Goal: Task Accomplishment & Management: Use online tool/utility

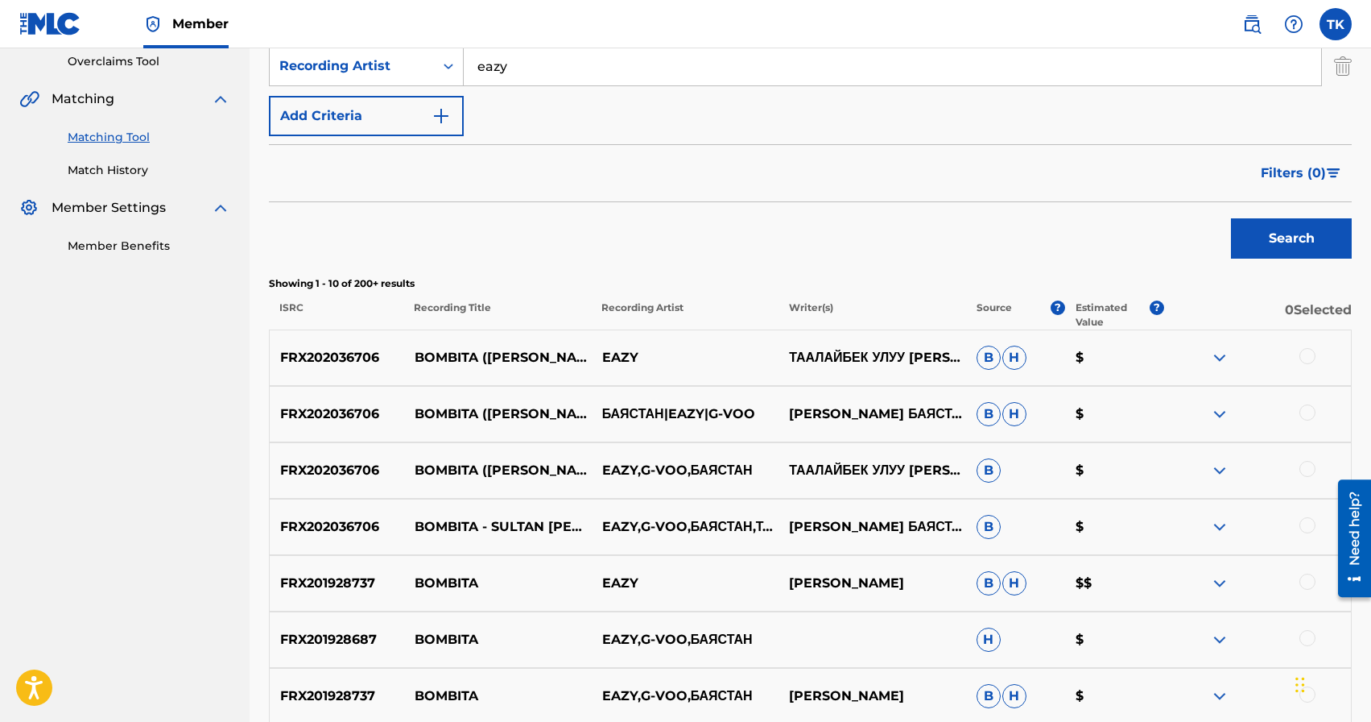
scroll to position [344, 0]
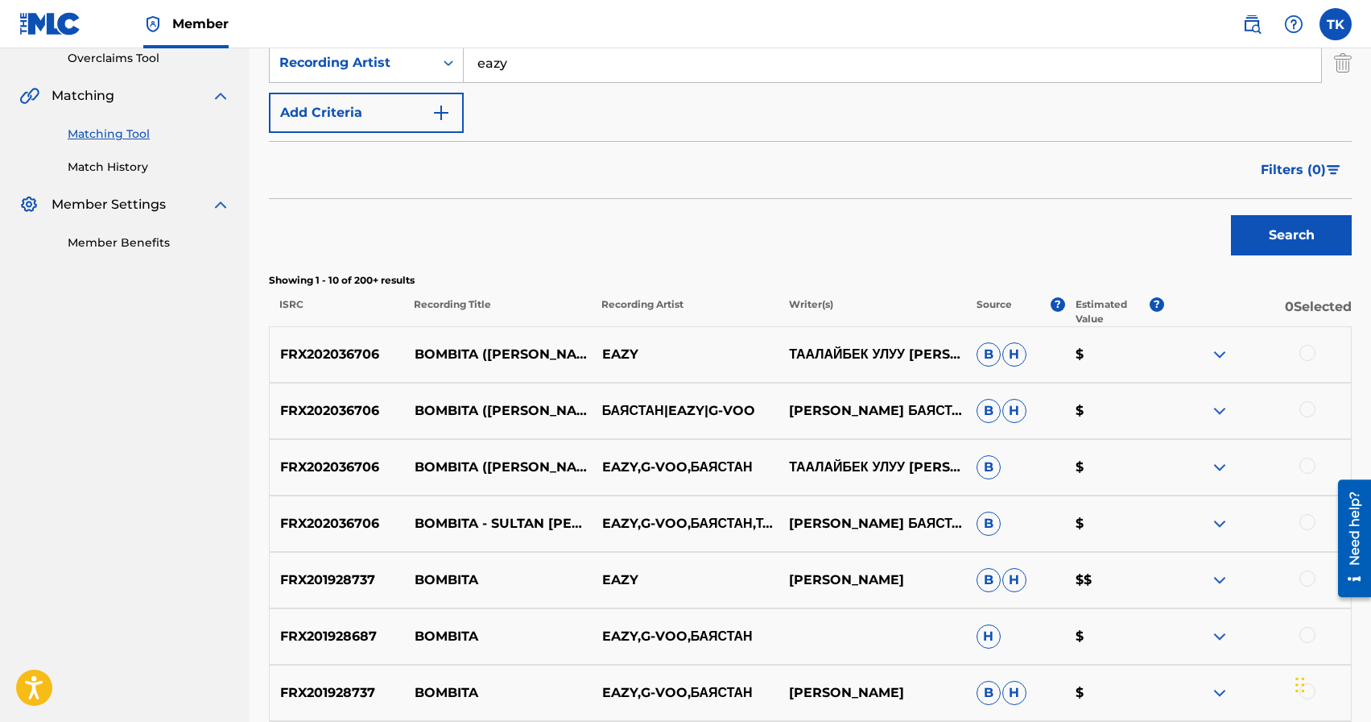
click at [1309, 522] on div at bounding box center [1308, 522] width 16 height 16
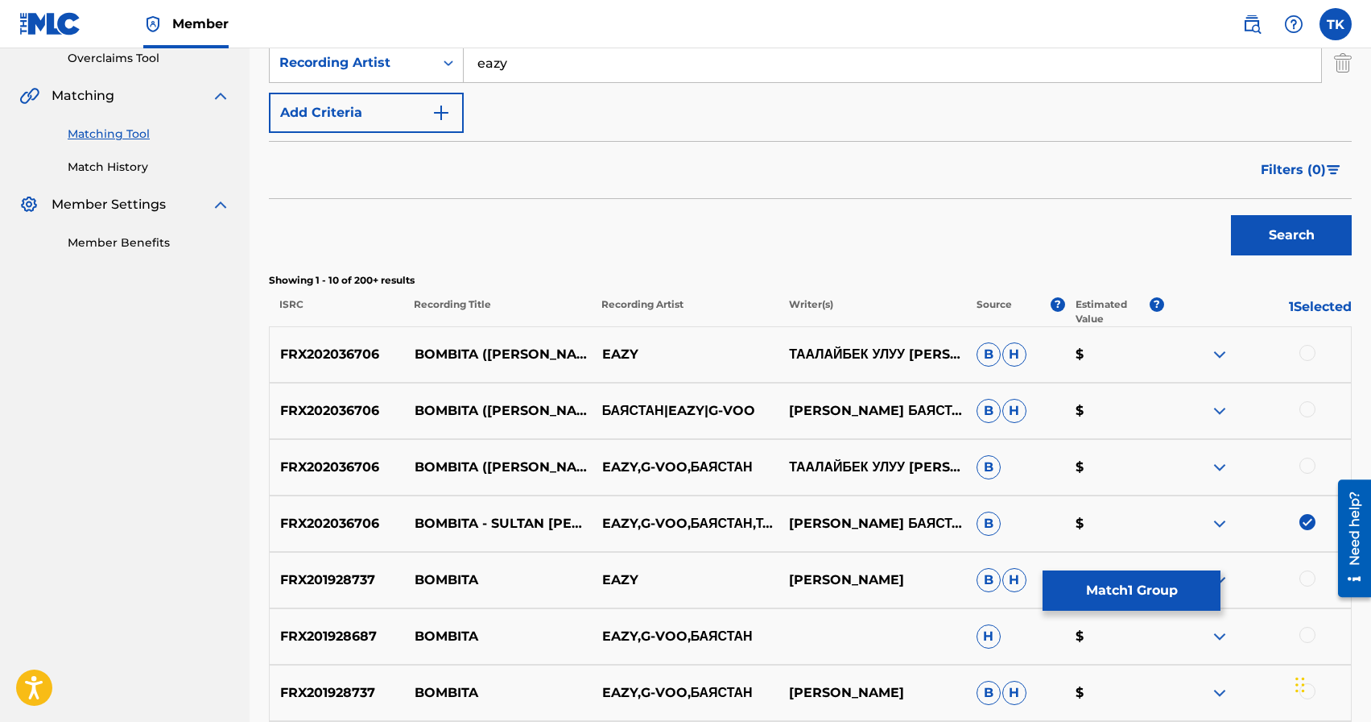
click at [1305, 456] on div "FRX202036706 BOMBITA ([PERSON_NAME] REMIX) [PERSON_NAME],[PERSON_NAME],БАЯСТАН …" at bounding box center [810, 467] width 1083 height 56
click at [1309, 465] on div at bounding box center [1308, 465] width 16 height 16
click at [1307, 410] on div at bounding box center [1308, 409] width 16 height 16
click at [1308, 352] on div at bounding box center [1308, 353] width 16 height 16
click at [939, 174] on div "Filters ( 0 )" at bounding box center [810, 170] width 1083 height 58
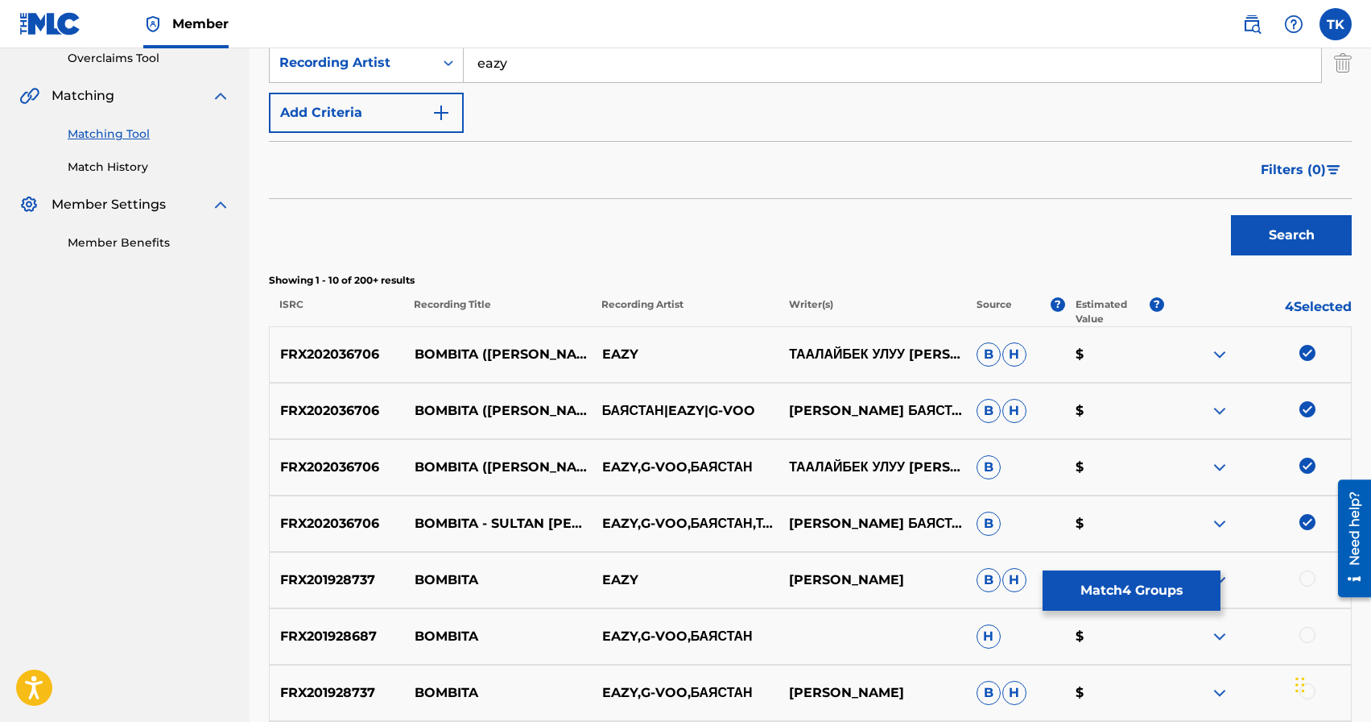
click at [1123, 585] on button "Match 4 Groups" at bounding box center [1132, 590] width 178 height 40
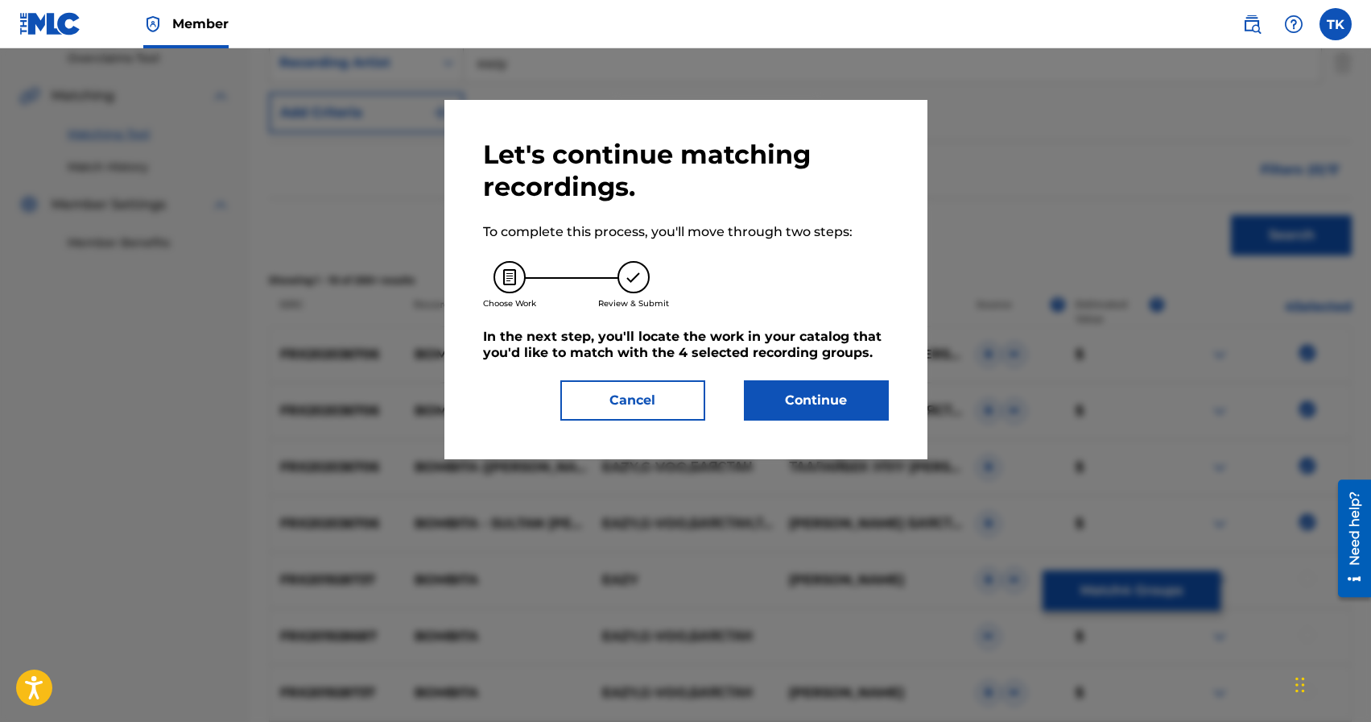
click at [829, 403] on button "Continue" at bounding box center [816, 400] width 145 height 40
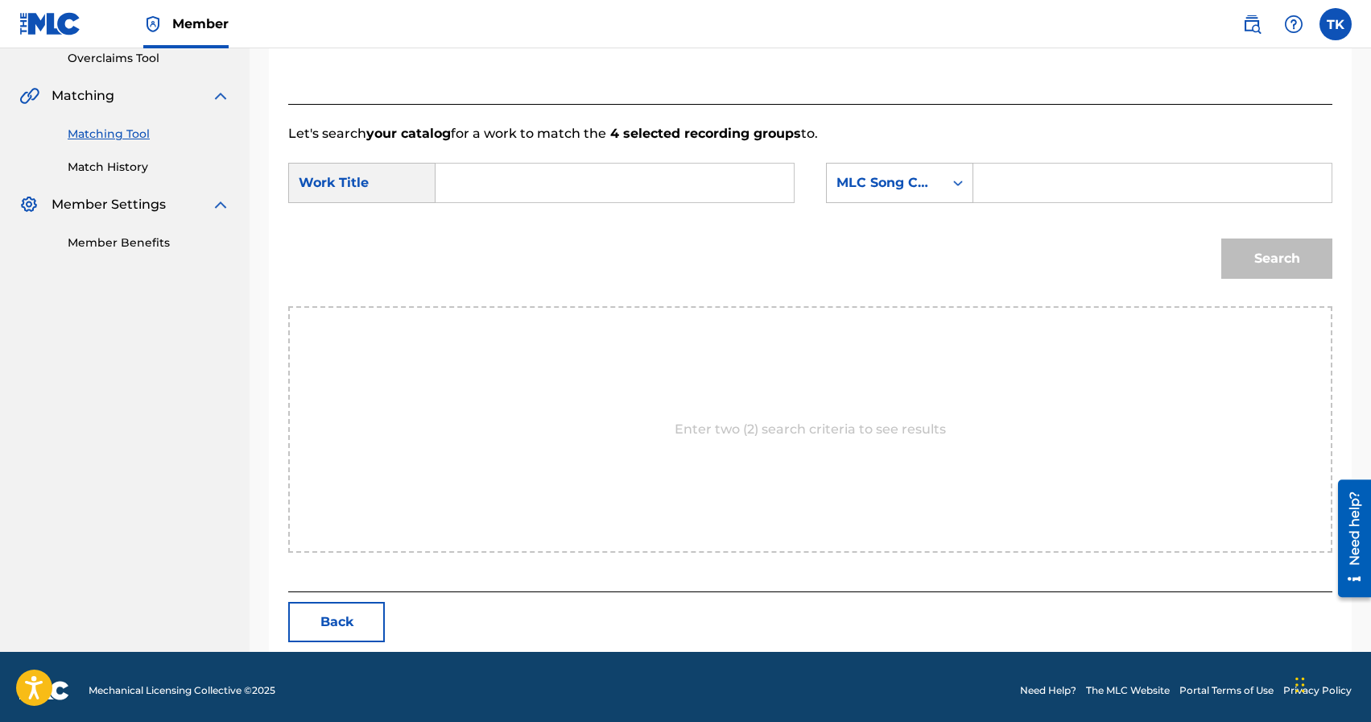
click at [651, 187] on input "Search Form" at bounding box center [614, 182] width 331 height 39
paste input "Bombita - [PERSON_NAME] Remix"
type input "Bombita - [PERSON_NAME] Remix"
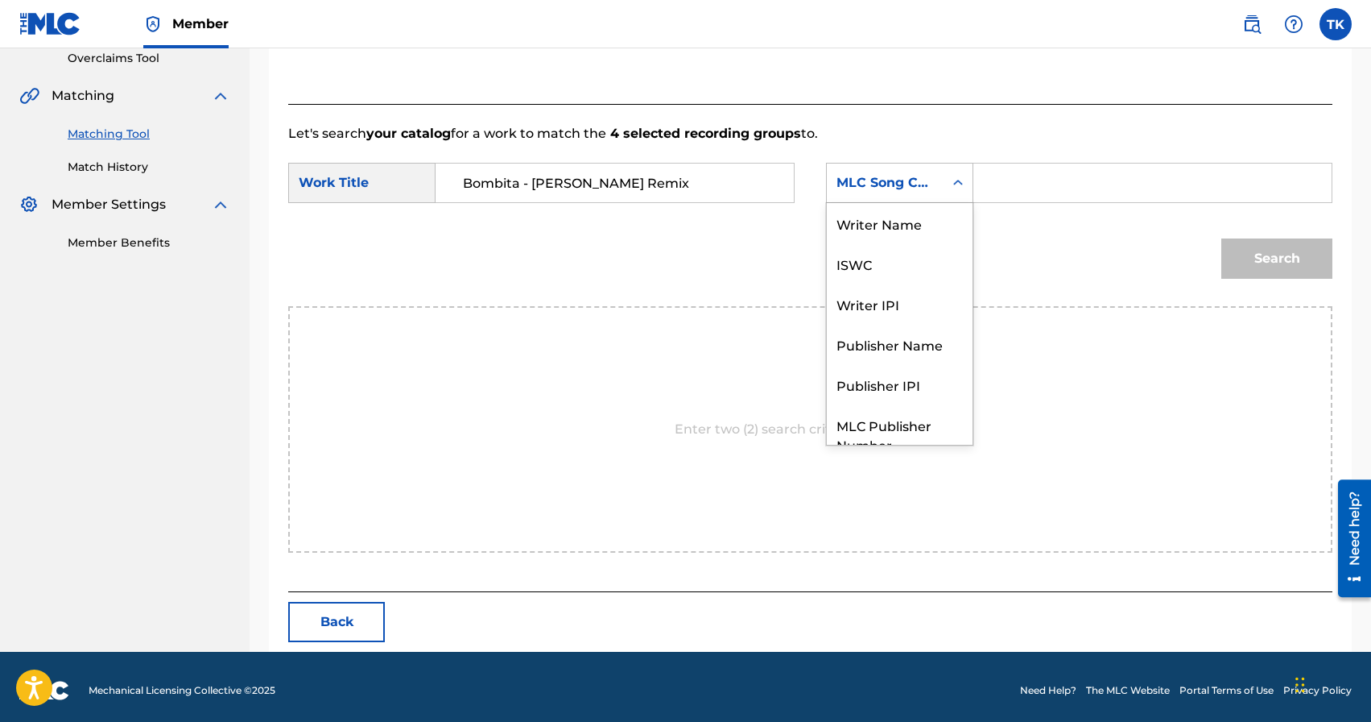
click at [941, 188] on div "MLC Song Code" at bounding box center [885, 183] width 117 height 31
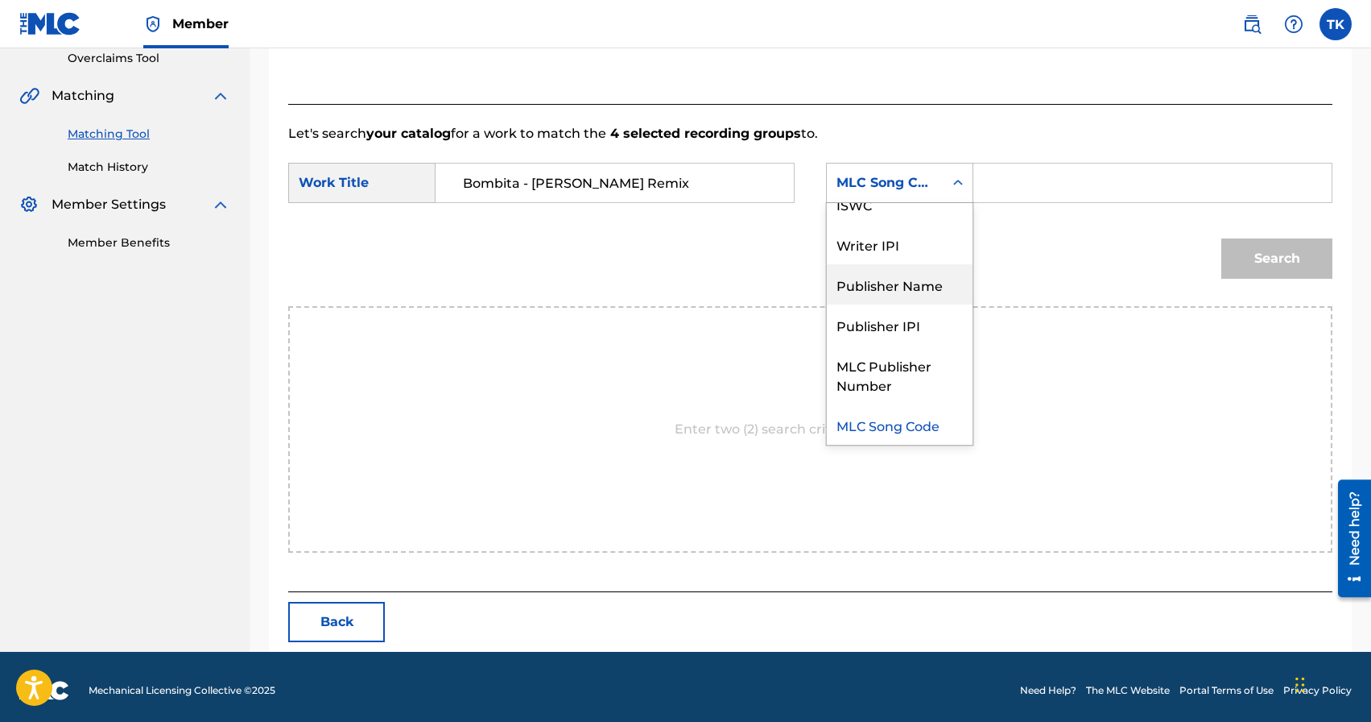
click at [932, 274] on div "Publisher Name" at bounding box center [900, 284] width 146 height 40
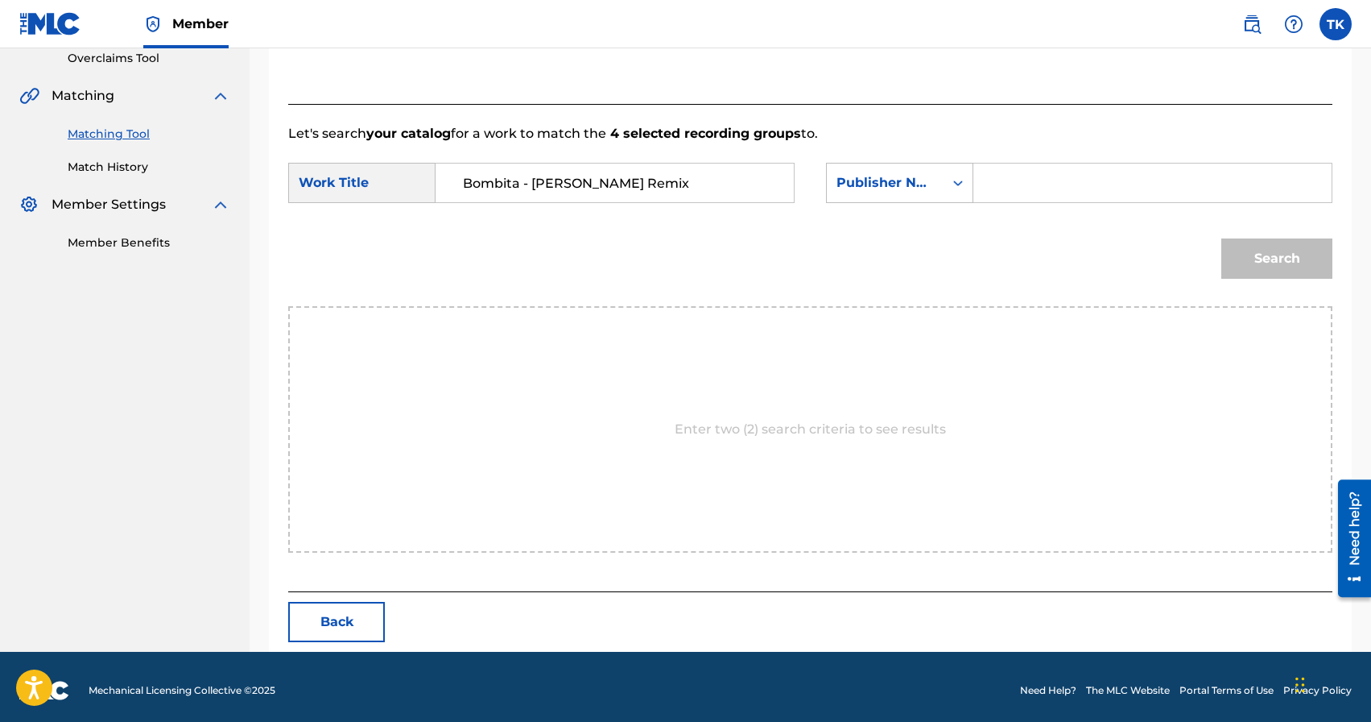
click at [1040, 192] on input "Search Form" at bounding box center [1152, 182] width 331 height 39
type input "INFINITY MUSIC"
click at [1258, 246] on button "Search" at bounding box center [1277, 258] width 111 height 40
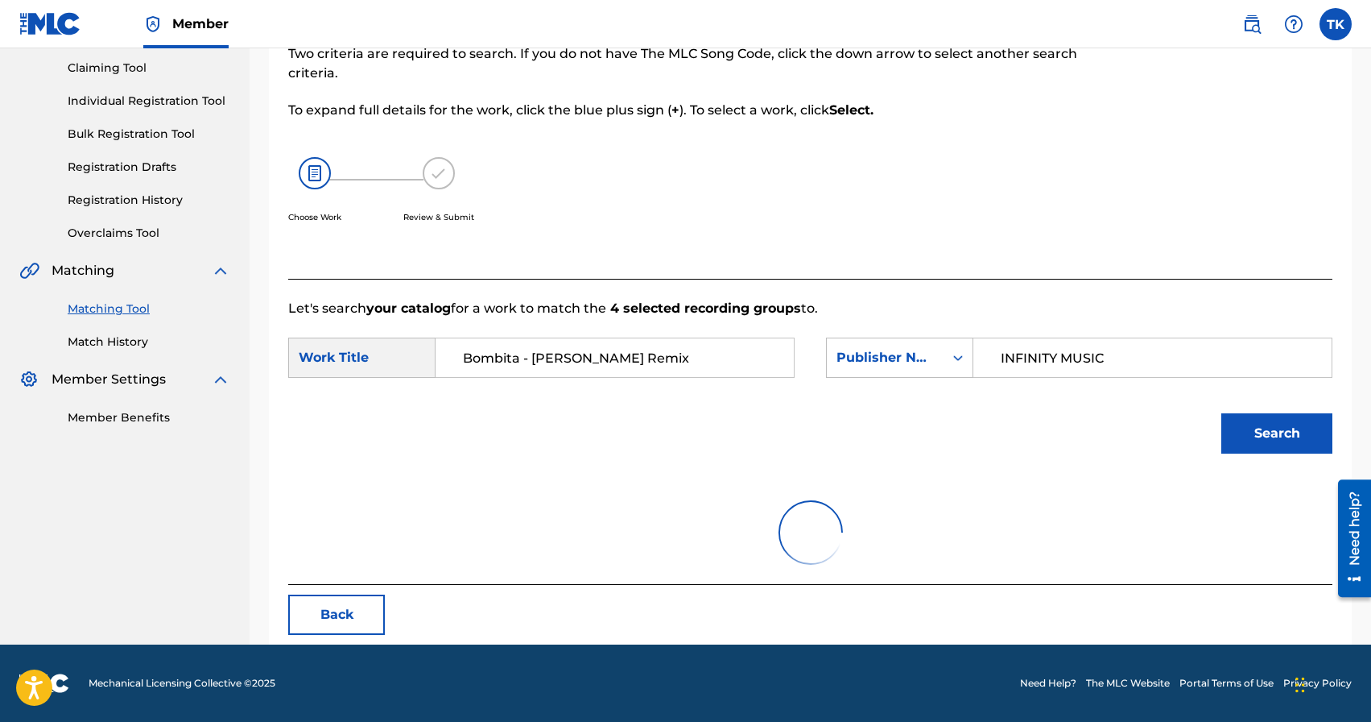
scroll to position [344, 0]
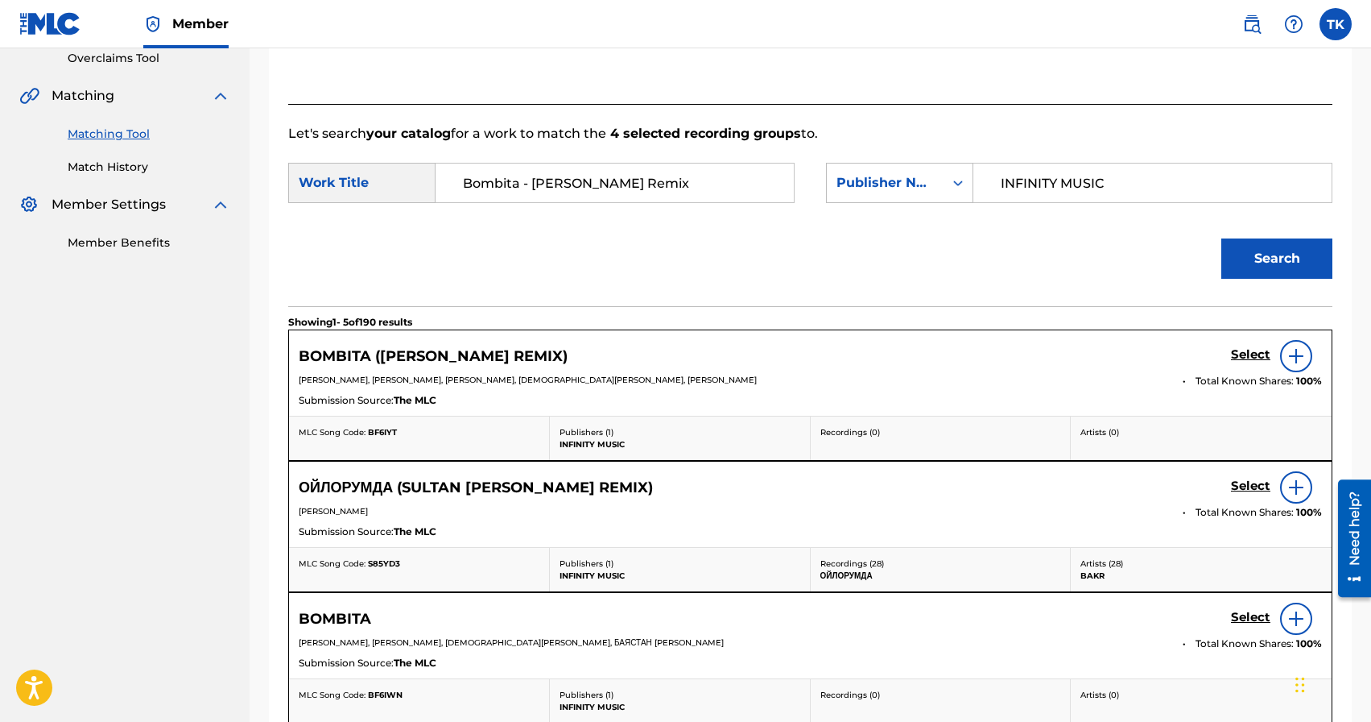
click at [1241, 352] on h5 "Select" at bounding box center [1250, 354] width 39 height 15
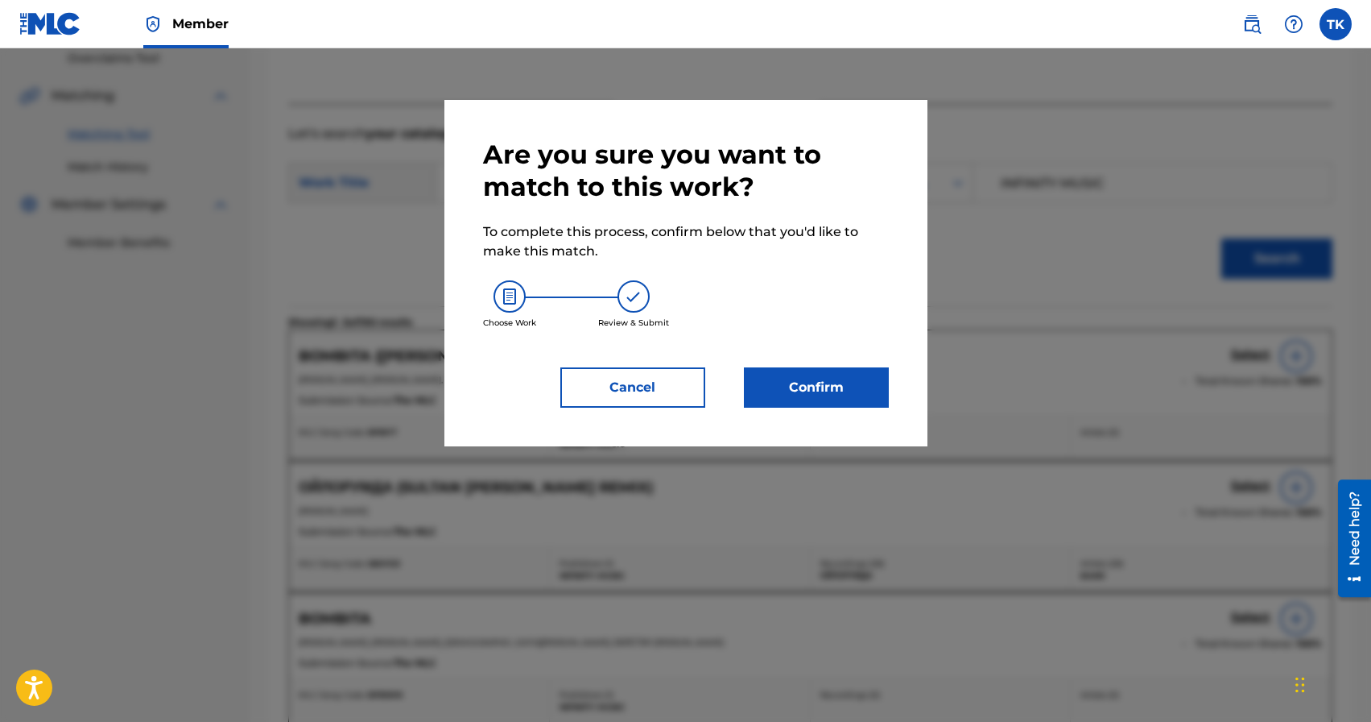
click at [845, 382] on button "Confirm" at bounding box center [816, 387] width 145 height 40
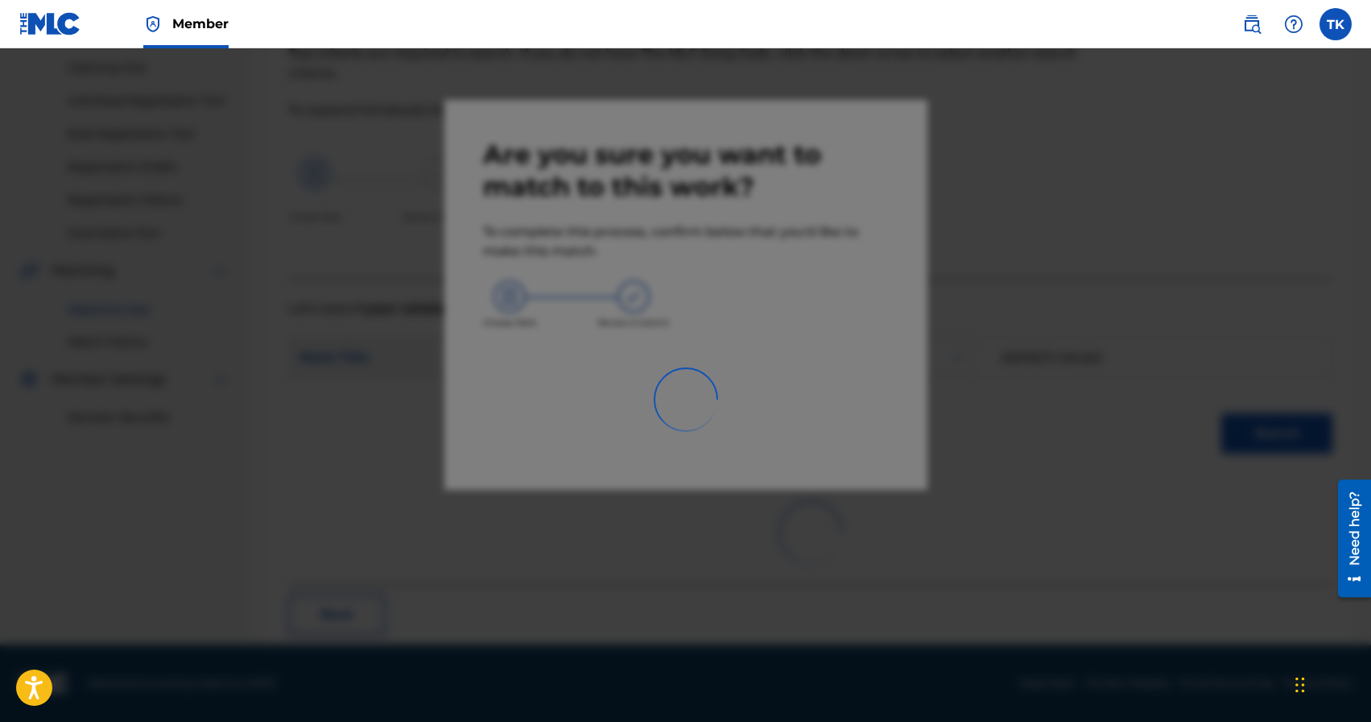
scroll to position [48, 0]
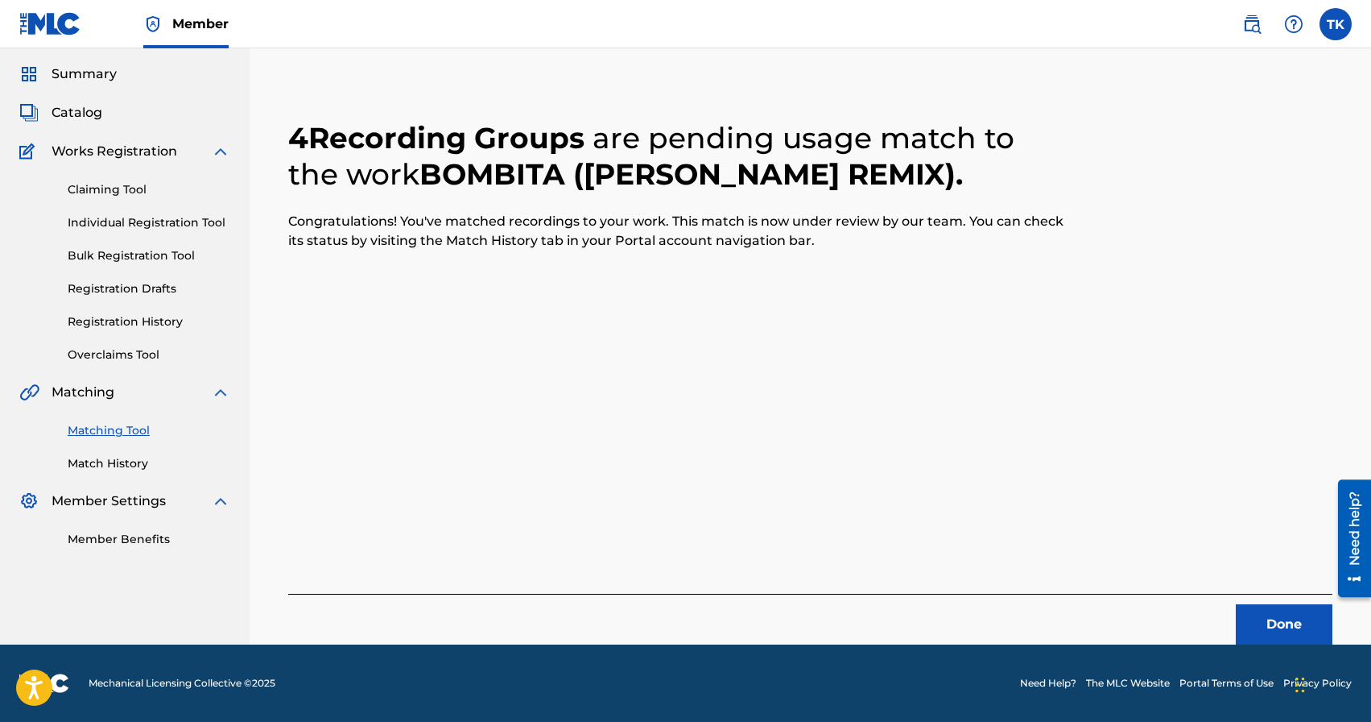
click at [1259, 637] on button "Done" at bounding box center [1284, 624] width 97 height 40
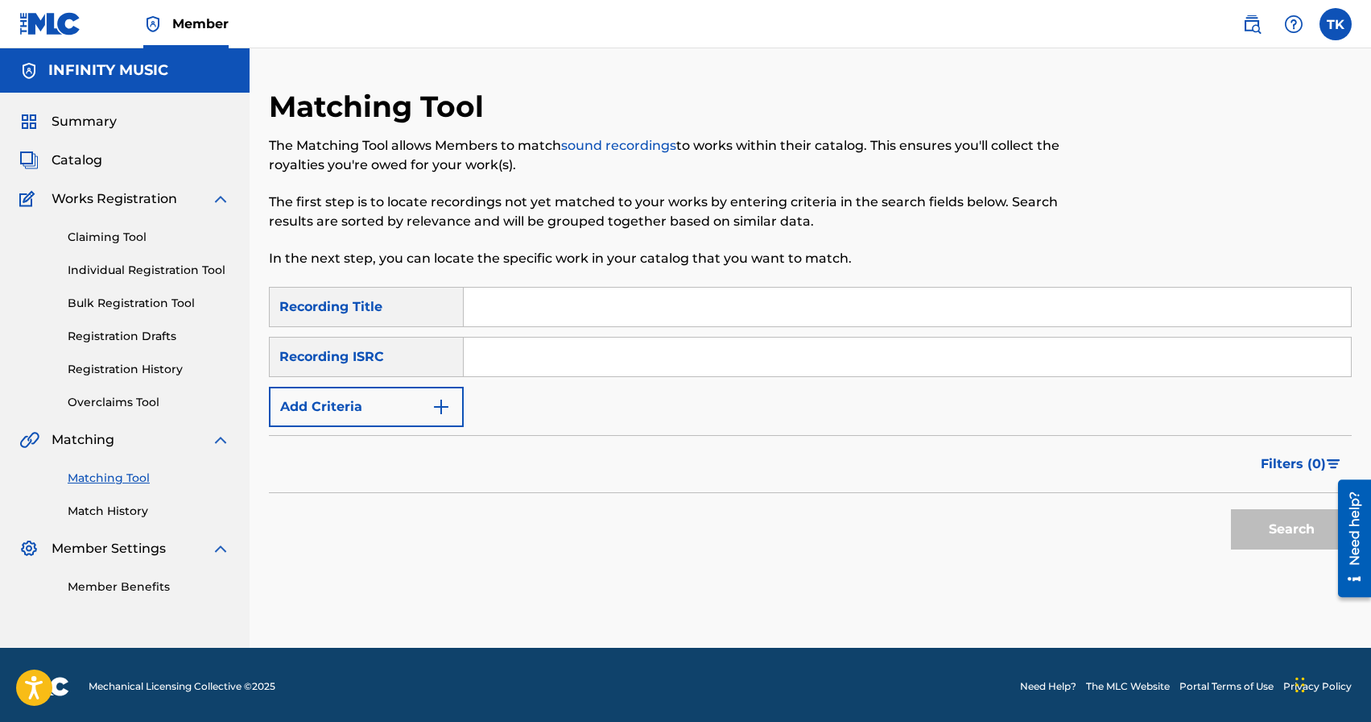
click at [562, 302] on input "Search Form" at bounding box center [907, 306] width 887 height 39
type input "jam 124"
click at [438, 402] on img "Search Form" at bounding box center [441, 406] width 19 height 19
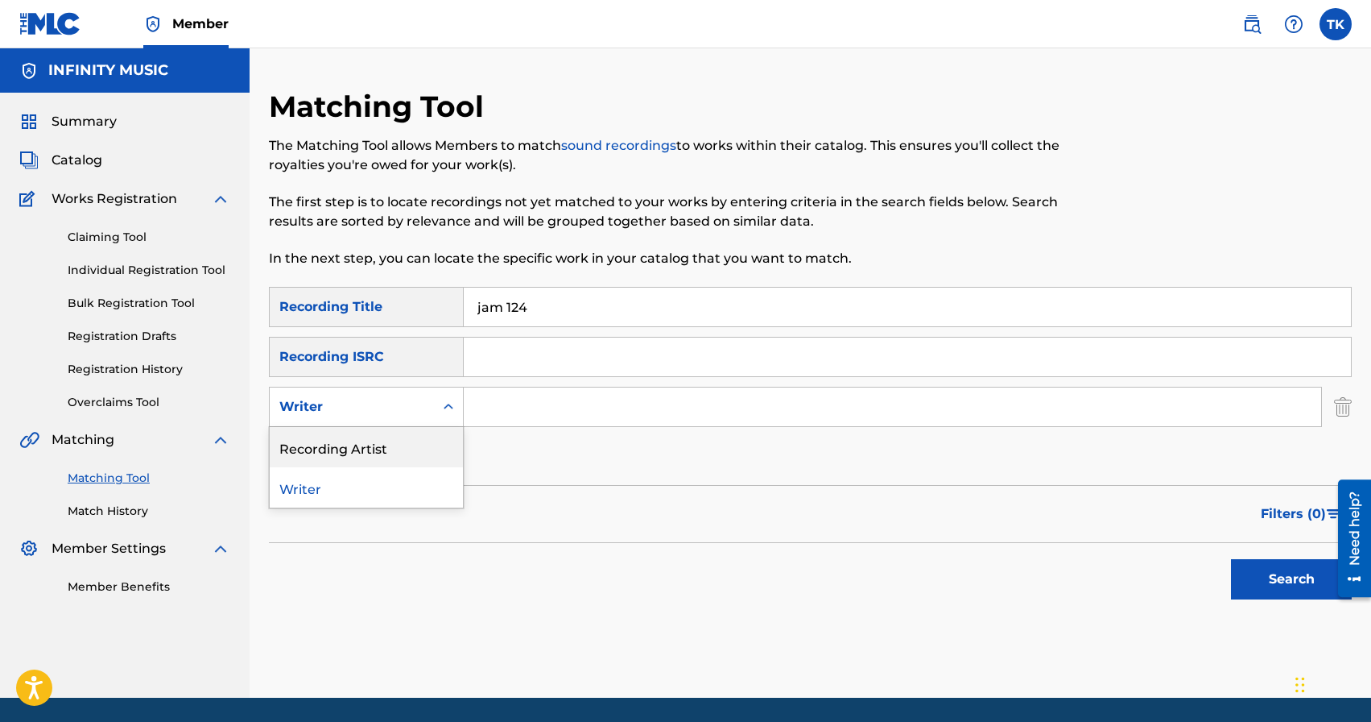
click at [437, 451] on div "Recording Artist" at bounding box center [366, 447] width 193 height 40
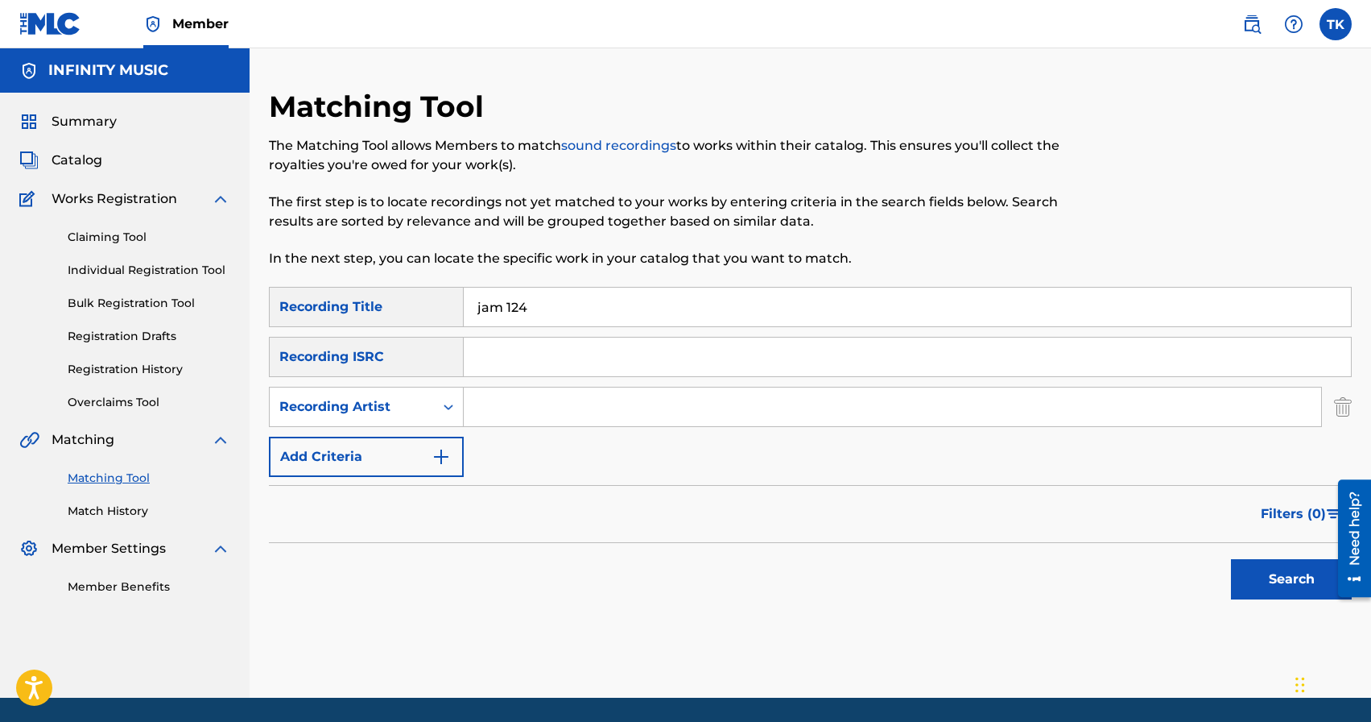
click at [505, 426] on div "Search Form" at bounding box center [893, 407] width 858 height 40
click at [509, 420] on input "Search Form" at bounding box center [893, 406] width 858 height 39
type input "eazy leggo"
click at [1268, 573] on button "Search" at bounding box center [1291, 579] width 121 height 40
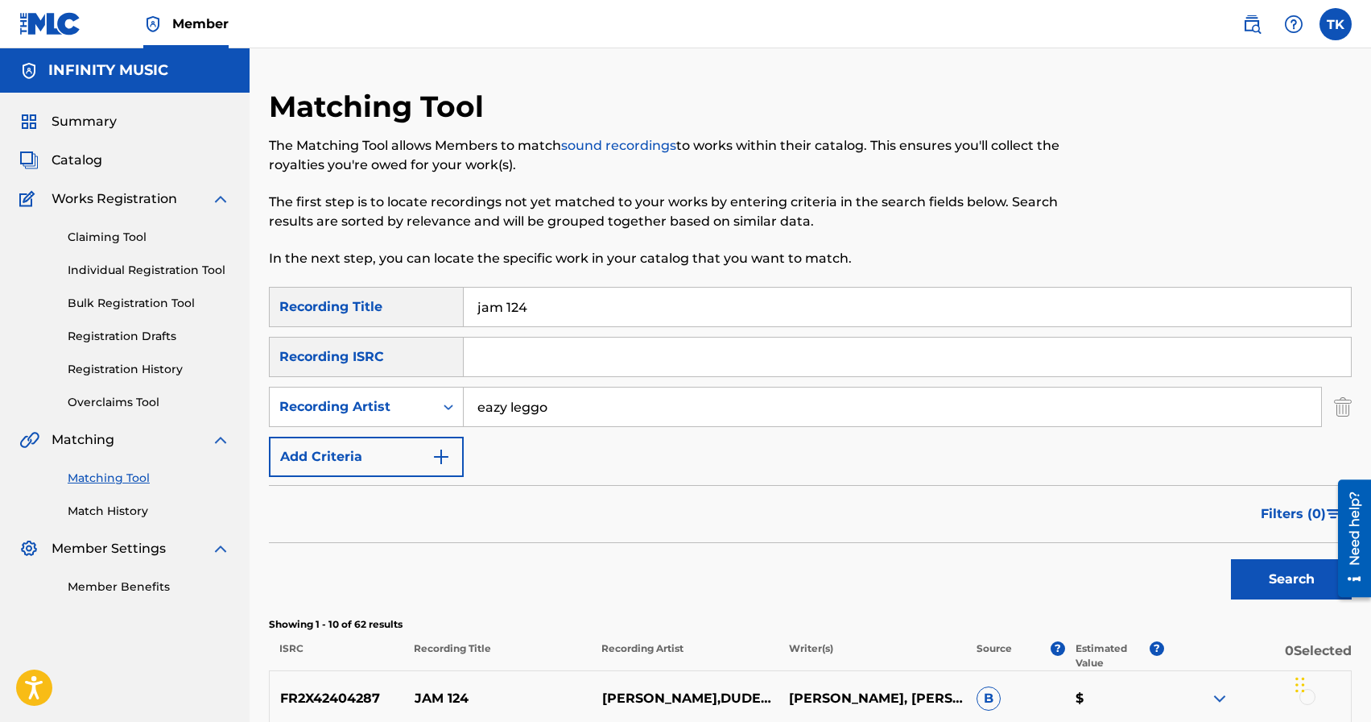
click at [1015, 108] on div "Matching Tool The Matching Tool allows Members to match sound recordings to wor…" at bounding box center [686, 188] width 834 height 198
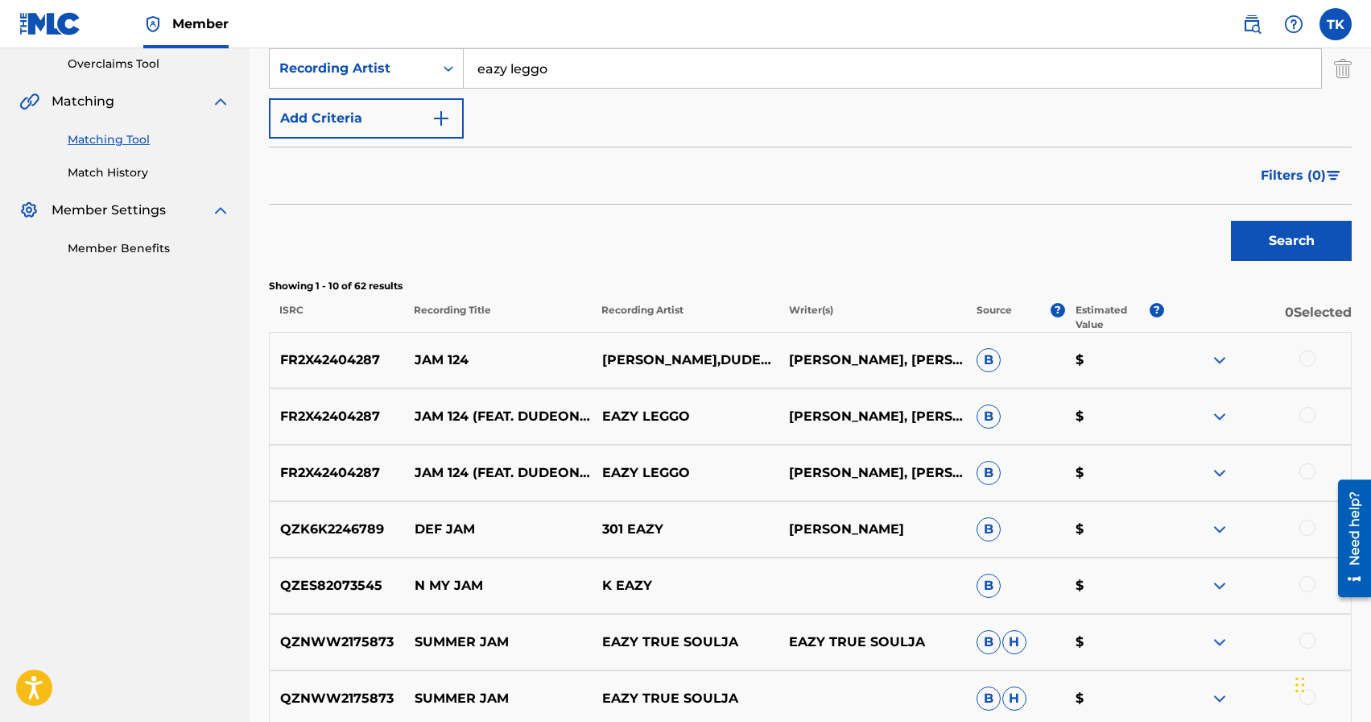
scroll to position [353, 0]
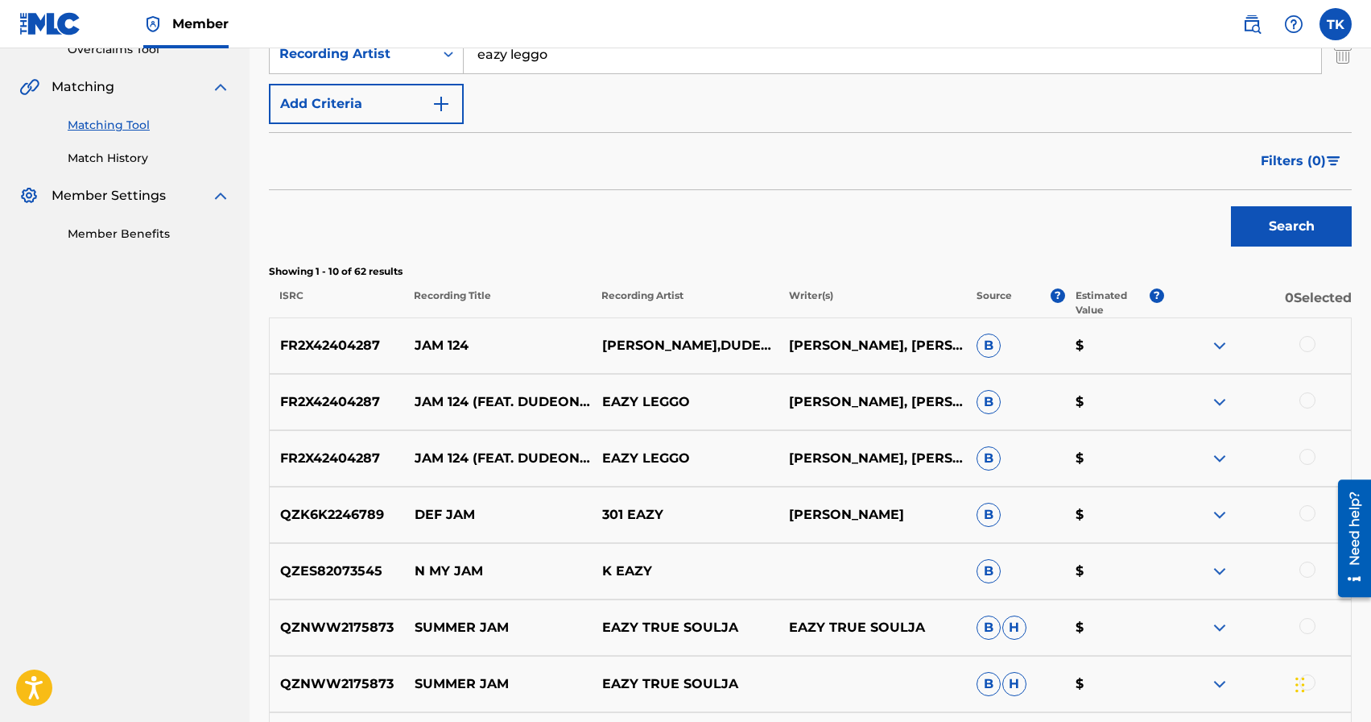
click at [1312, 457] on div at bounding box center [1308, 457] width 16 height 16
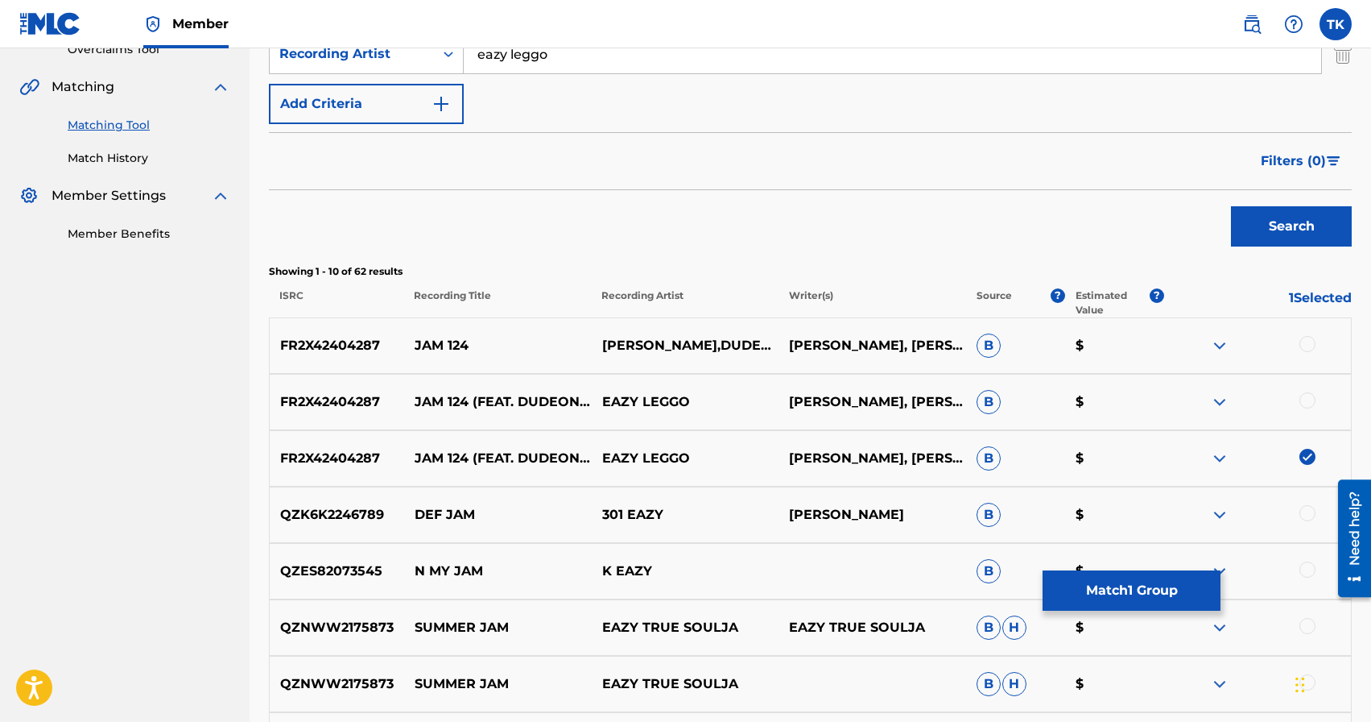
click at [1310, 402] on div at bounding box center [1308, 400] width 16 height 16
click at [1309, 343] on div at bounding box center [1308, 344] width 16 height 16
click at [1169, 584] on button "Match 3 Groups" at bounding box center [1132, 590] width 178 height 40
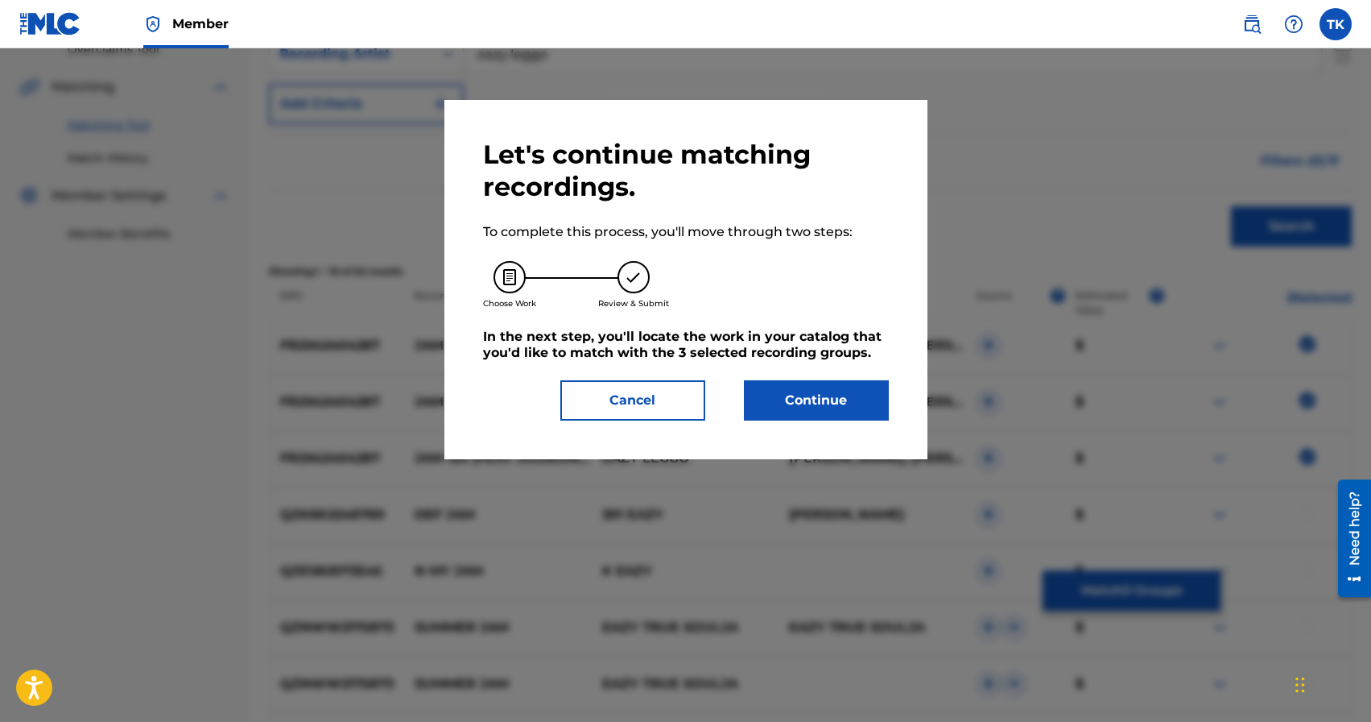
click at [865, 399] on button "Continue" at bounding box center [816, 400] width 145 height 40
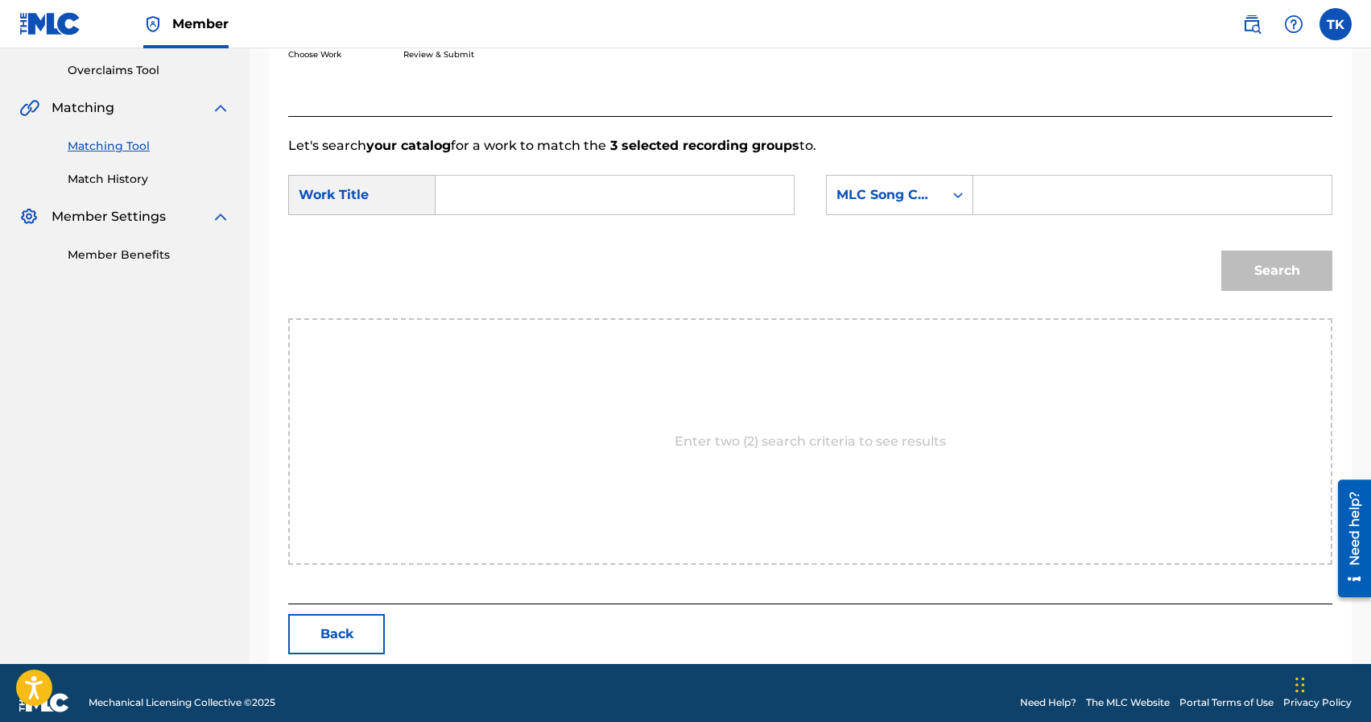
scroll to position [351, 0]
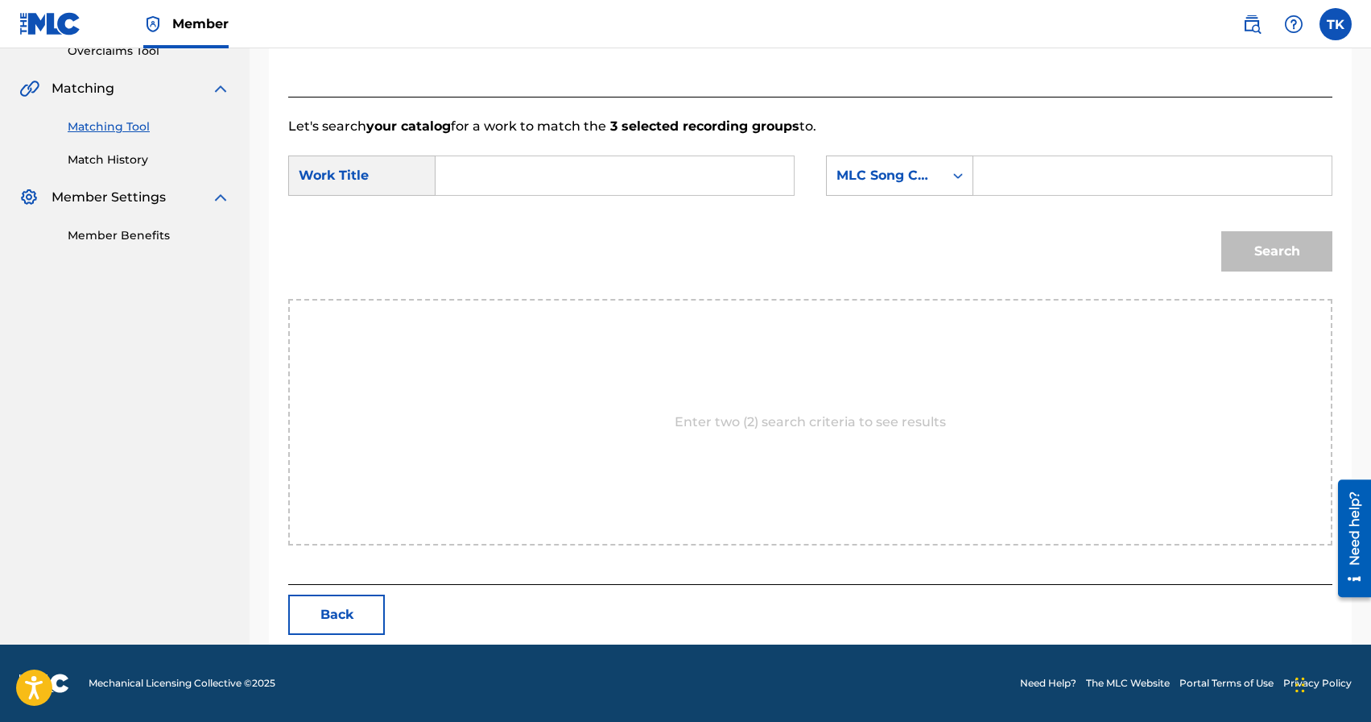
click at [678, 181] on input "Search Form" at bounding box center [614, 175] width 331 height 39
click at [510, 266] on span "124" at bounding box center [499, 269] width 21 height 15
type input "jam 124"
click at [892, 188] on div "MLC Song Code" at bounding box center [885, 175] width 117 height 31
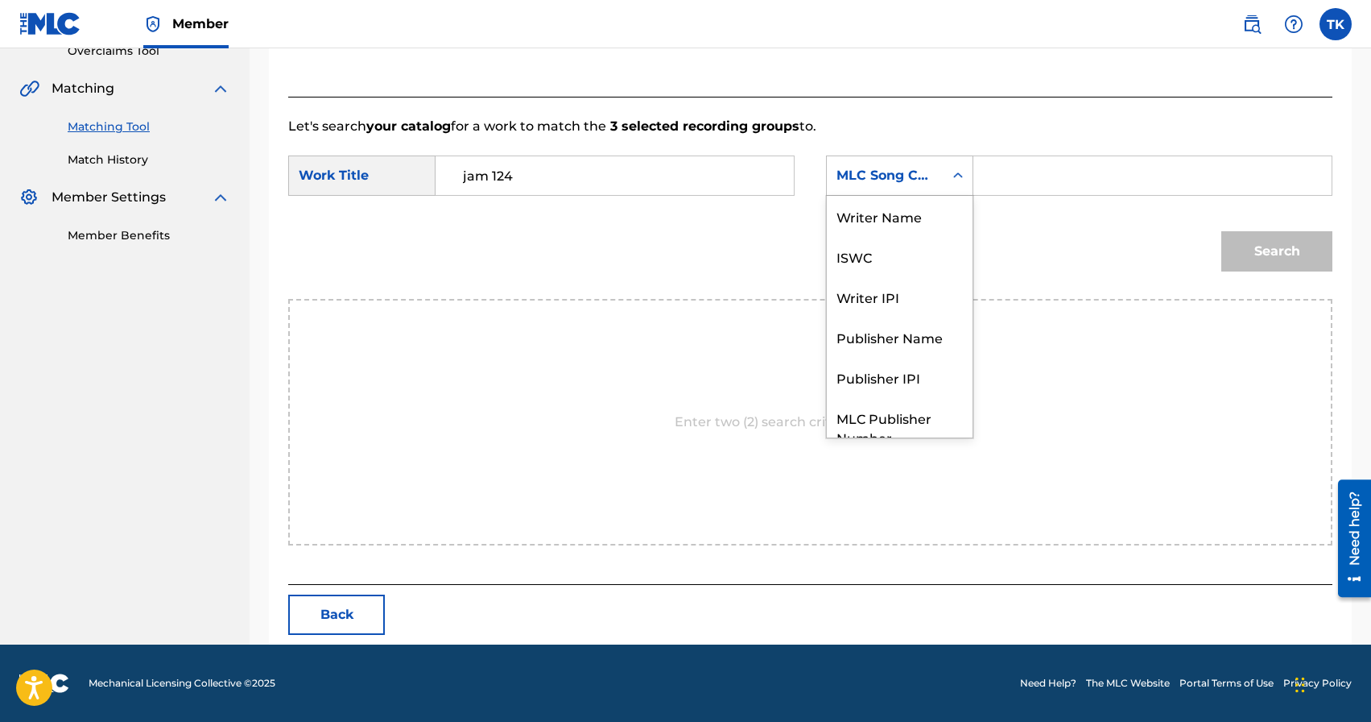
scroll to position [60, 0]
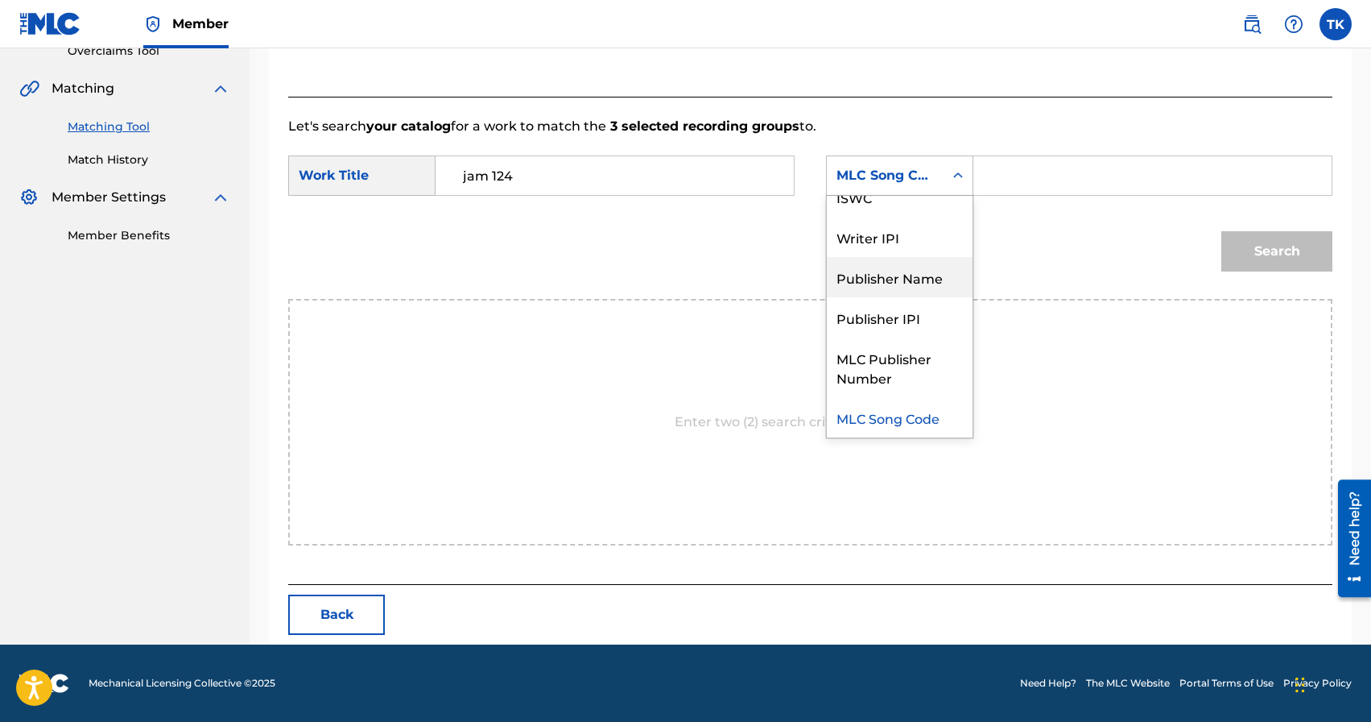
click at [892, 290] on div "Publisher Name" at bounding box center [900, 277] width 146 height 40
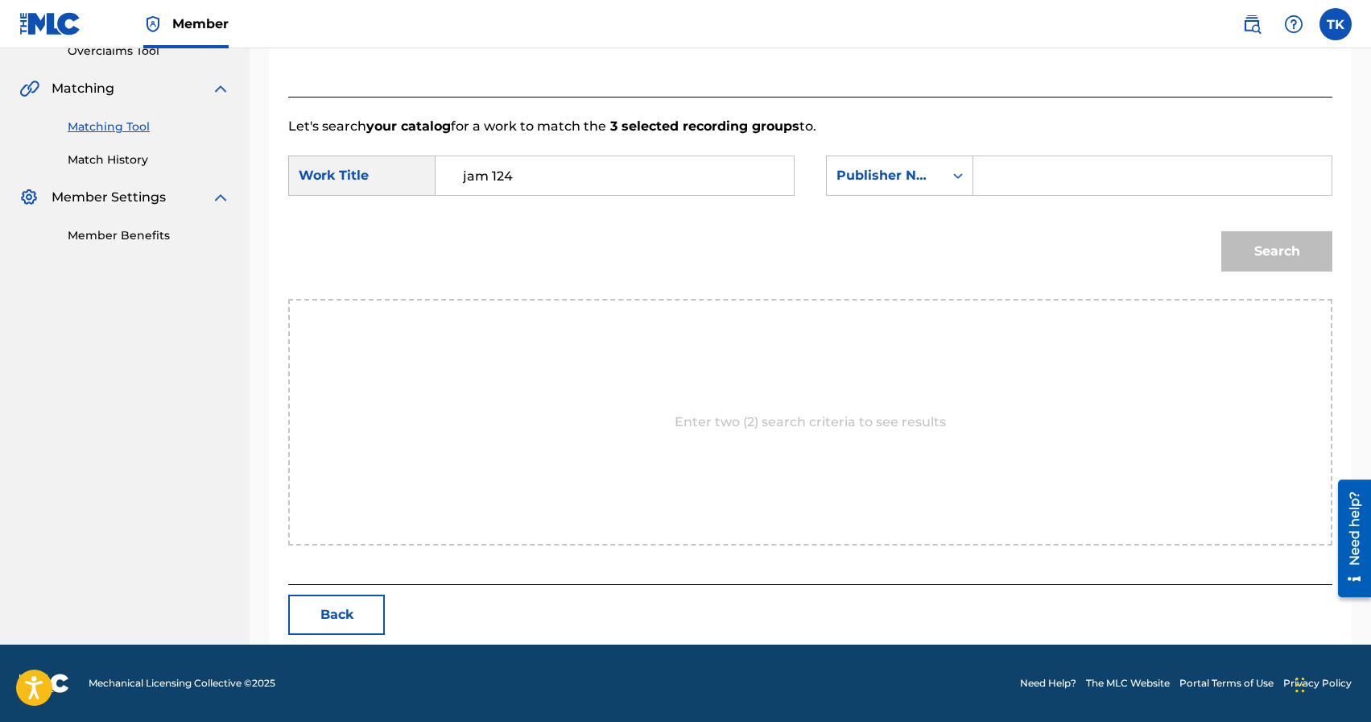
click at [1041, 174] on input "Search Form" at bounding box center [1152, 175] width 331 height 39
type input "INFINITY MUSIC"
click at [1277, 273] on div "Search" at bounding box center [1273, 247] width 119 height 64
click at [1272, 263] on button "Search" at bounding box center [1277, 251] width 111 height 40
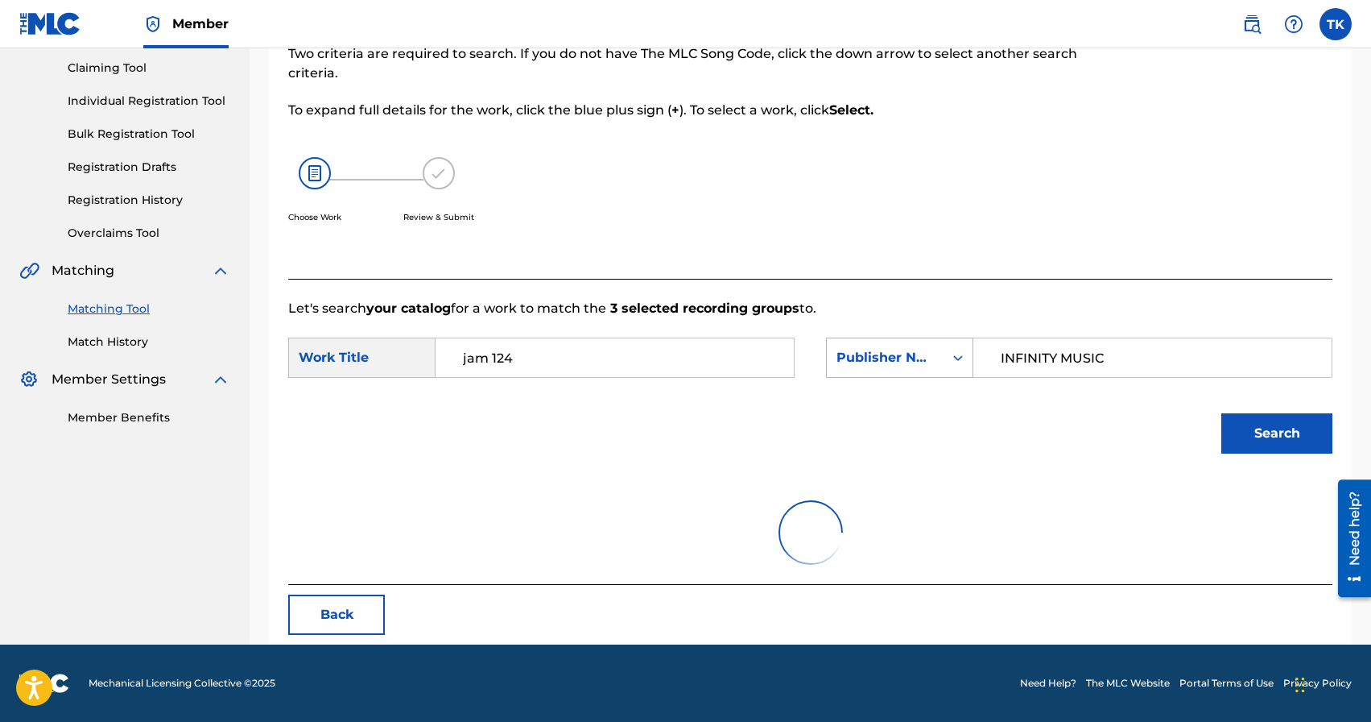
scroll to position [304, 0]
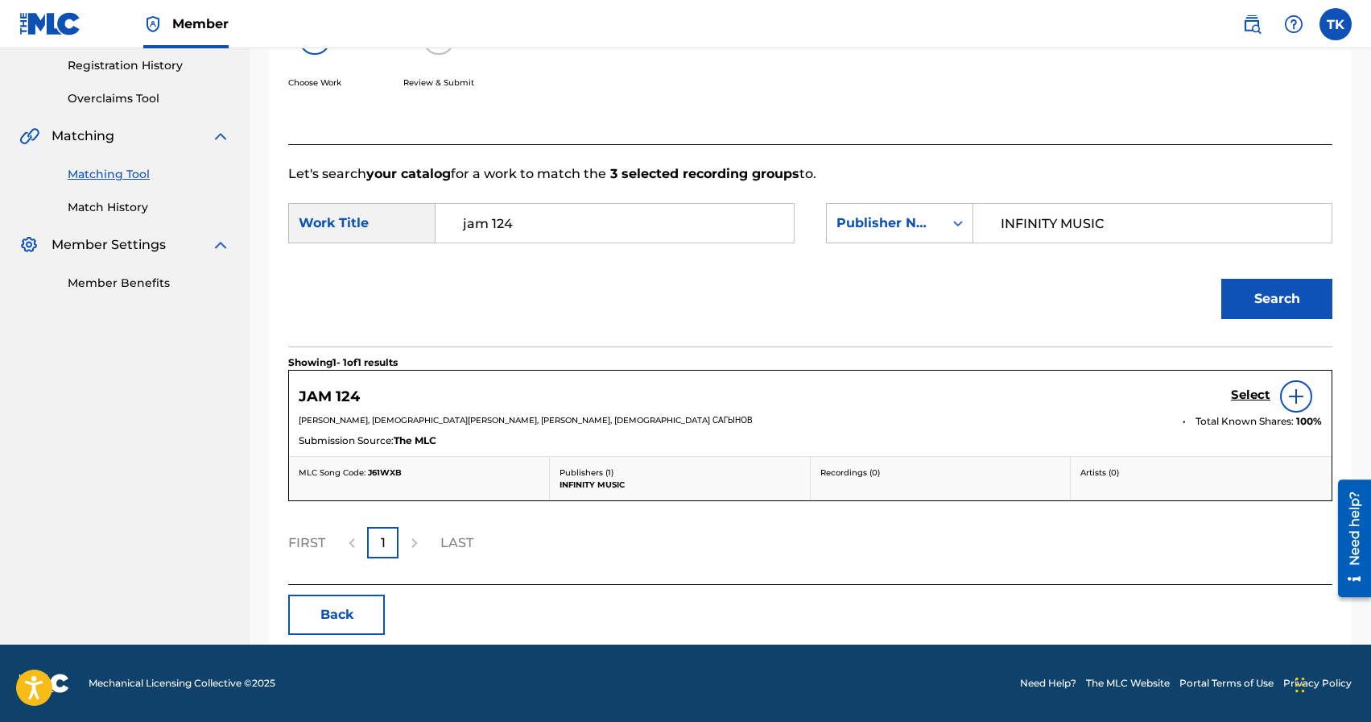
click at [1241, 395] on h5 "Select" at bounding box center [1250, 394] width 39 height 15
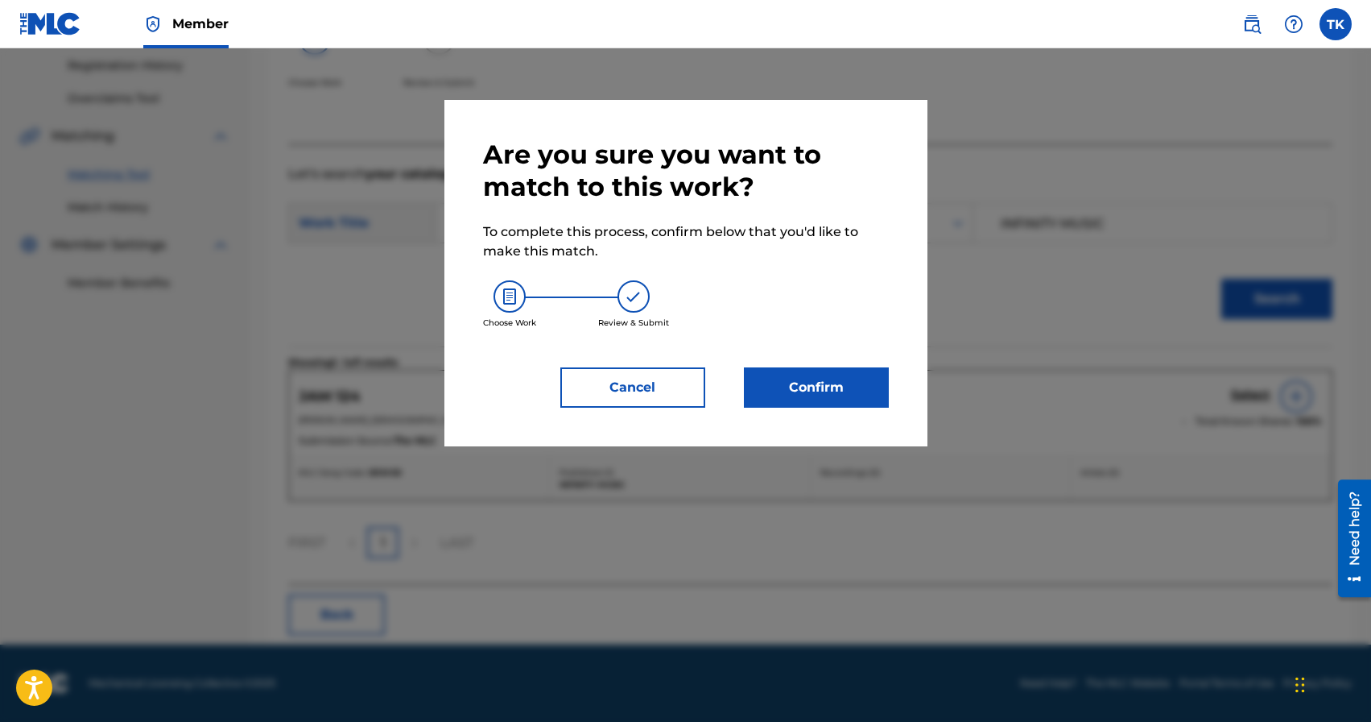
click at [826, 392] on button "Confirm" at bounding box center [816, 387] width 145 height 40
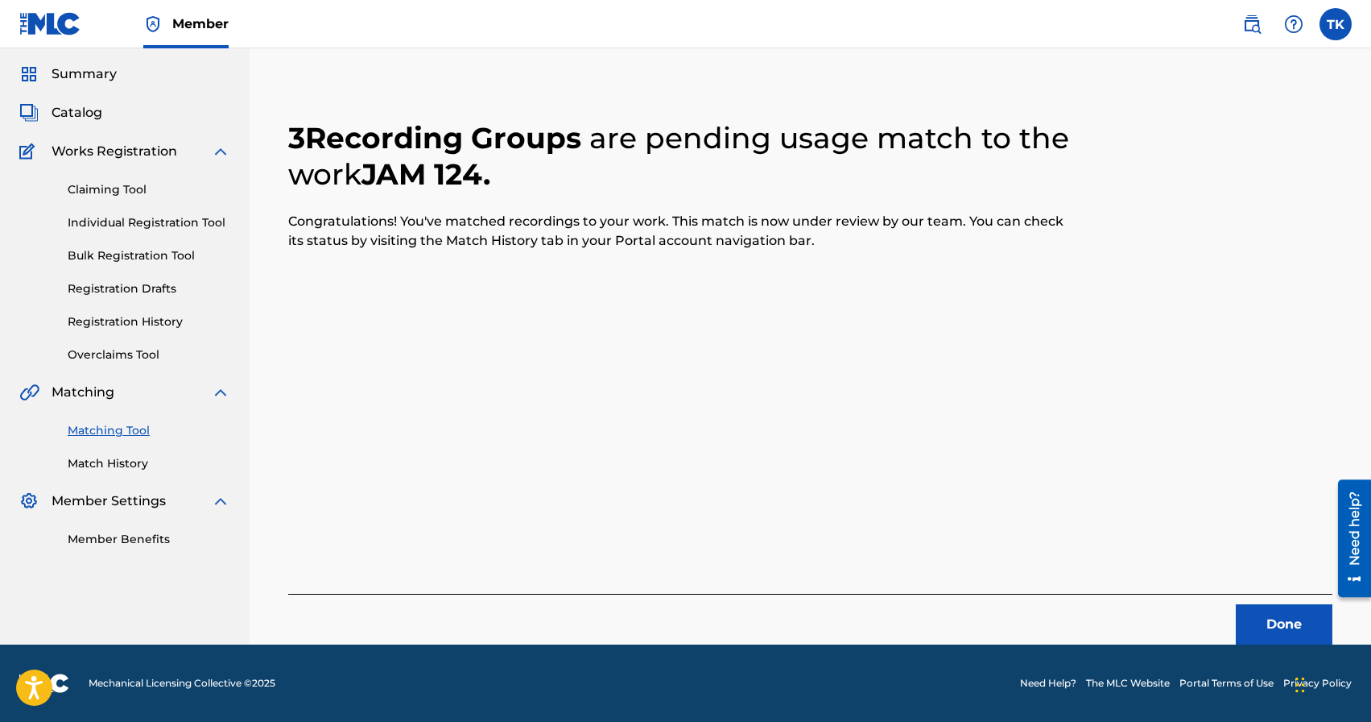
scroll to position [48, 0]
click at [1264, 616] on button "Done" at bounding box center [1284, 624] width 97 height 40
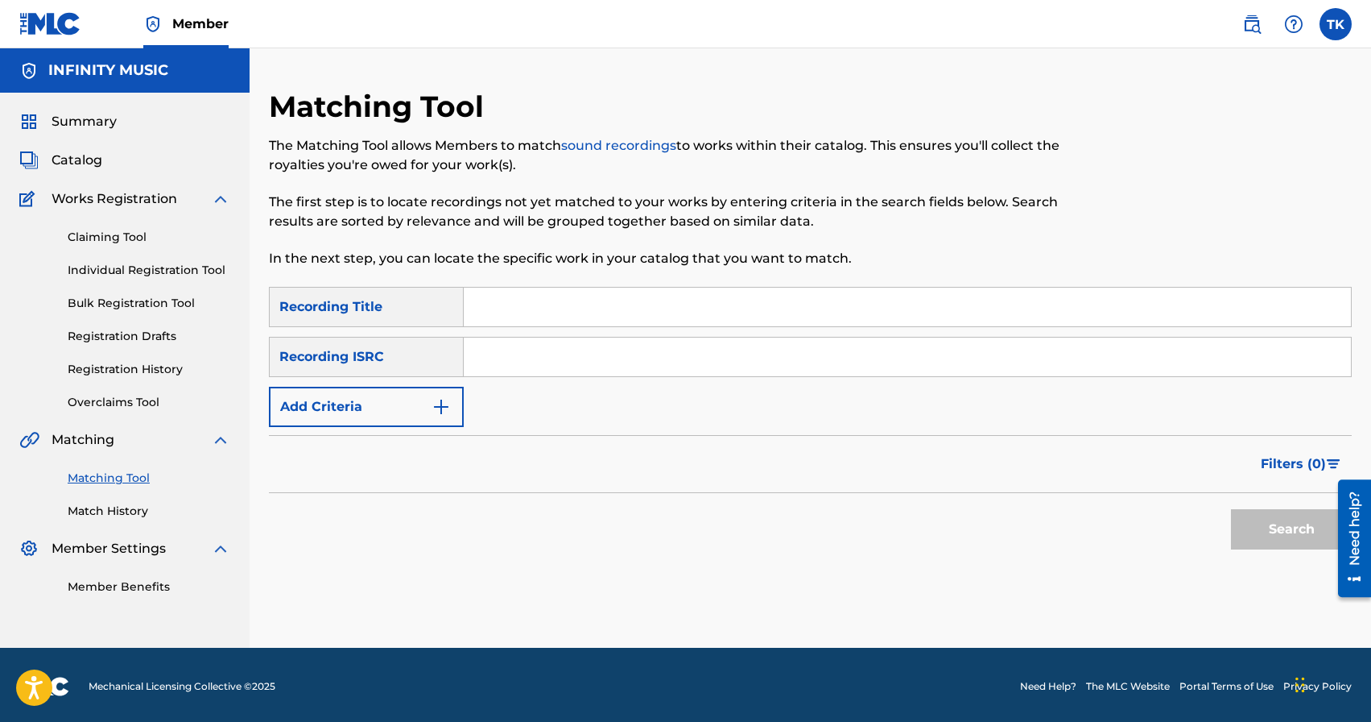
click at [613, 300] on input "Search Form" at bounding box center [907, 306] width 887 height 39
type input "твой взгляд"
click at [432, 403] on img "Search Form" at bounding box center [441, 406] width 19 height 19
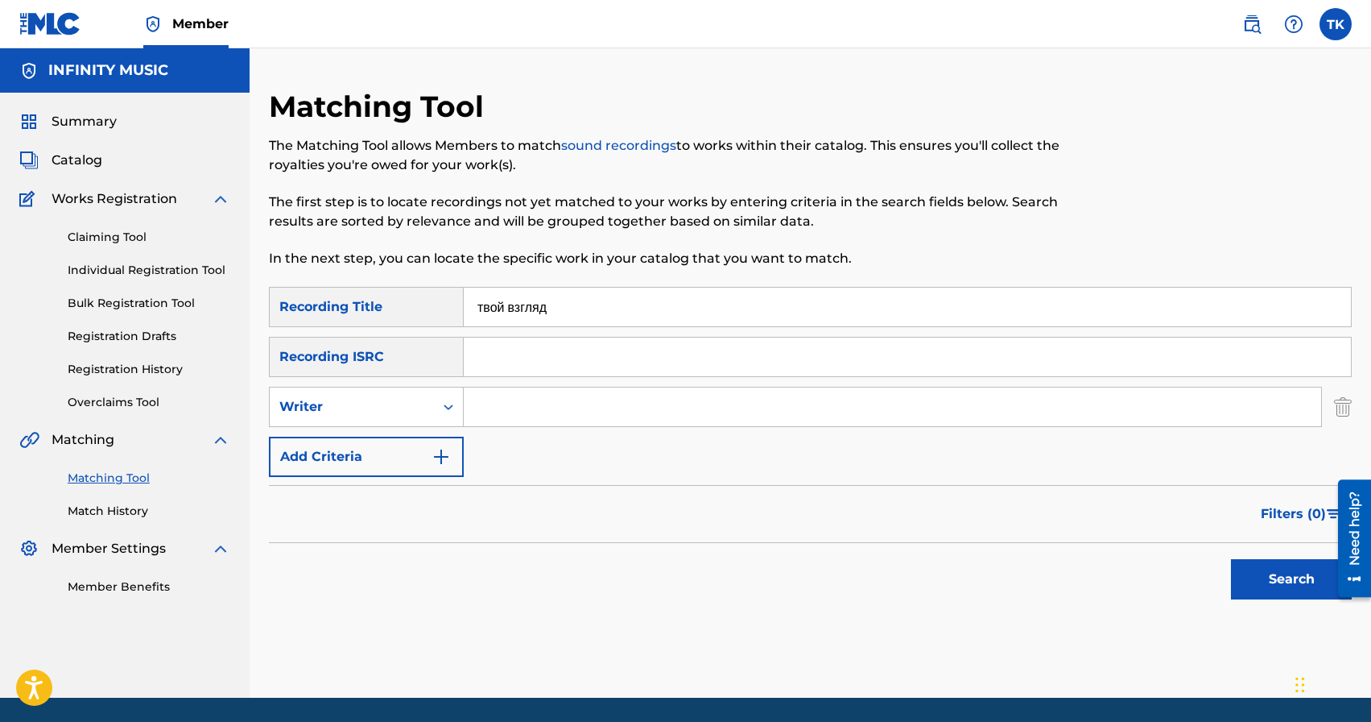
click at [432, 425] on div "Writer" at bounding box center [366, 407] width 195 height 40
click at [432, 412] on div "Writer" at bounding box center [352, 406] width 164 height 31
click at [432, 437] on div "Recording Artist" at bounding box center [366, 447] width 193 height 40
click at [520, 411] on input "Search Form" at bounding box center [893, 406] width 858 height 39
type input "eazy leggo"
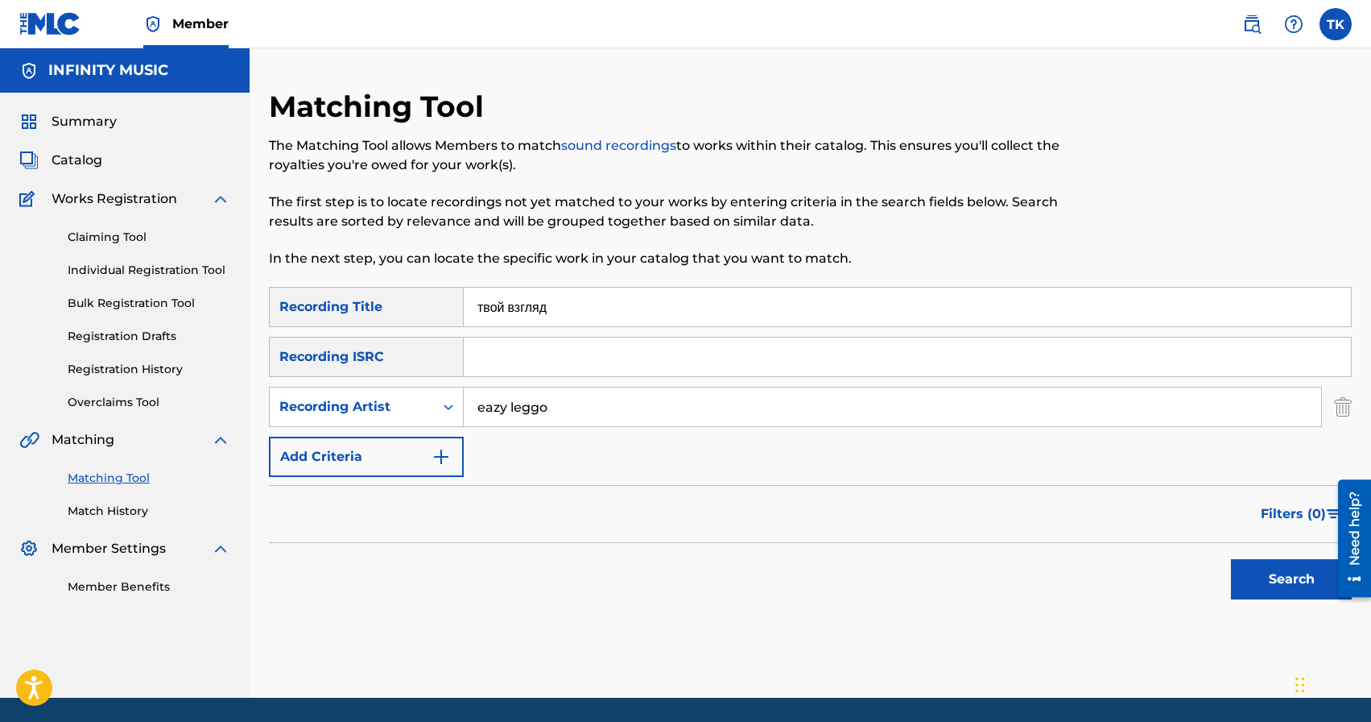
click at [1264, 581] on button "Search" at bounding box center [1291, 579] width 121 height 40
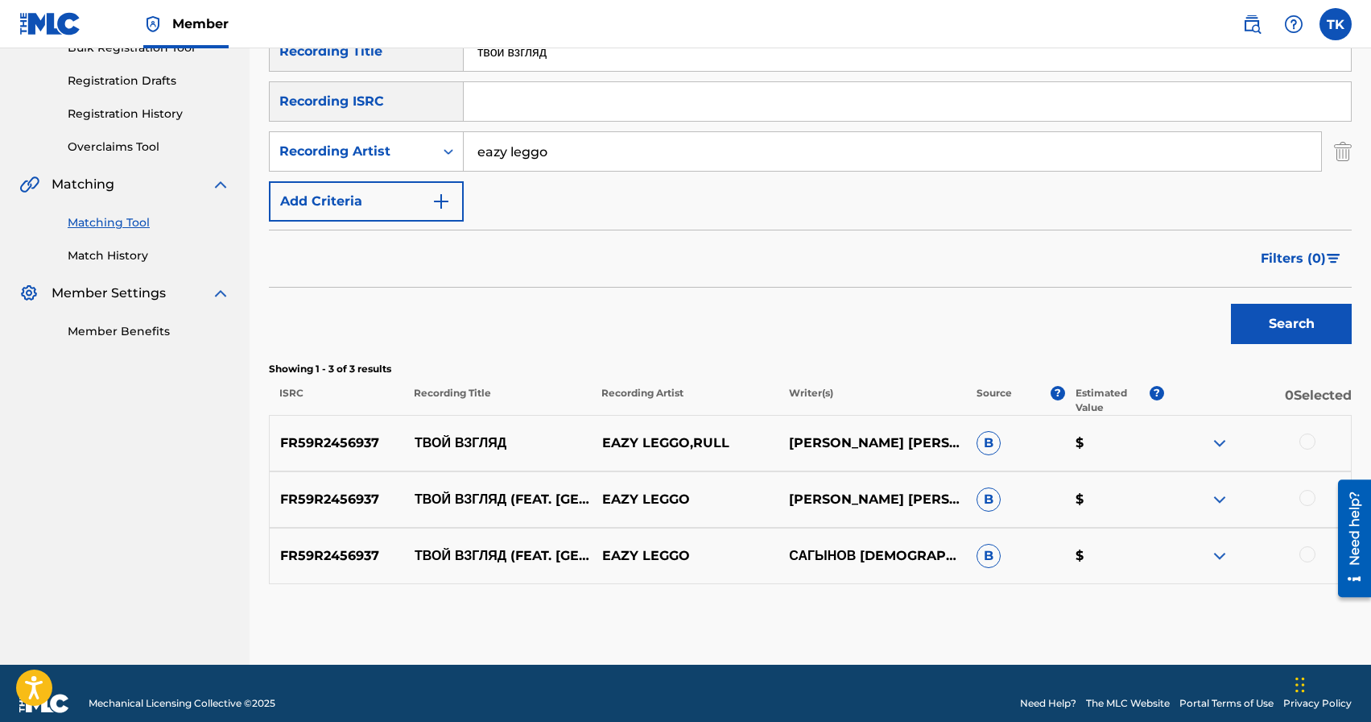
scroll to position [258, 0]
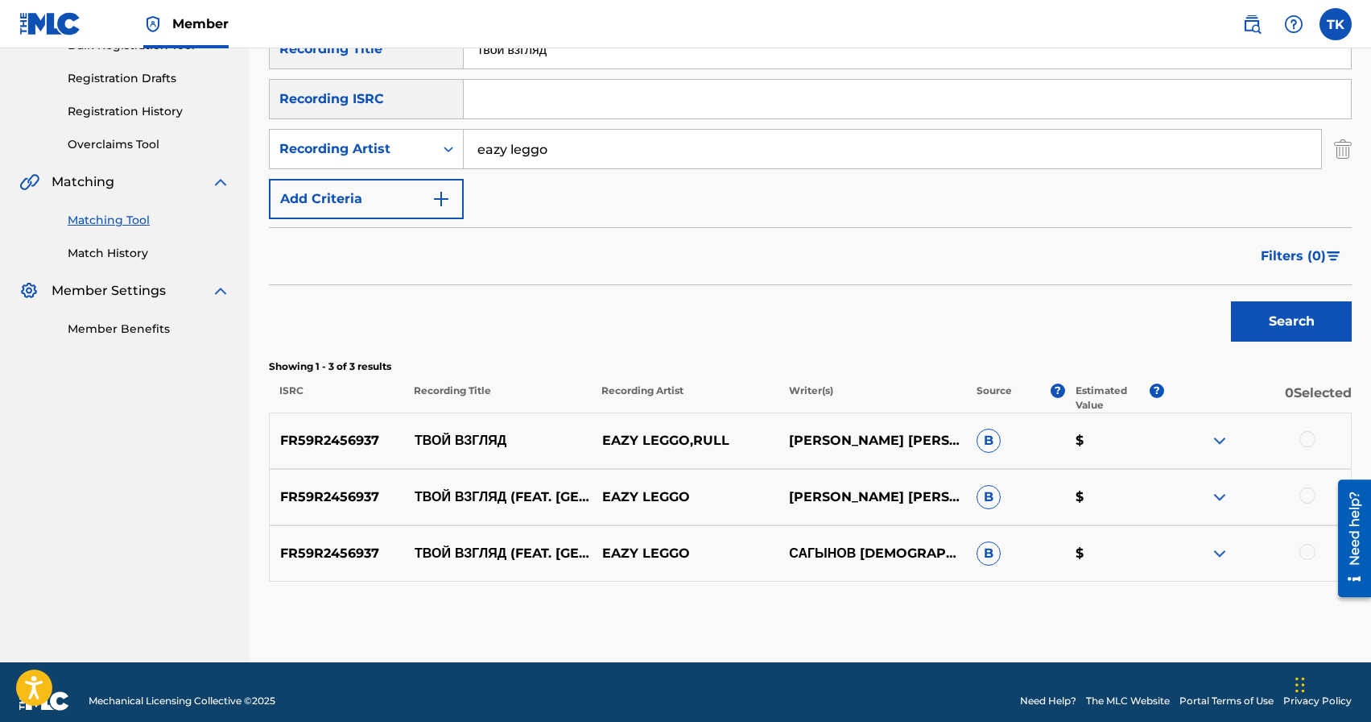
click at [1307, 551] on div at bounding box center [1308, 552] width 16 height 16
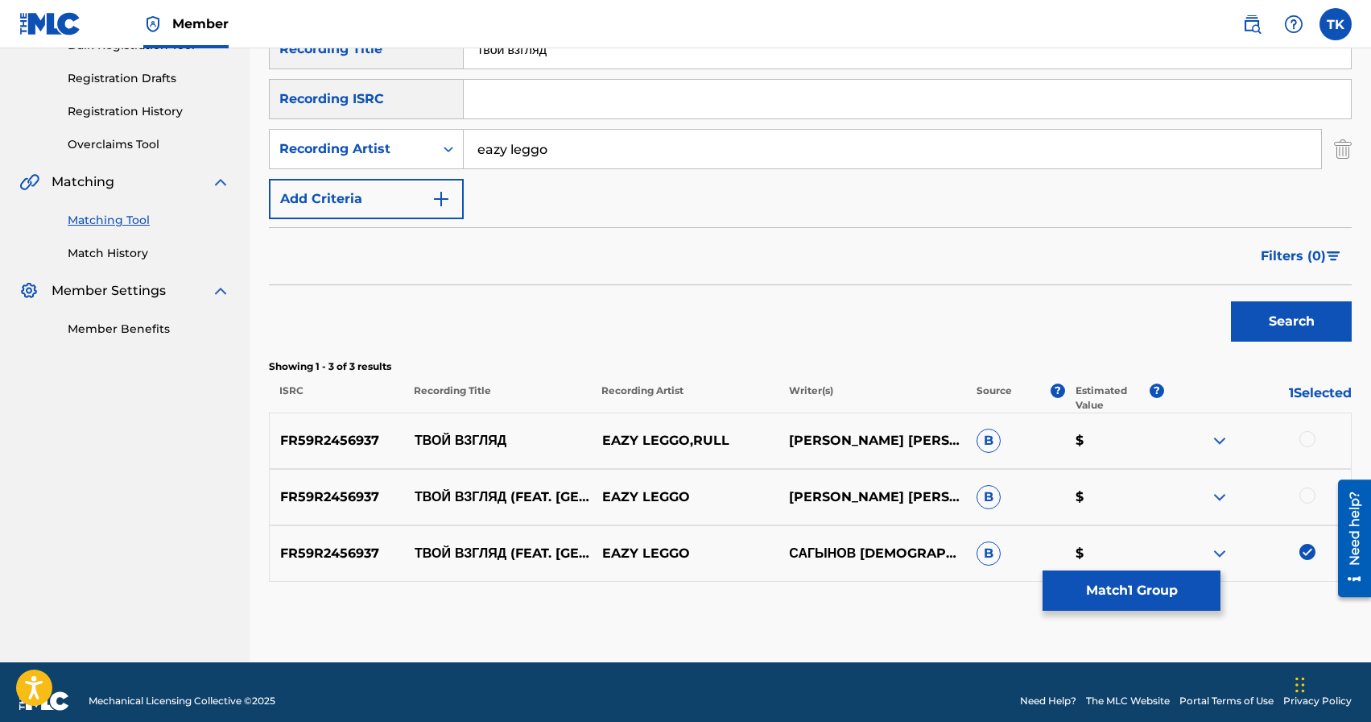
click at [1308, 498] on div at bounding box center [1308, 495] width 16 height 16
click at [1312, 441] on div at bounding box center [1308, 439] width 16 height 16
click at [1178, 606] on button "Match 3 Groups" at bounding box center [1132, 590] width 178 height 40
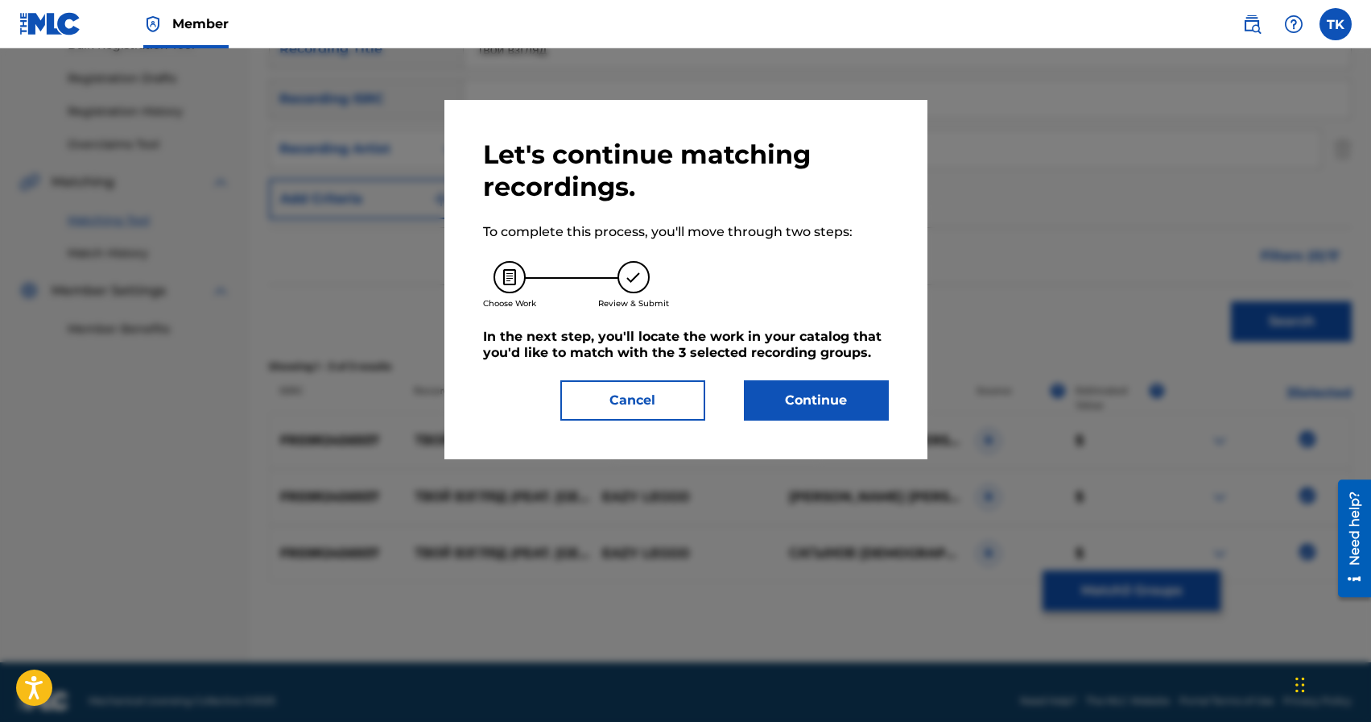
click at [871, 407] on button "Continue" at bounding box center [816, 400] width 145 height 40
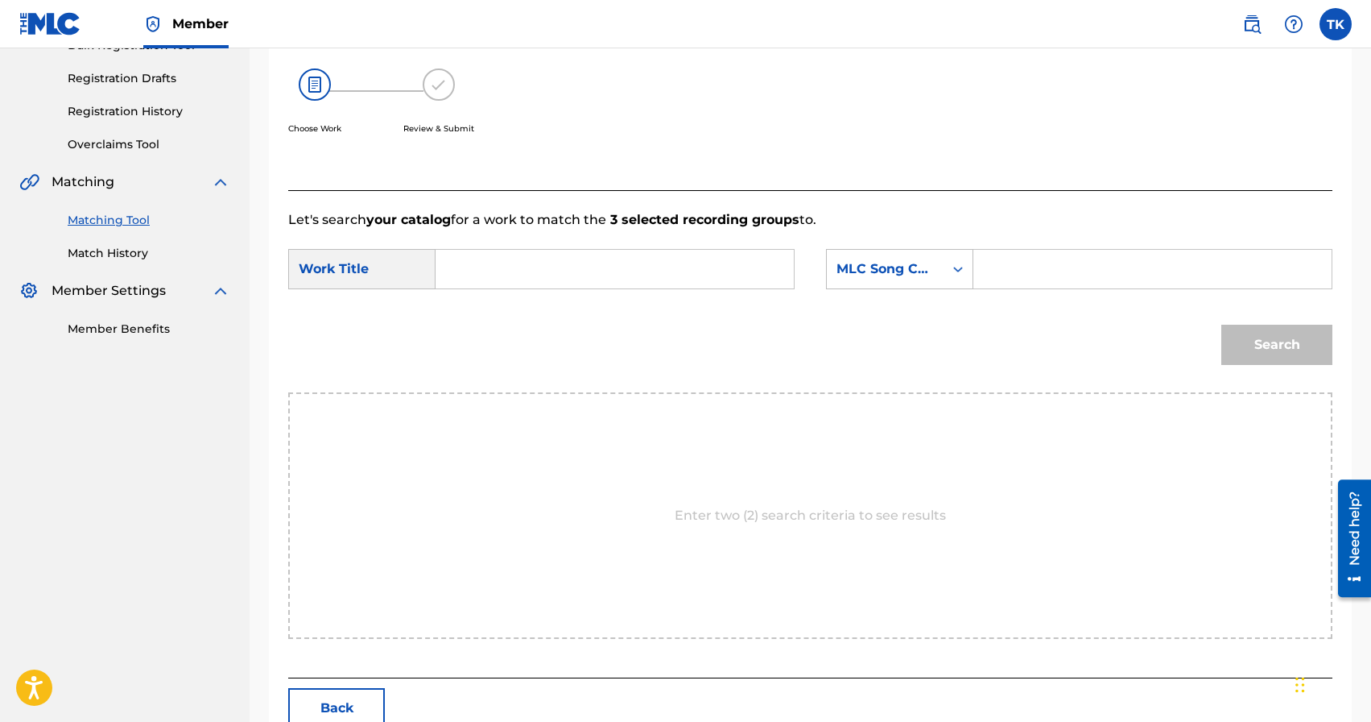
click at [649, 270] on input "Search Form" at bounding box center [614, 269] width 331 height 39
click at [496, 312] on span "взгляд" at bounding box center [512, 304] width 39 height 15
type input "твой взгляд"
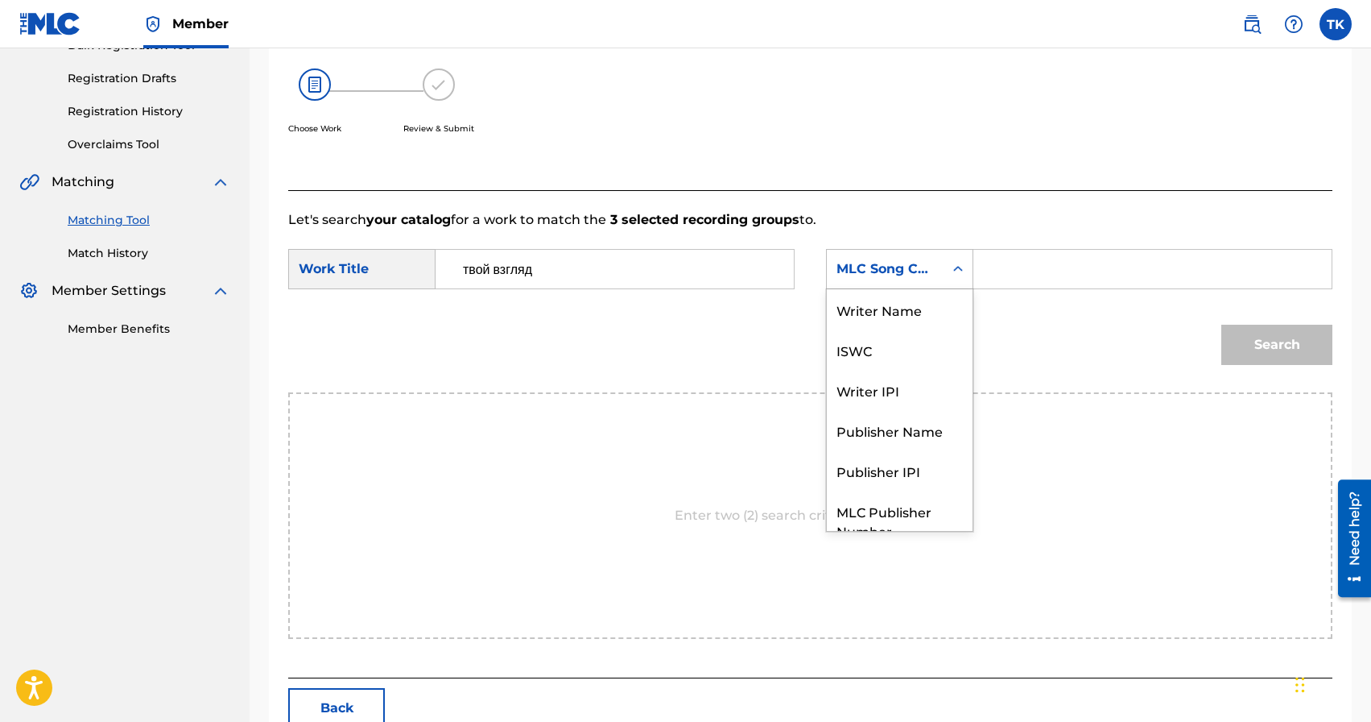
click at [919, 269] on div "MLC Song Code" at bounding box center [885, 268] width 97 height 19
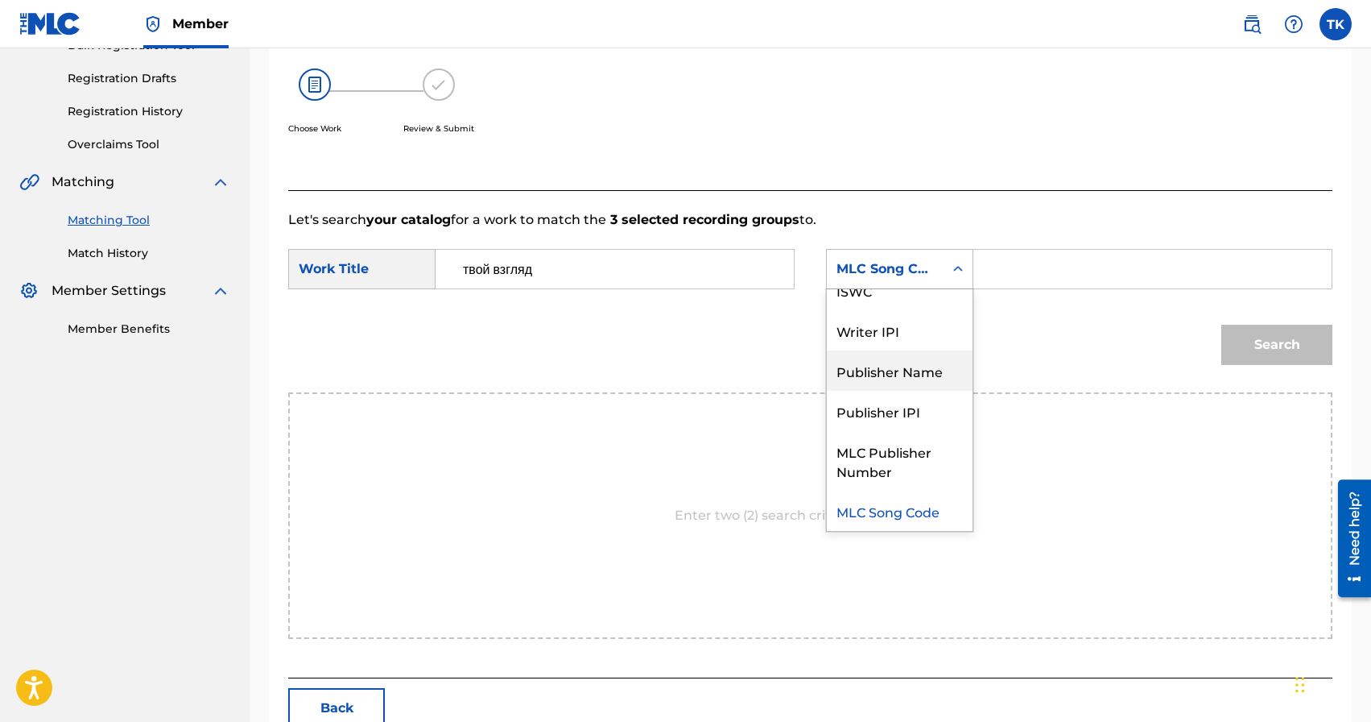
click at [912, 361] on div "Publisher Name" at bounding box center [900, 370] width 146 height 40
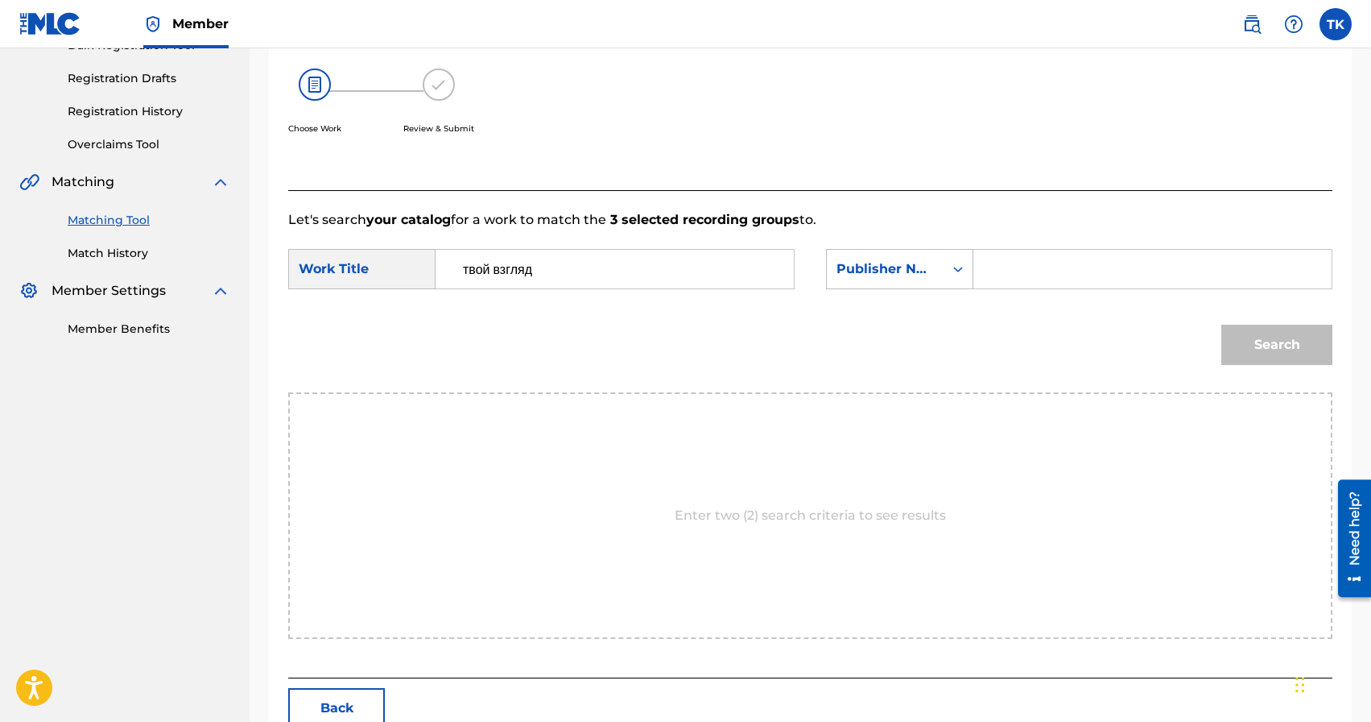
click at [1016, 263] on input "Search Form" at bounding box center [1152, 269] width 331 height 39
type input "INFINITY MUSIC"
click at [1242, 347] on button "Search" at bounding box center [1277, 345] width 111 height 40
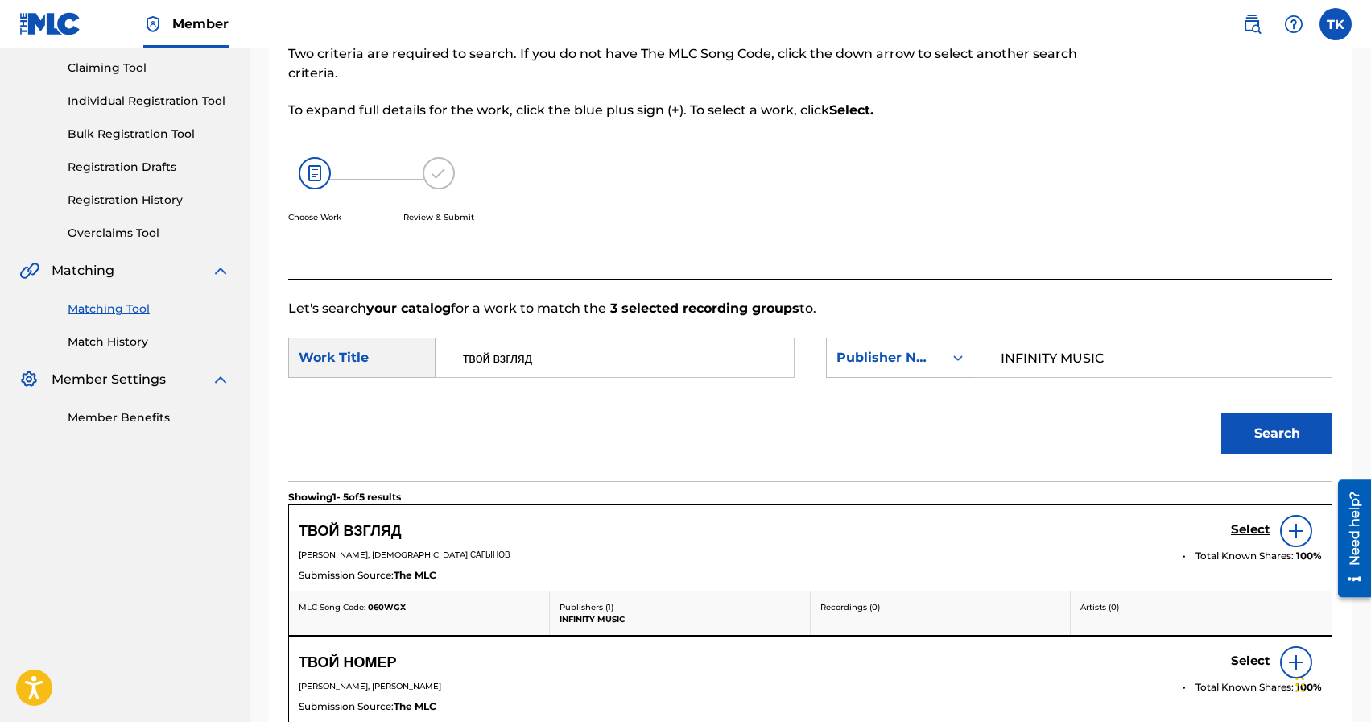
scroll to position [258, 0]
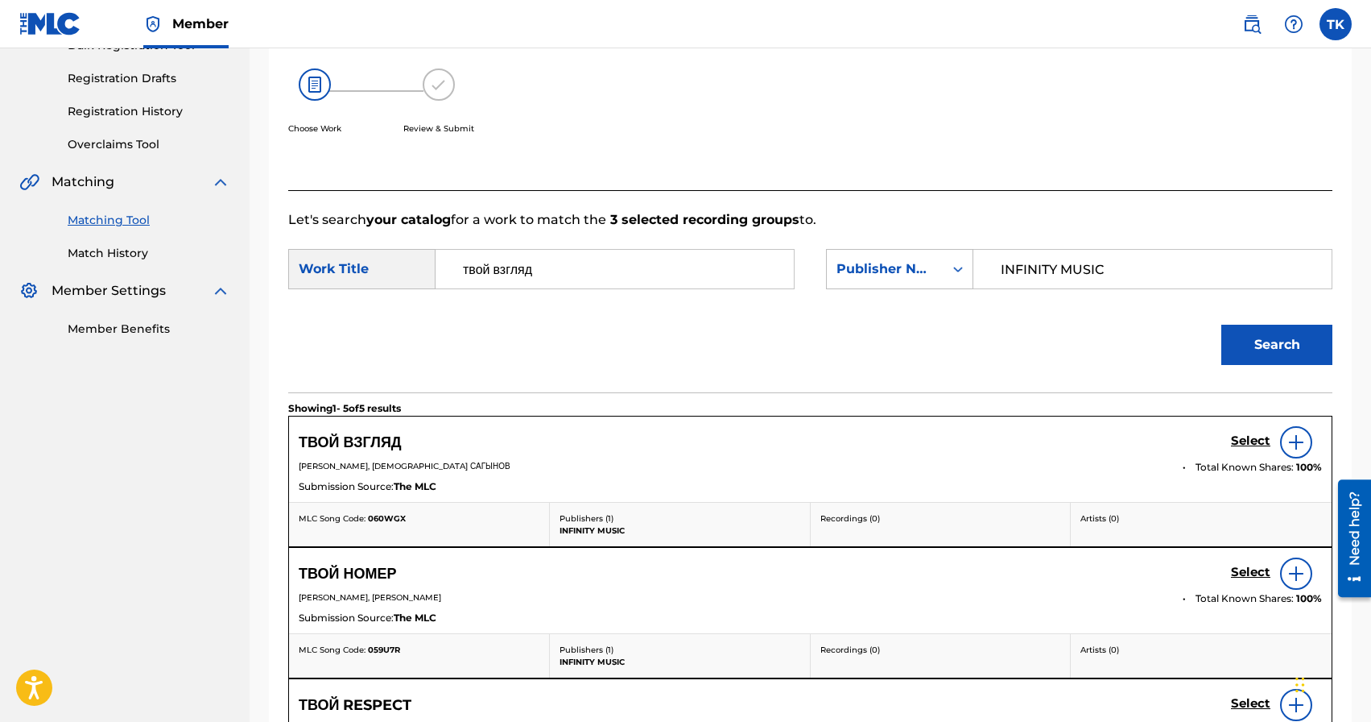
click at [929, 93] on div "Choose Work Review & Submit" at bounding box center [690, 110] width 804 height 122
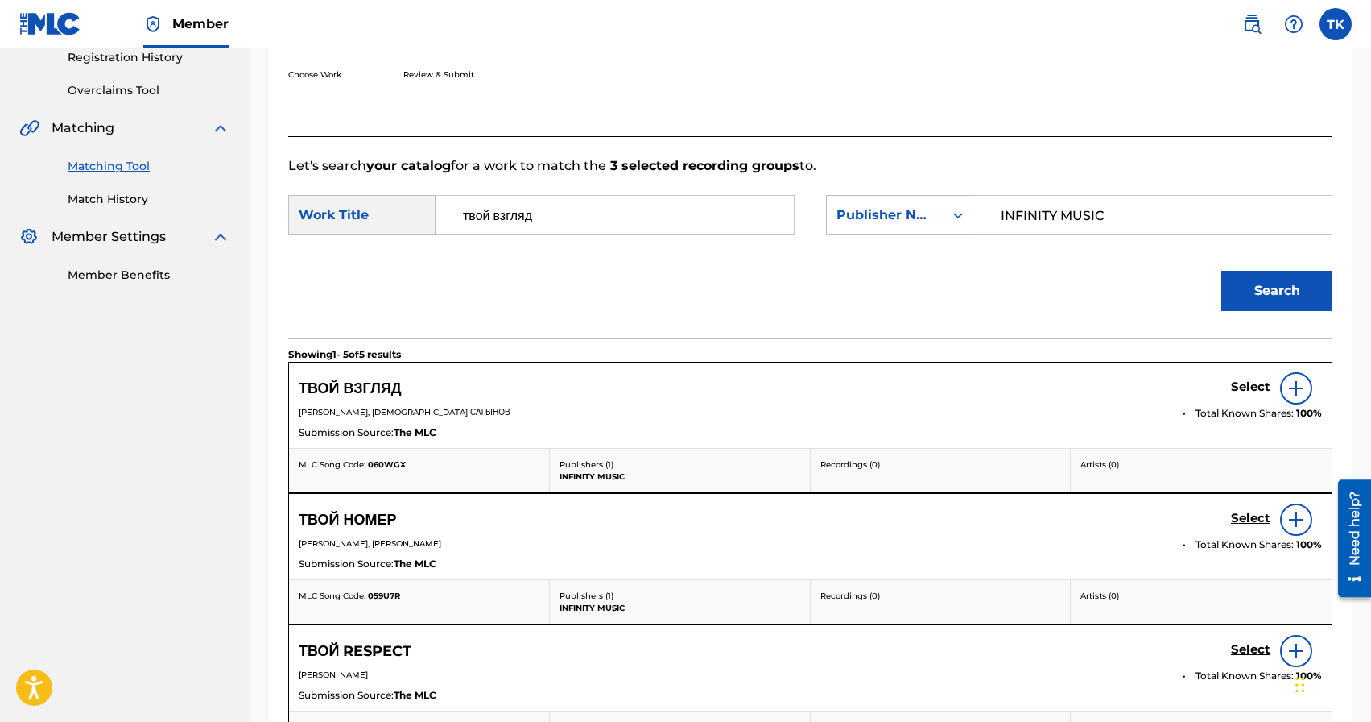
scroll to position [316, 0]
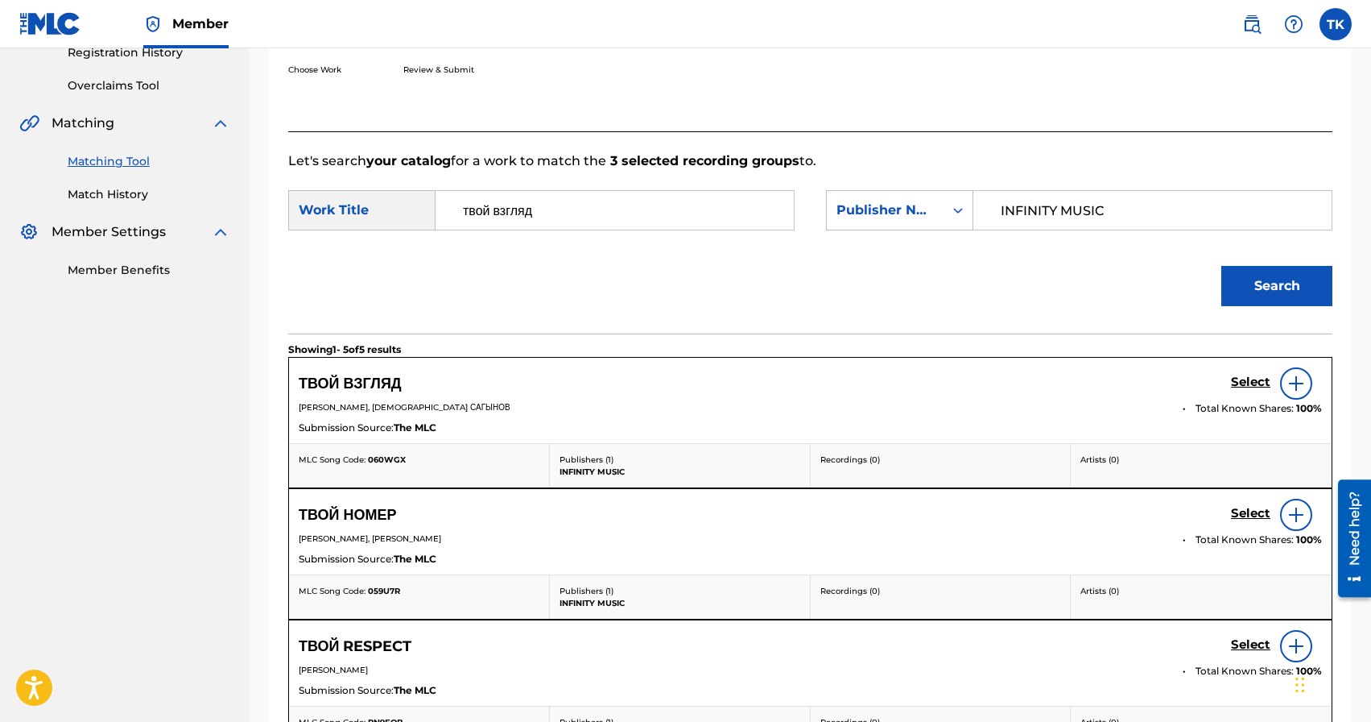
click at [1244, 384] on h5 "Select" at bounding box center [1250, 381] width 39 height 15
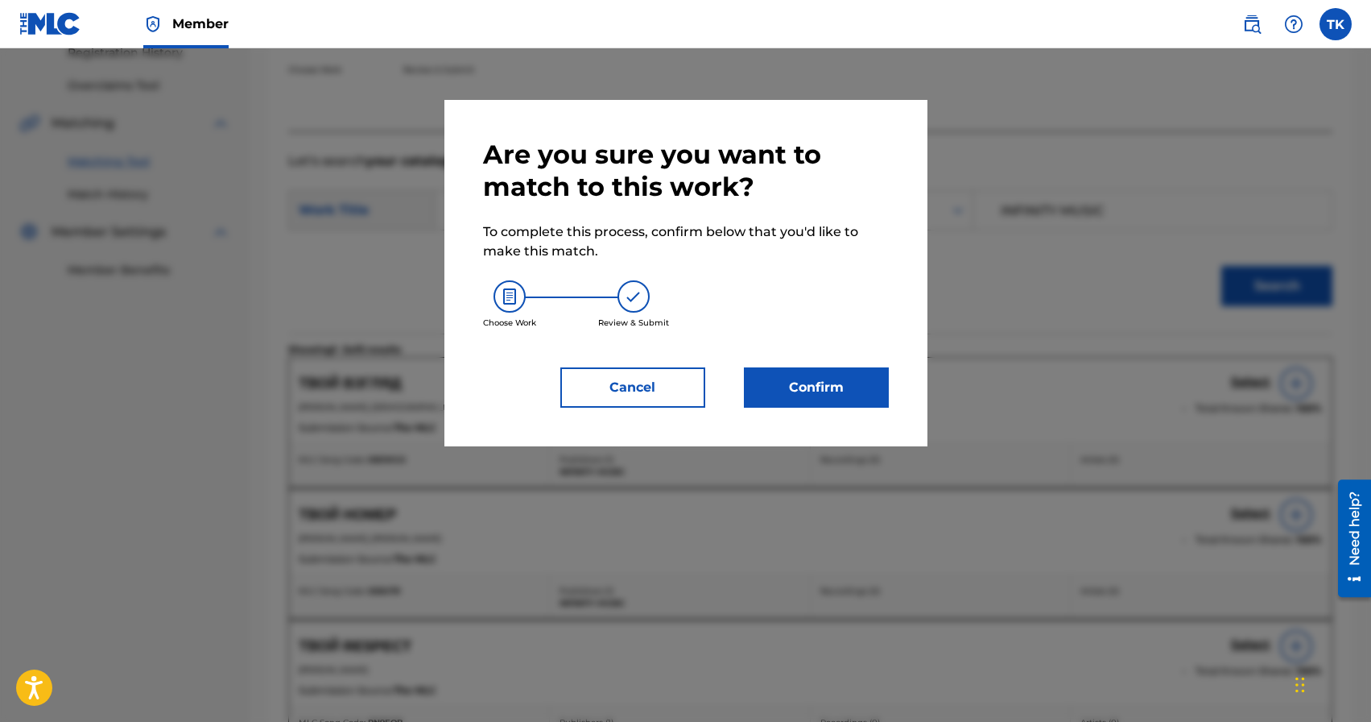
click at [815, 394] on button "Confirm" at bounding box center [816, 387] width 145 height 40
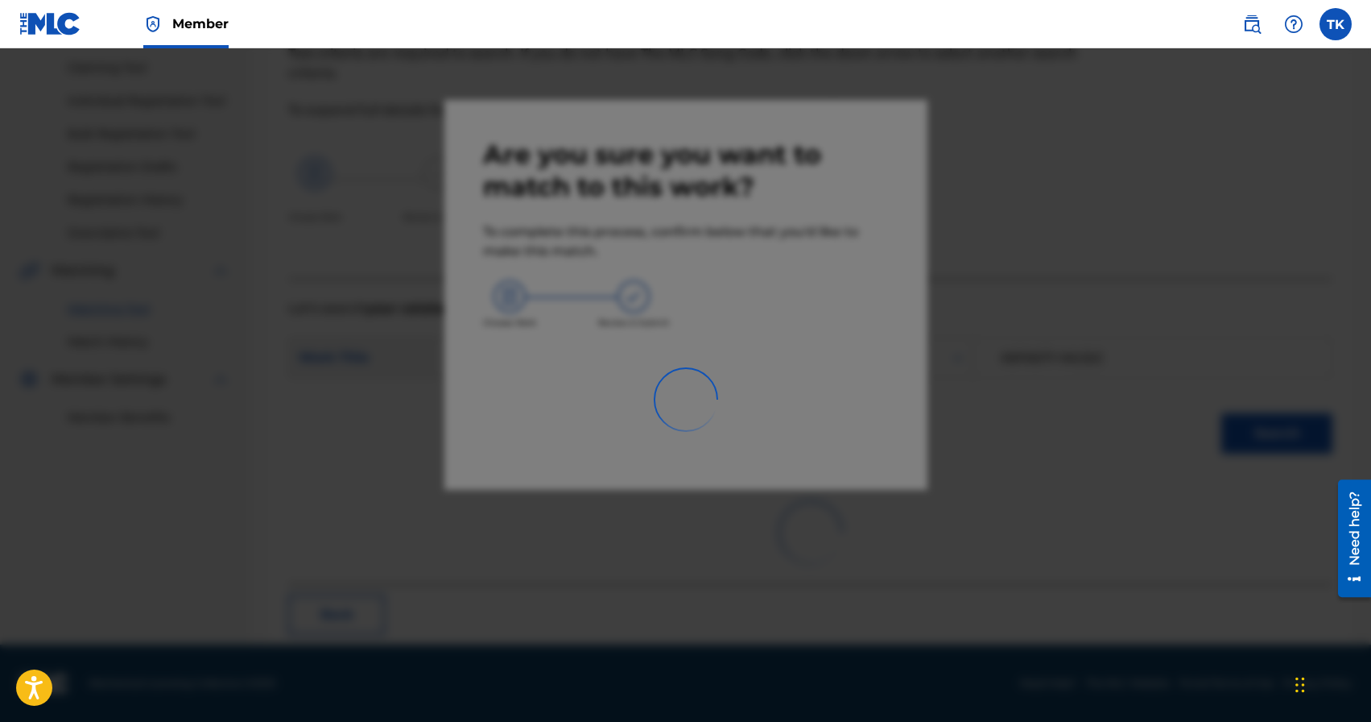
scroll to position [48, 0]
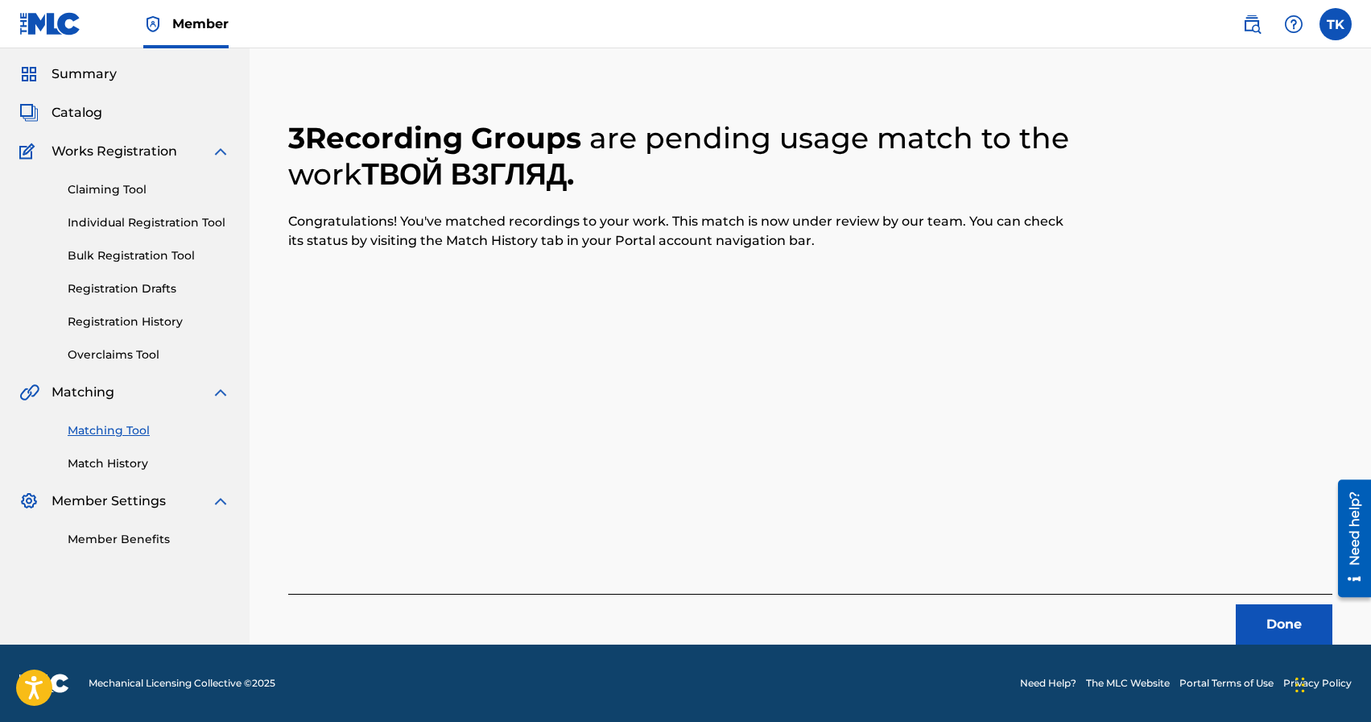
click at [1258, 623] on button "Done" at bounding box center [1284, 624] width 97 height 40
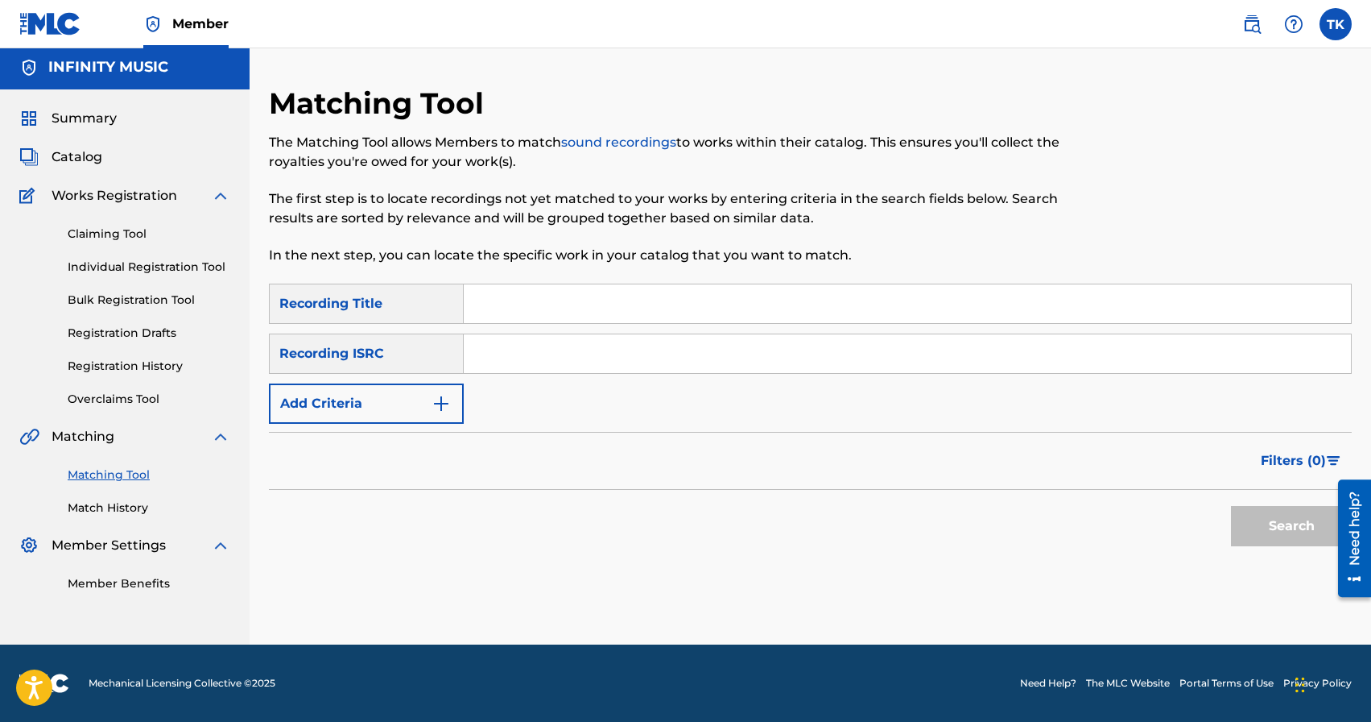
scroll to position [0, 0]
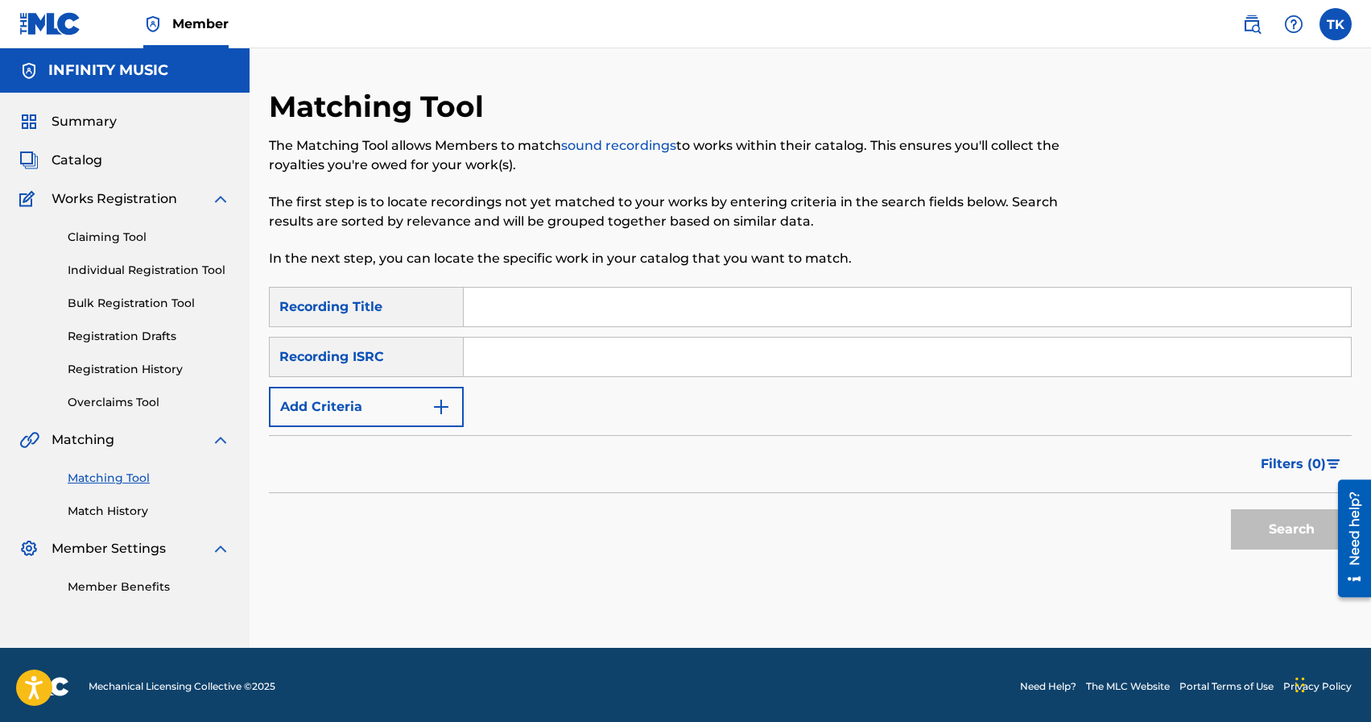
click at [552, 305] on input "Search Form" at bounding box center [907, 306] width 887 height 39
type input "ненавижу!"
click at [440, 412] on img "Search Form" at bounding box center [441, 406] width 19 height 19
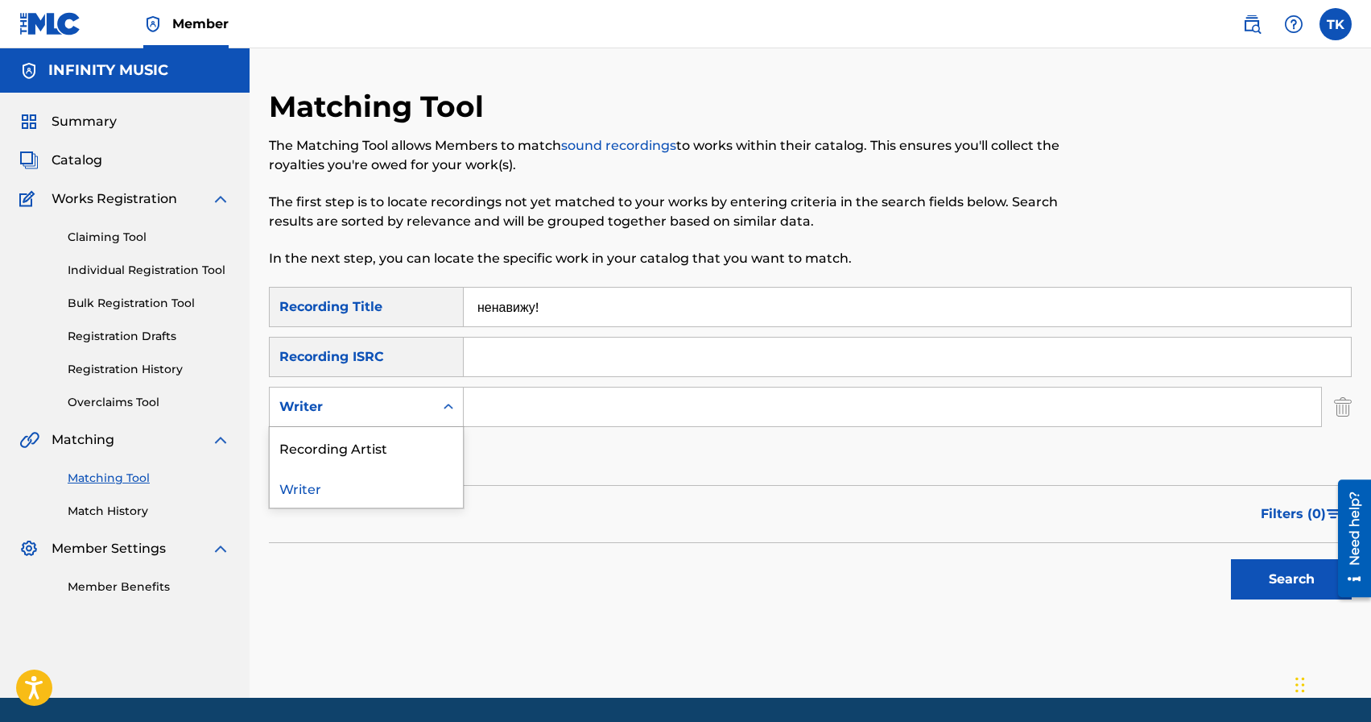
click at [440, 412] on div "Search Form" at bounding box center [448, 406] width 29 height 29
click at [436, 438] on div "Recording Artist" at bounding box center [366, 447] width 193 height 40
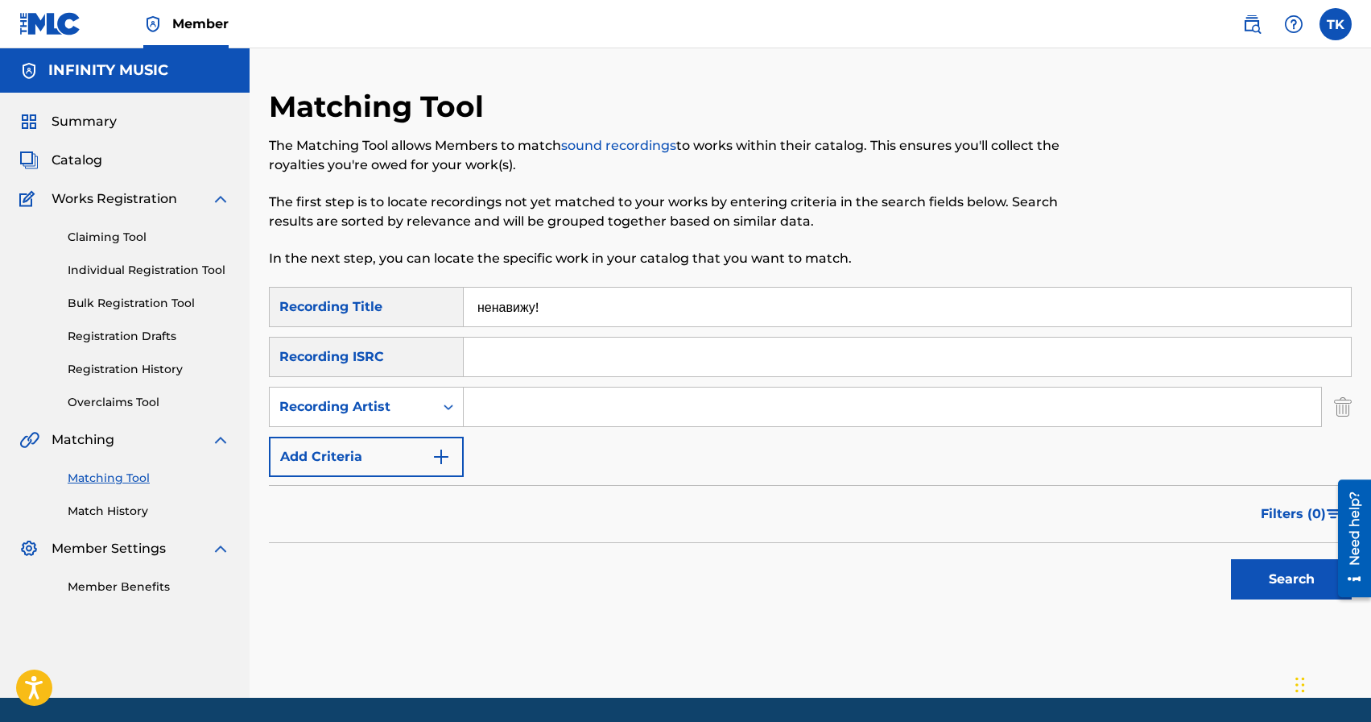
click at [509, 416] on input "Search Form" at bounding box center [893, 406] width 858 height 39
type input "eazy leggo"
click at [1277, 583] on button "Search" at bounding box center [1291, 579] width 121 height 40
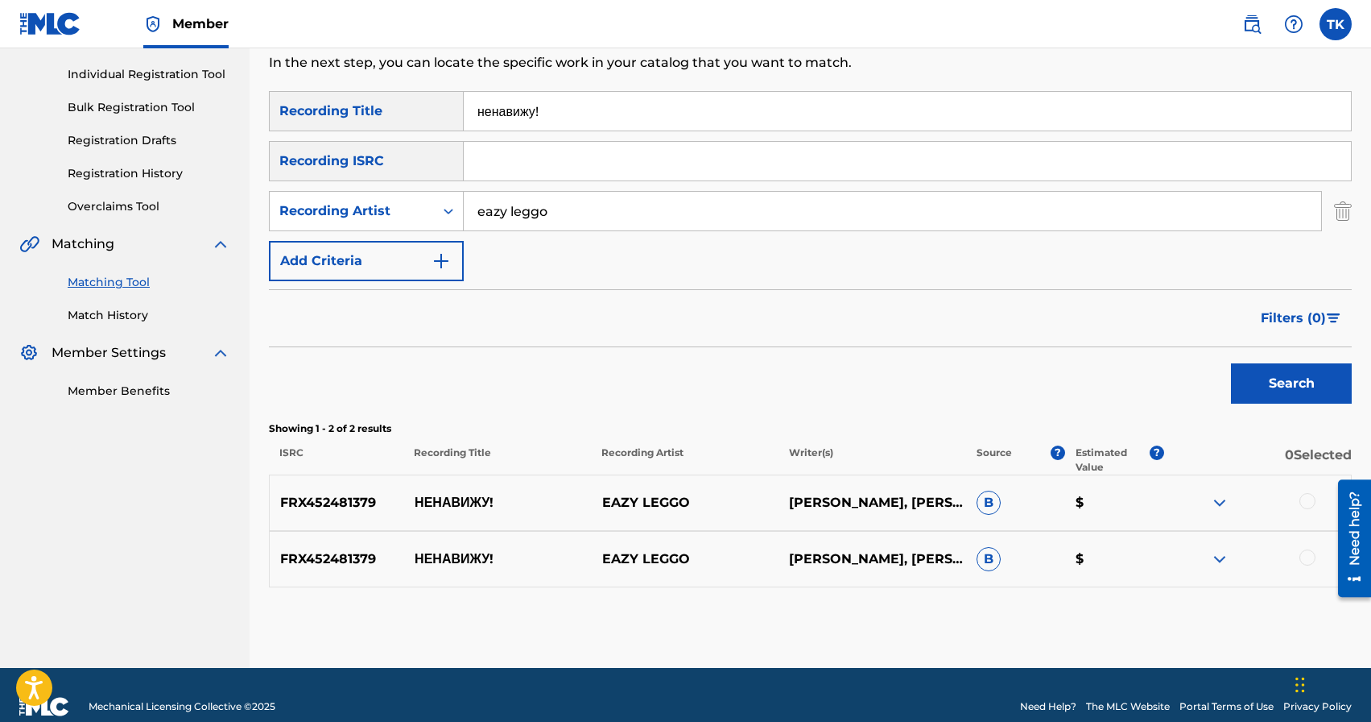
scroll to position [219, 0]
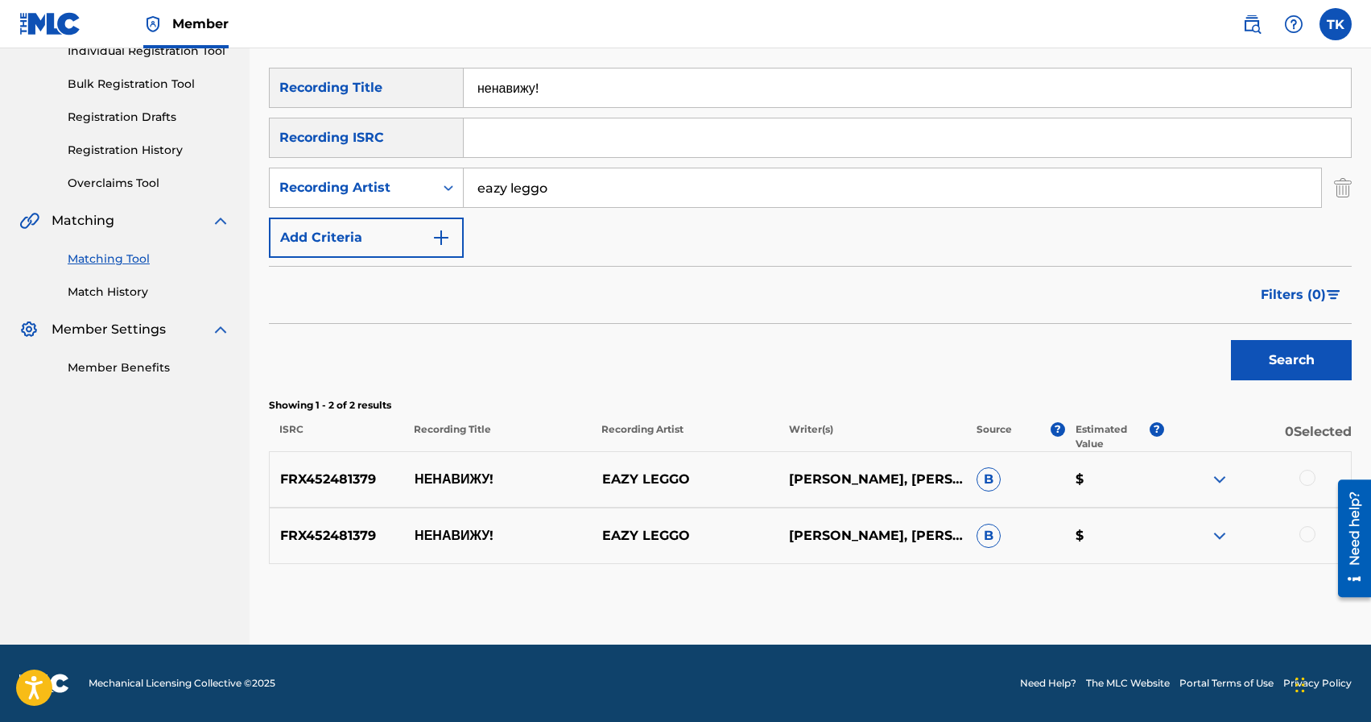
click at [1305, 531] on div at bounding box center [1308, 534] width 16 height 16
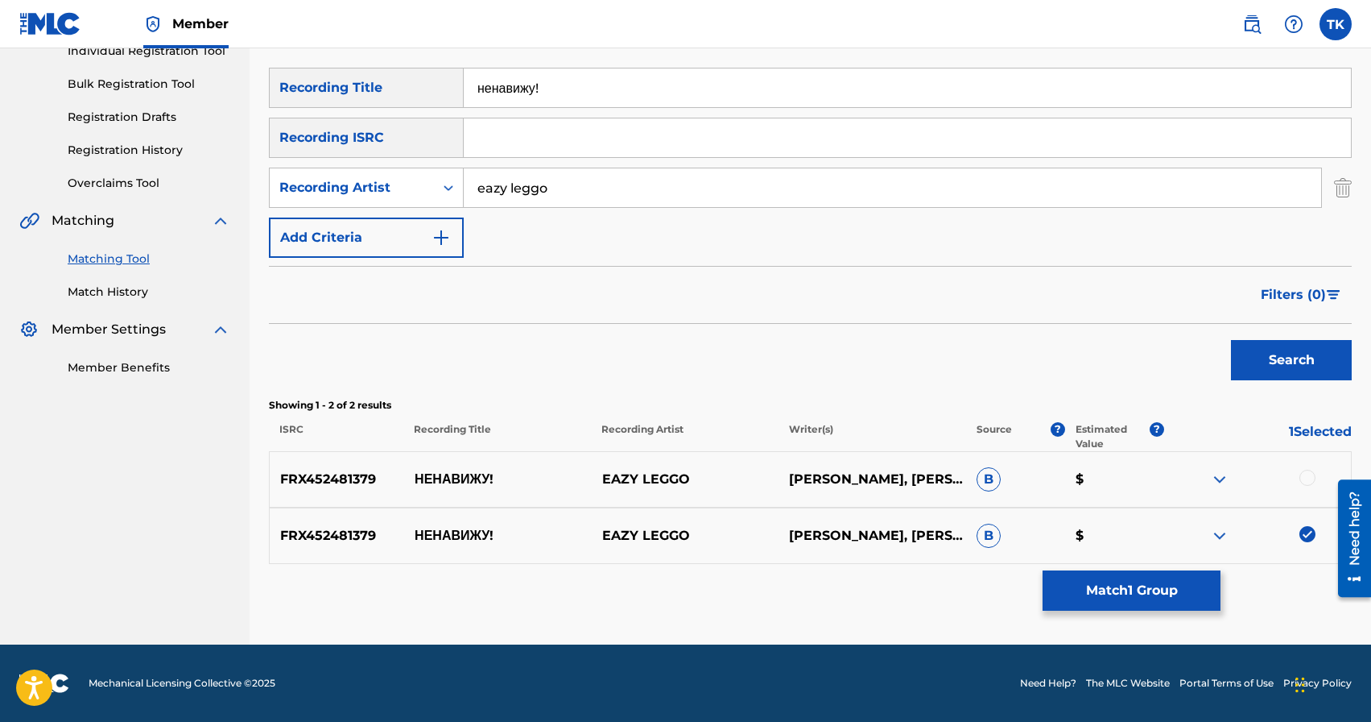
click at [1306, 481] on div at bounding box center [1308, 477] width 16 height 16
click at [1169, 589] on button "Match 2 Groups" at bounding box center [1132, 590] width 178 height 40
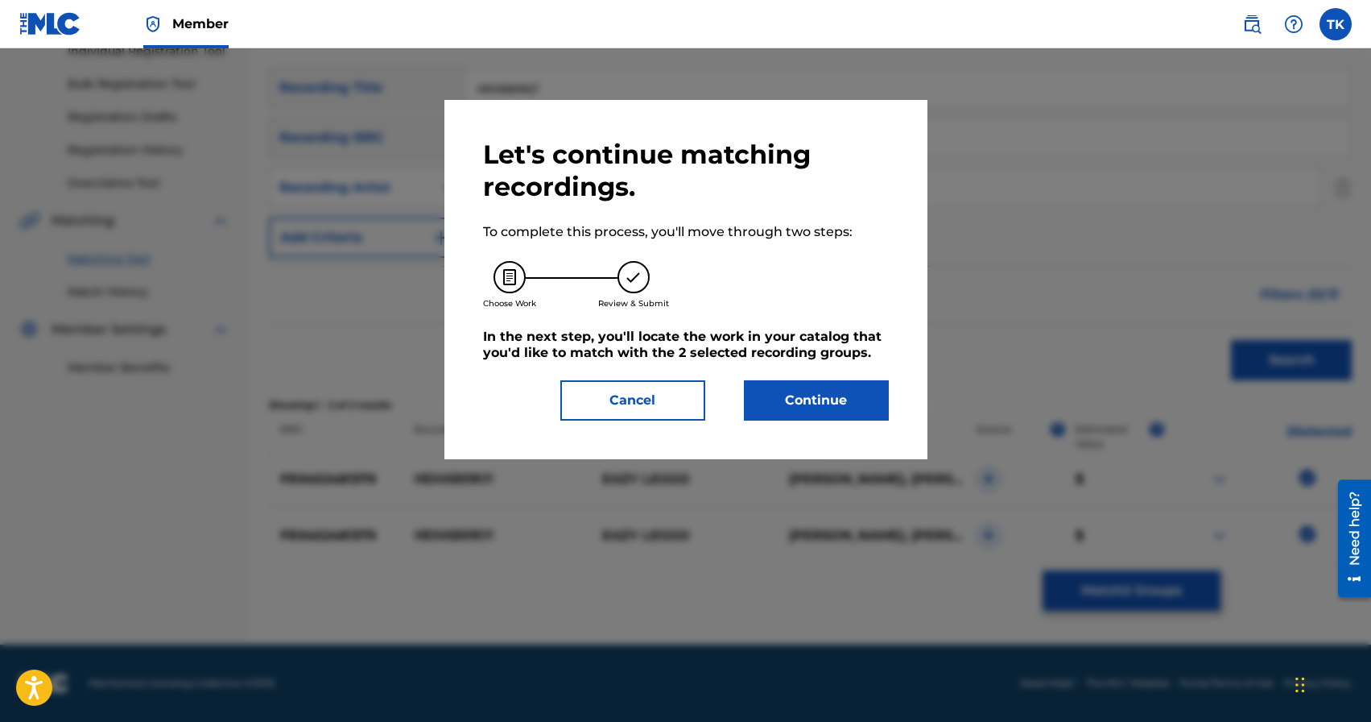
click at [835, 406] on button "Continue" at bounding box center [816, 400] width 145 height 40
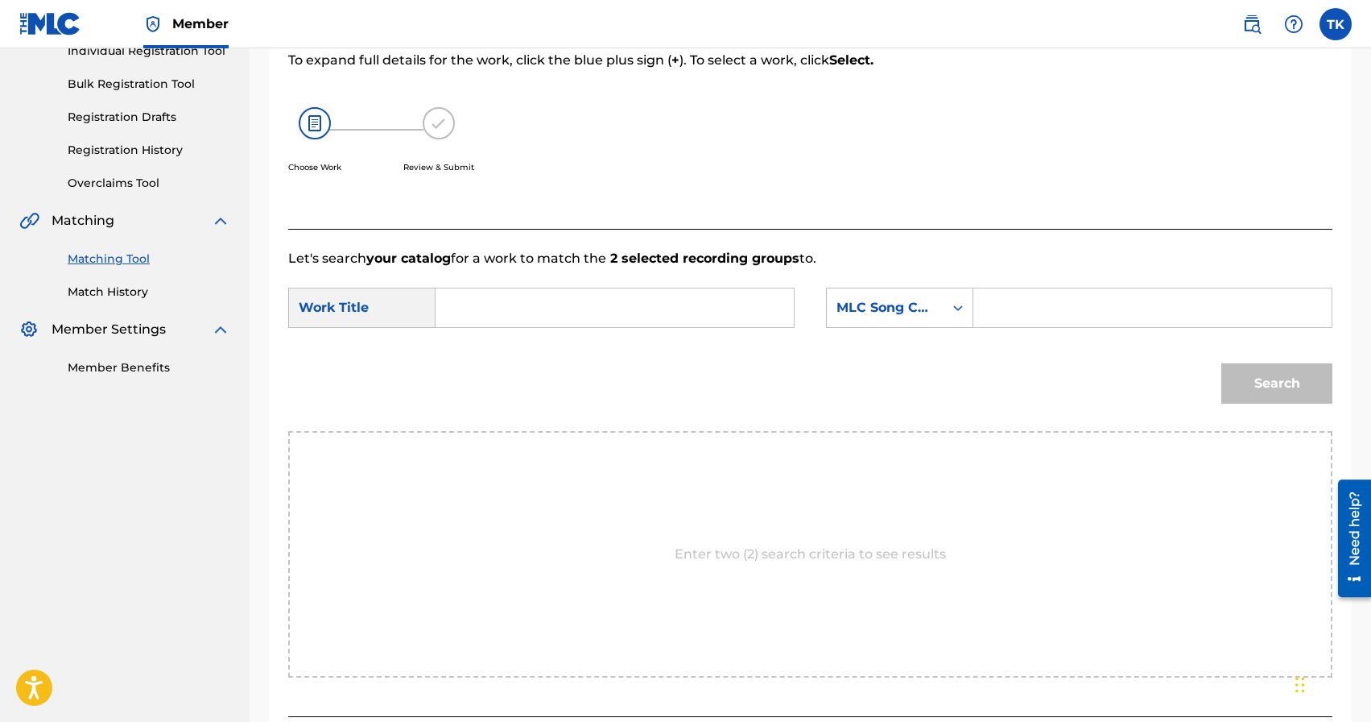
click at [656, 304] on input "Search Form" at bounding box center [614, 307] width 331 height 39
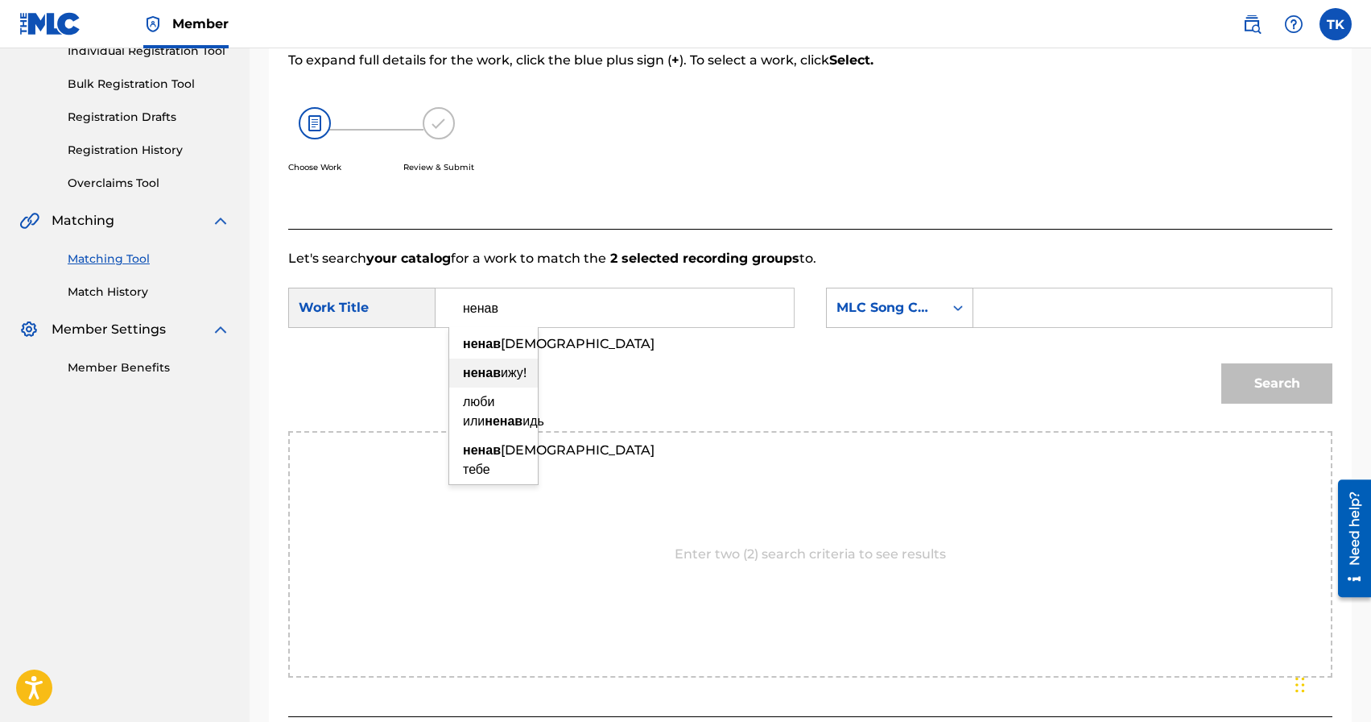
click at [515, 374] on span "ижу!" at bounding box center [514, 372] width 26 height 15
type input "ненавижу!"
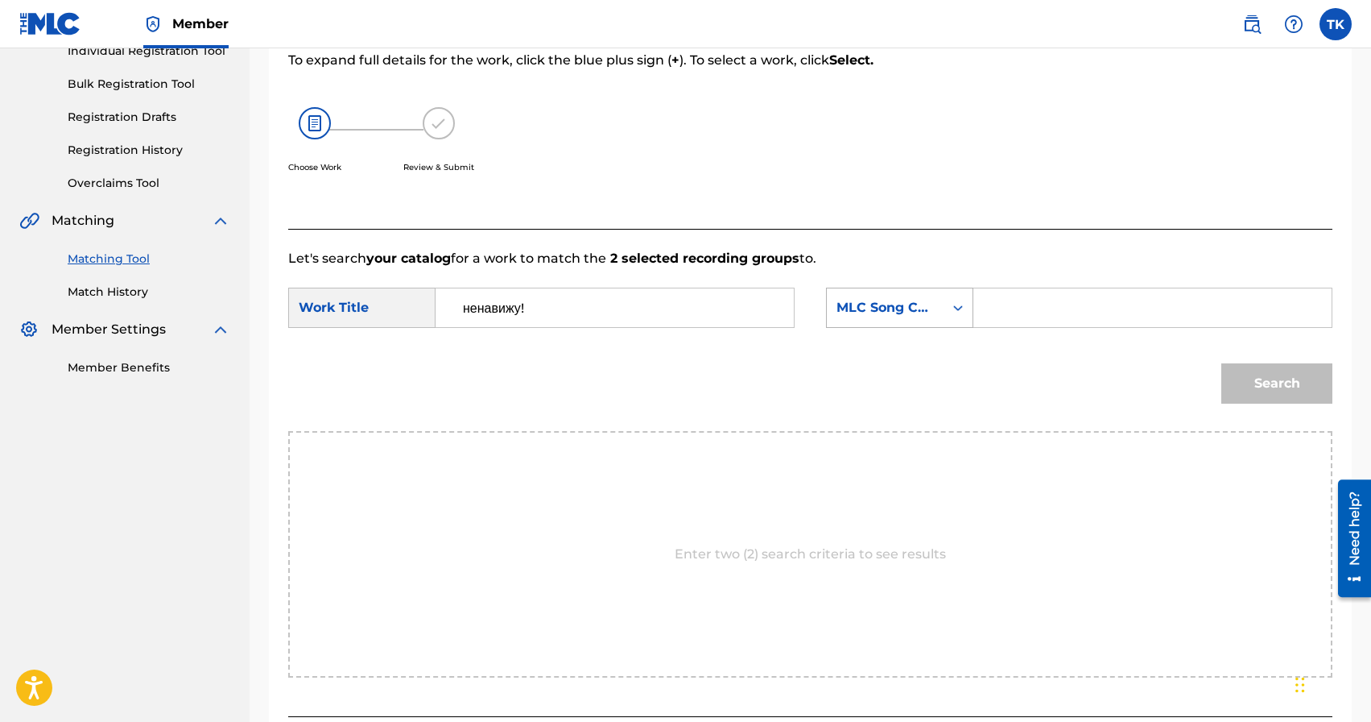
click at [921, 320] on div "MLC Song Code" at bounding box center [885, 307] width 117 height 31
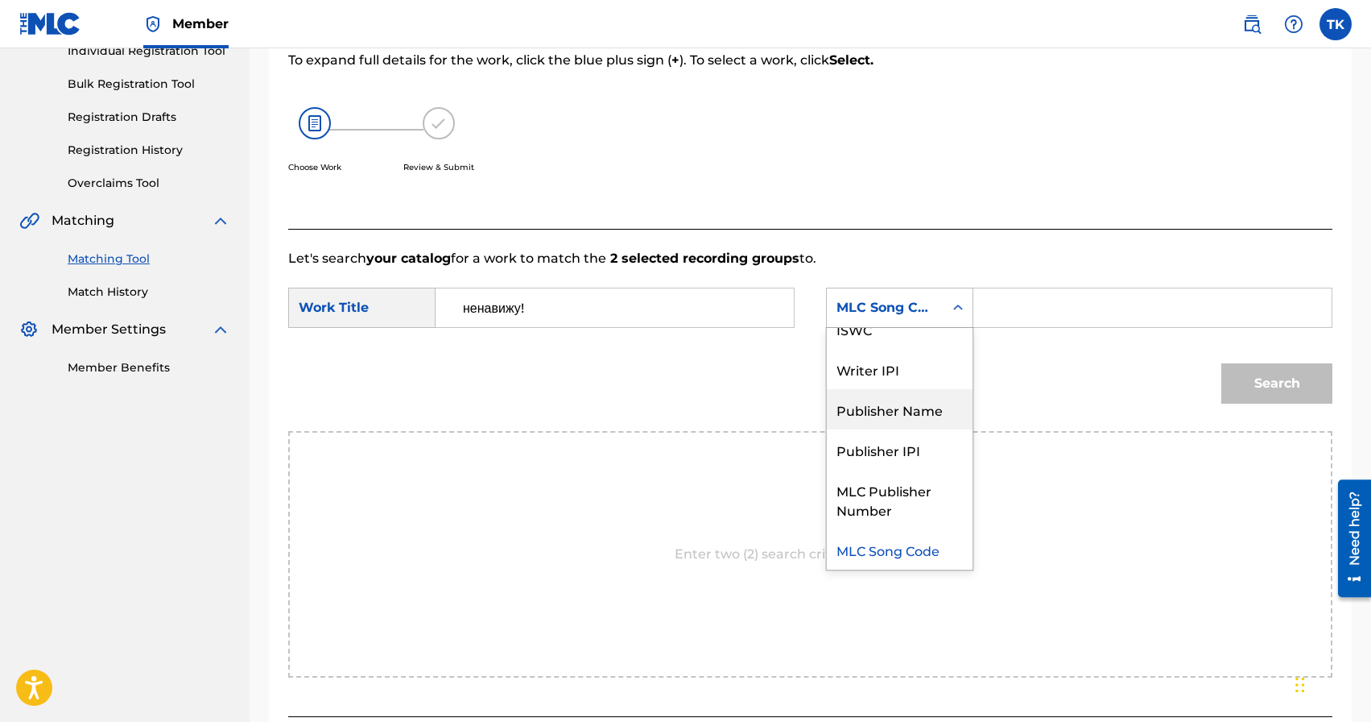
click at [908, 400] on div "Publisher Name" at bounding box center [900, 409] width 146 height 40
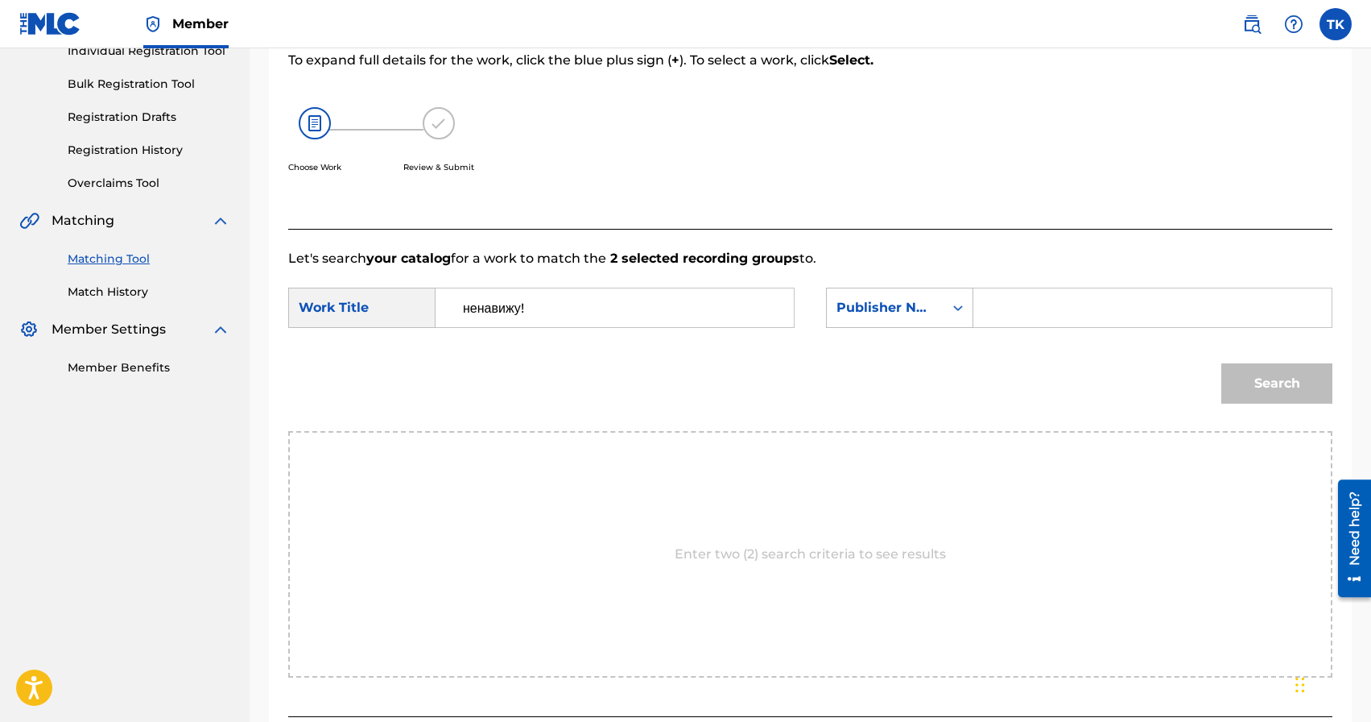
click at [1021, 308] on input "Search Form" at bounding box center [1152, 307] width 331 height 39
type input "INFINITY MUSIC"
click at [1267, 384] on button "Search" at bounding box center [1277, 383] width 111 height 40
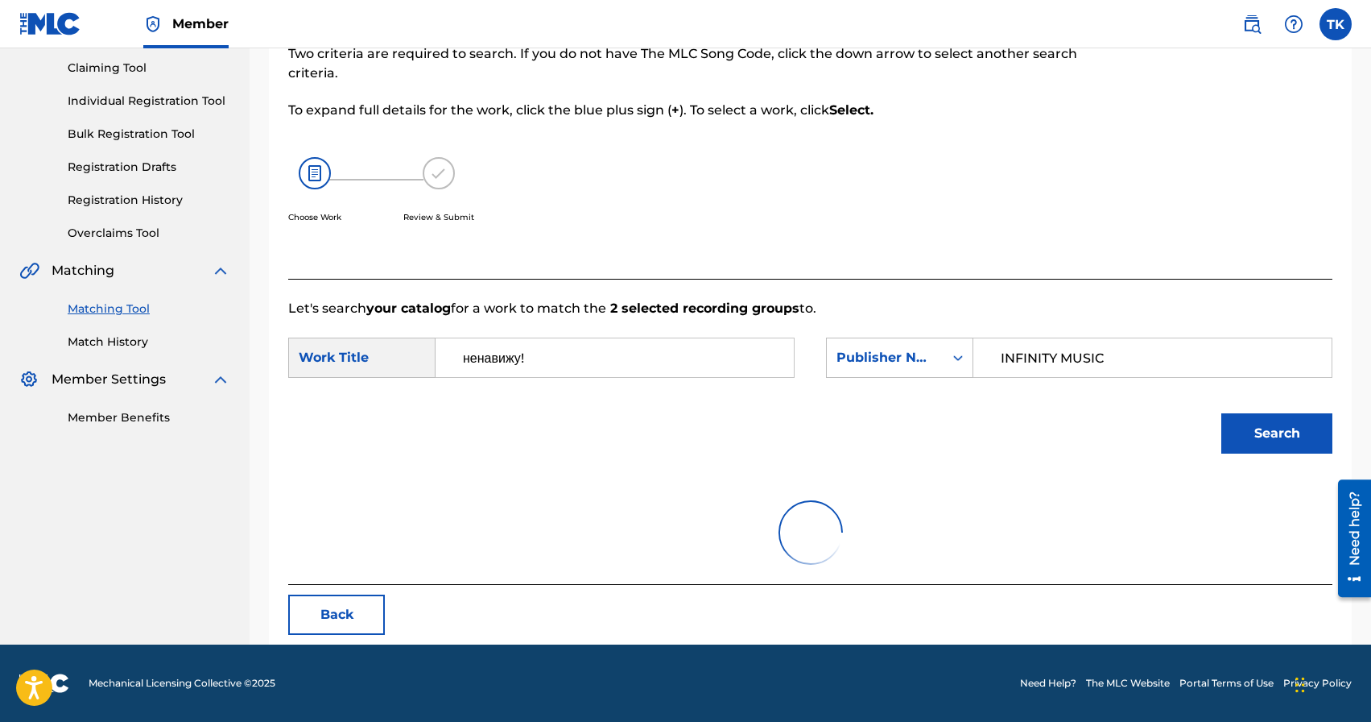
scroll to position [219, 0]
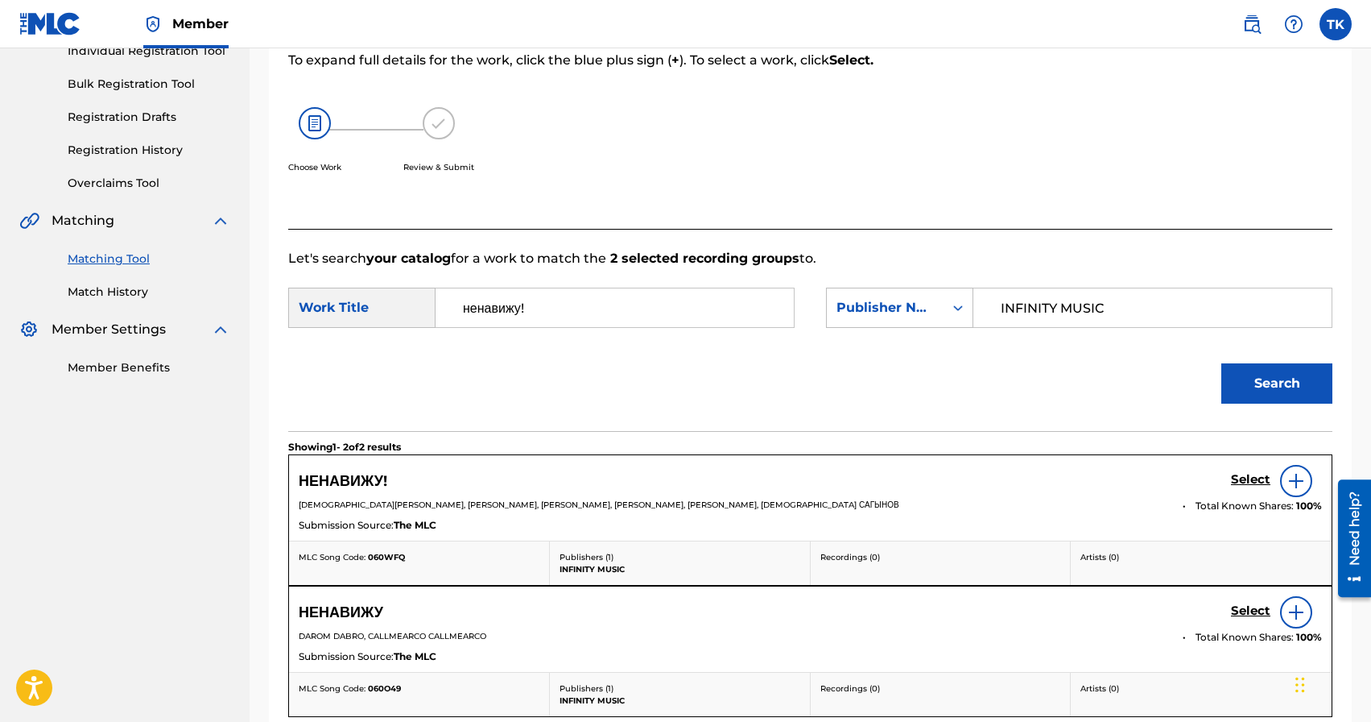
click at [1247, 478] on h5 "Select" at bounding box center [1250, 479] width 39 height 15
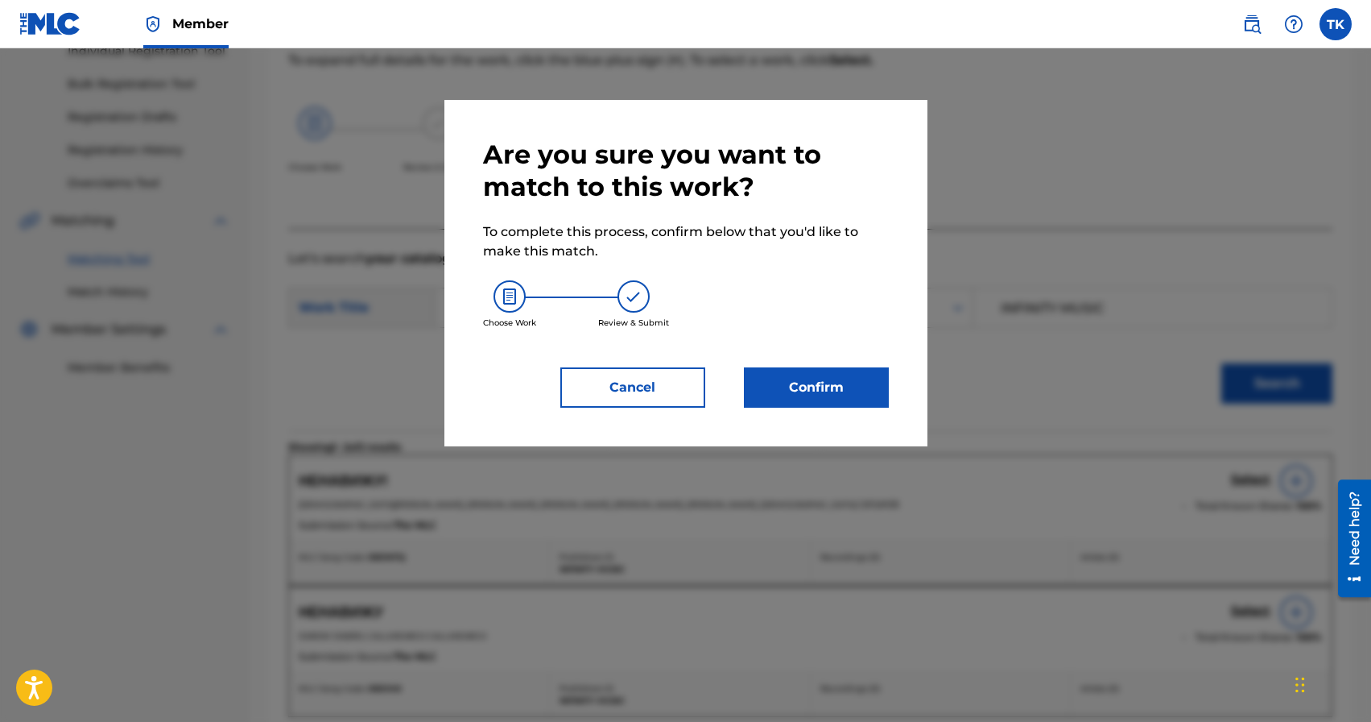
click at [837, 386] on button "Confirm" at bounding box center [816, 387] width 145 height 40
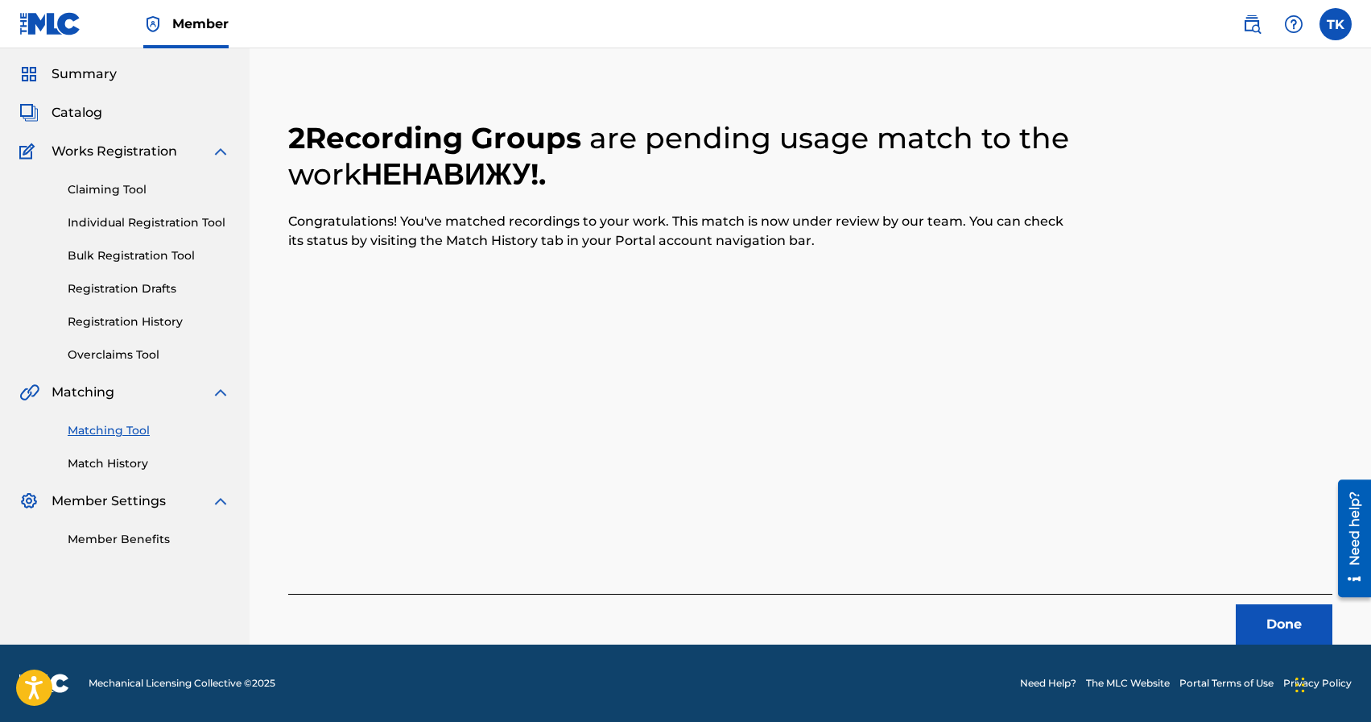
scroll to position [48, 0]
click at [1251, 610] on button "Done" at bounding box center [1284, 624] width 97 height 40
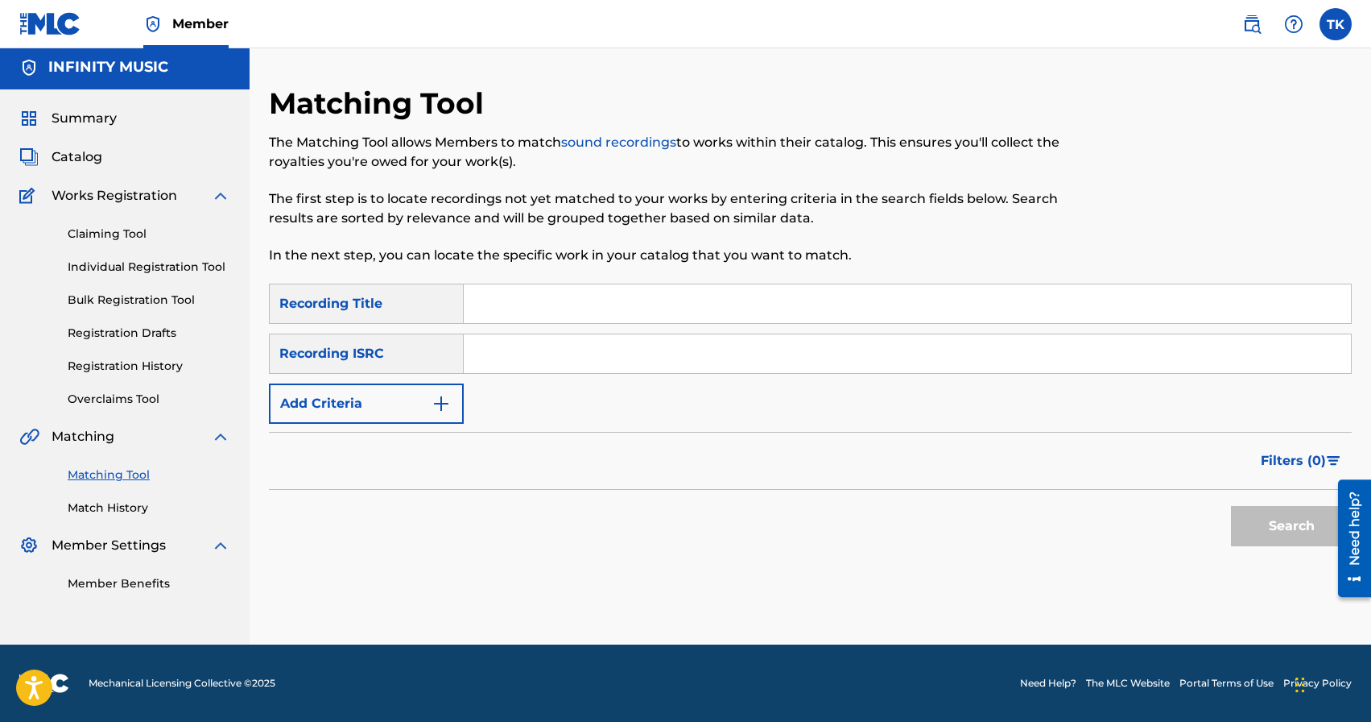
scroll to position [0, 0]
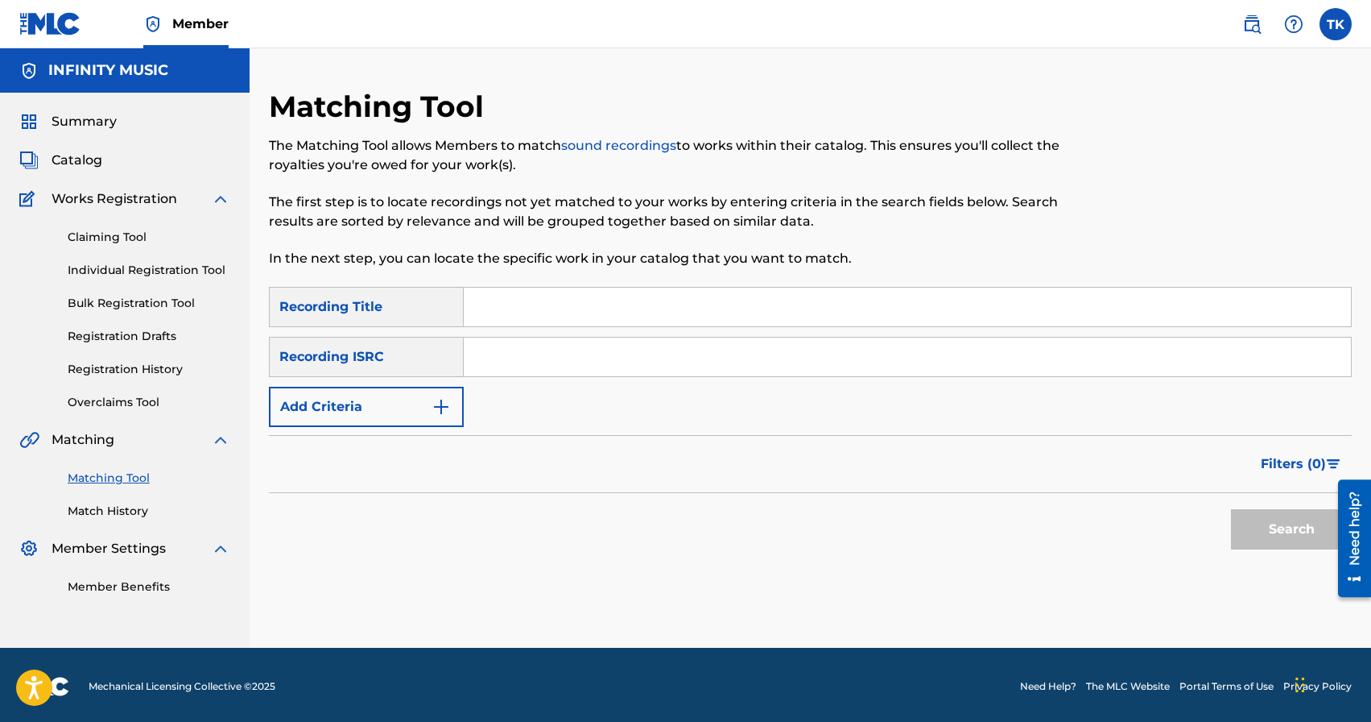
click at [629, 302] on input "Search Form" at bounding box center [907, 306] width 887 height 39
type input "shaka laka"
click at [440, 412] on img "Search Form" at bounding box center [441, 406] width 19 height 19
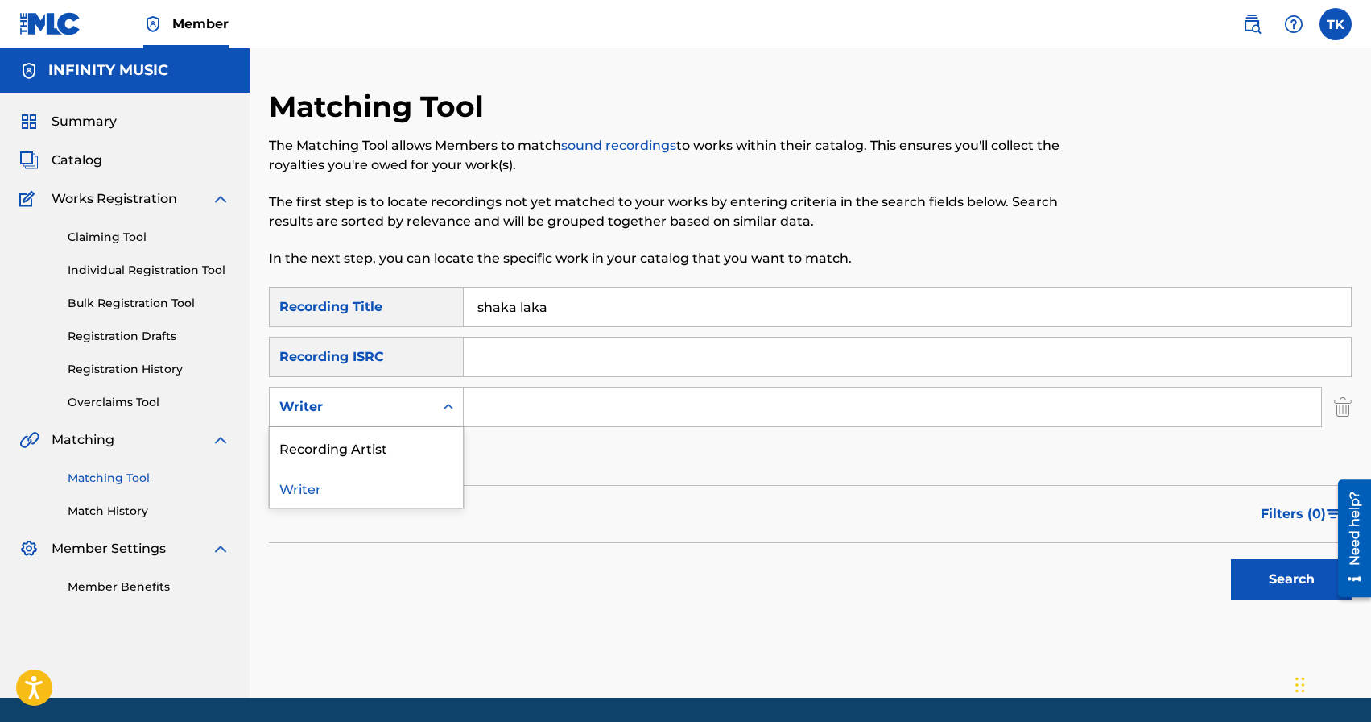
click at [440, 412] on div "Search Form" at bounding box center [448, 406] width 29 height 29
click at [433, 437] on div "Recording Artist" at bounding box center [366, 447] width 193 height 40
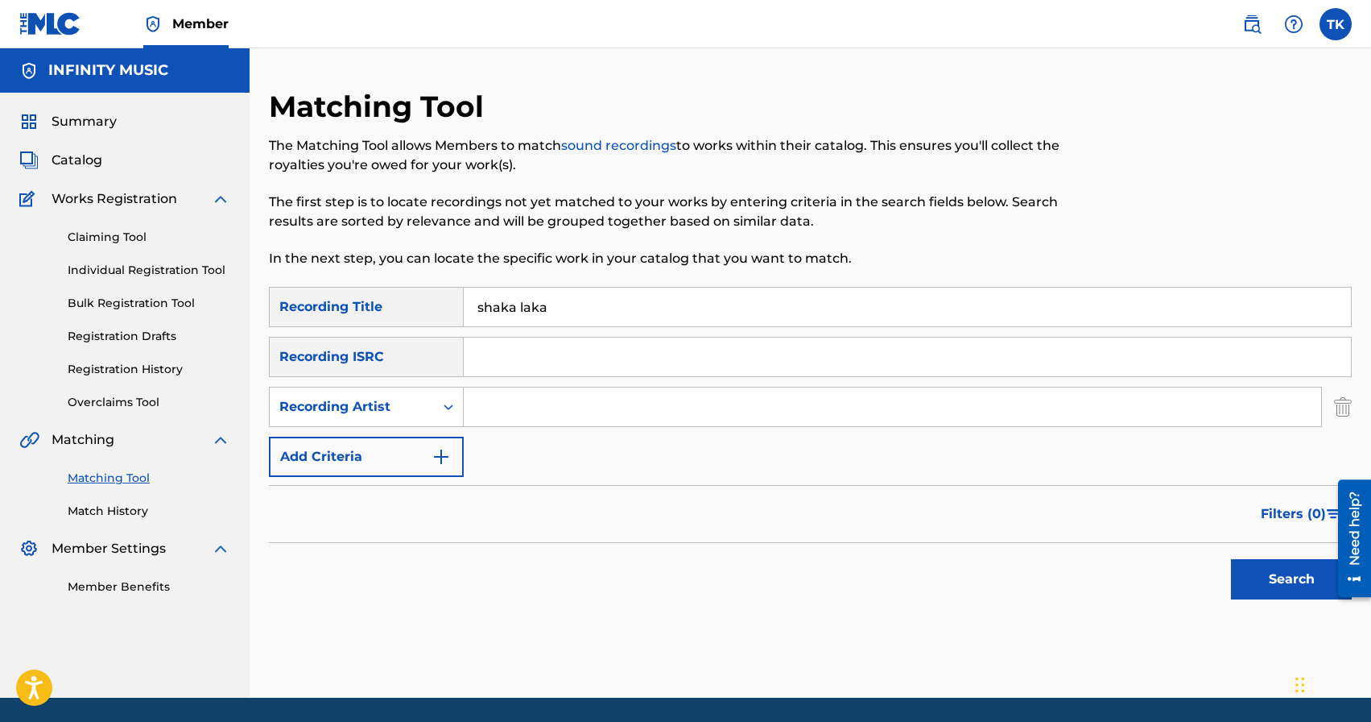
click at [502, 422] on input "Search Form" at bounding box center [893, 406] width 858 height 39
type input "eazy leggo"
click at [1245, 578] on button "Search" at bounding box center [1291, 579] width 121 height 40
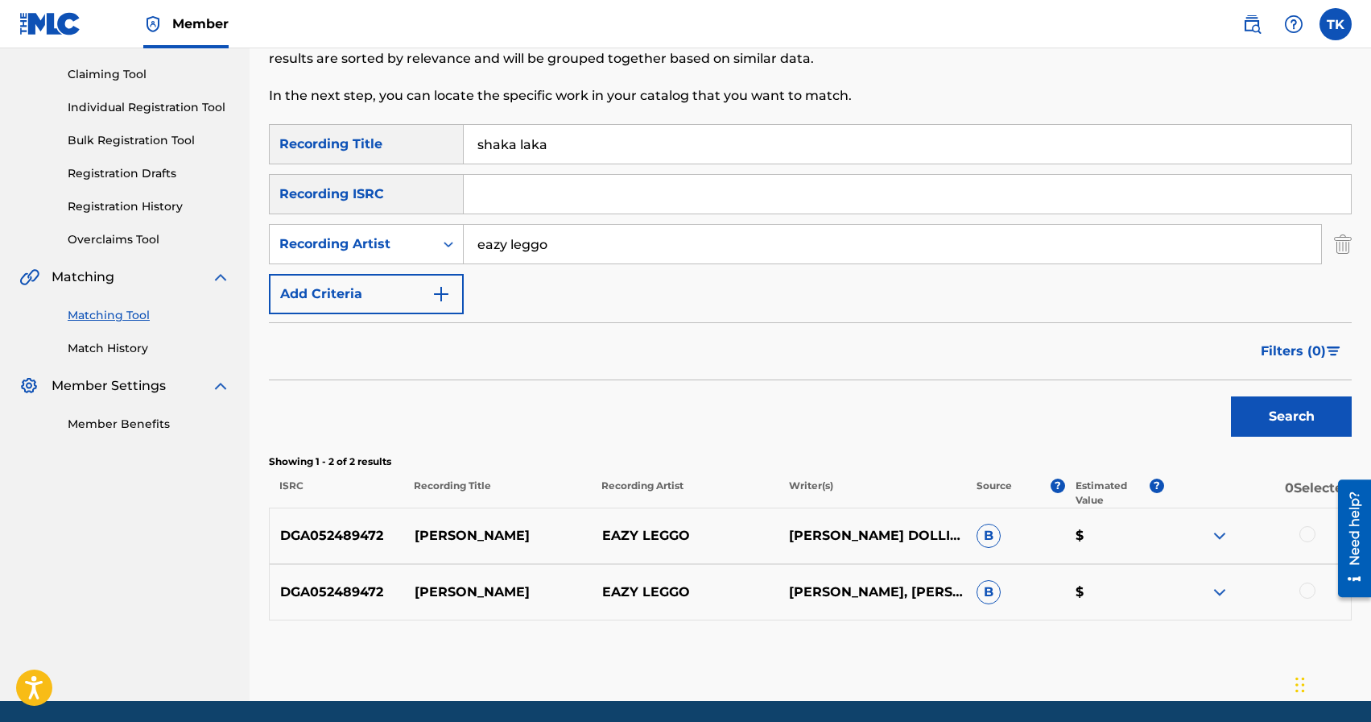
scroll to position [165, 0]
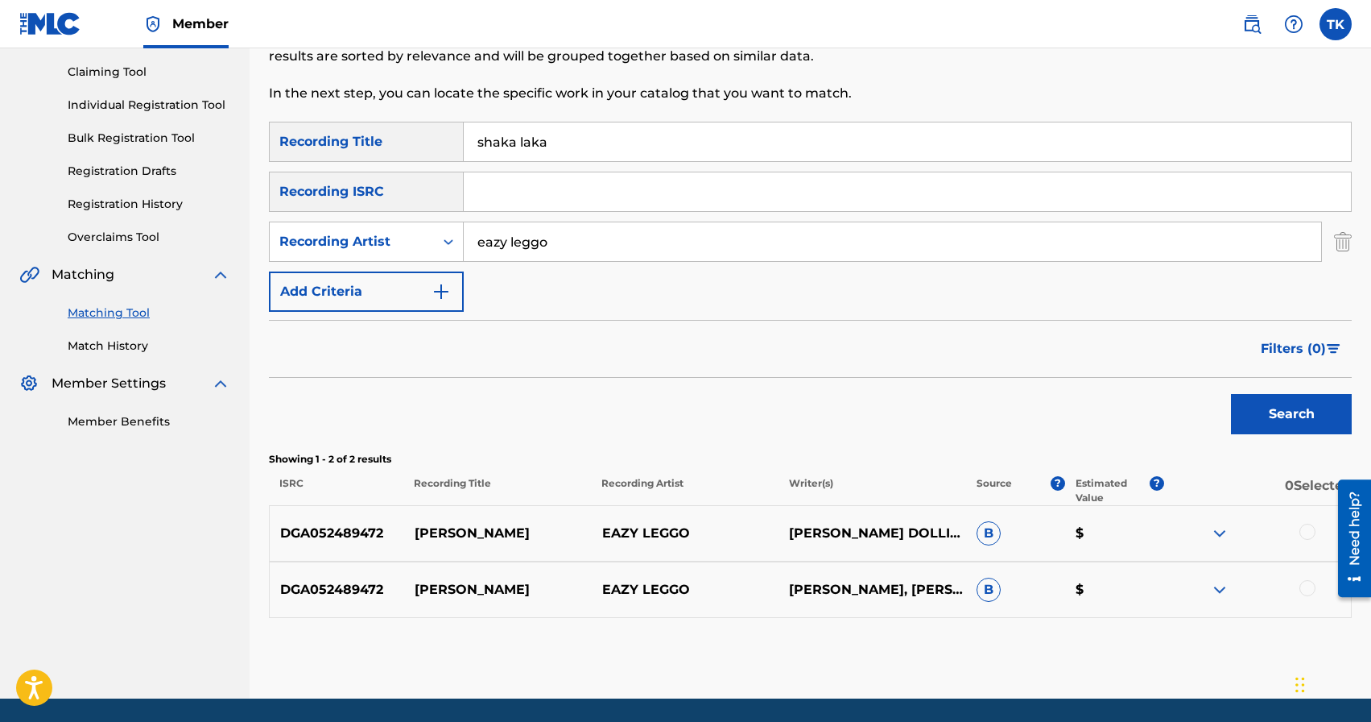
click at [1311, 592] on div at bounding box center [1308, 588] width 16 height 16
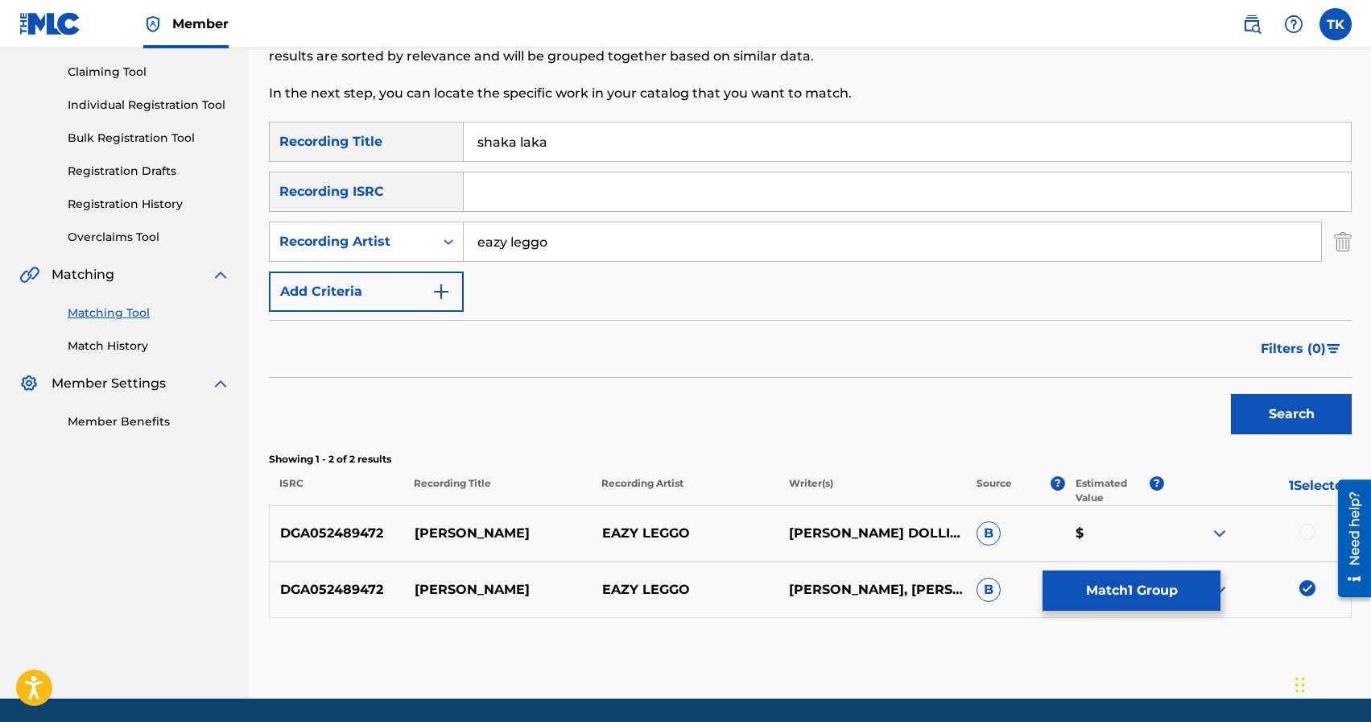
click at [1309, 530] on div at bounding box center [1308, 531] width 16 height 16
click at [1165, 588] on button "Match 2 Groups" at bounding box center [1132, 590] width 178 height 40
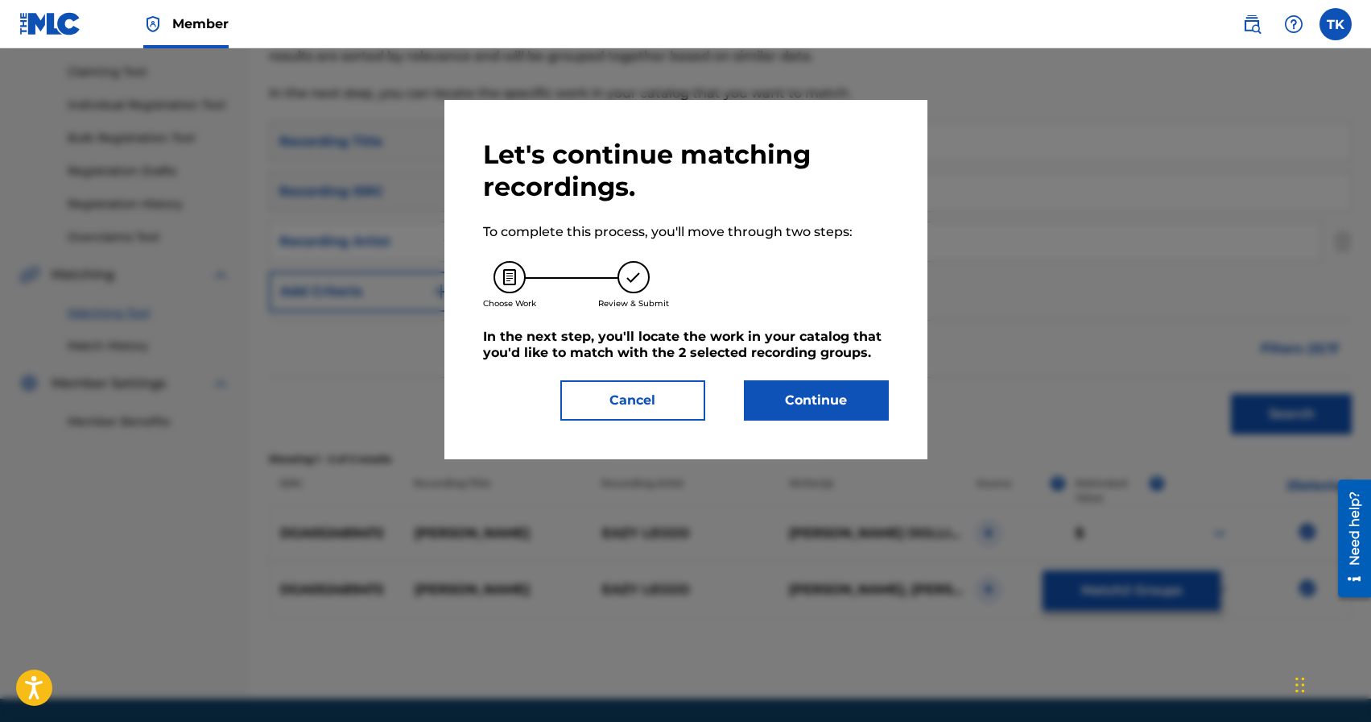
click at [871, 399] on button "Continue" at bounding box center [816, 400] width 145 height 40
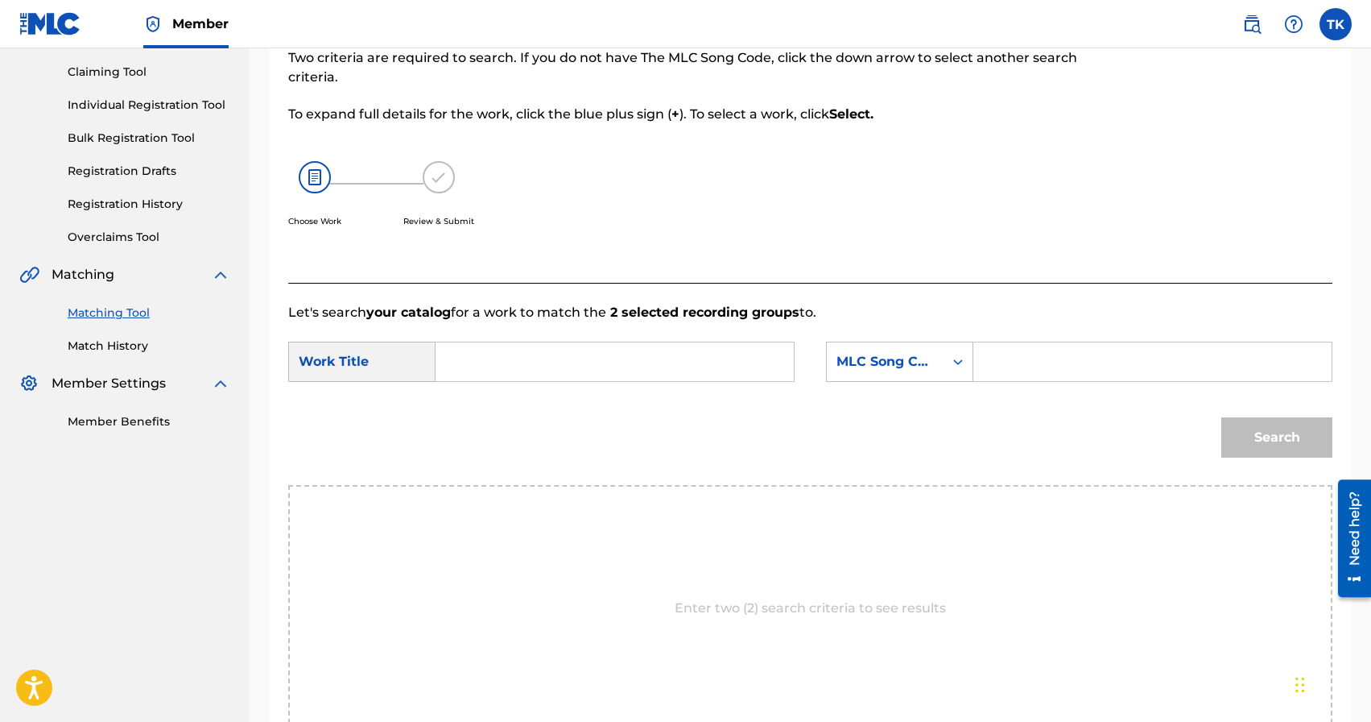
click at [624, 350] on input "Search Form" at bounding box center [614, 361] width 331 height 39
click at [514, 449] on span "alaka" at bounding box center [512, 445] width 35 height 15
click at [501, 366] on input "shakalaka" at bounding box center [614, 361] width 331 height 39
type input "shaka laka"
drag, startPoint x: 506, startPoint y: 393, endPoint x: 560, endPoint y: 392, distance: 54.8
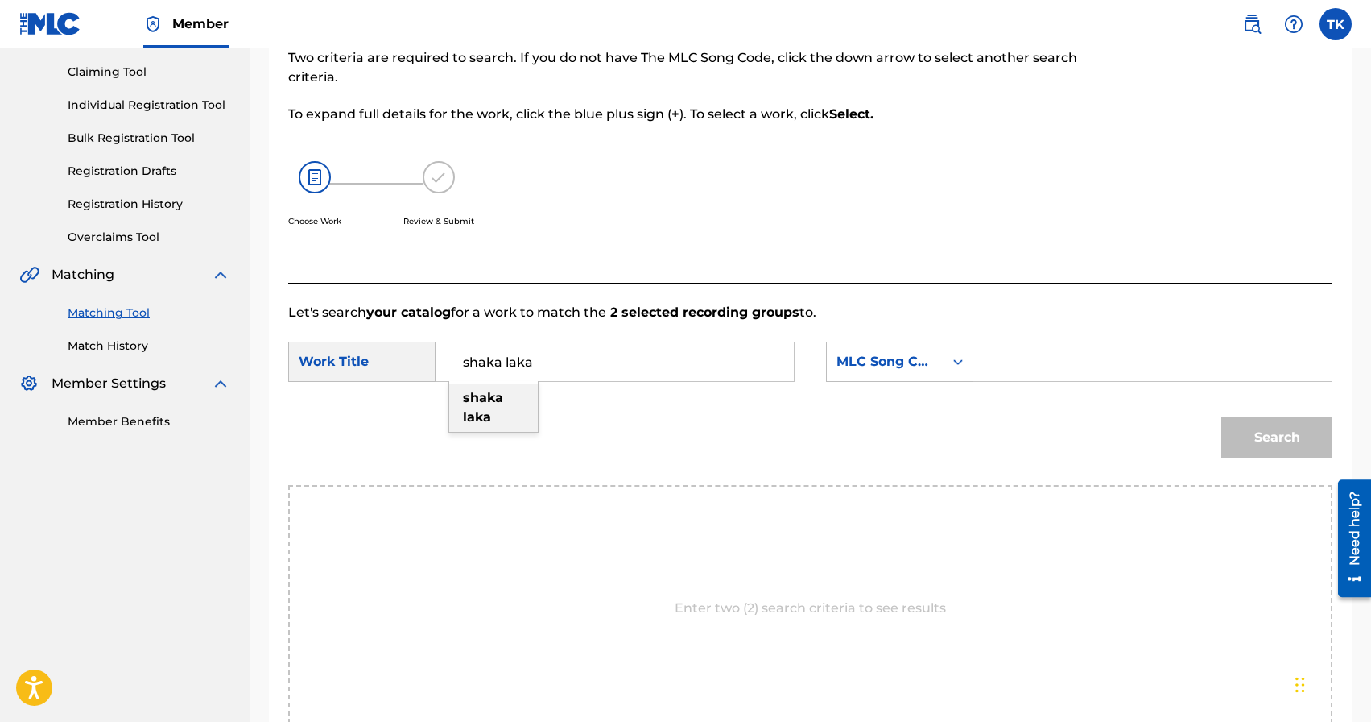
click at [506, 392] on div "shaka laka" at bounding box center [493, 407] width 89 height 48
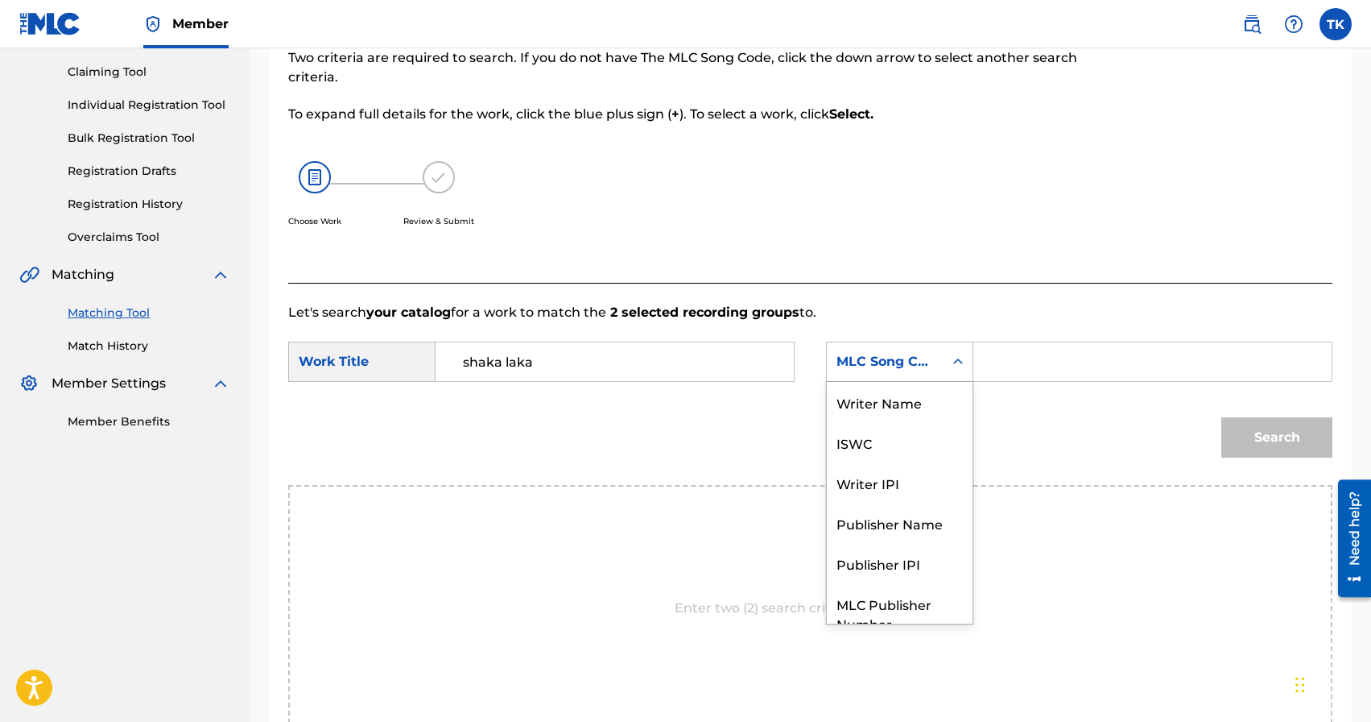
click at [884, 372] on div "MLC Song Code" at bounding box center [885, 361] width 117 height 31
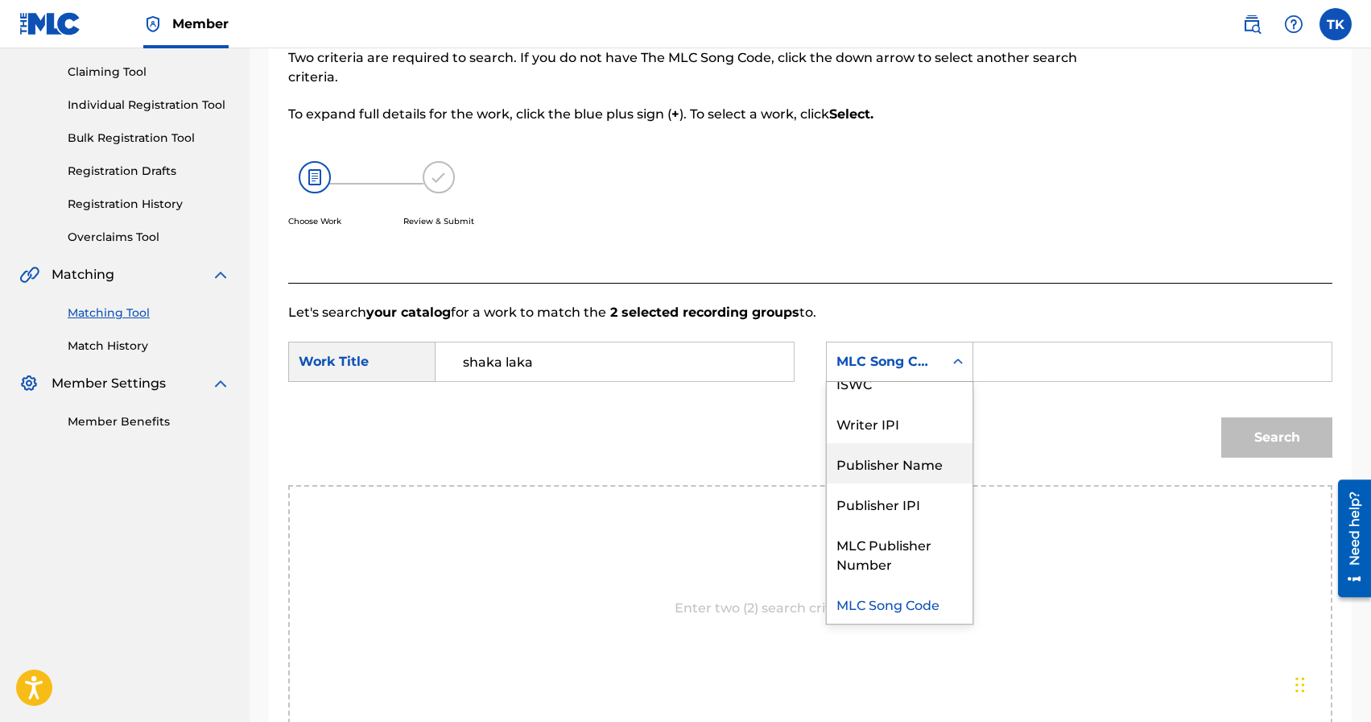
click at [883, 453] on div "Publisher Name" at bounding box center [900, 463] width 146 height 40
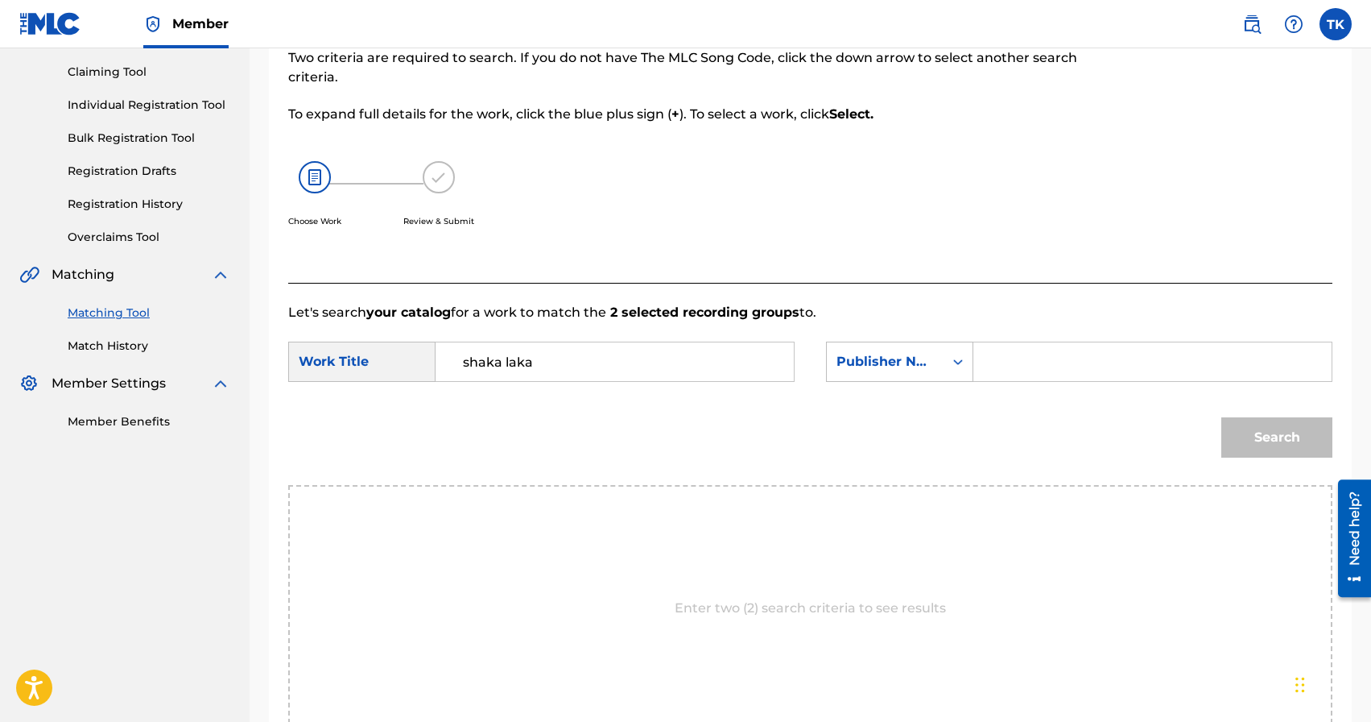
click at [1031, 336] on form "SearchWithCriteria570d713d-5528-41a4-a8e7-4a74d662708b Work Title shaka laka Se…" at bounding box center [810, 403] width 1044 height 163
click at [1031, 347] on input "Search Form" at bounding box center [1152, 361] width 331 height 39
type input "INFINITY MUSIC"
click at [1262, 430] on button "Search" at bounding box center [1277, 437] width 111 height 40
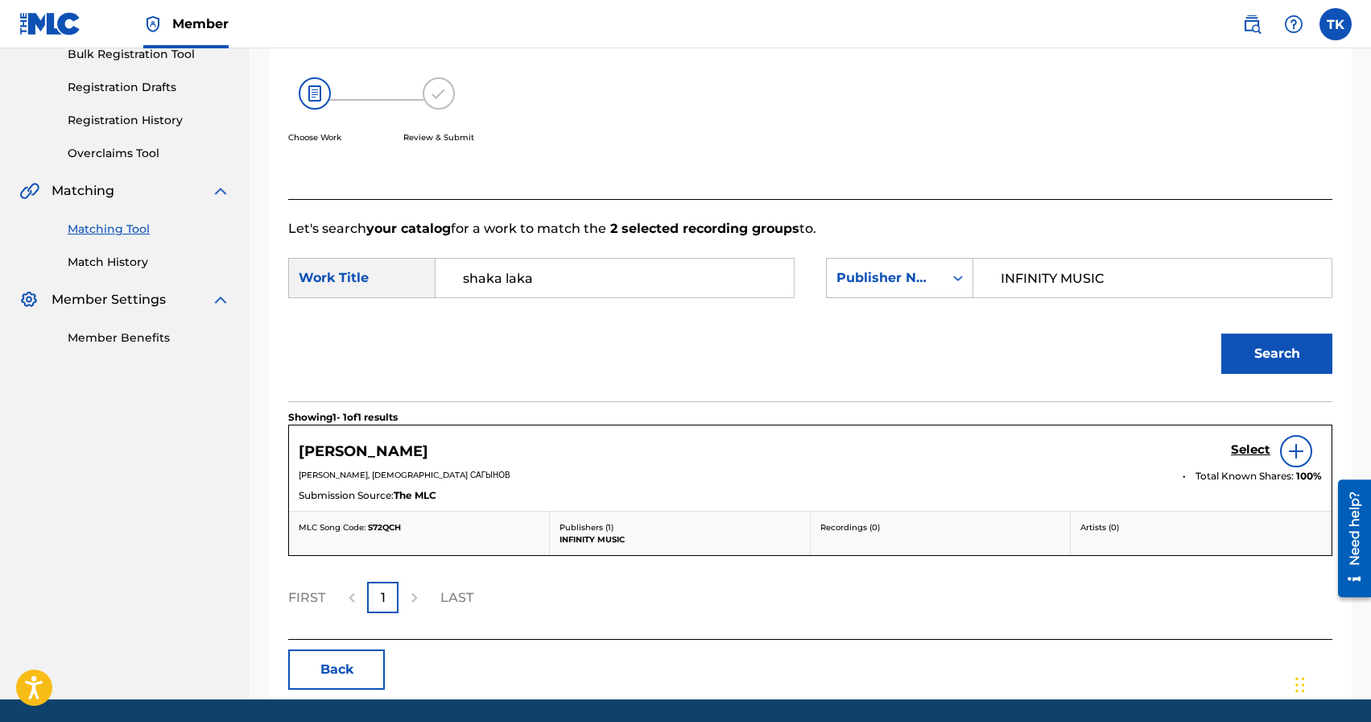
scroll to position [255, 0]
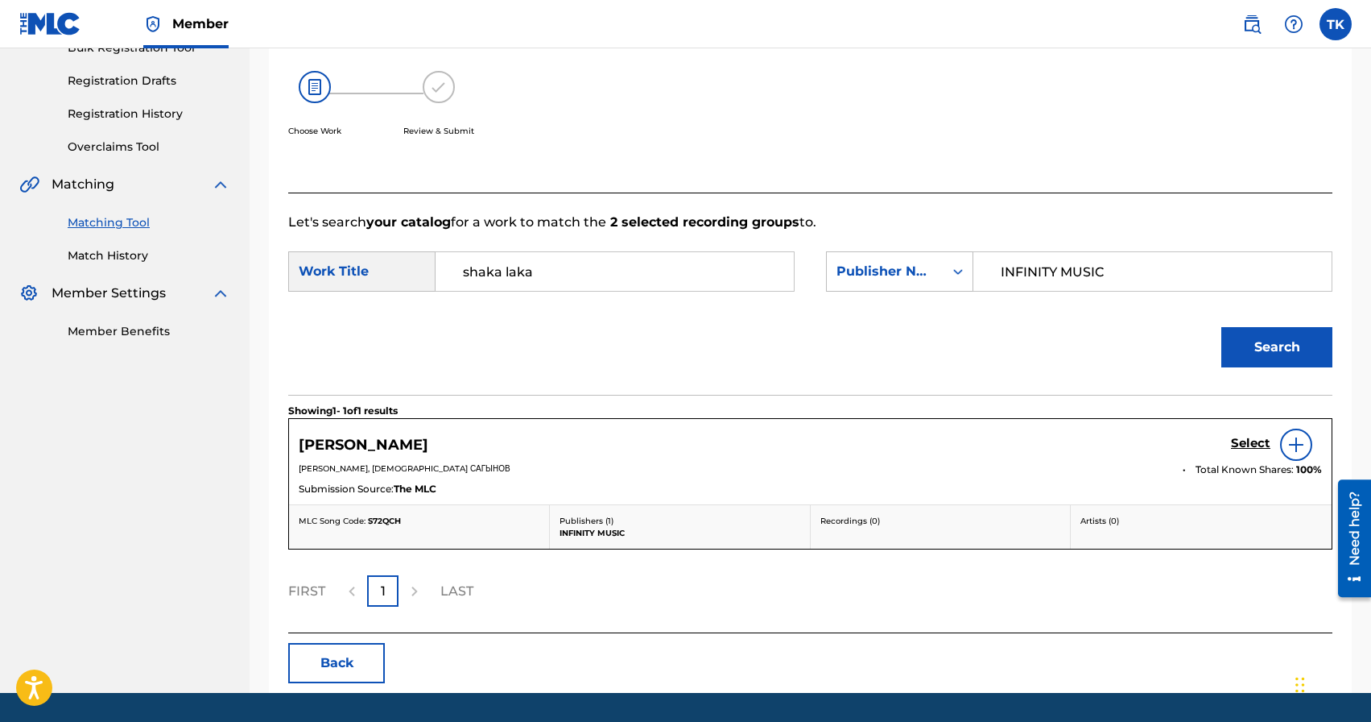
click at [1242, 440] on h5 "Select" at bounding box center [1250, 443] width 39 height 15
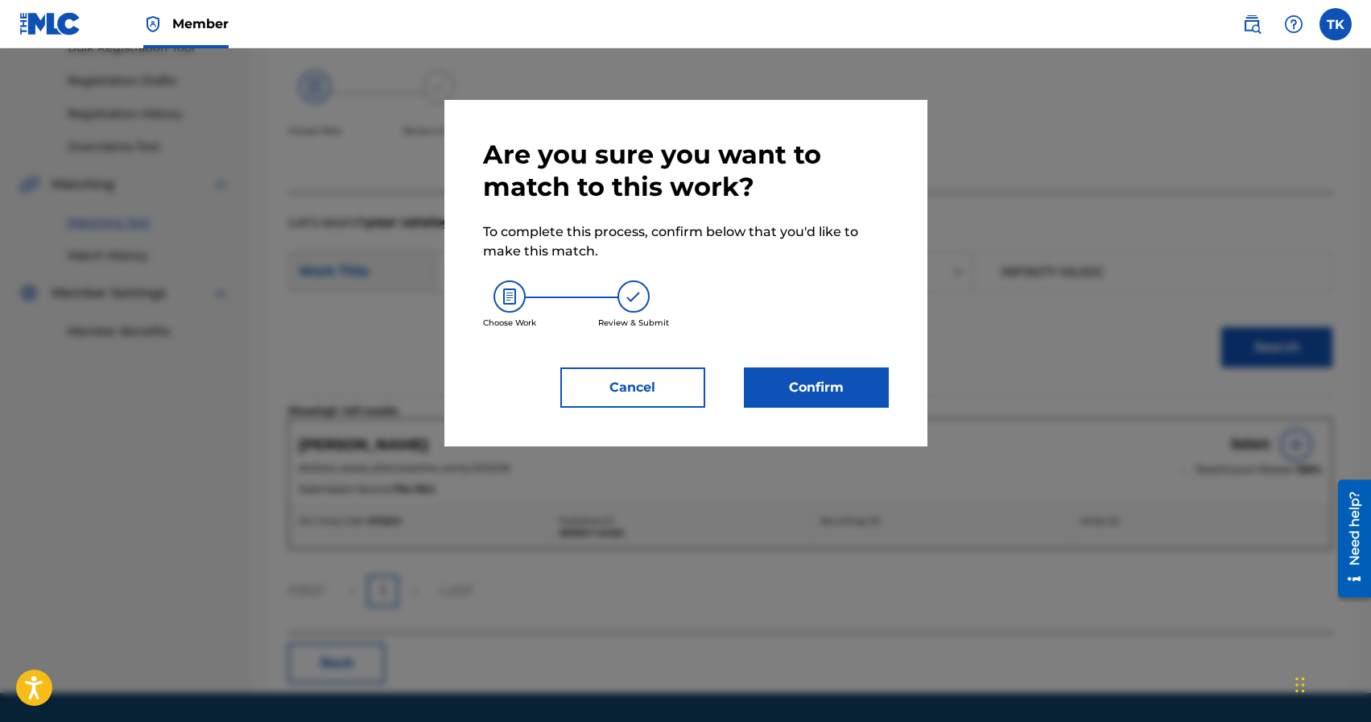
click at [845, 399] on button "Confirm" at bounding box center [816, 387] width 145 height 40
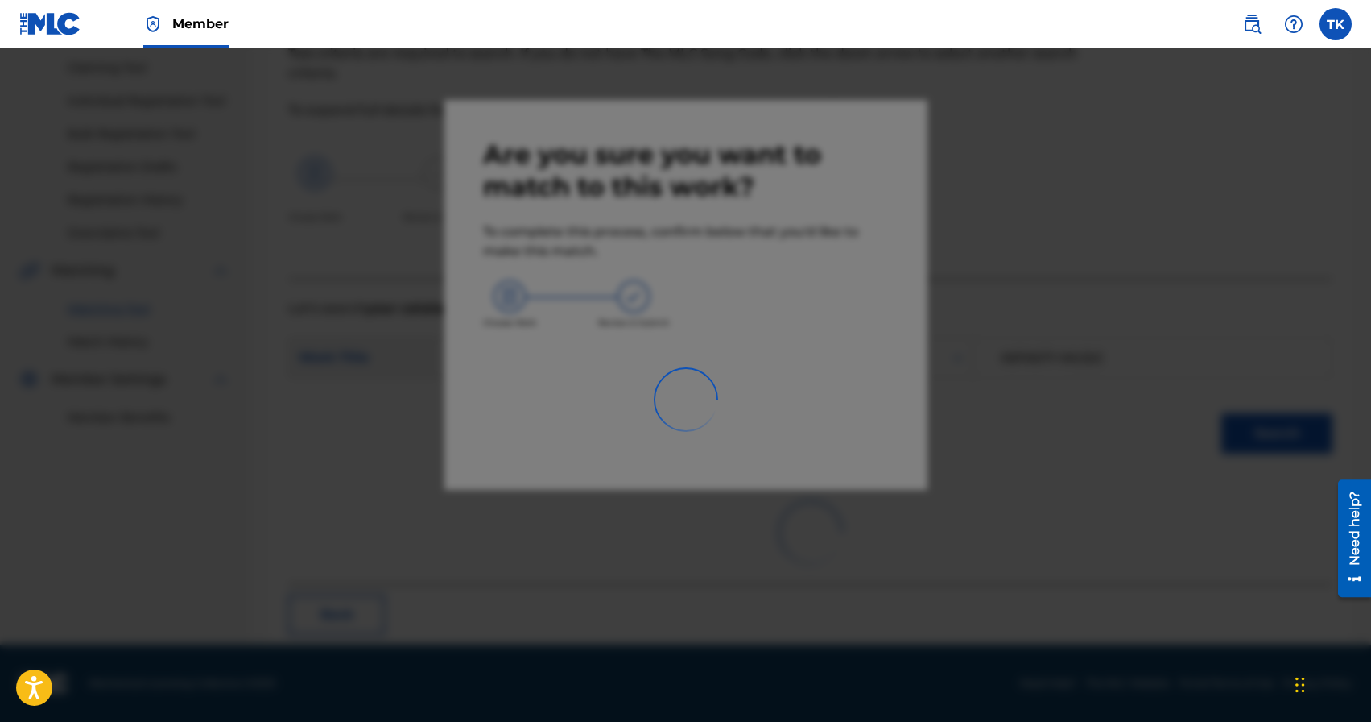
scroll to position [48, 0]
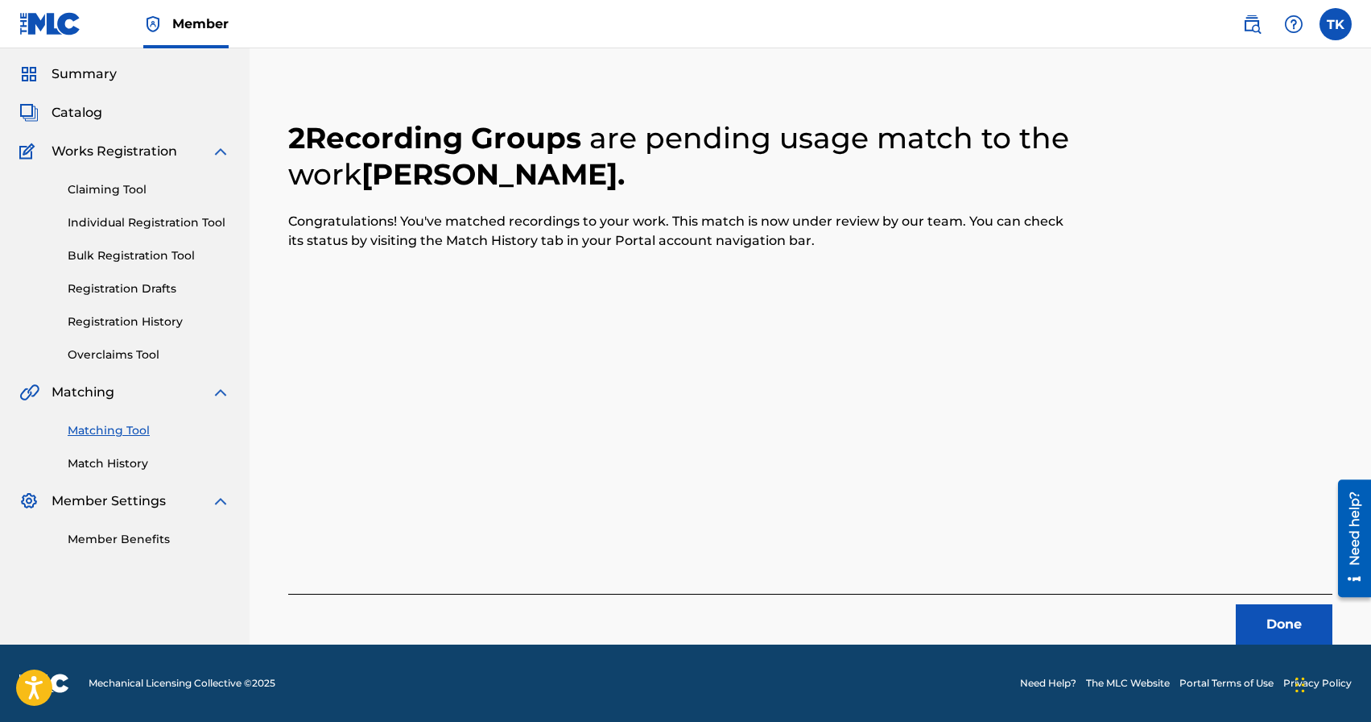
click at [1280, 635] on button "Done" at bounding box center [1284, 624] width 97 height 40
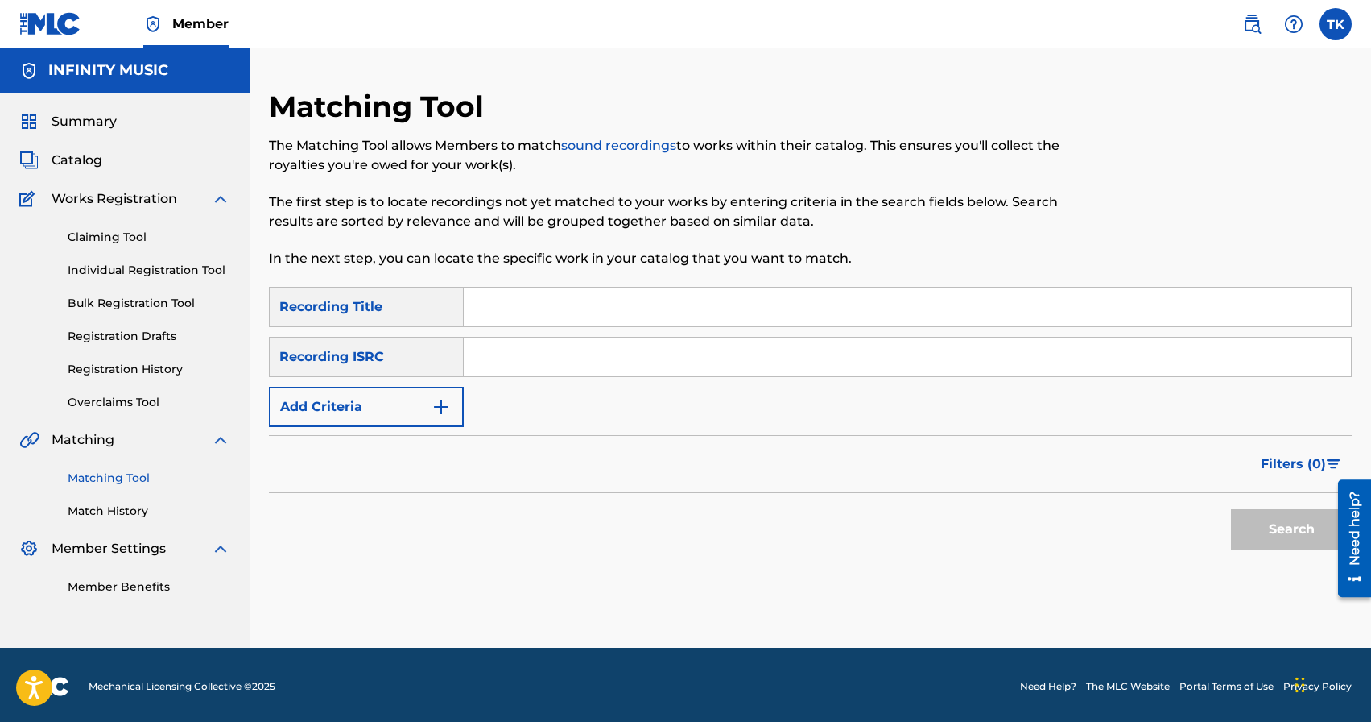
click at [594, 296] on input "Search Form" at bounding box center [907, 306] width 887 height 39
type input "всё чего ты хотела"
click at [409, 406] on button "Add Criteria" at bounding box center [366, 407] width 195 height 40
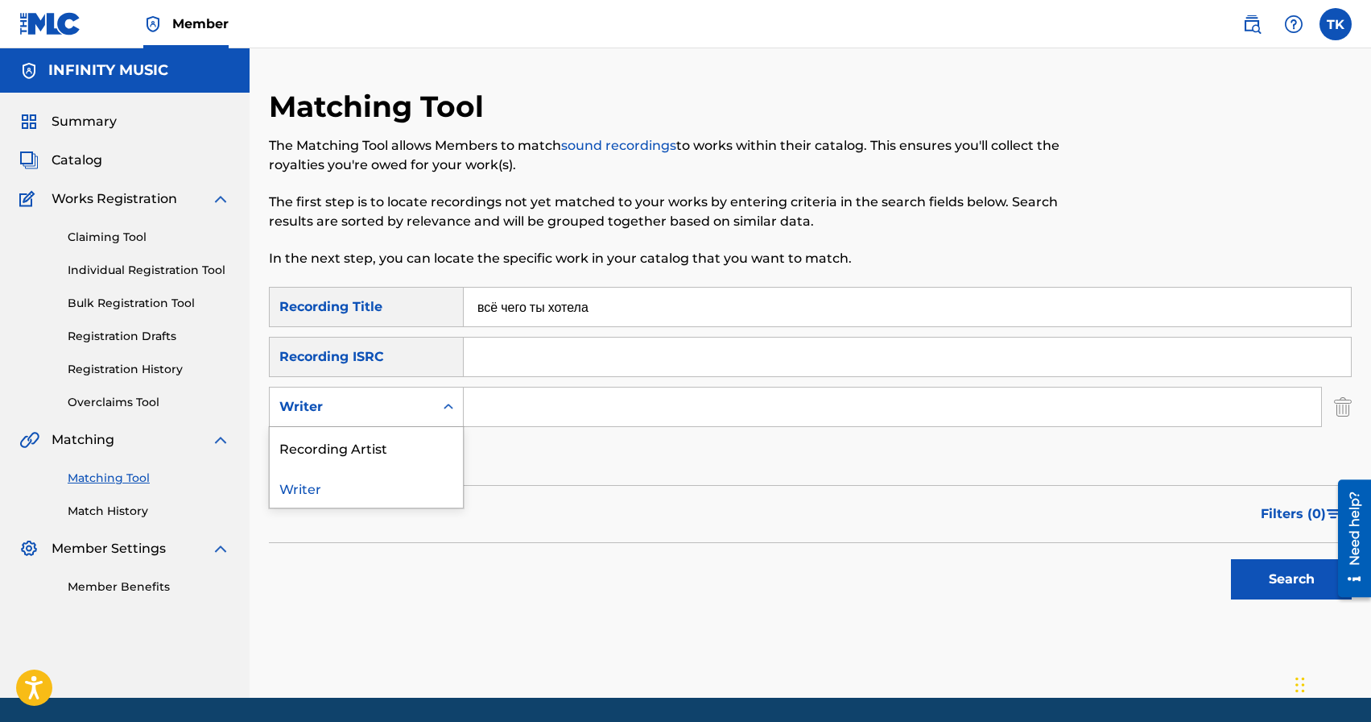
click at [409, 406] on div "Writer" at bounding box center [351, 406] width 145 height 19
click at [409, 438] on div "Recording Artist" at bounding box center [366, 447] width 193 height 40
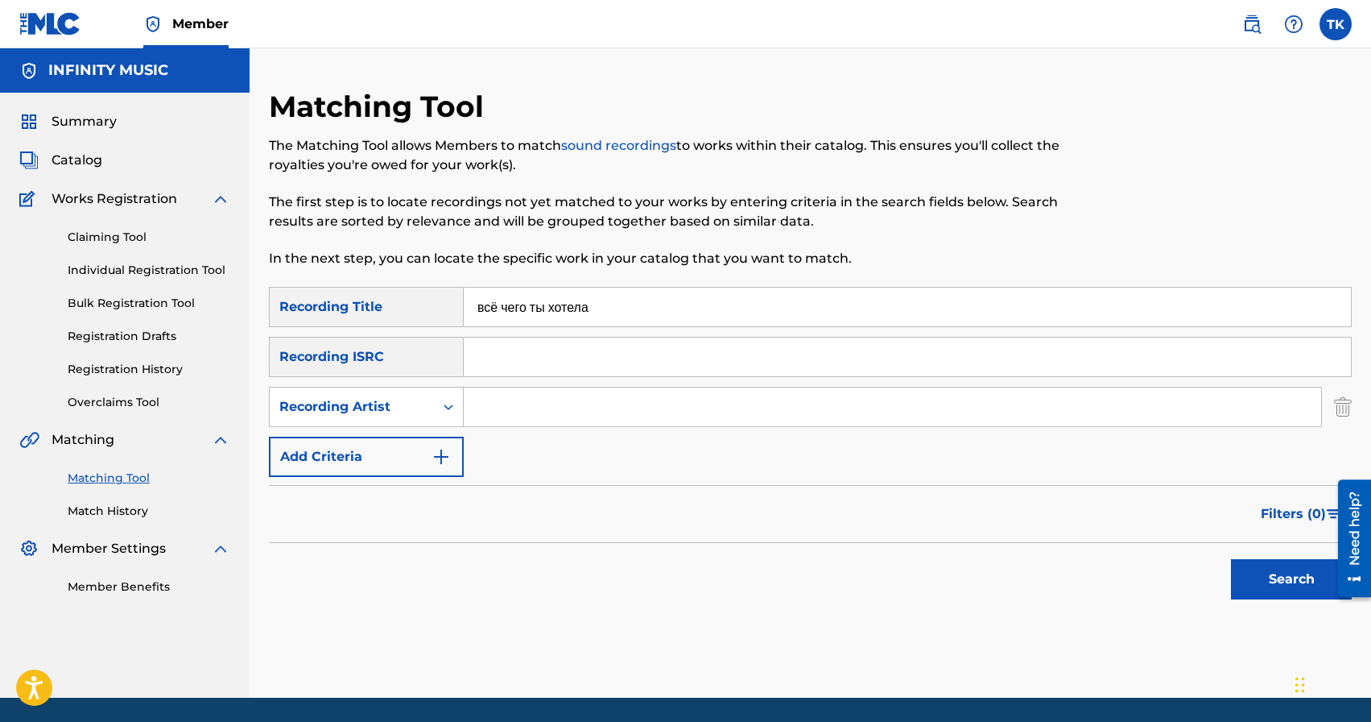
click at [517, 404] on input "Search Form" at bounding box center [893, 406] width 858 height 39
type input "у"
type input "eazy leggo"
click at [1247, 573] on button "Search" at bounding box center [1291, 579] width 121 height 40
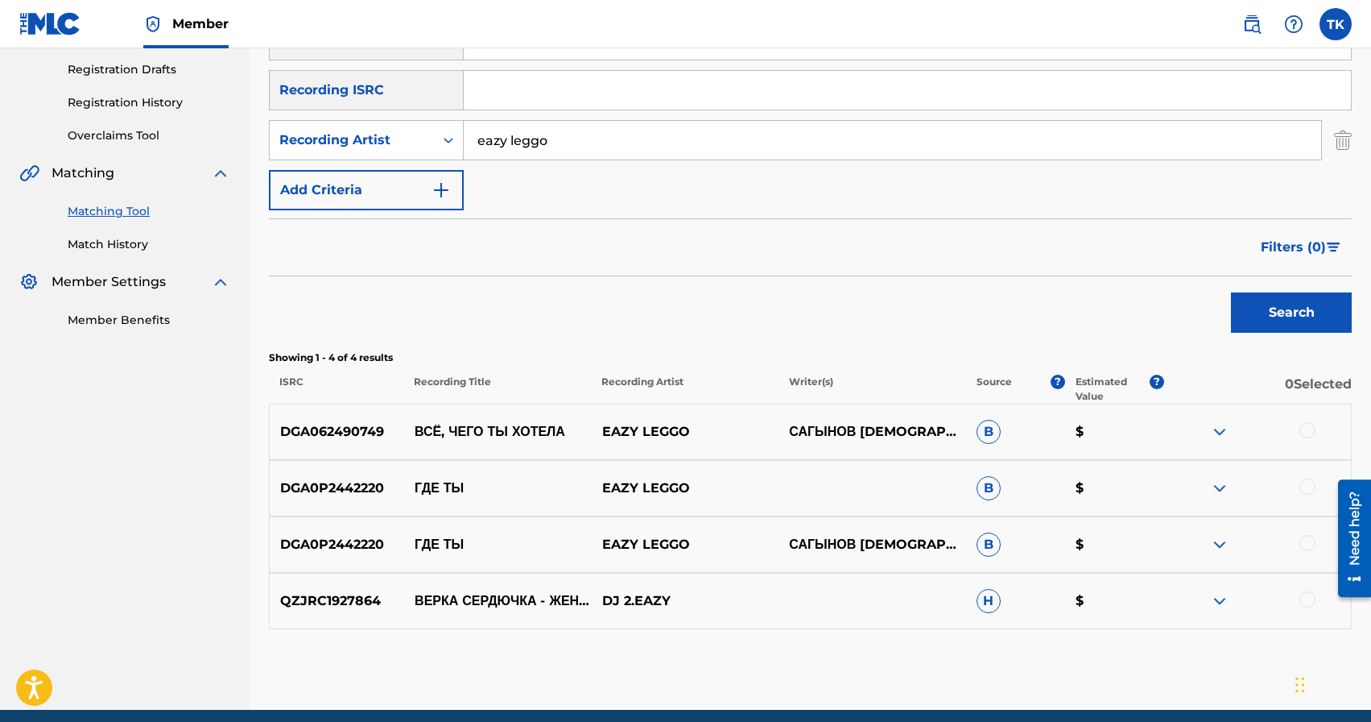
scroll to position [272, 0]
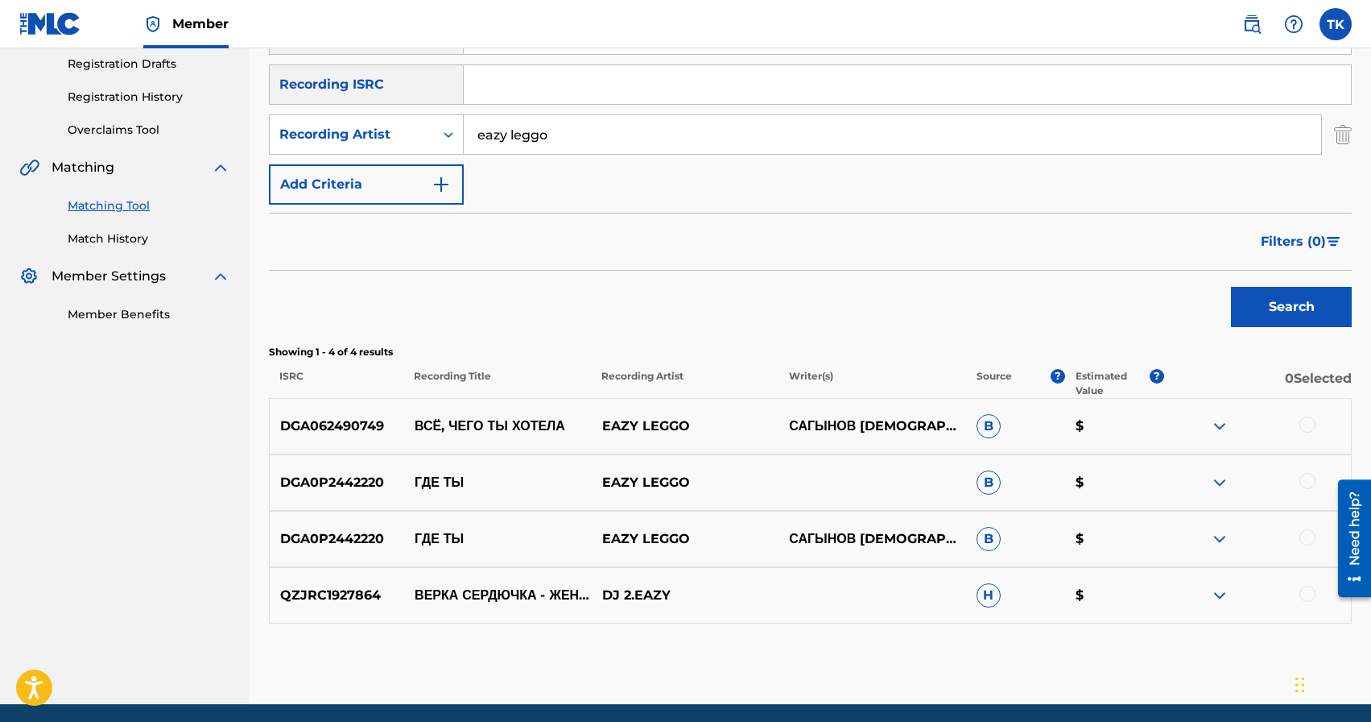
click at [1309, 423] on div at bounding box center [1308, 424] width 16 height 16
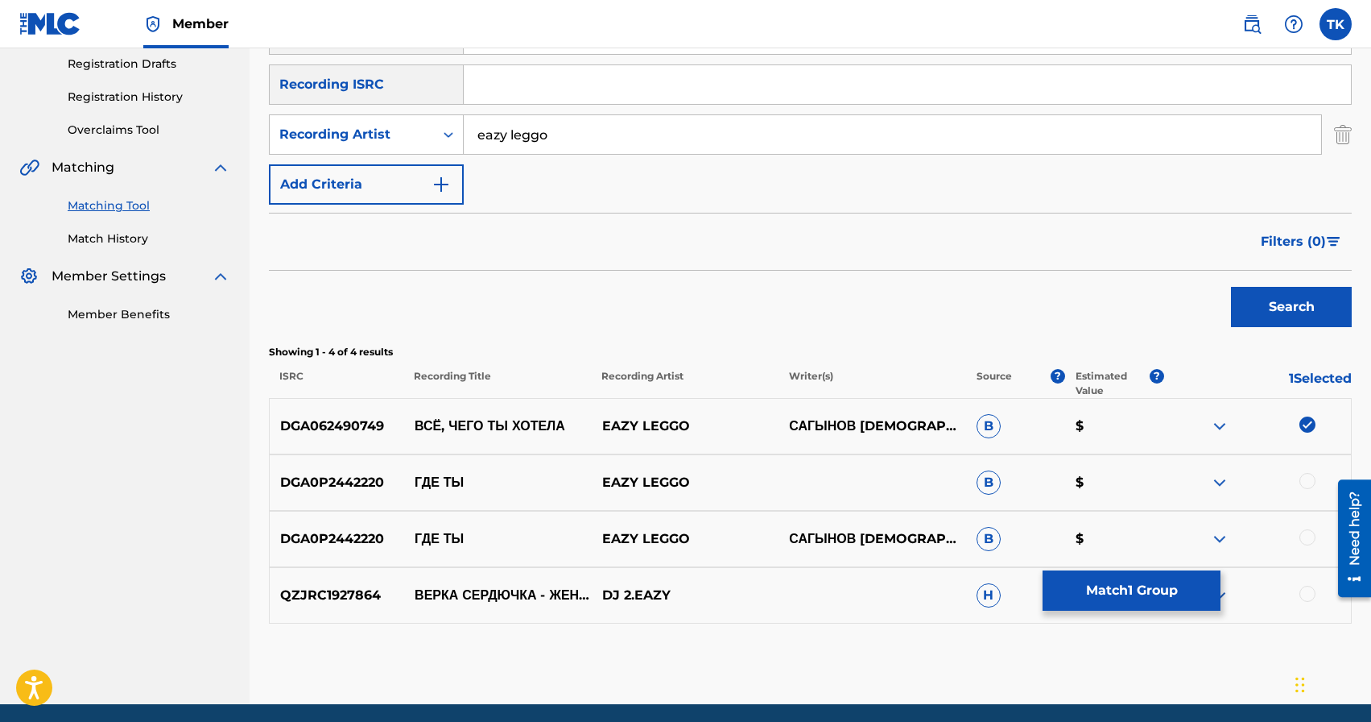
click at [1138, 583] on button "Match 1 Group" at bounding box center [1132, 590] width 178 height 40
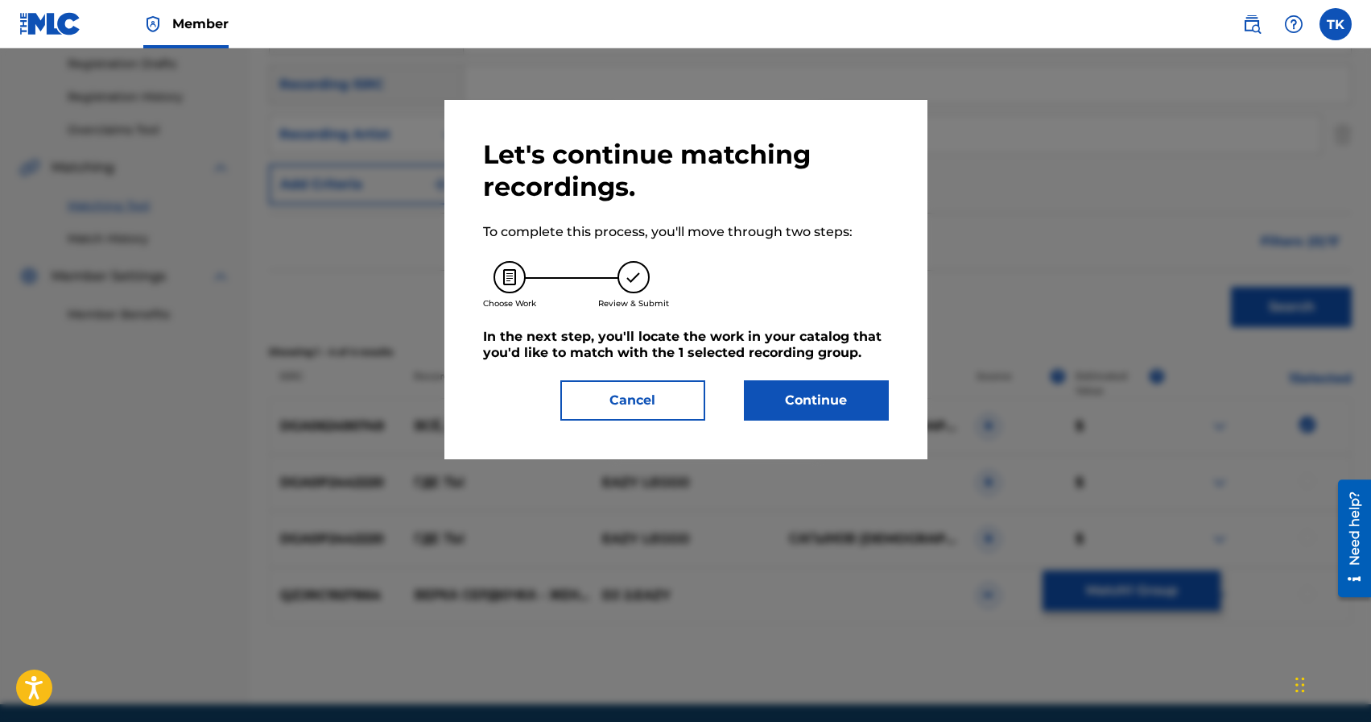
click at [823, 393] on button "Continue" at bounding box center [816, 400] width 145 height 40
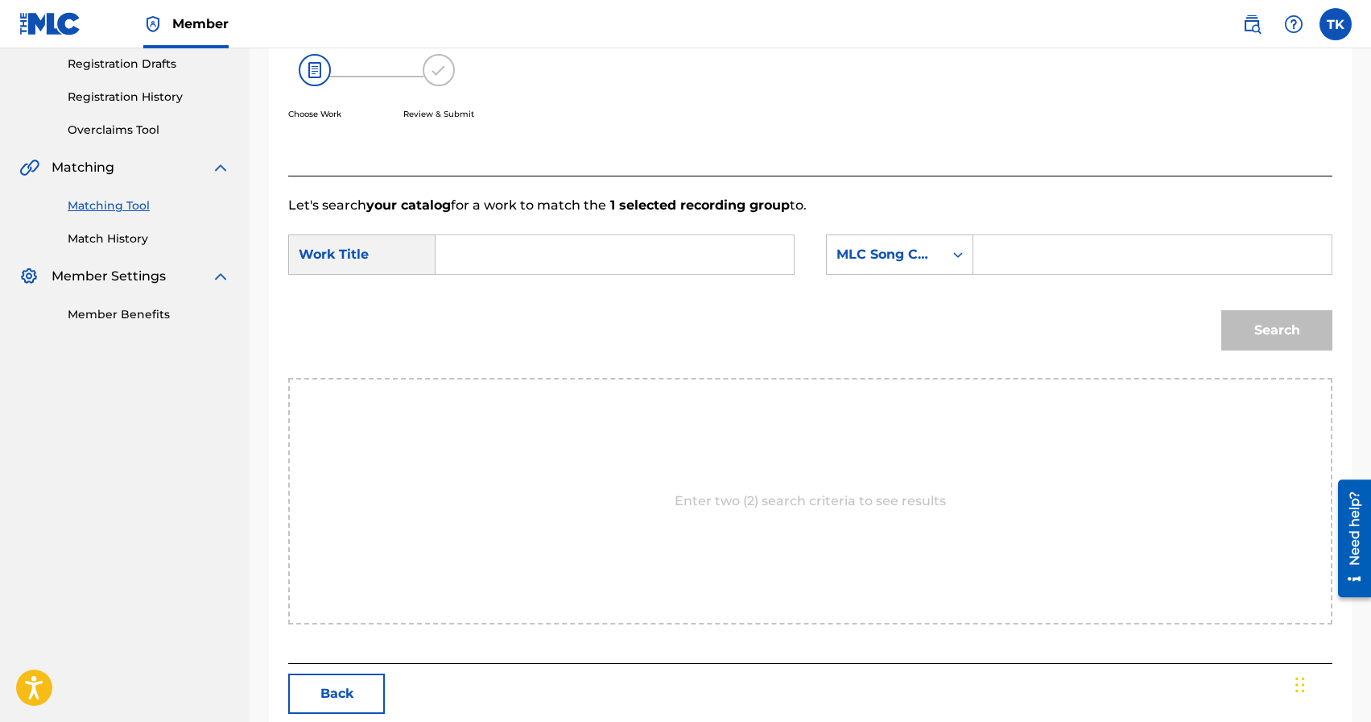
click at [625, 250] on input "Search Form" at bounding box center [614, 254] width 331 height 39
click at [495, 320] on div "всё , чего ты хотела" at bounding box center [493, 300] width 89 height 48
type input "всё, чего ты хотела"
click at [920, 261] on div "MLC Song Code" at bounding box center [885, 254] width 97 height 19
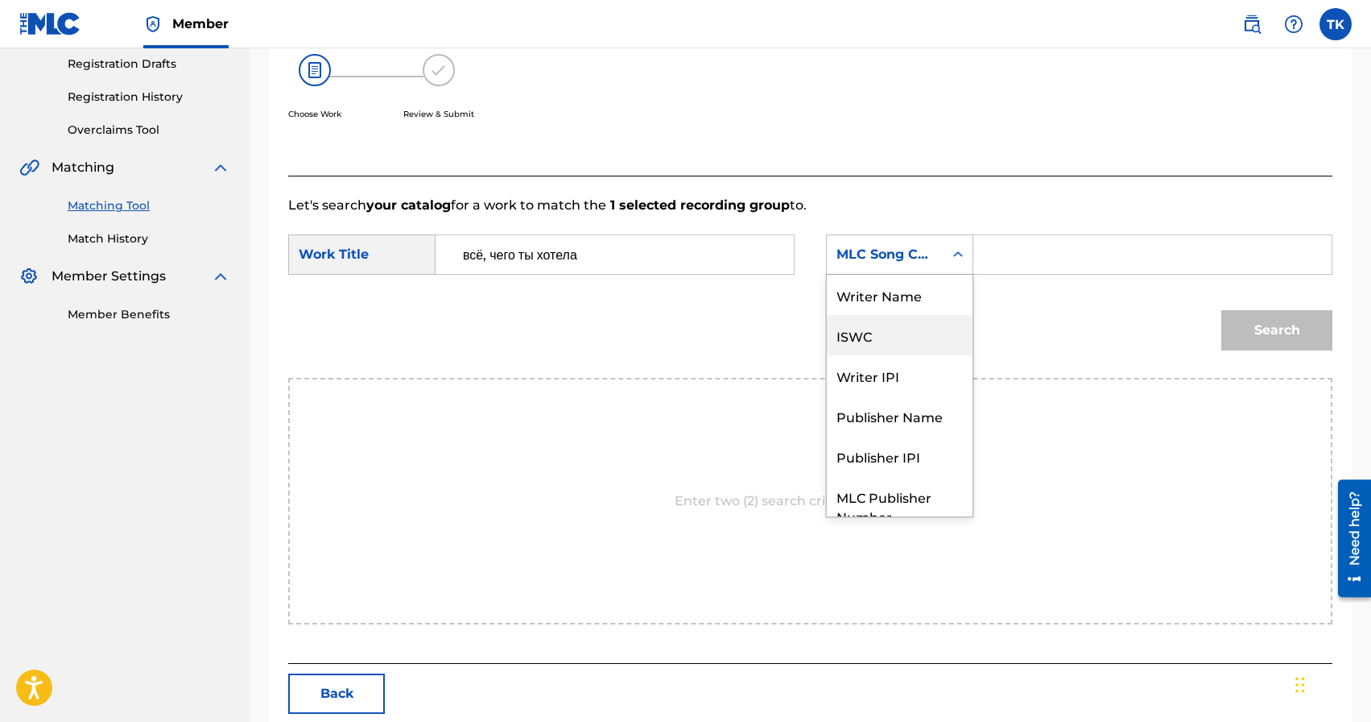
scroll to position [60, 0]
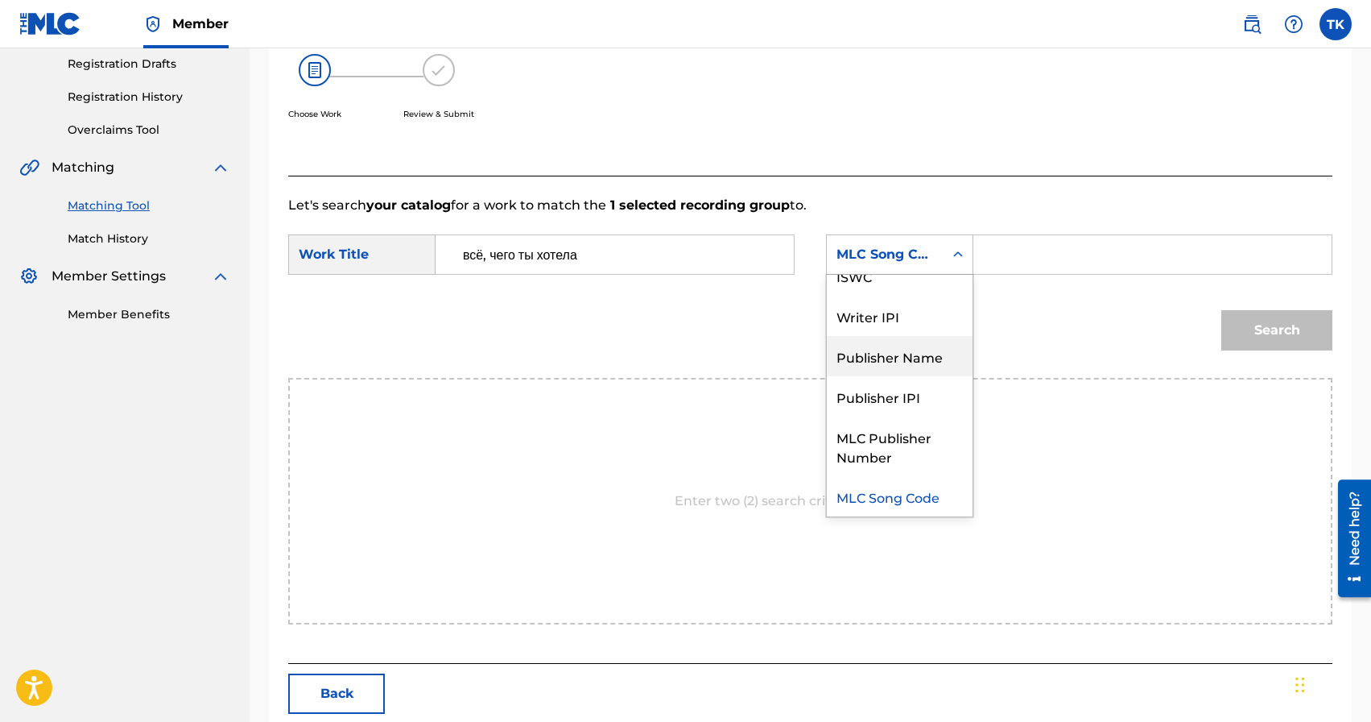
click at [920, 345] on div "Publisher Name" at bounding box center [900, 356] width 146 height 40
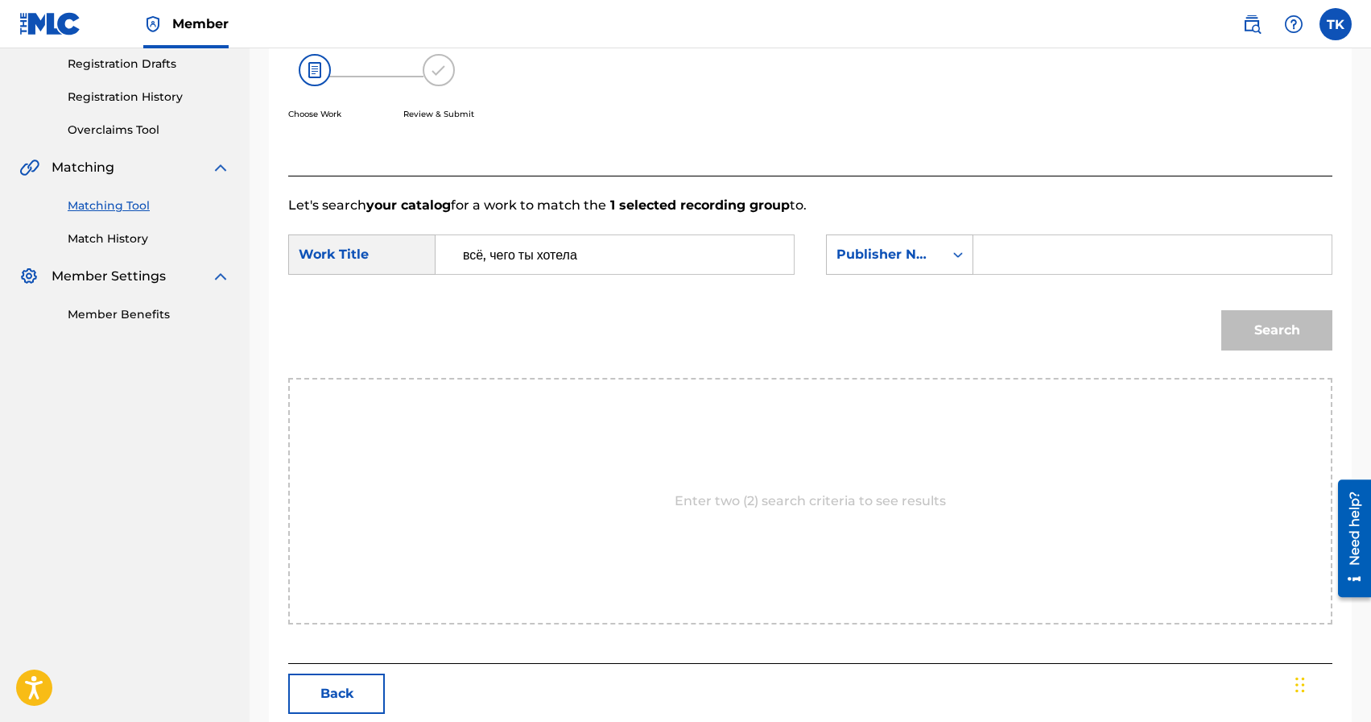
click at [1015, 260] on input "Search Form" at bounding box center [1152, 254] width 331 height 39
type input "INFINITY MUSIC"
click at [1280, 340] on button "Search" at bounding box center [1277, 330] width 111 height 40
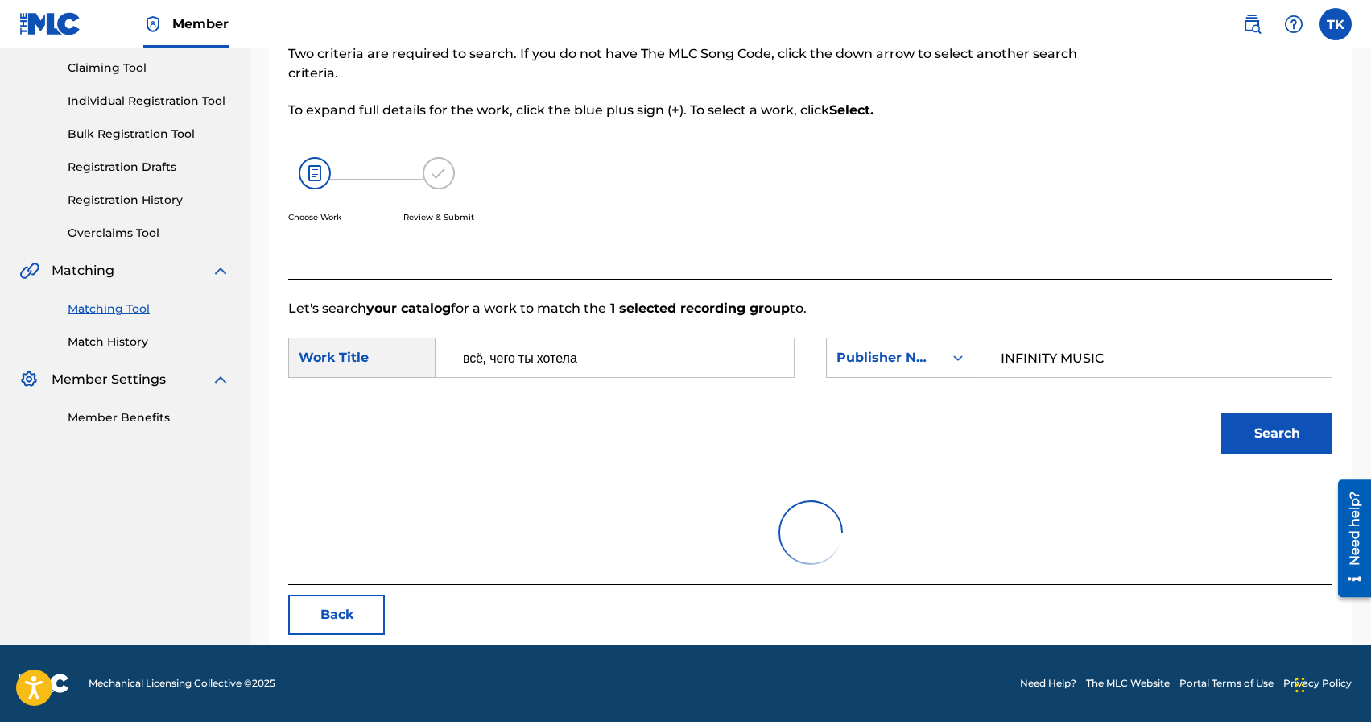
scroll to position [272, 0]
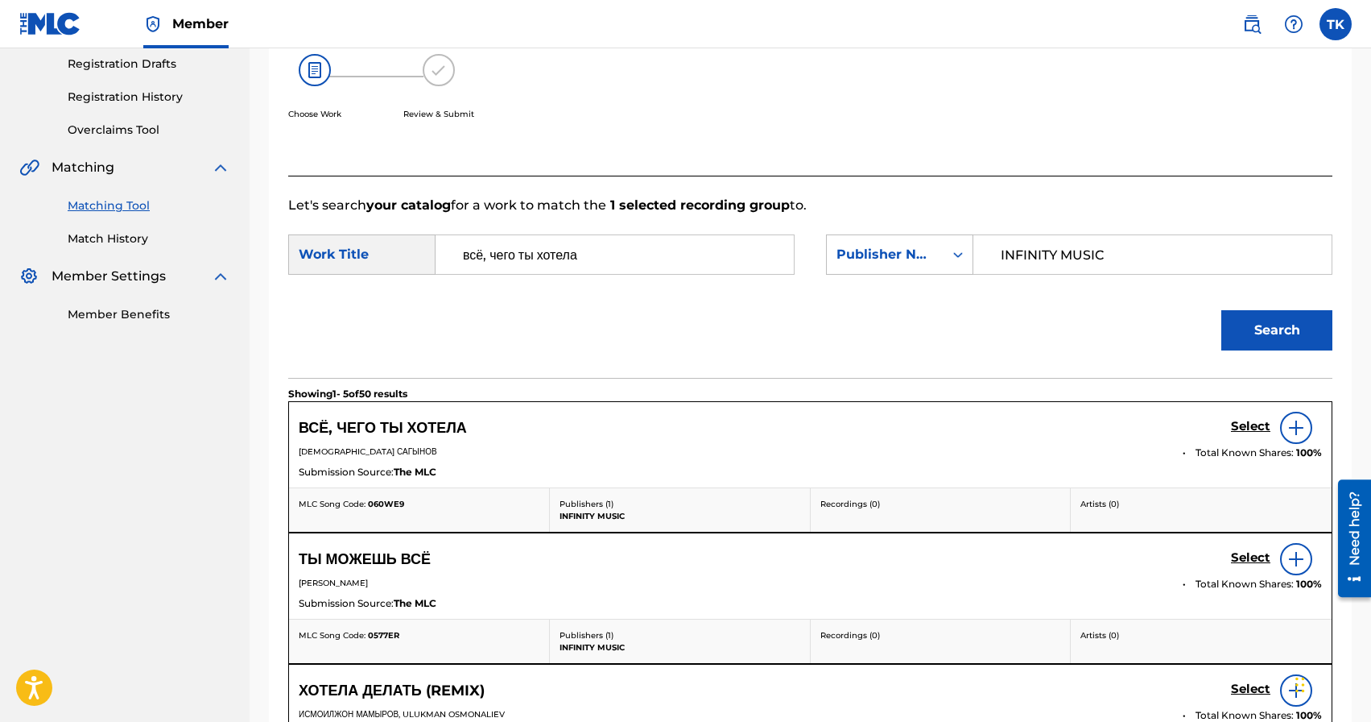
click at [1246, 428] on h5 "Select" at bounding box center [1250, 426] width 39 height 15
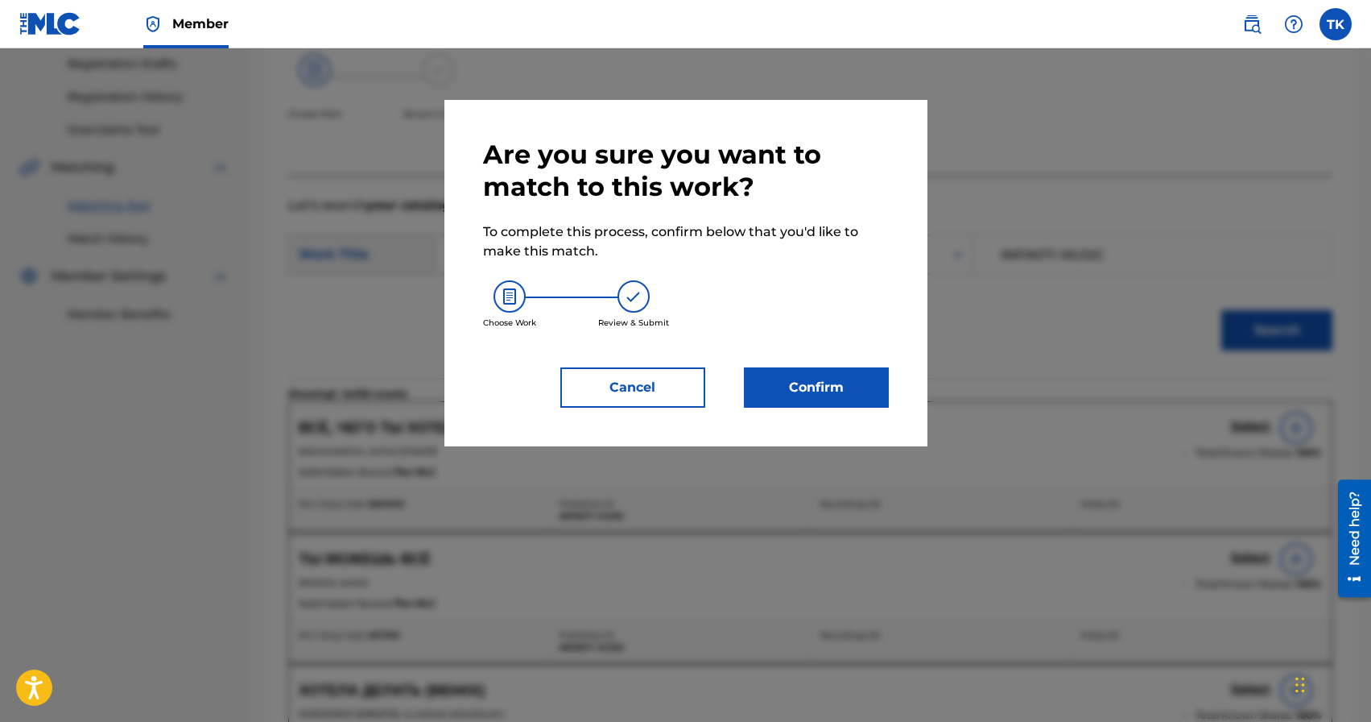
click at [829, 371] on button "Confirm" at bounding box center [816, 387] width 145 height 40
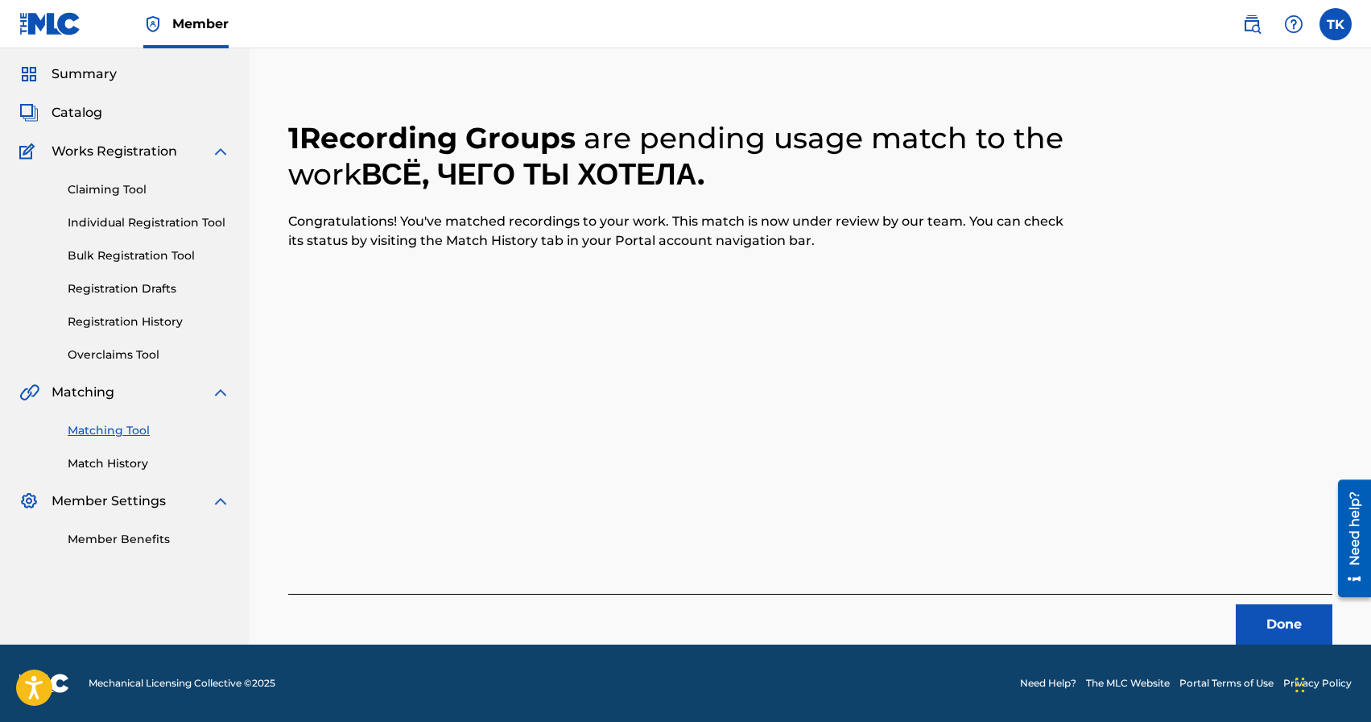
scroll to position [48, 0]
click at [1276, 615] on button "Done" at bounding box center [1284, 624] width 97 height 40
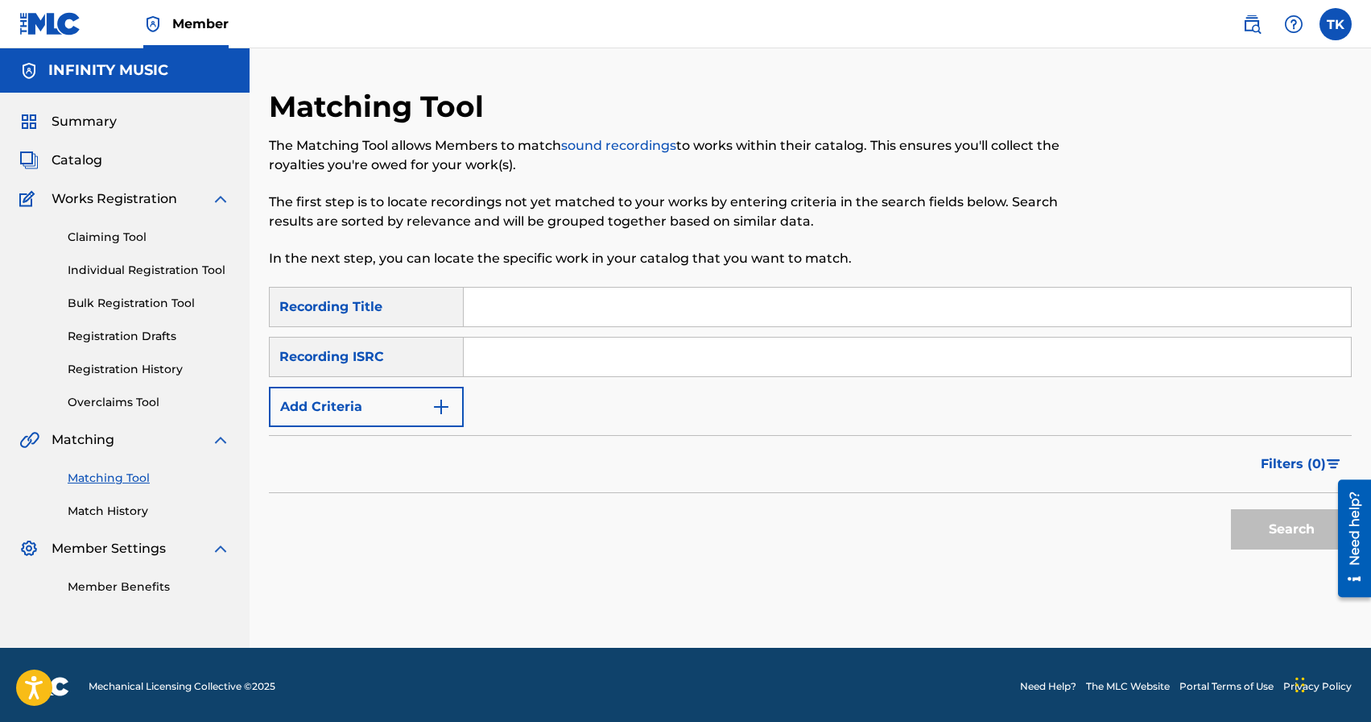
click at [677, 311] on input "Search Form" at bounding box center [907, 306] width 887 height 39
click at [581, 312] on input "снова до расссвета" at bounding box center [907, 306] width 887 height 39
type input "снова до рассвета"
click at [439, 398] on img "Search Form" at bounding box center [441, 406] width 19 height 19
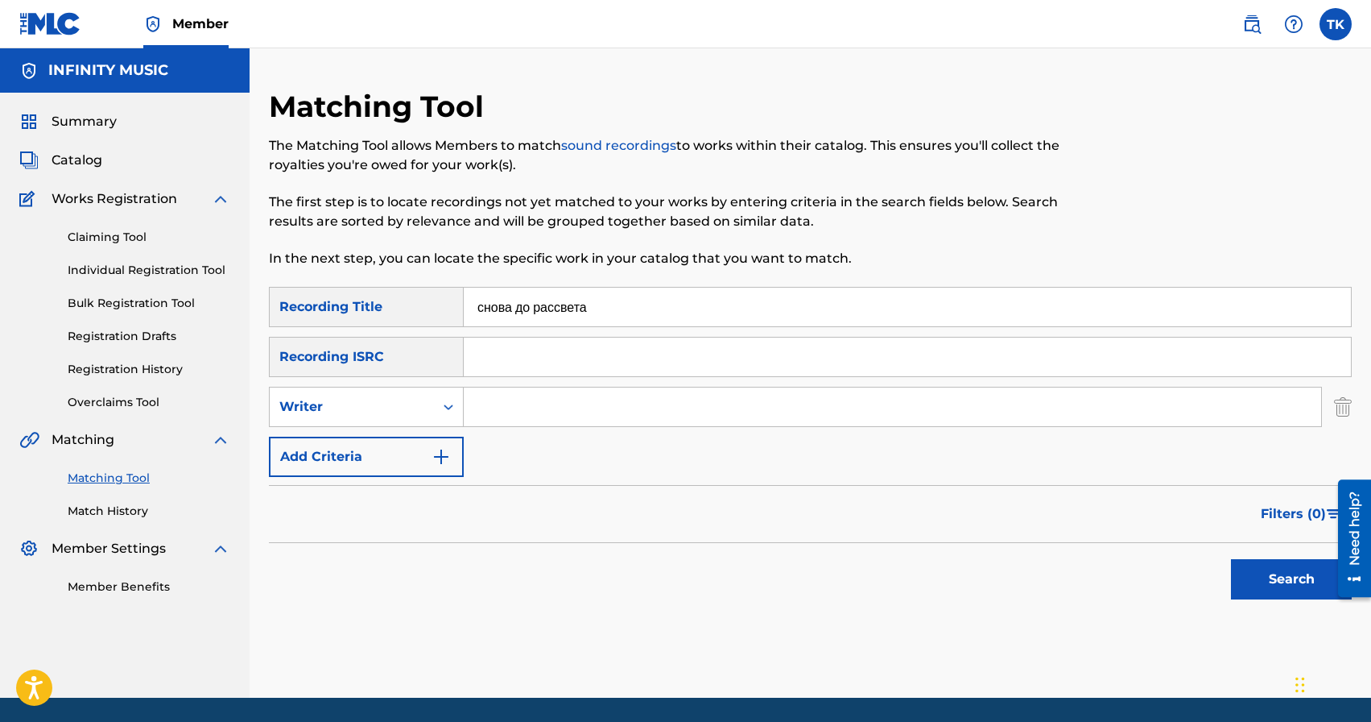
click at [439, 398] on div "Search Form" at bounding box center [448, 406] width 29 height 29
click at [434, 420] on div "Search Form" at bounding box center [448, 406] width 29 height 29
click at [434, 405] on div "Search Form" at bounding box center [448, 406] width 29 height 29
click at [433, 436] on div "Recording Artist" at bounding box center [366, 447] width 193 height 40
click at [504, 416] on input "Search Form" at bounding box center [893, 406] width 858 height 39
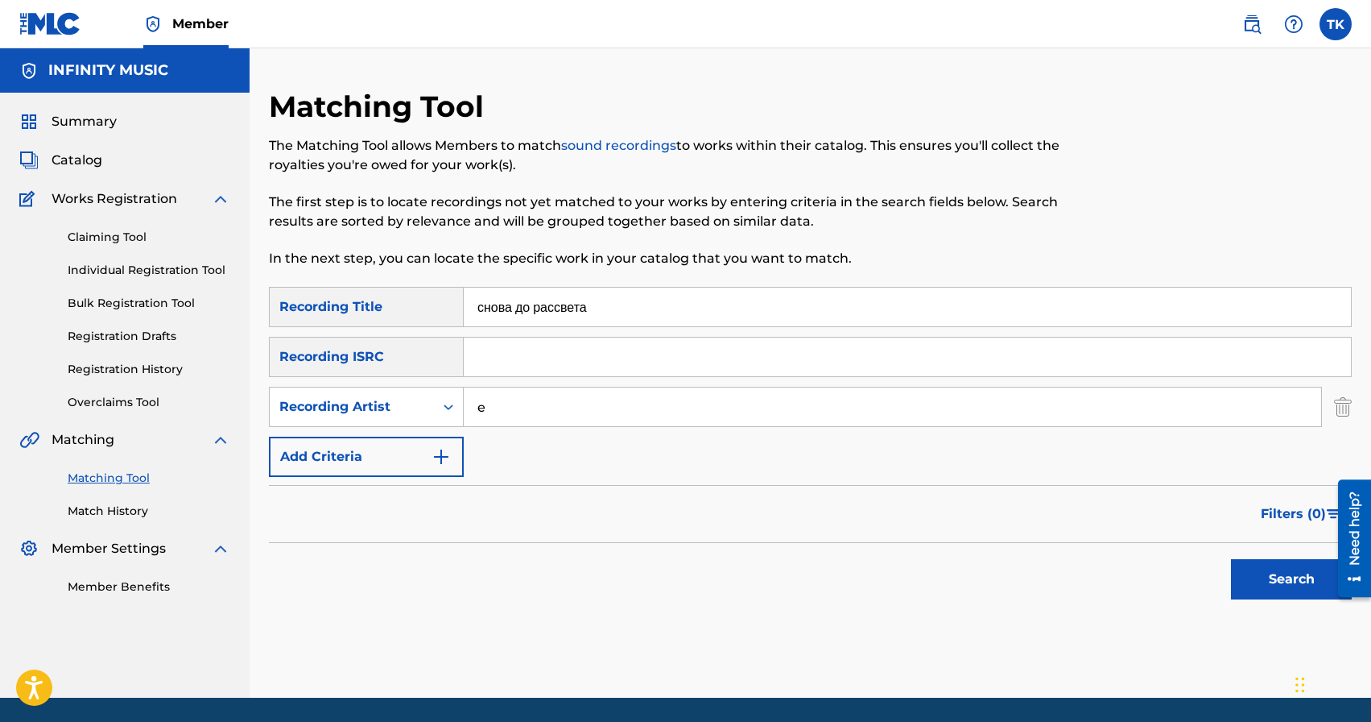
type input "eazy leggo"
click at [1276, 567] on button "Search" at bounding box center [1291, 579] width 121 height 40
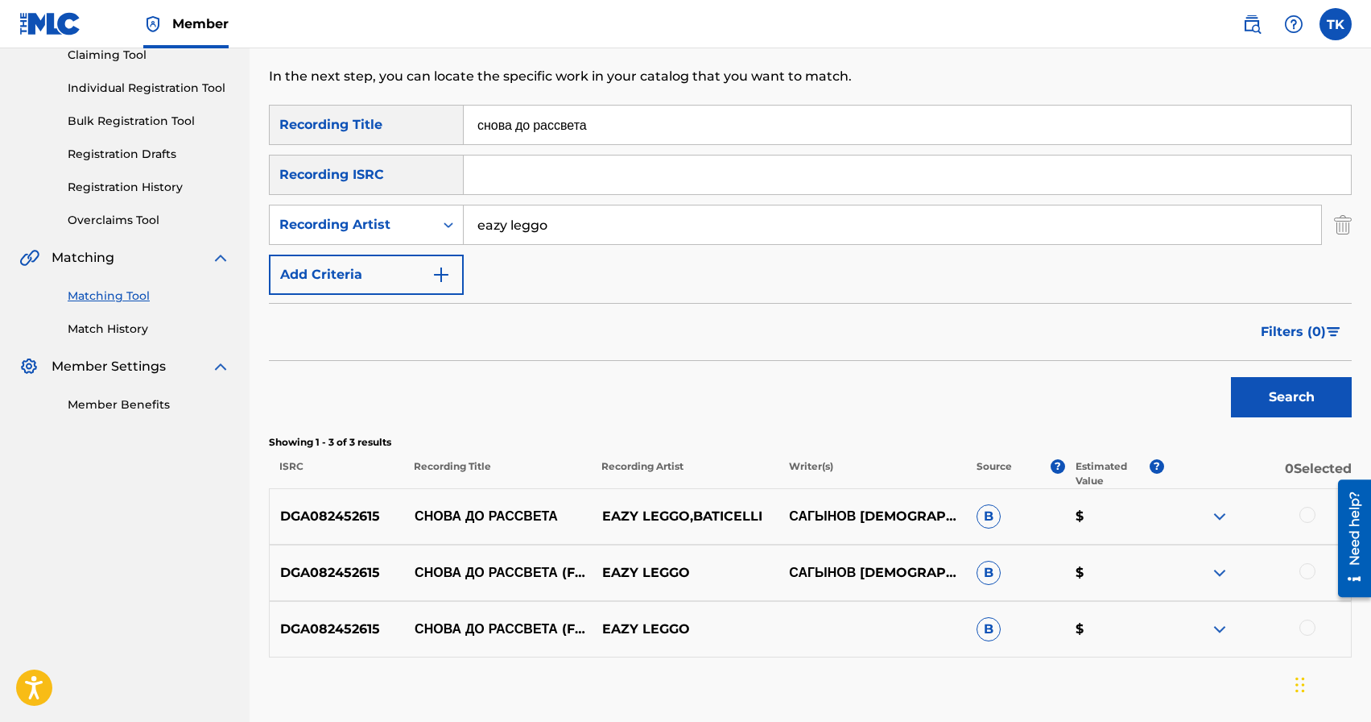
scroll to position [187, 0]
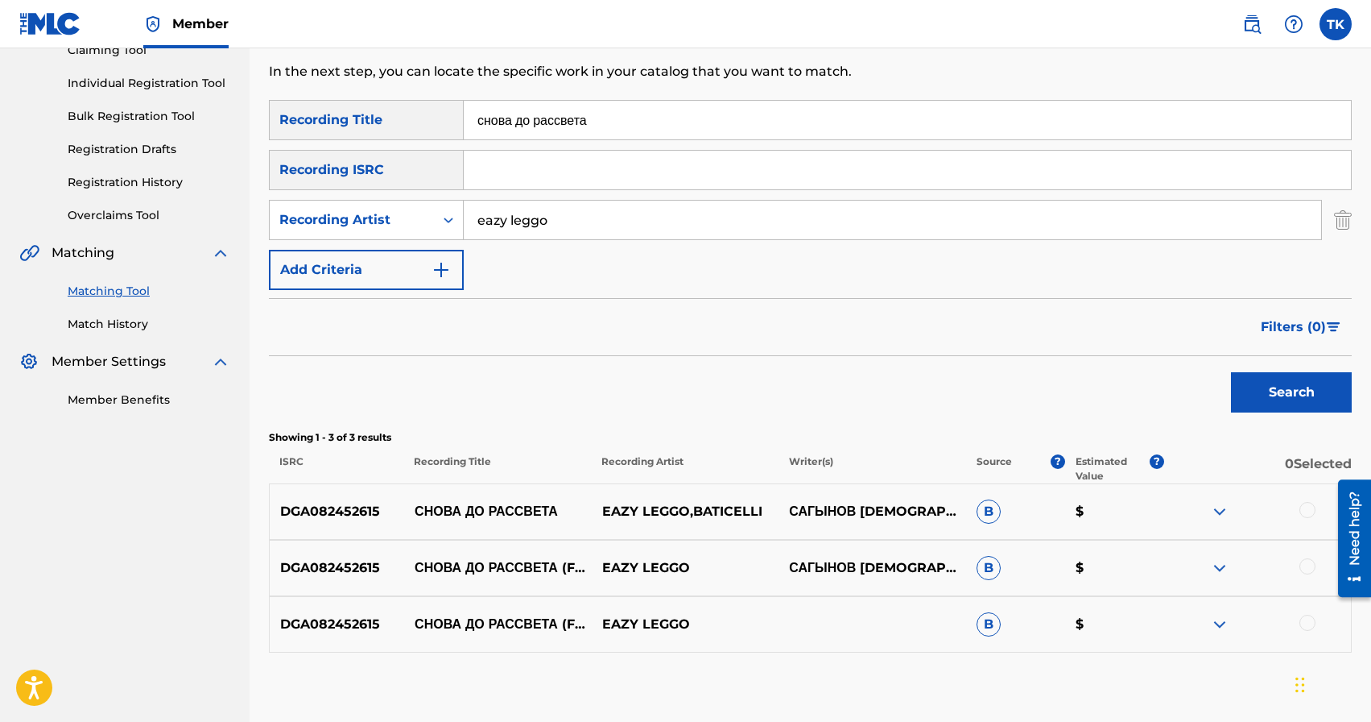
click at [1308, 624] on div at bounding box center [1308, 622] width 16 height 16
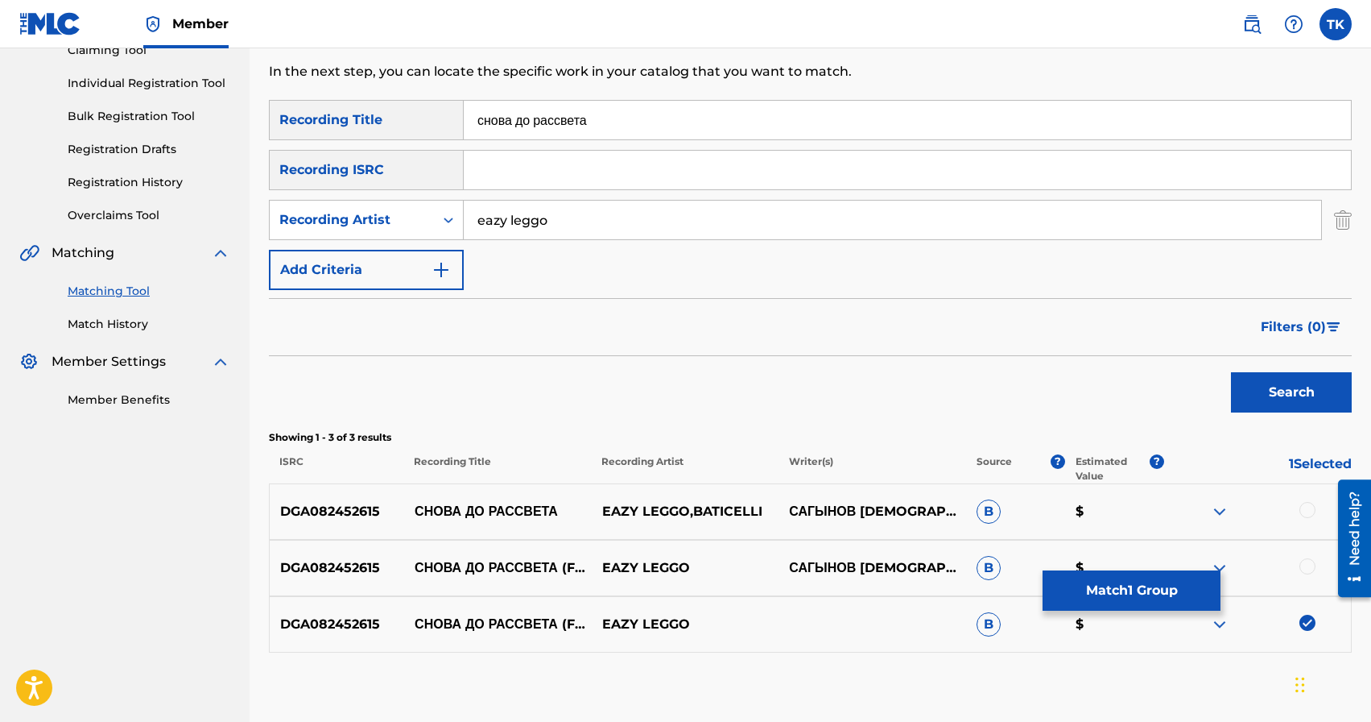
click at [1308, 569] on div at bounding box center [1308, 566] width 16 height 16
click at [1307, 510] on div at bounding box center [1308, 510] width 16 height 16
click at [1159, 588] on button "Match 3 Groups" at bounding box center [1132, 590] width 178 height 40
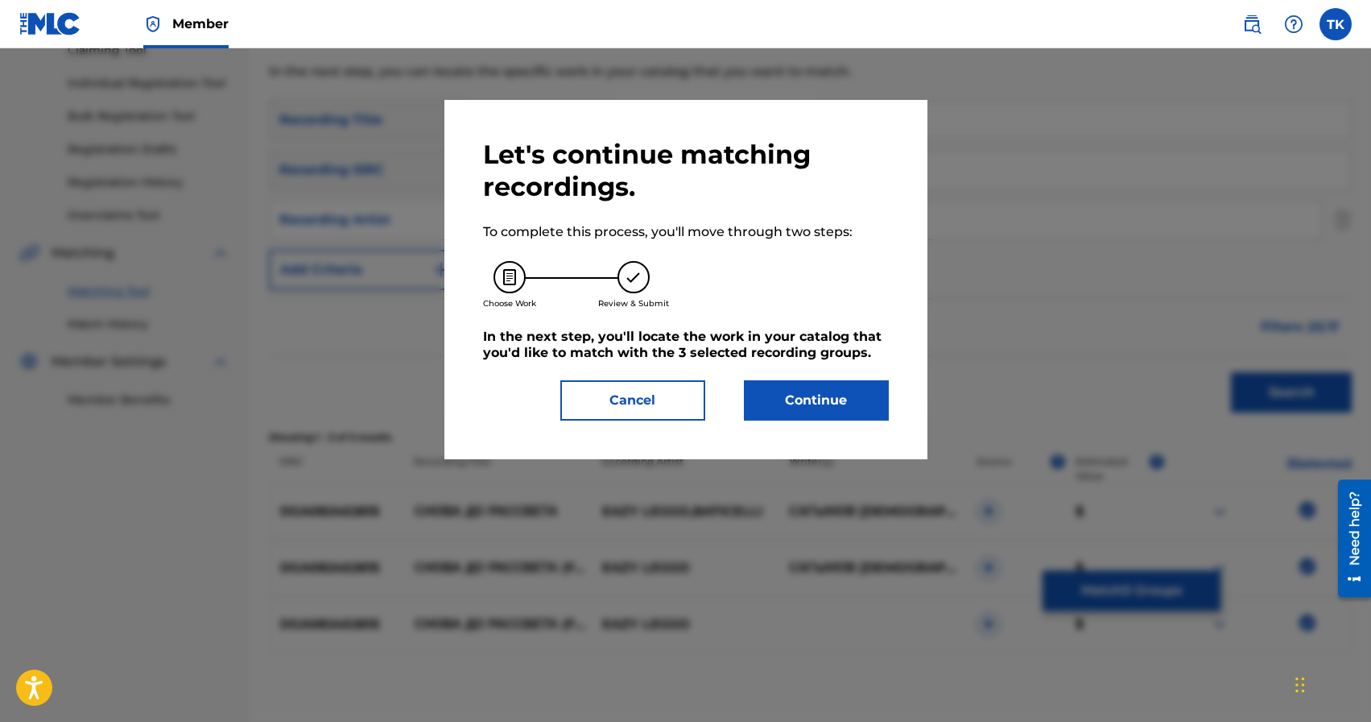
click at [851, 401] on button "Continue" at bounding box center [816, 400] width 145 height 40
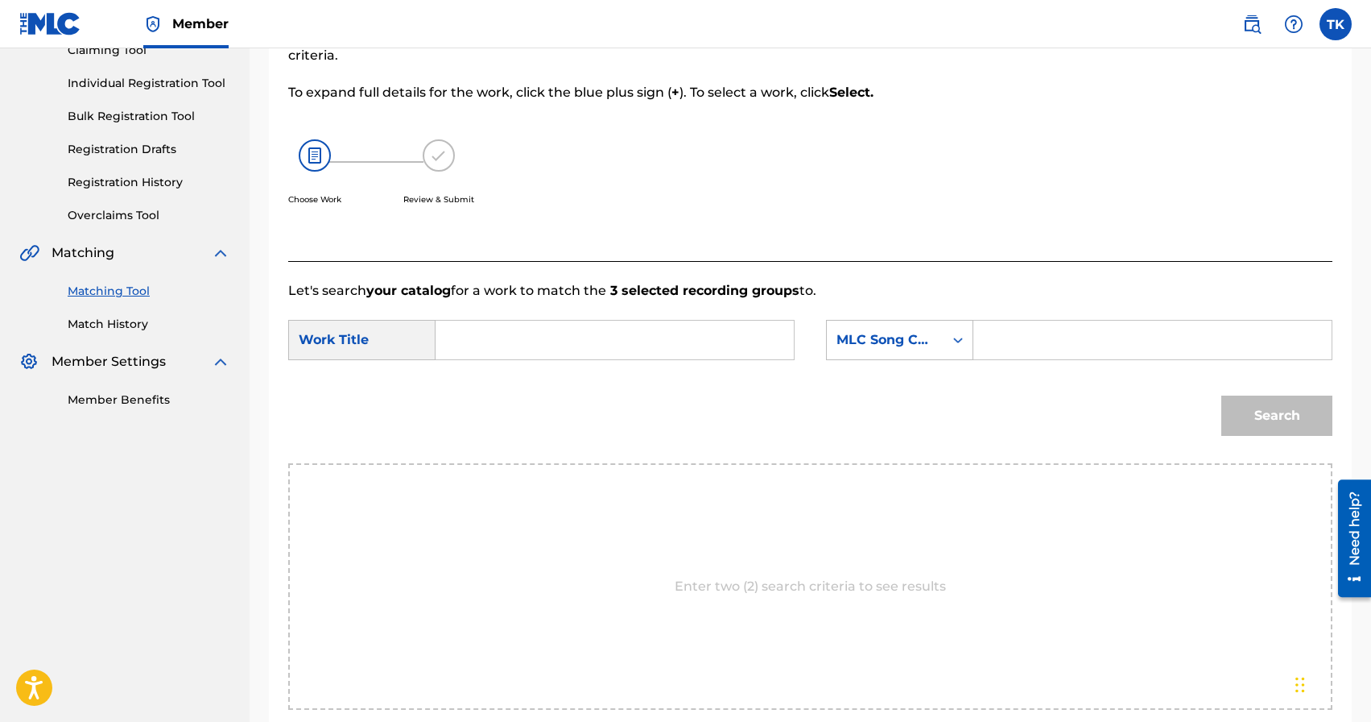
click at [668, 345] on input "Search Form" at bounding box center [614, 340] width 331 height 39
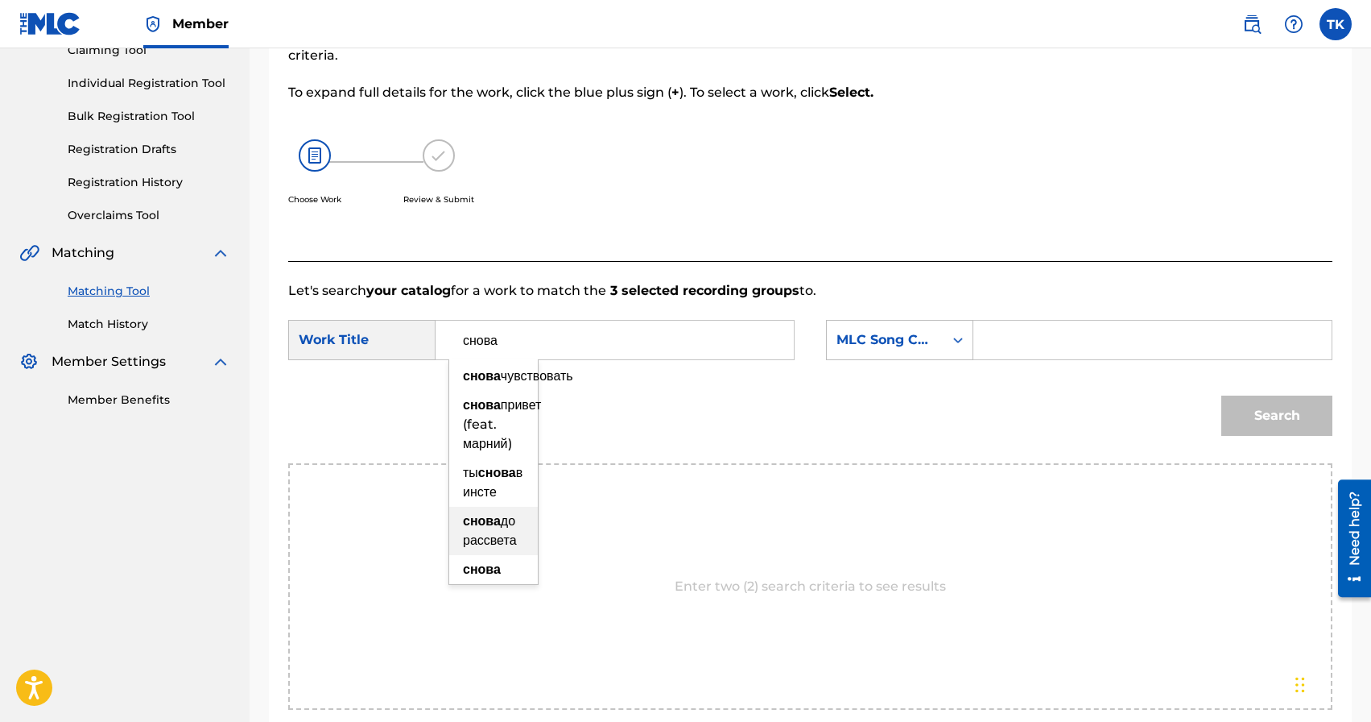
click at [512, 548] on span "до рассвета" at bounding box center [490, 530] width 54 height 35
type input "снова до рассвета"
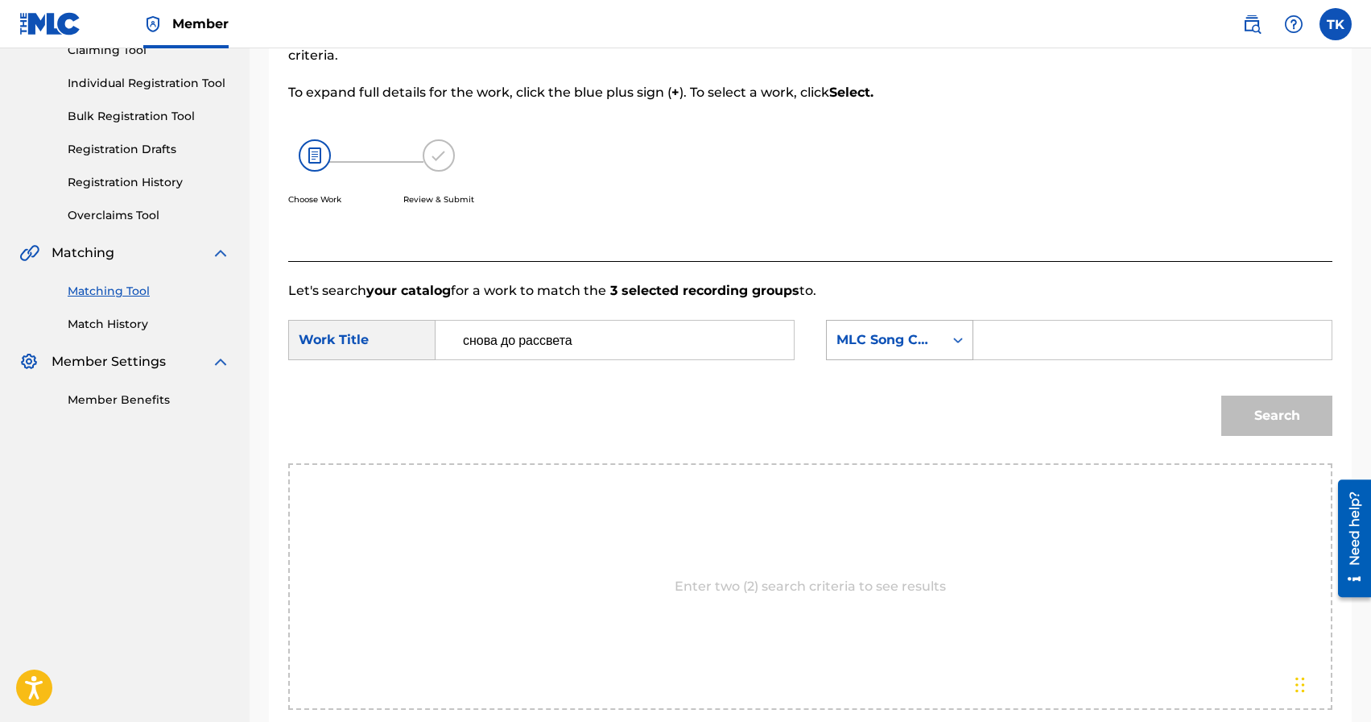
click at [899, 353] on div "MLC Song Code" at bounding box center [885, 340] width 117 height 31
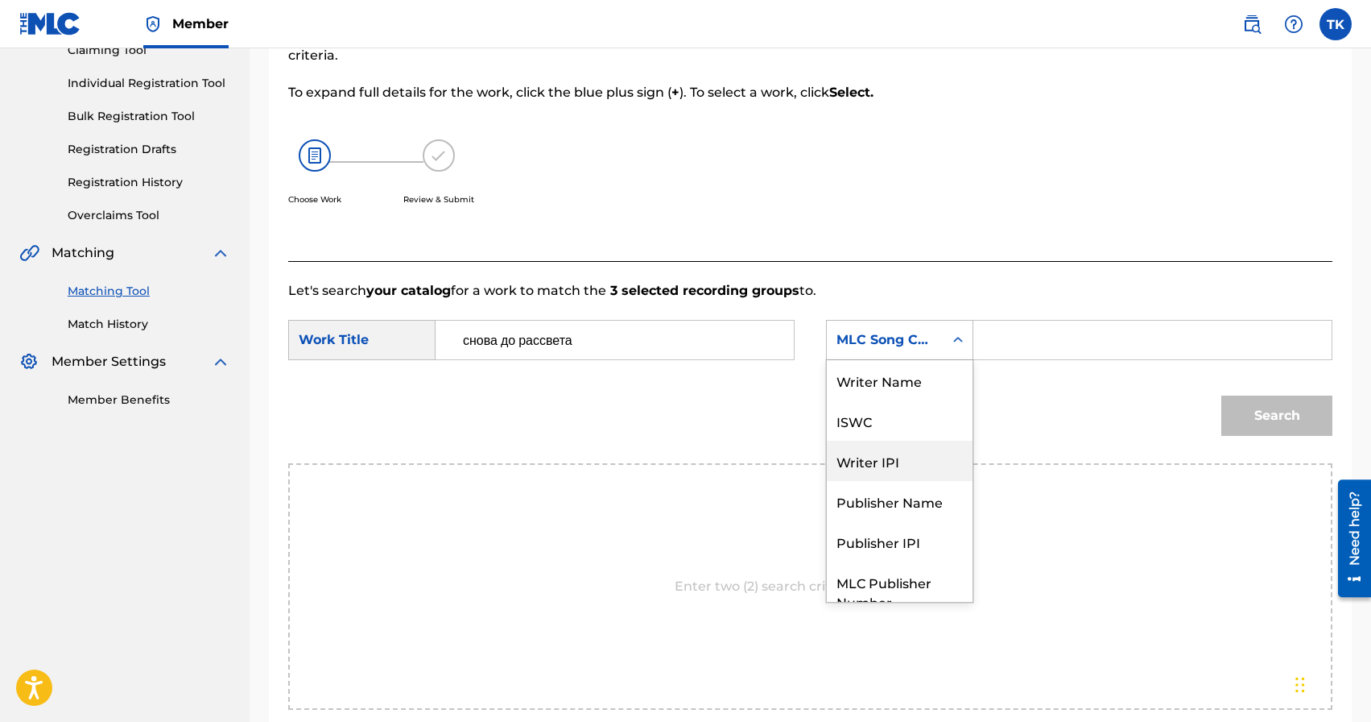
scroll to position [60, 0]
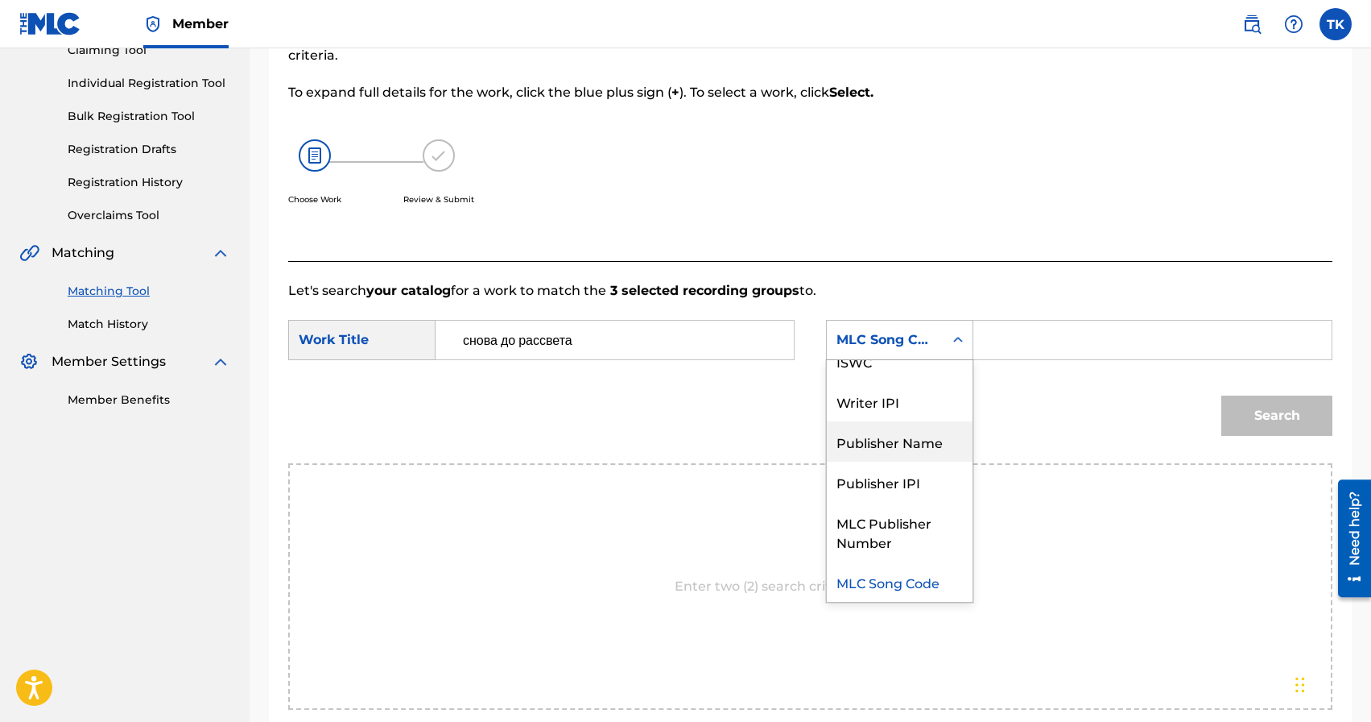
click at [890, 434] on div "Publisher Name" at bounding box center [900, 441] width 146 height 40
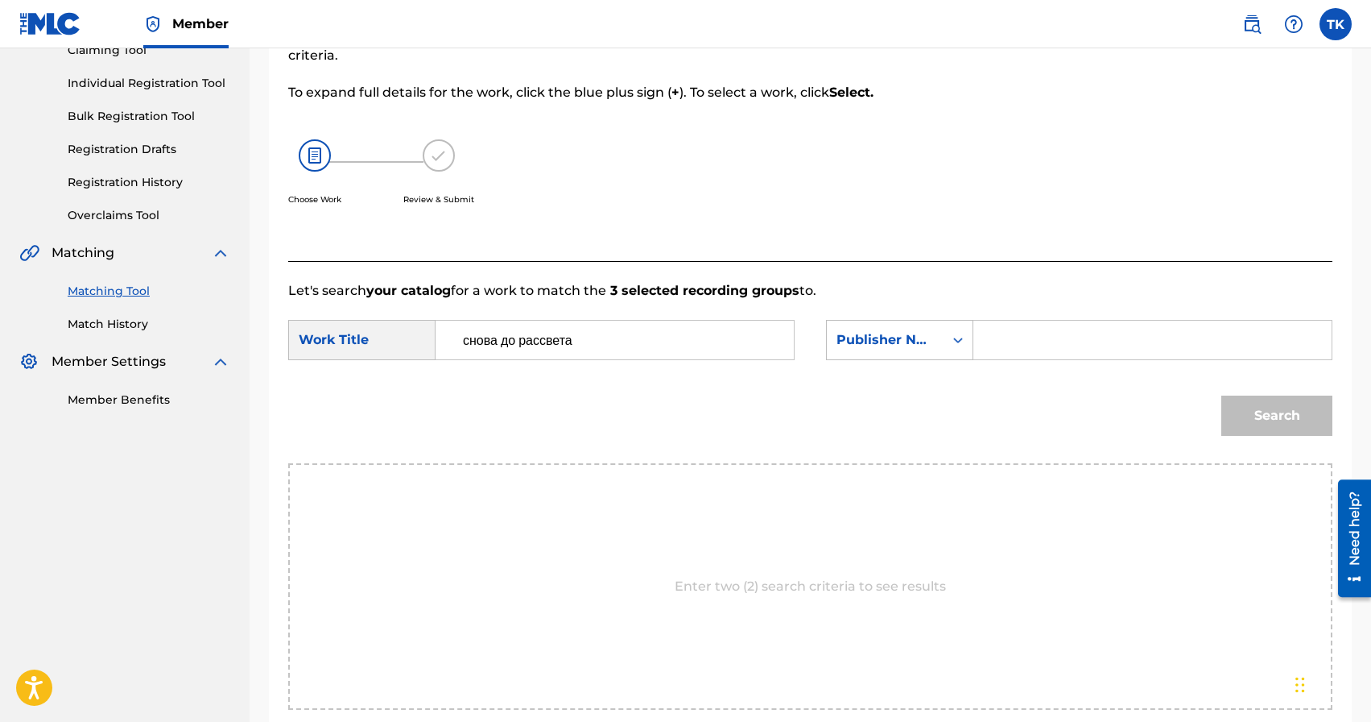
click at [1025, 333] on input "Search Form" at bounding box center [1152, 340] width 331 height 39
type input "INFINITY MUSIC"
click at [1251, 407] on button "Search" at bounding box center [1277, 415] width 111 height 40
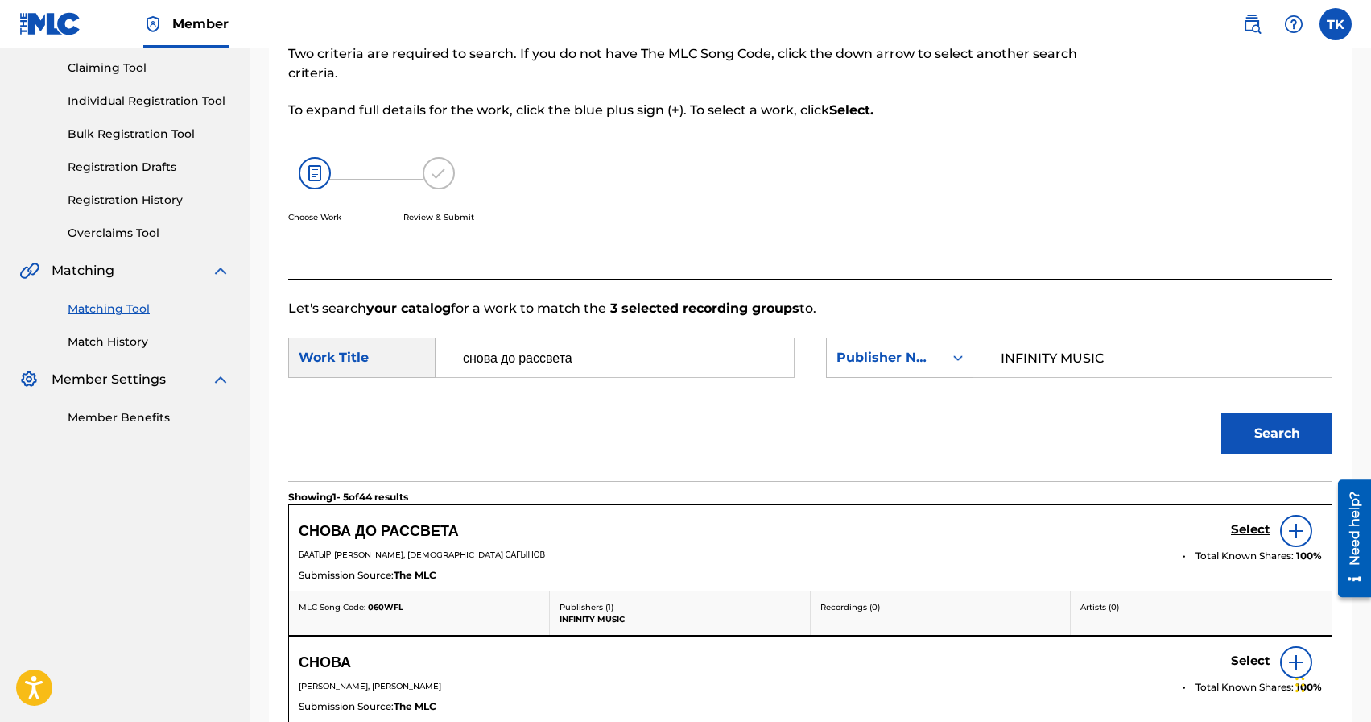
scroll to position [187, 0]
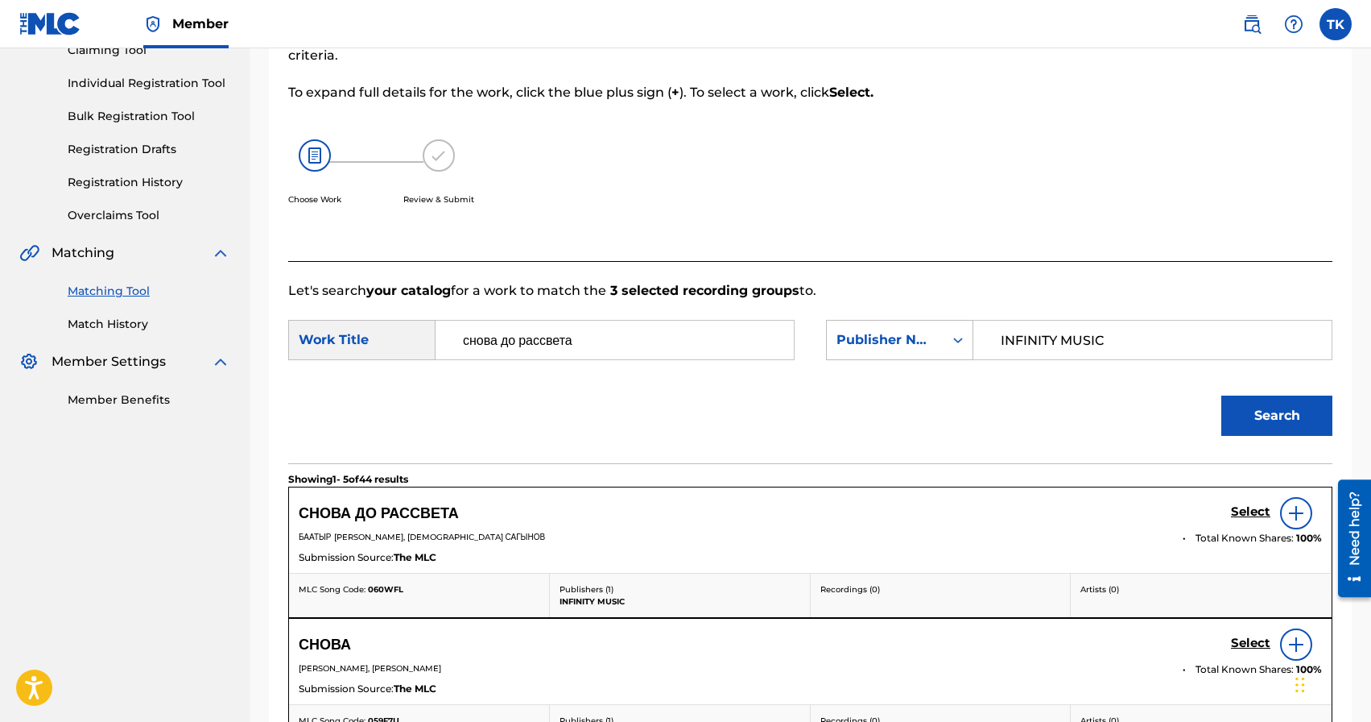
click at [1245, 512] on h5 "Select" at bounding box center [1250, 511] width 39 height 15
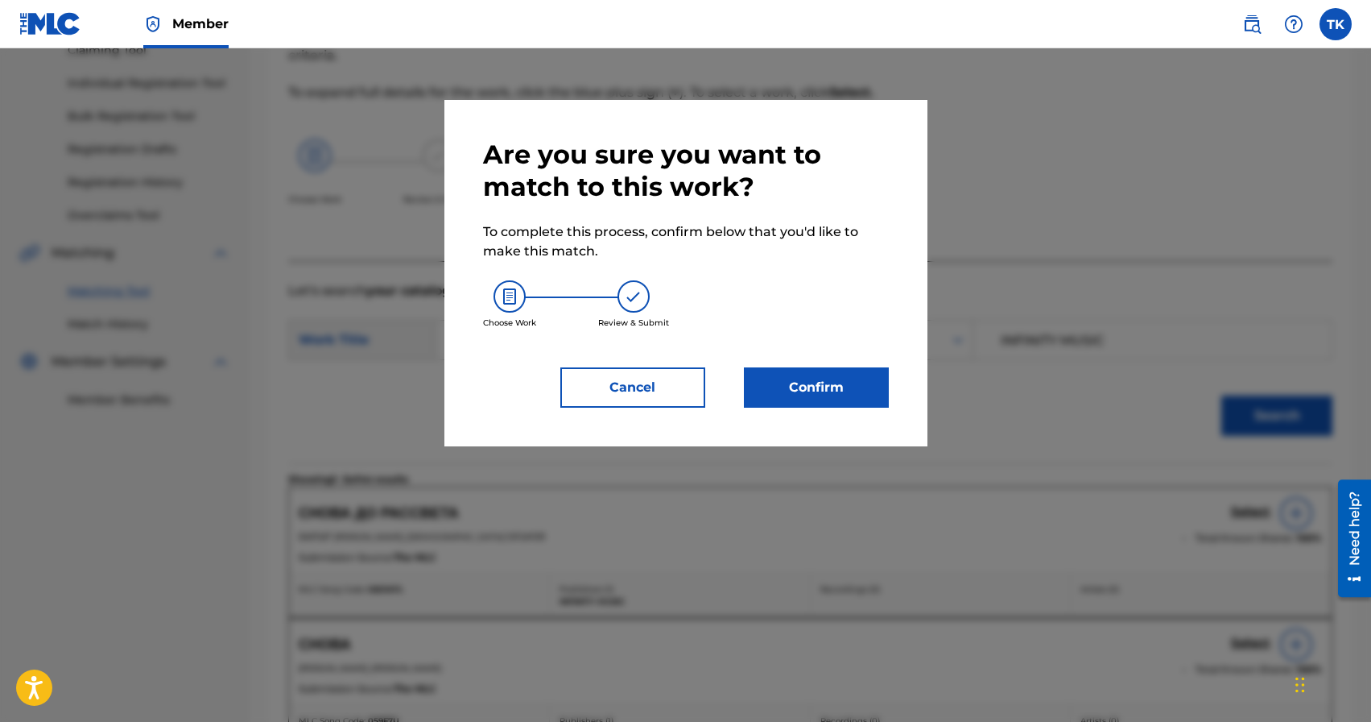
click at [858, 388] on button "Confirm" at bounding box center [816, 387] width 145 height 40
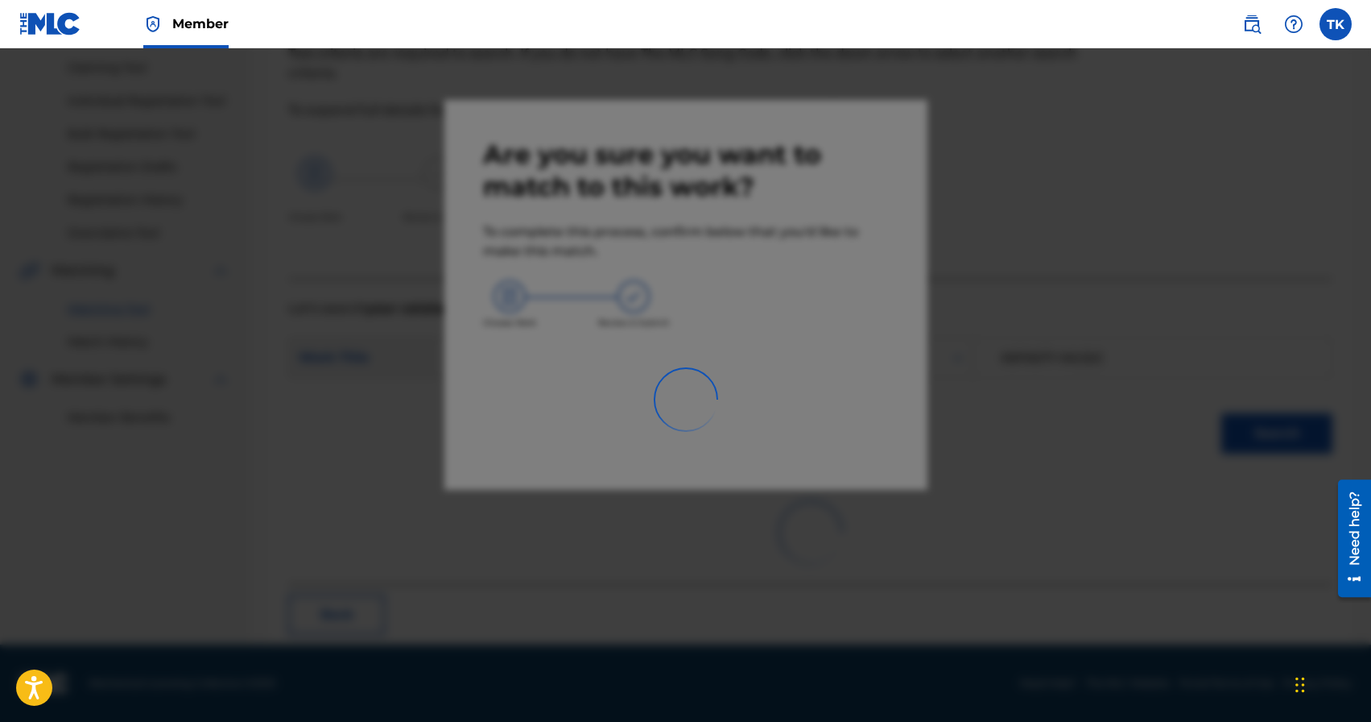
scroll to position [48, 0]
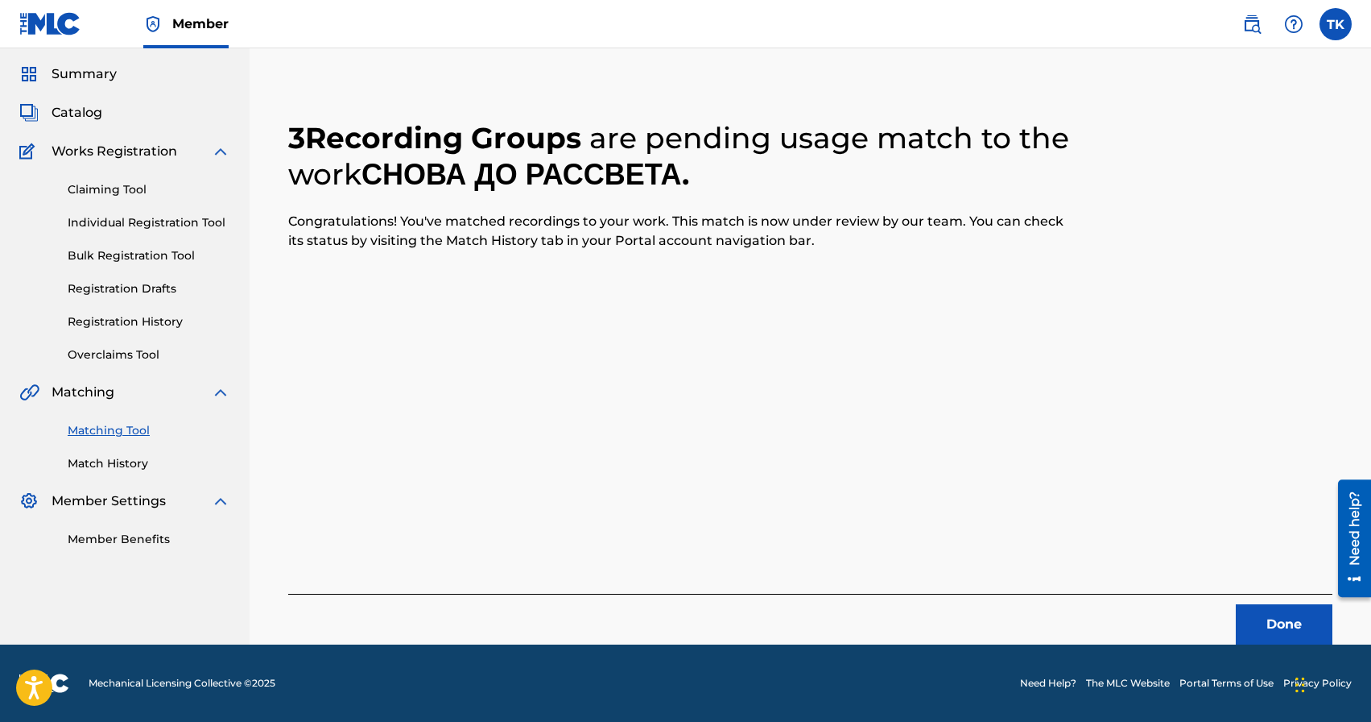
click at [1246, 625] on button "Done" at bounding box center [1284, 624] width 97 height 40
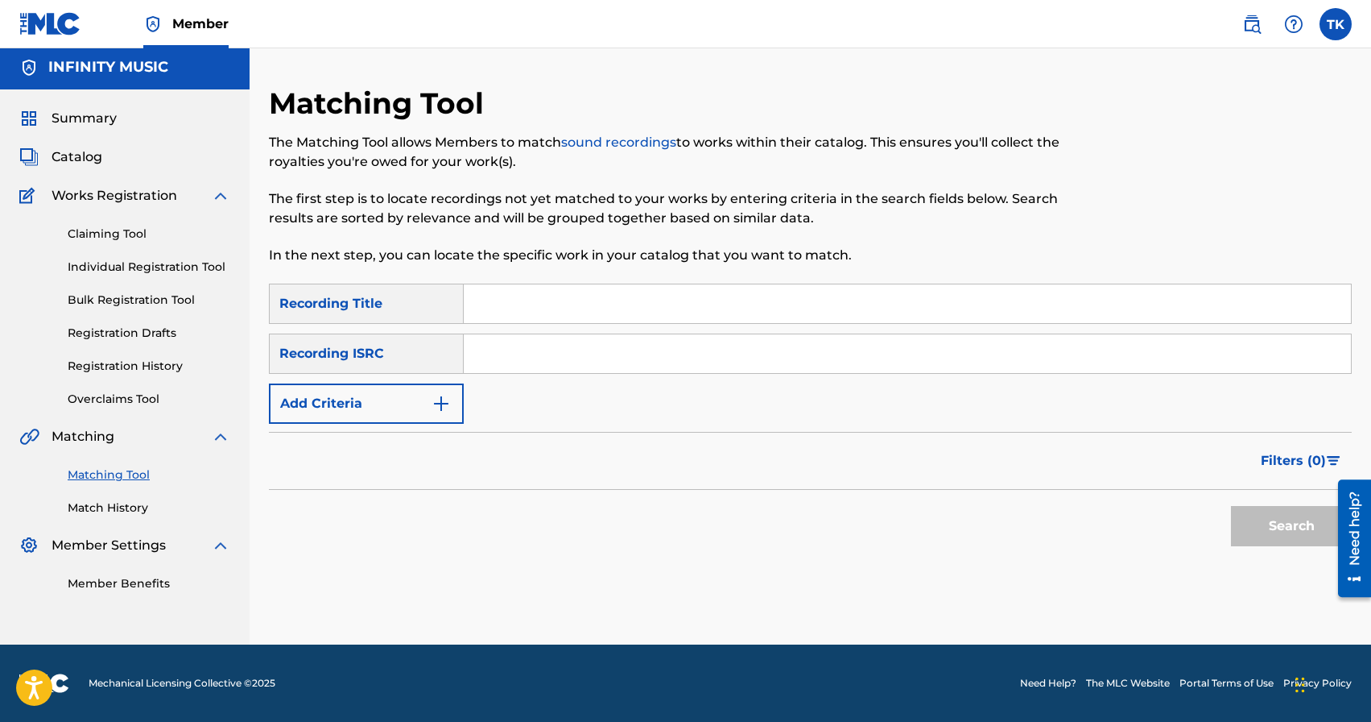
scroll to position [0, 0]
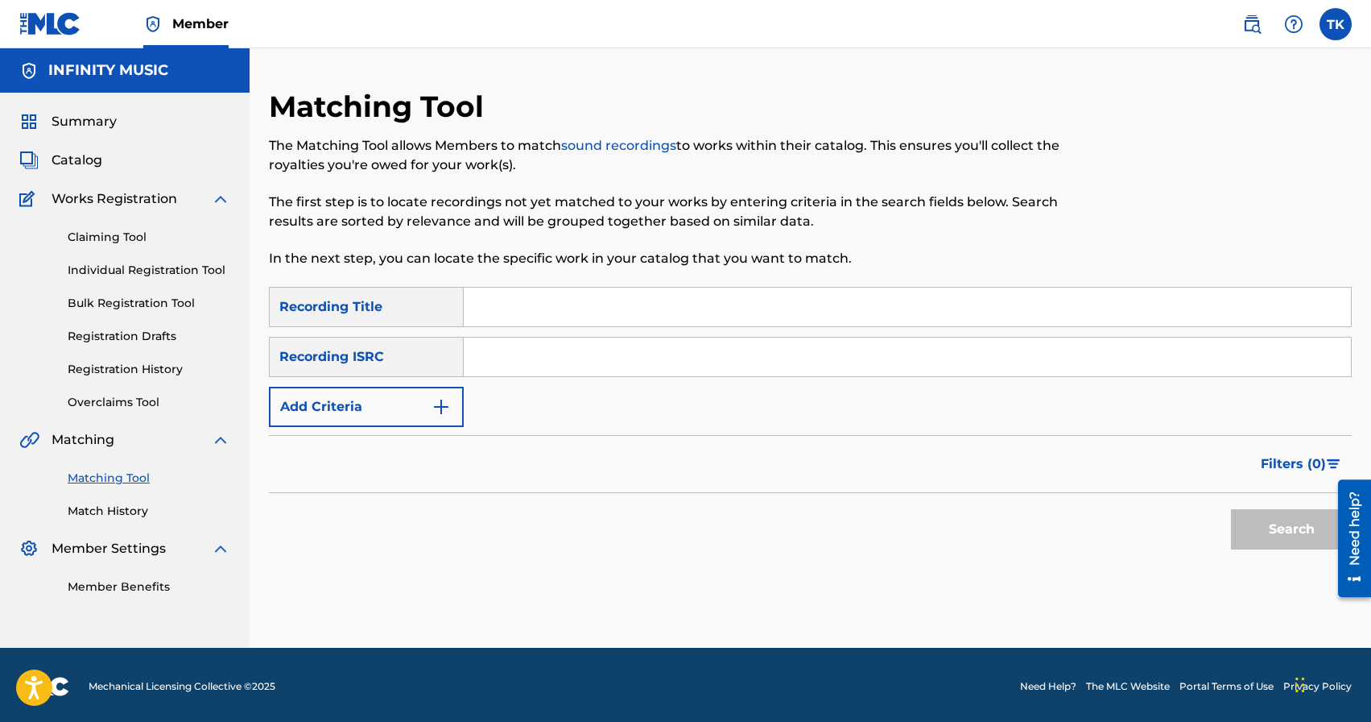
click at [616, 281] on div "Matching Tool The Matching Tool allows Members to match sound recordings to wor…" at bounding box center [686, 188] width 834 height 198
click at [616, 292] on input "Search Form" at bounding box center [907, 306] width 887 height 39
type input "где ты"
click at [407, 409] on button "Add Criteria" at bounding box center [366, 407] width 195 height 40
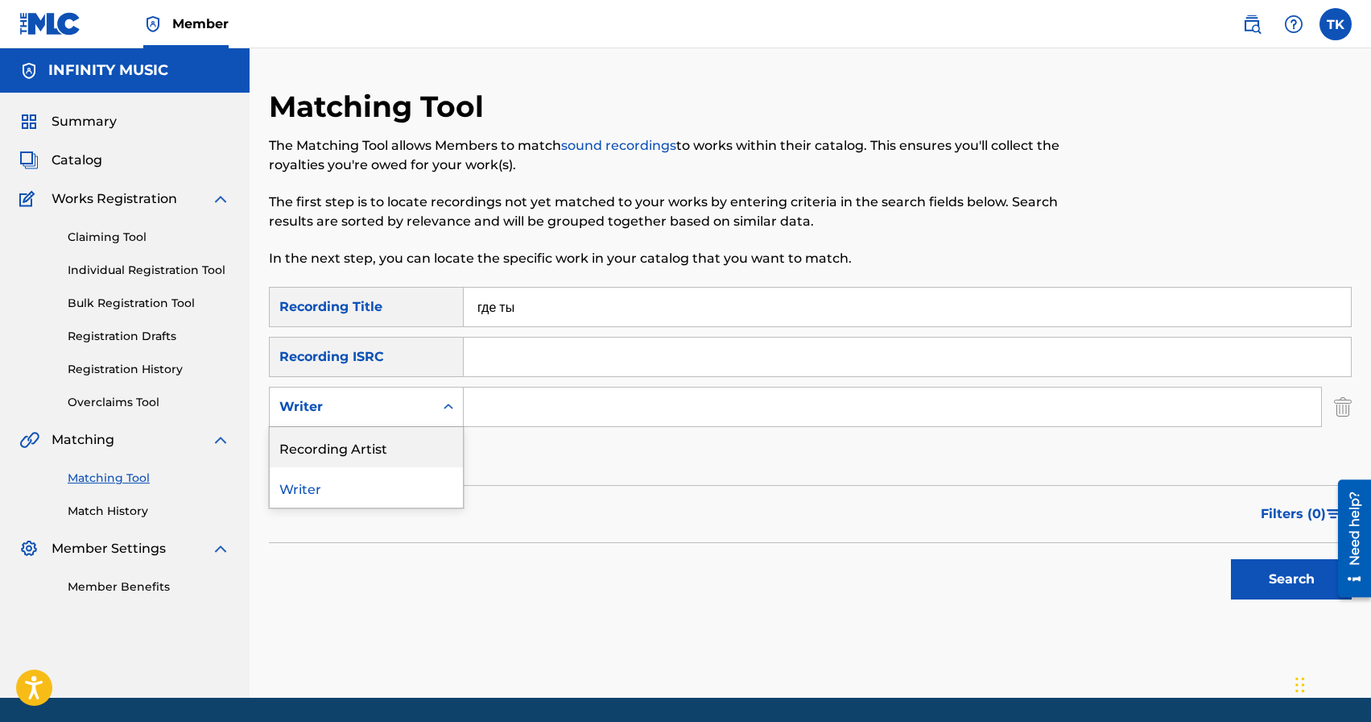
click at [407, 439] on div "Recording Artist" at bounding box center [366, 447] width 193 height 40
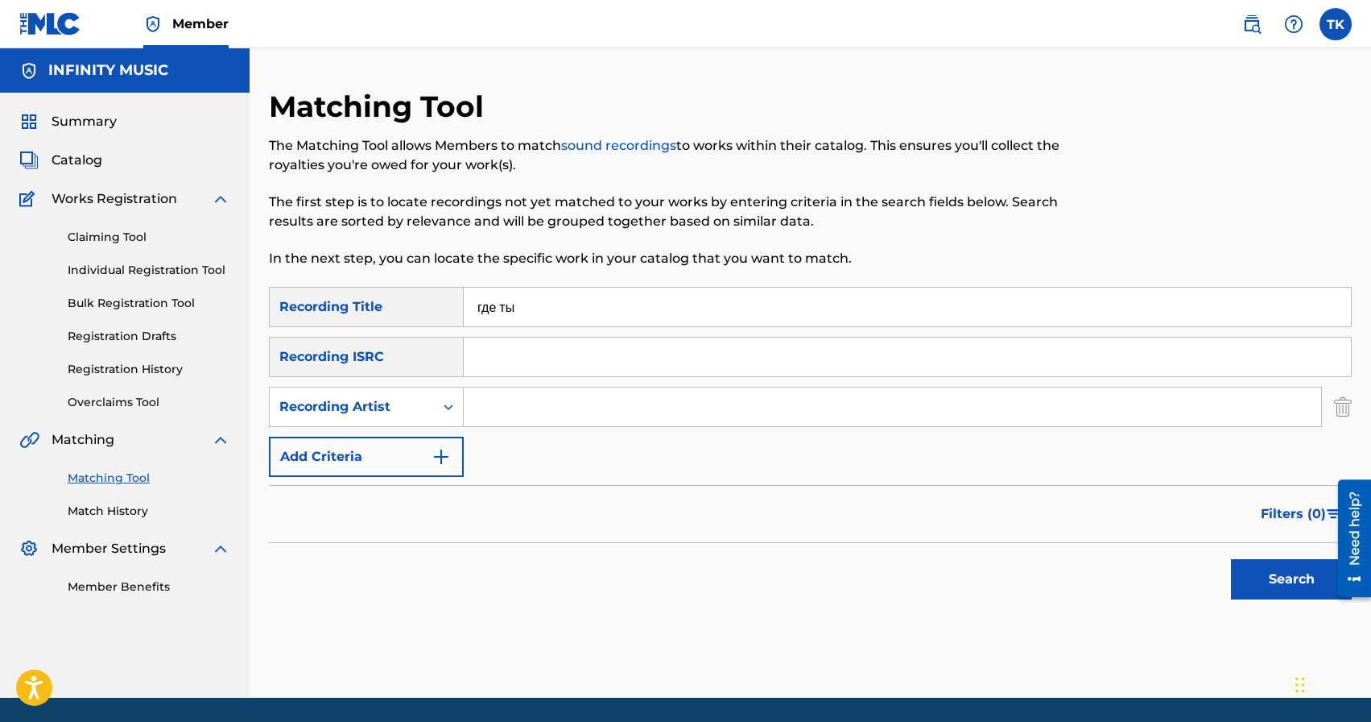
click at [517, 416] on input "Search Form" at bounding box center [893, 406] width 858 height 39
type input "eazy leggo"
click at [1270, 560] on button "Search" at bounding box center [1291, 579] width 121 height 40
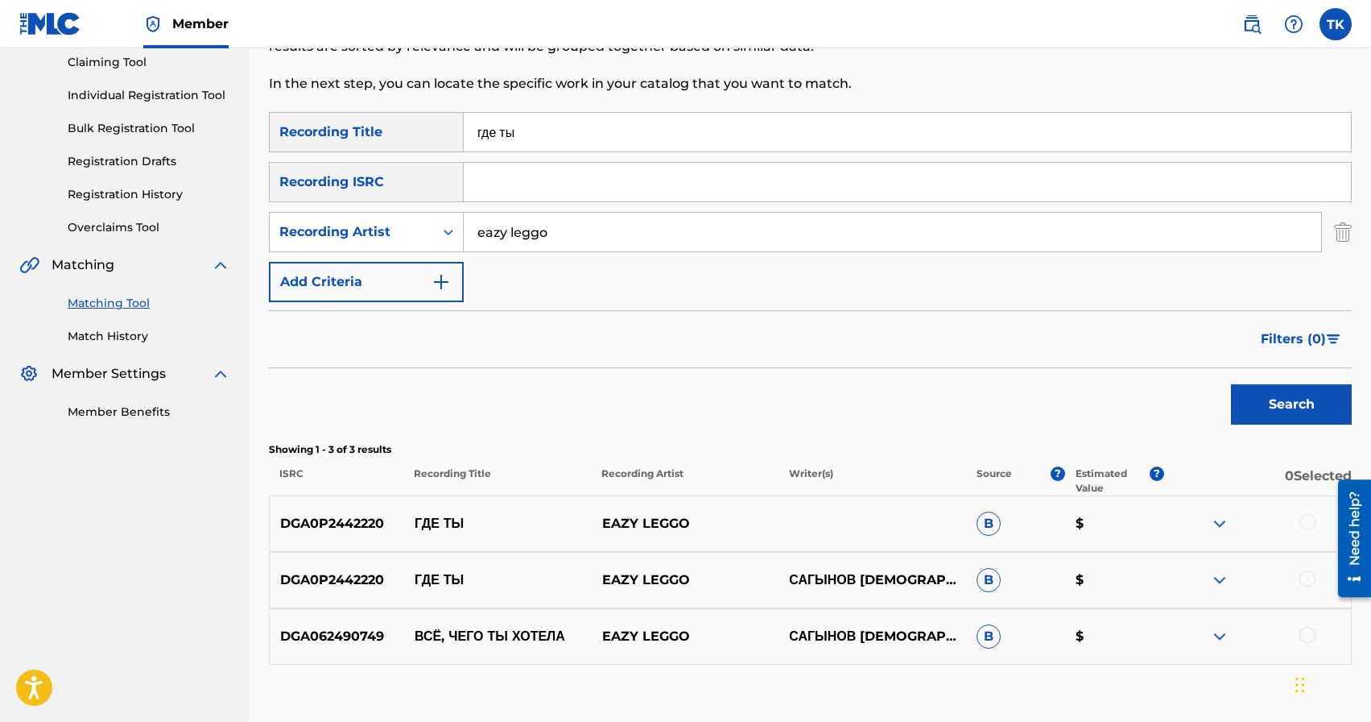
scroll to position [190, 0]
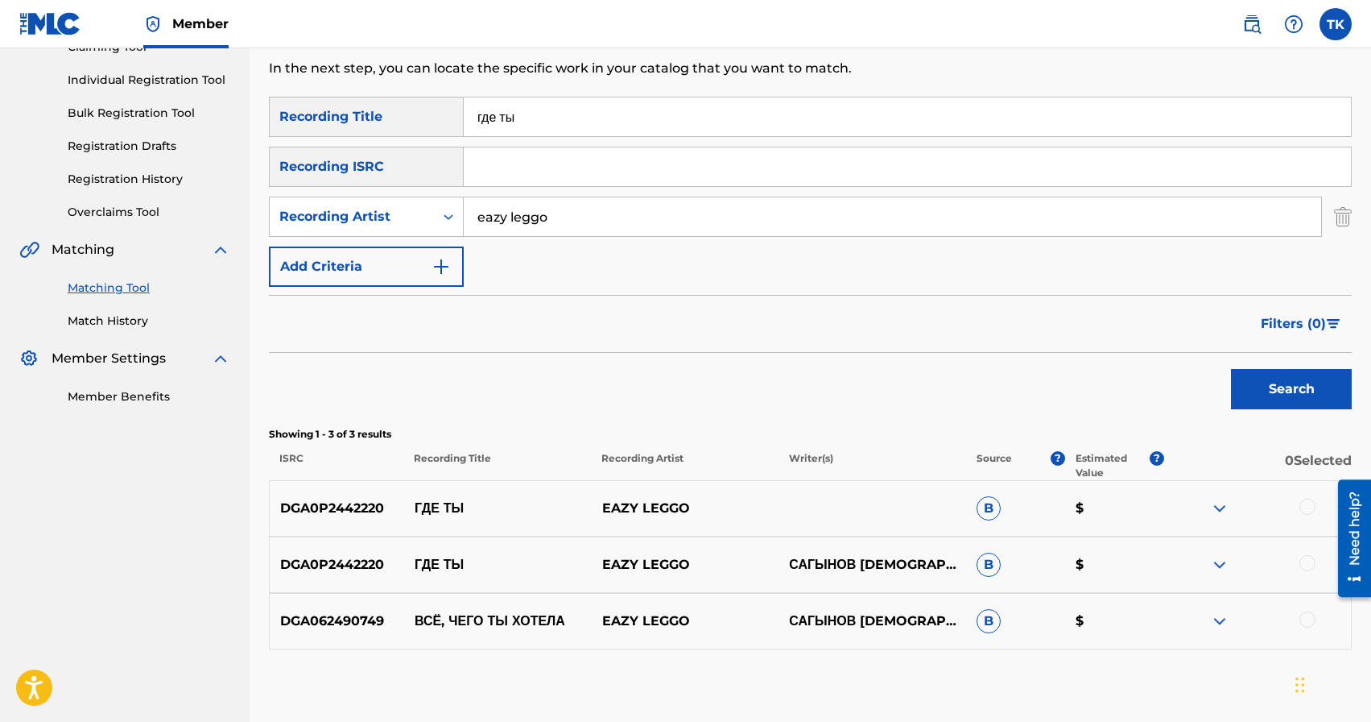
click at [1305, 559] on div at bounding box center [1308, 563] width 16 height 16
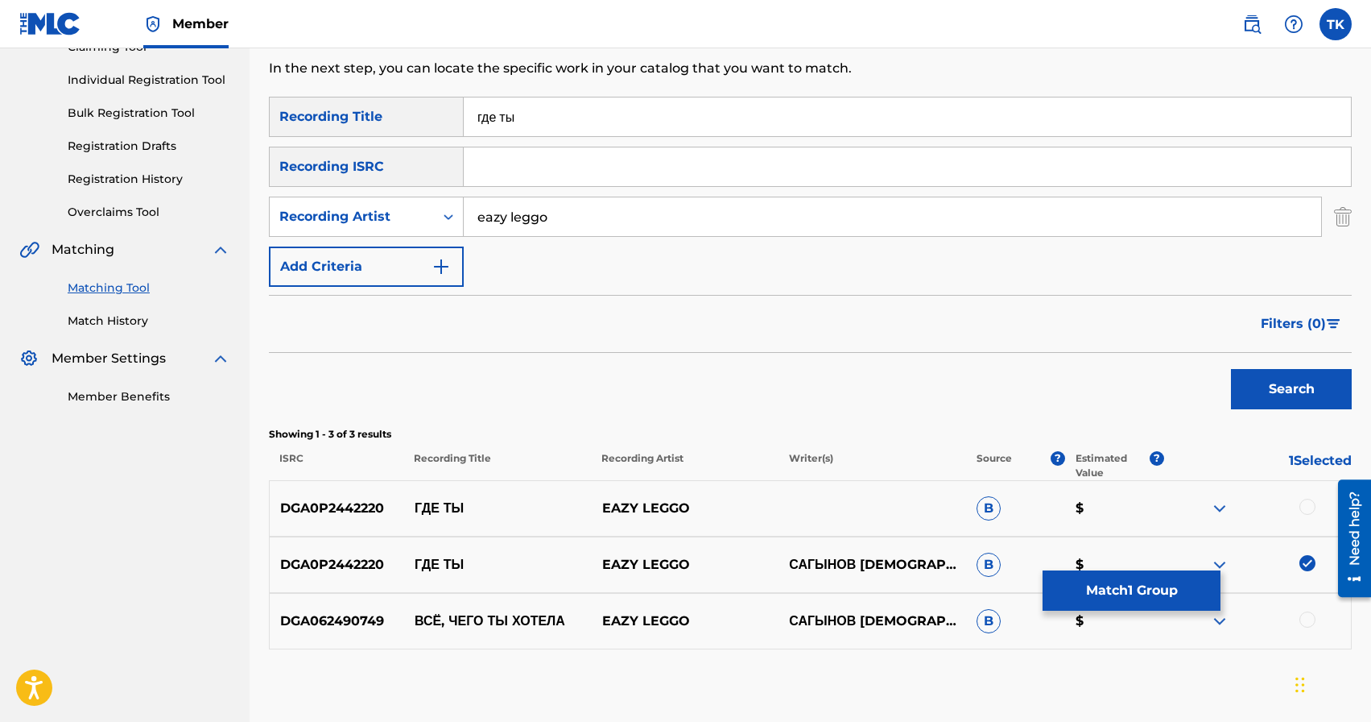
click at [1306, 507] on div at bounding box center [1308, 506] width 16 height 16
click at [1163, 589] on button "Match 2 Groups" at bounding box center [1132, 590] width 178 height 40
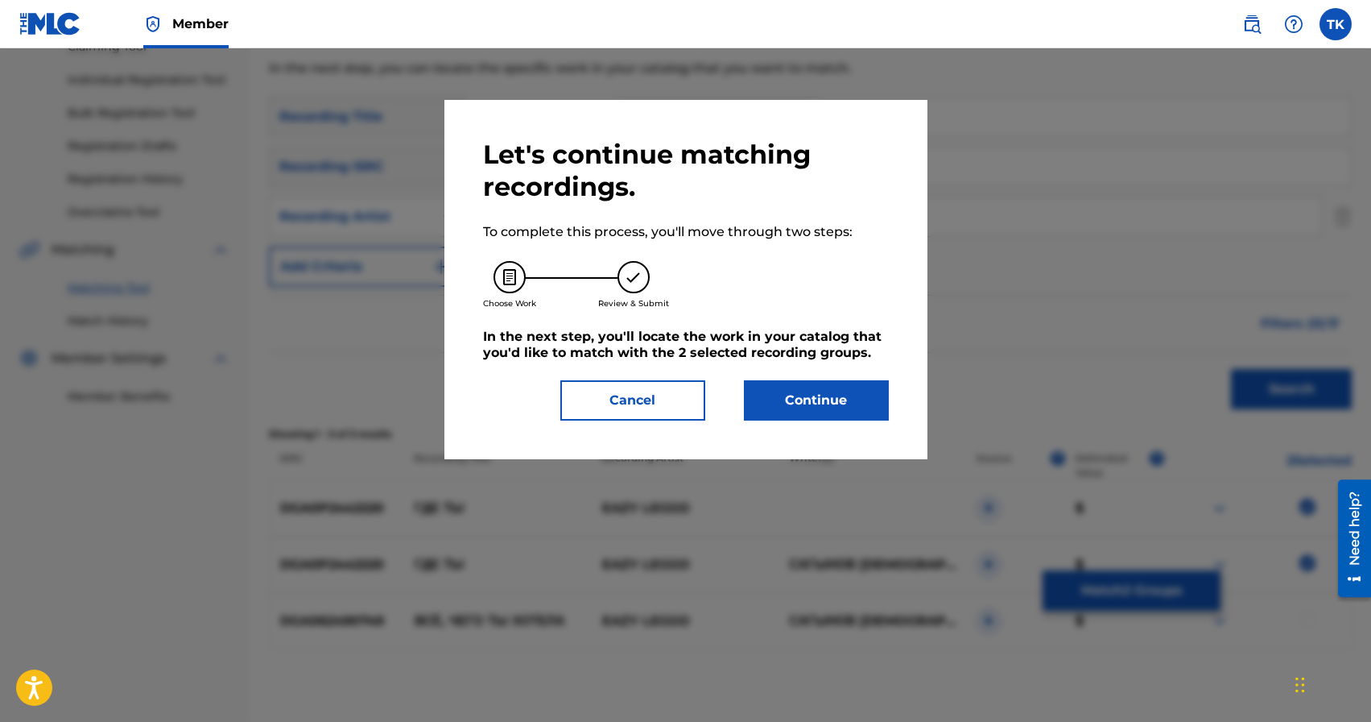
click at [843, 401] on button "Continue" at bounding box center [816, 400] width 145 height 40
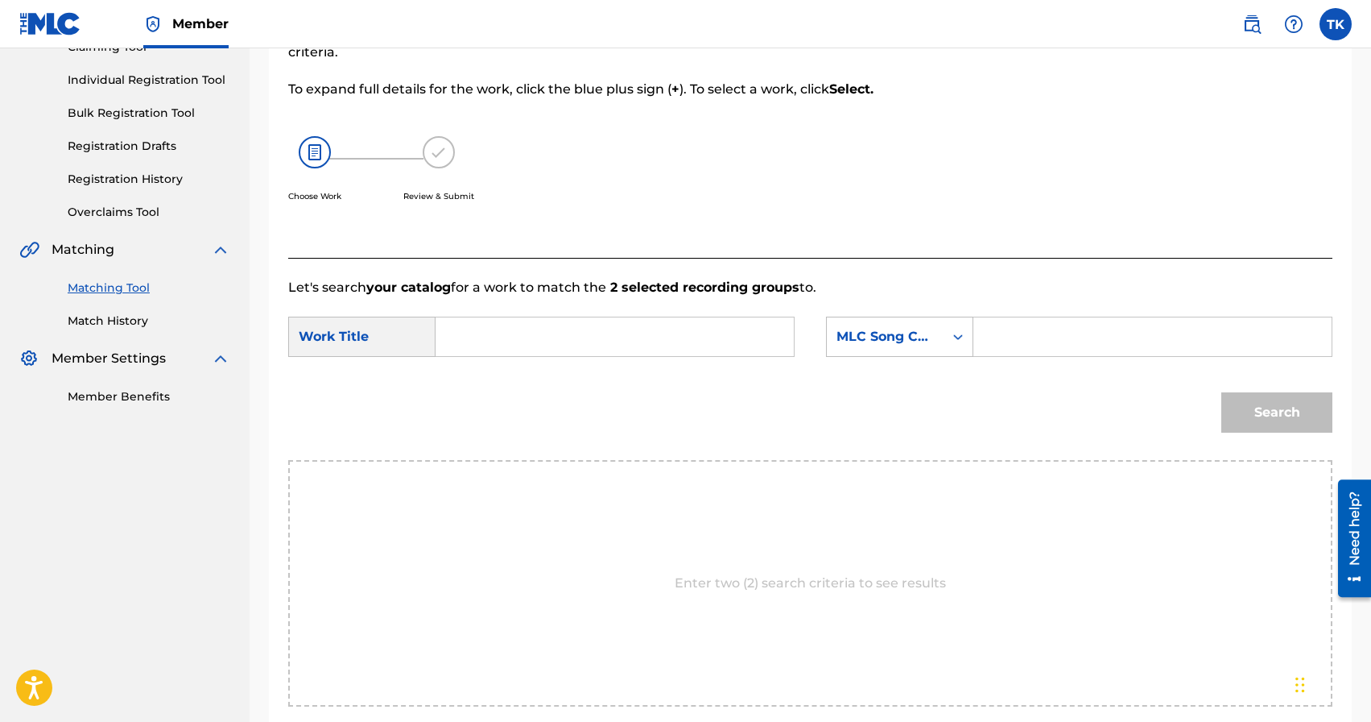
click at [732, 347] on input "Search Form" at bounding box center [614, 336] width 331 height 39
type input "где ты"
click at [508, 373] on div "где ты" at bounding box center [493, 372] width 89 height 29
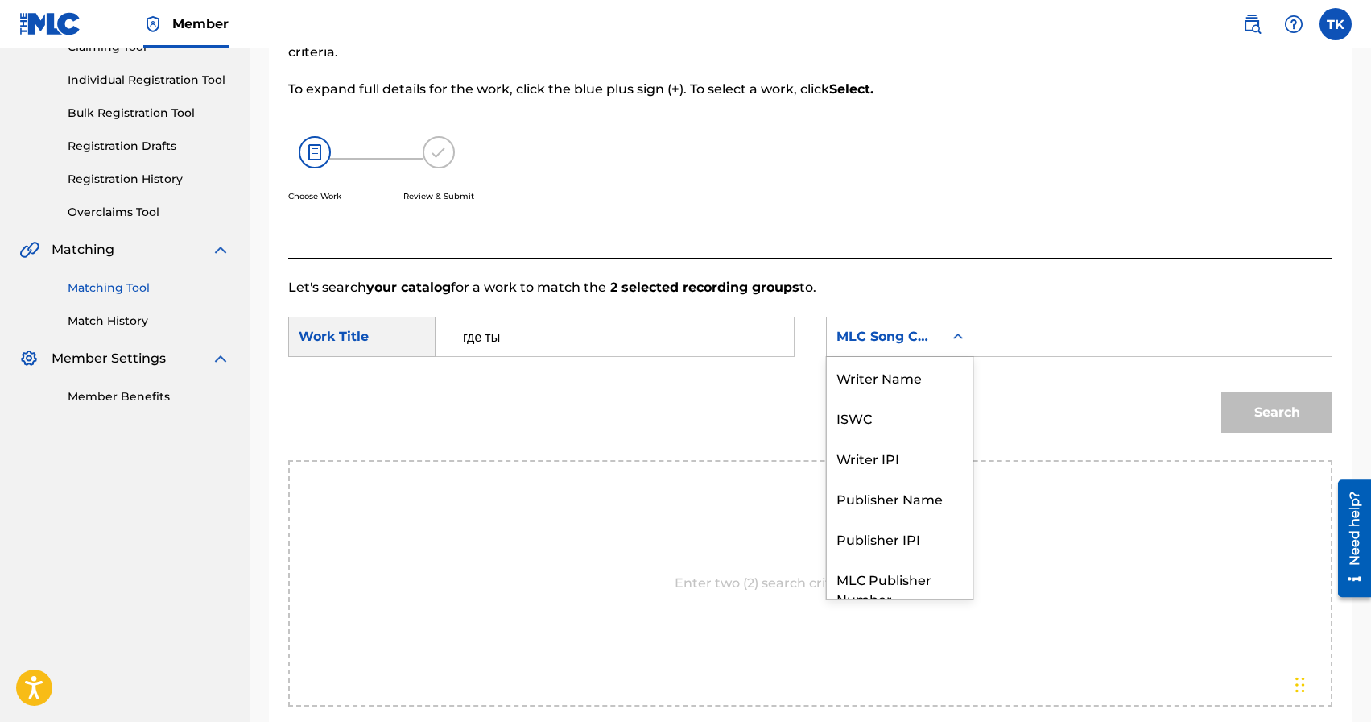
click at [917, 352] on div "MLC Song Code" at bounding box center [899, 336] width 147 height 40
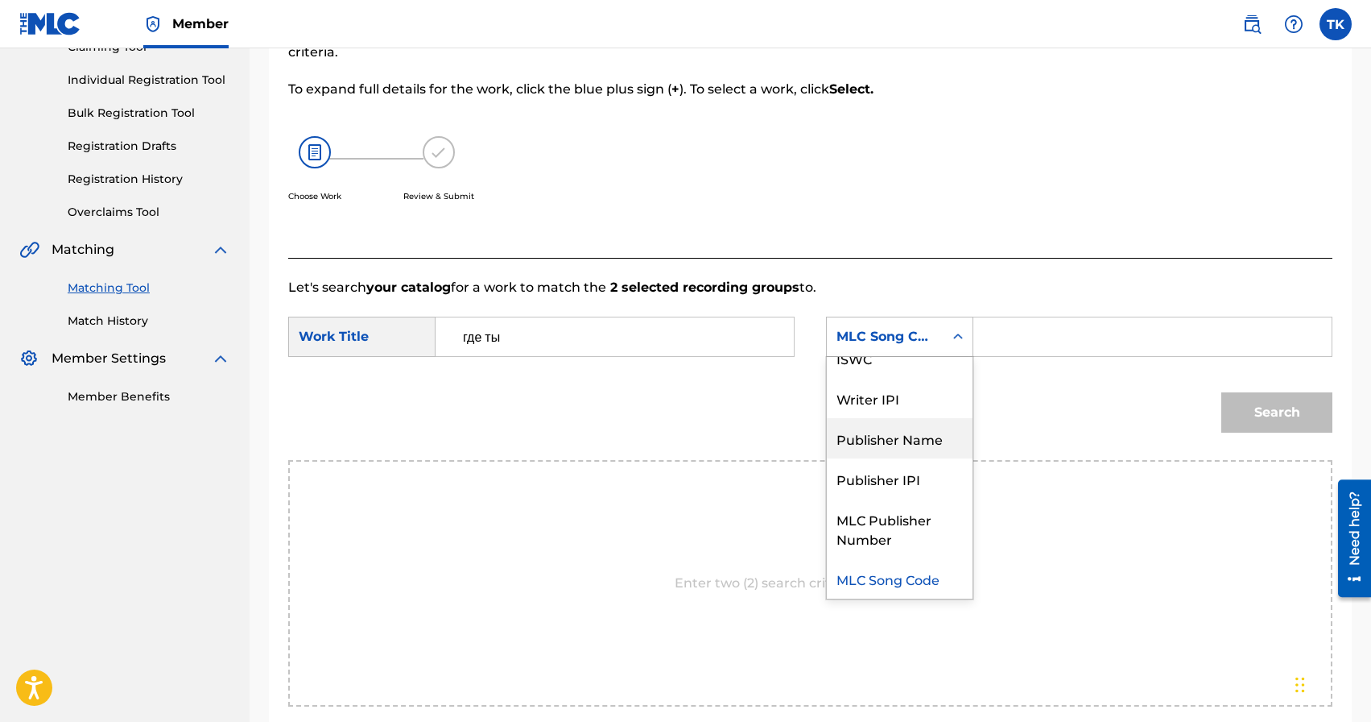
click at [901, 433] on div "Publisher Name" at bounding box center [900, 438] width 146 height 40
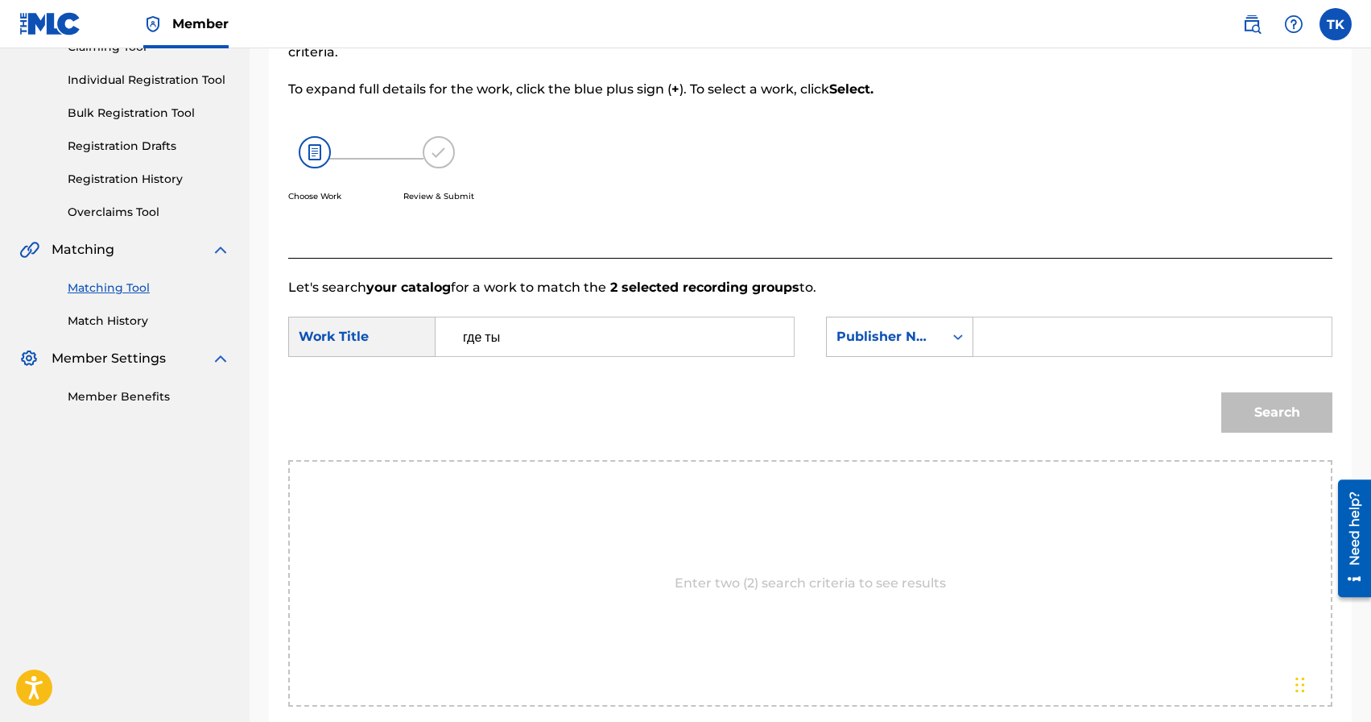
click at [999, 340] on input "Search Form" at bounding box center [1152, 336] width 331 height 39
type input "INFINITY MUSIC"
click at [1262, 404] on button "Search" at bounding box center [1277, 412] width 111 height 40
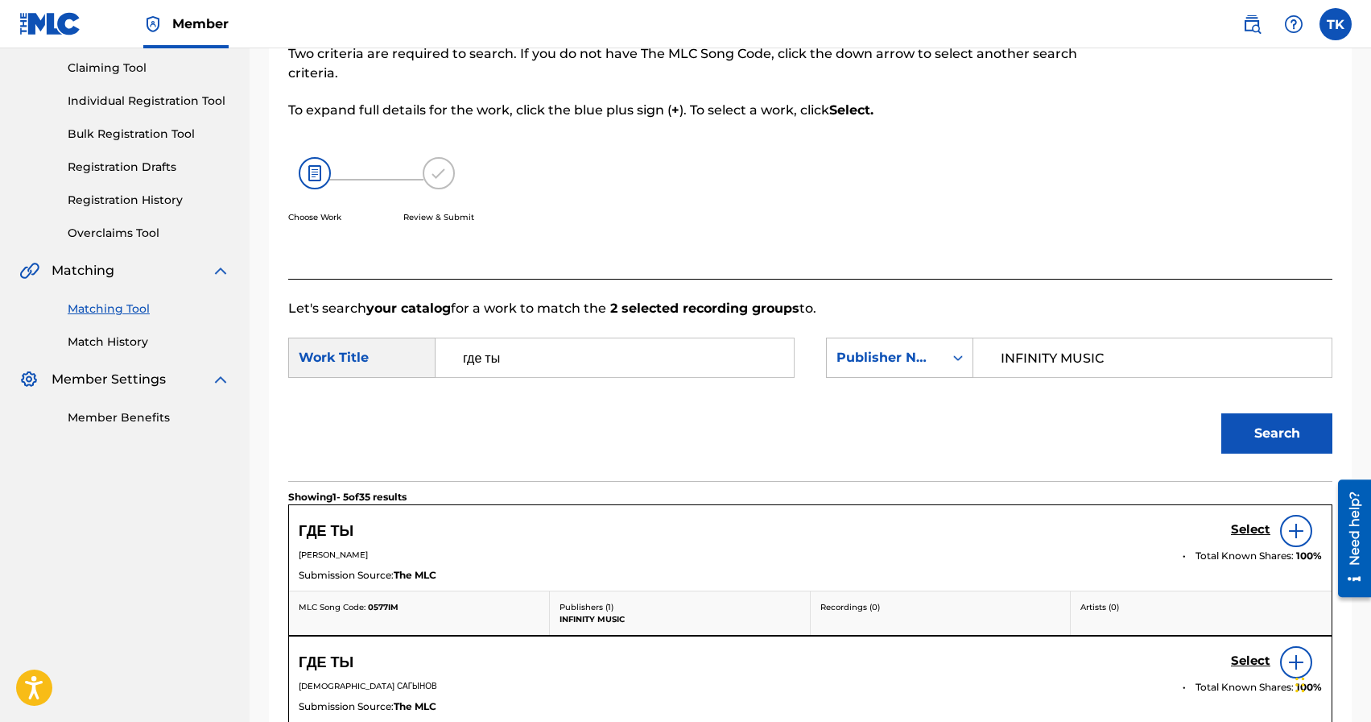
scroll to position [190, 0]
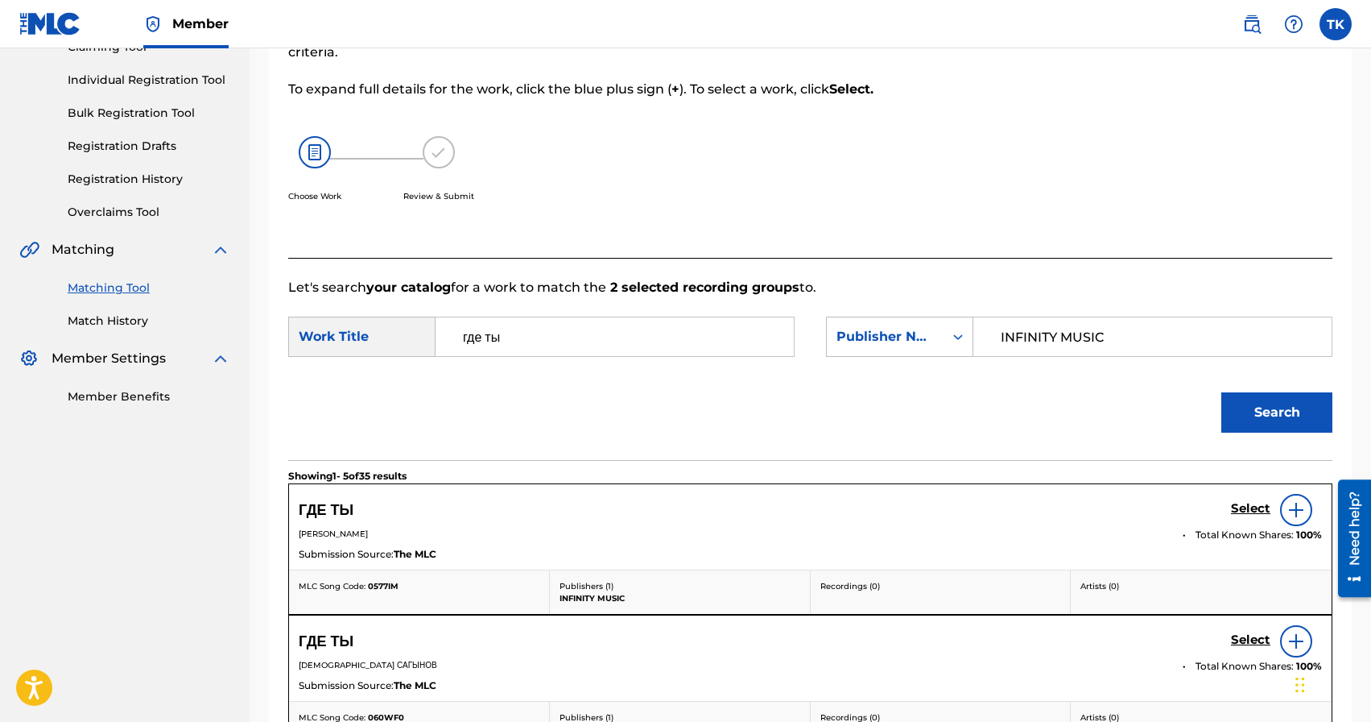
click at [1243, 640] on h5 "Select" at bounding box center [1250, 639] width 39 height 15
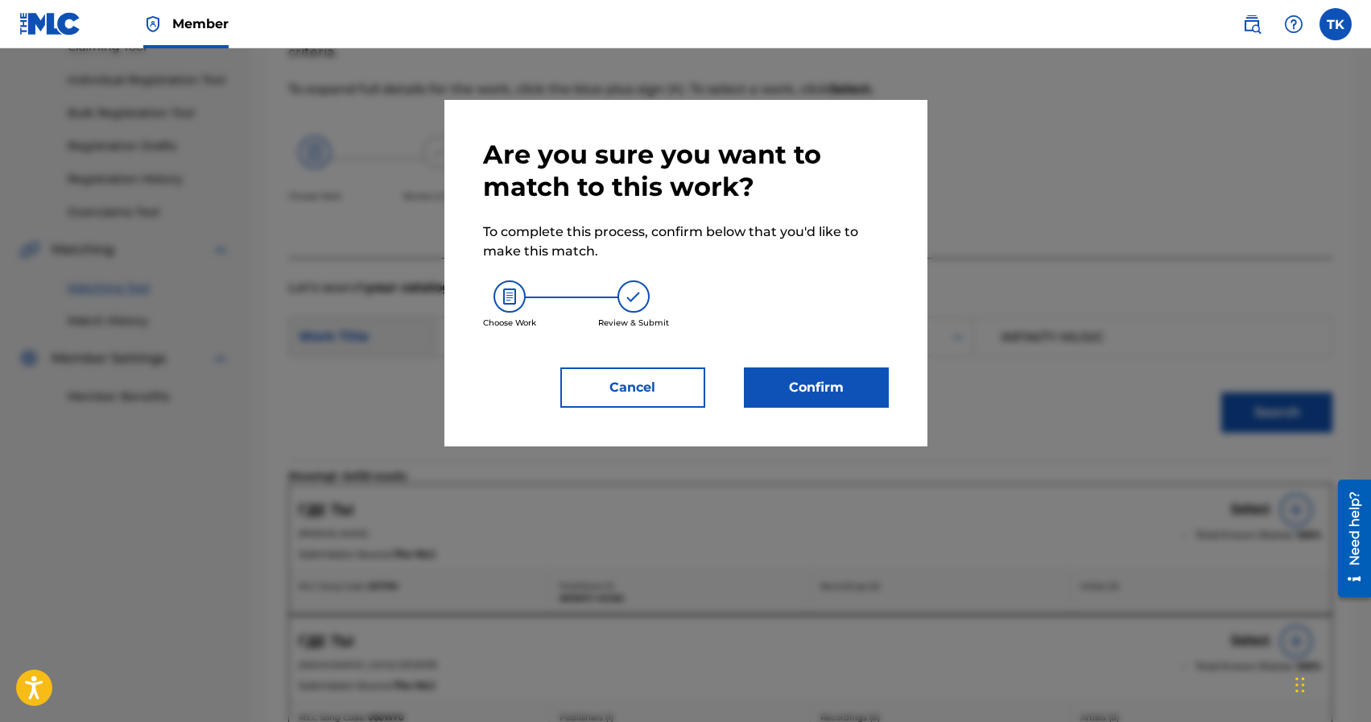
click at [874, 387] on button "Confirm" at bounding box center [816, 387] width 145 height 40
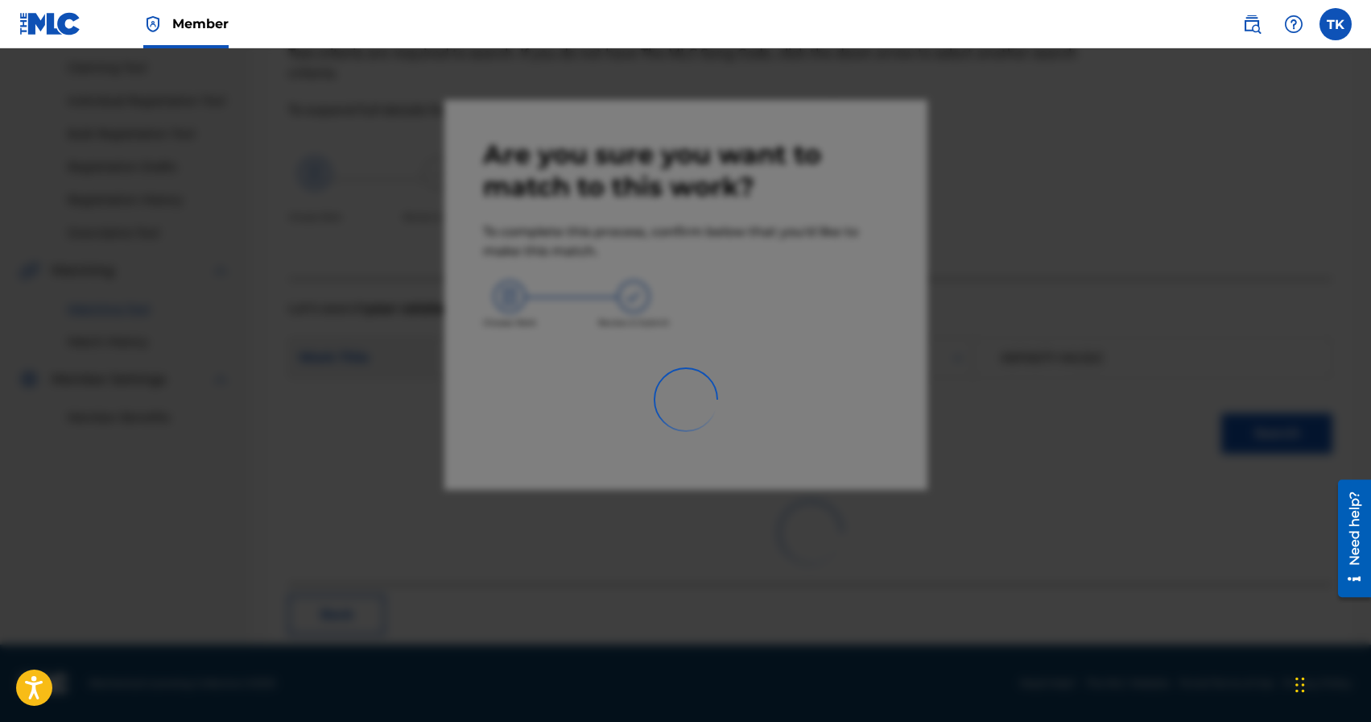
scroll to position [48, 0]
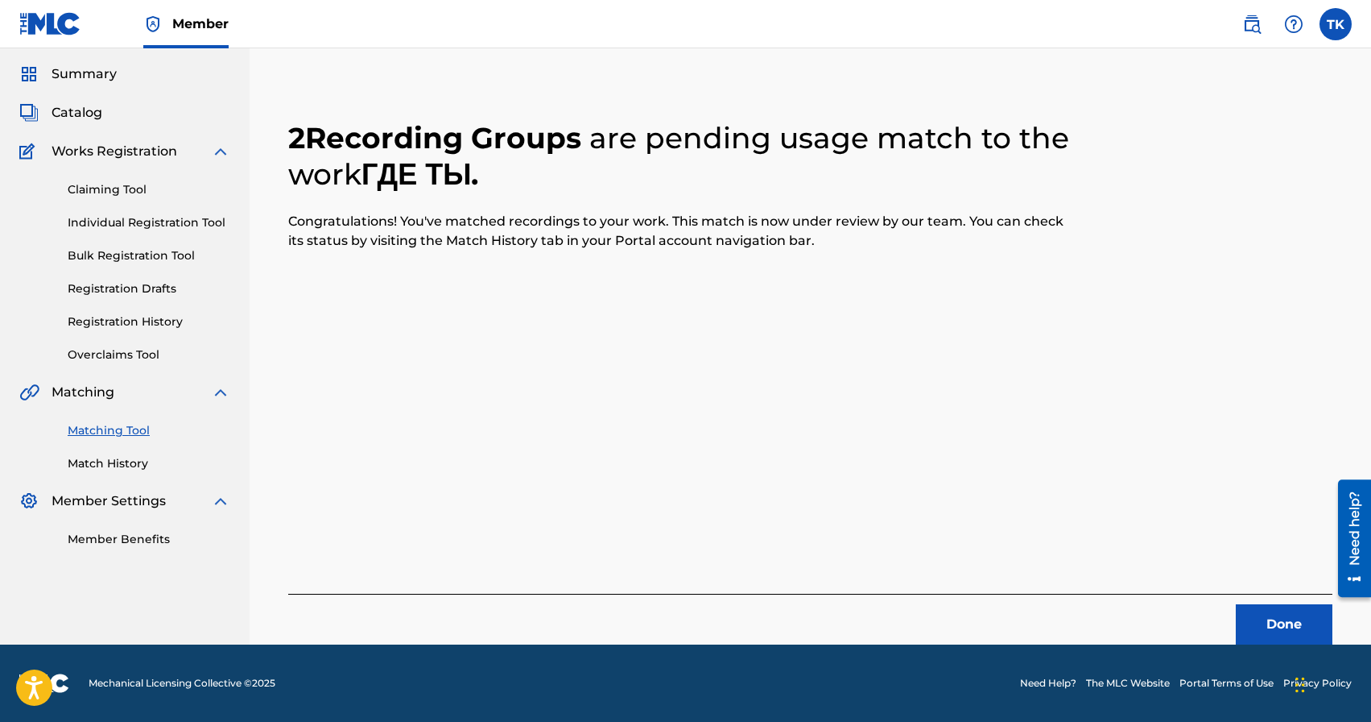
click at [1264, 623] on button "Done" at bounding box center [1284, 624] width 97 height 40
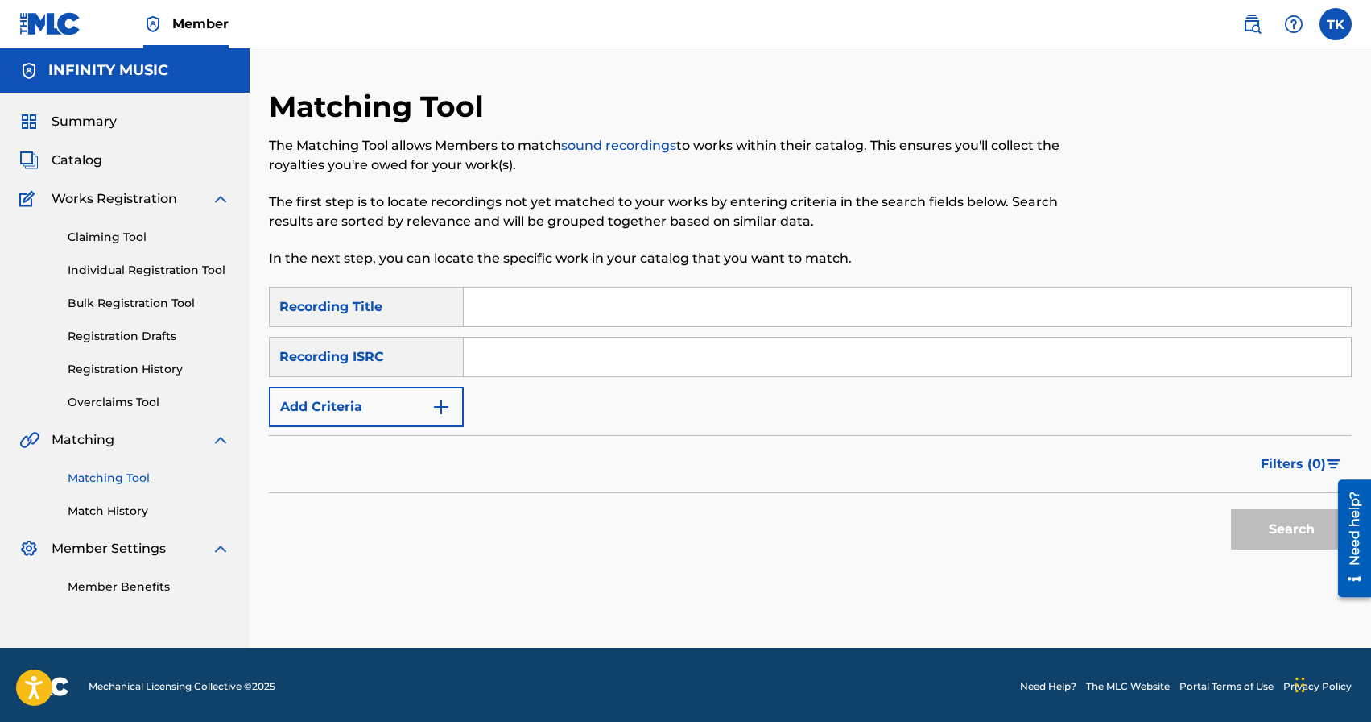
click at [665, 300] on input "Search Form" at bounding box center [907, 306] width 887 height 39
type input "give your love"
click at [424, 407] on button "Add Criteria" at bounding box center [366, 407] width 195 height 40
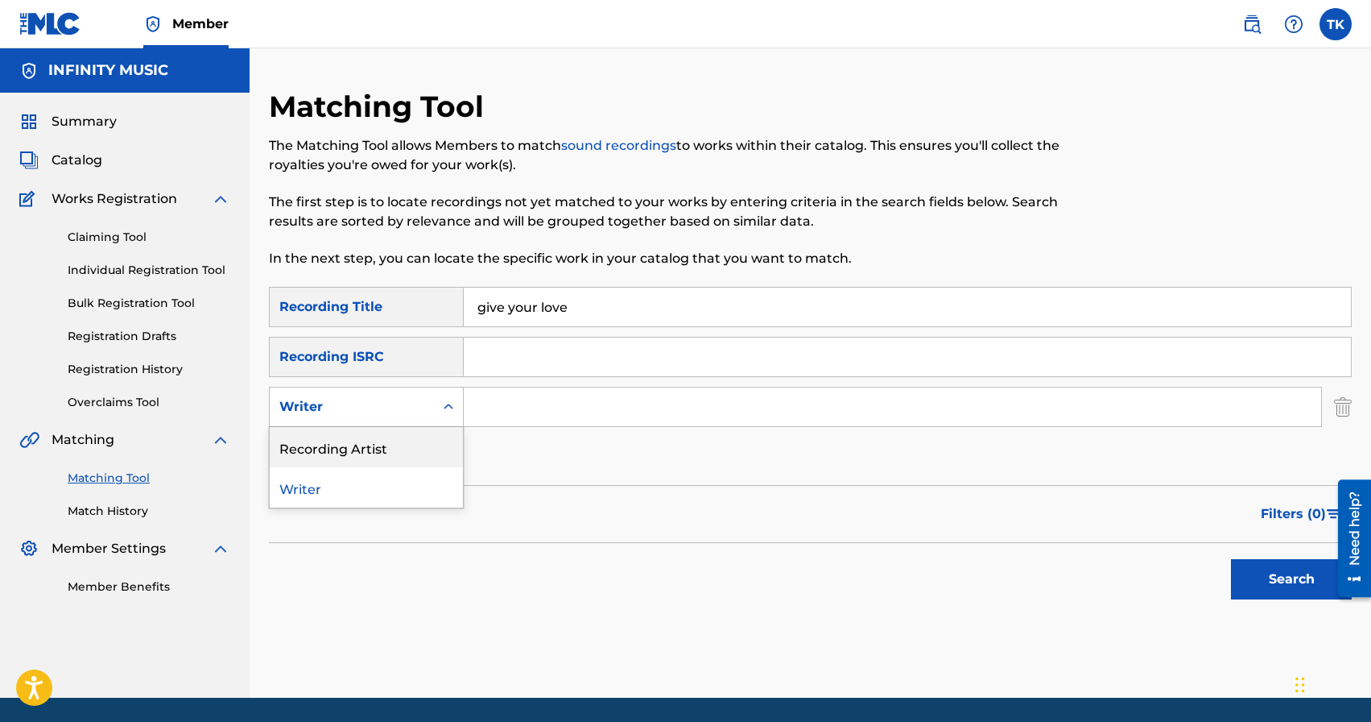
click at [424, 440] on div "Recording Artist" at bounding box center [366, 447] width 193 height 40
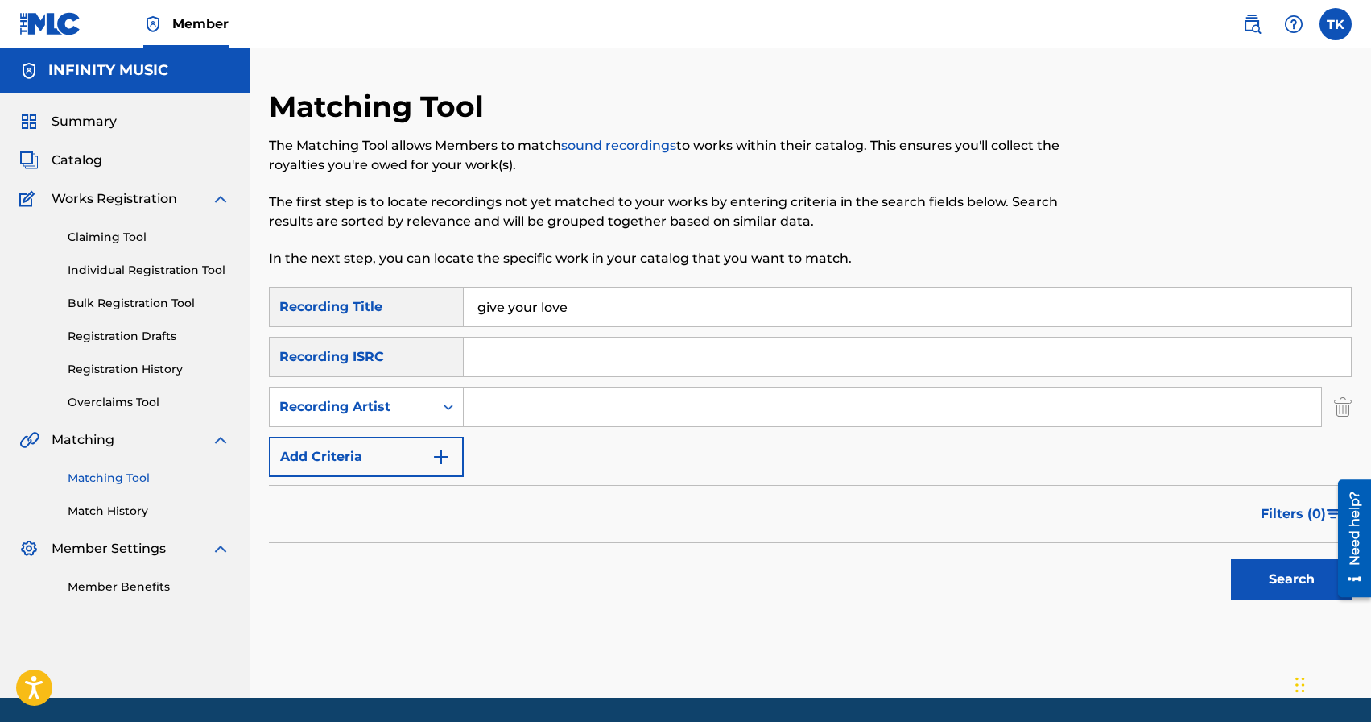
click at [507, 420] on input "Search Form" at bounding box center [893, 406] width 858 height 39
type input "eazy leggo"
click at [1257, 566] on button "Search" at bounding box center [1291, 579] width 121 height 40
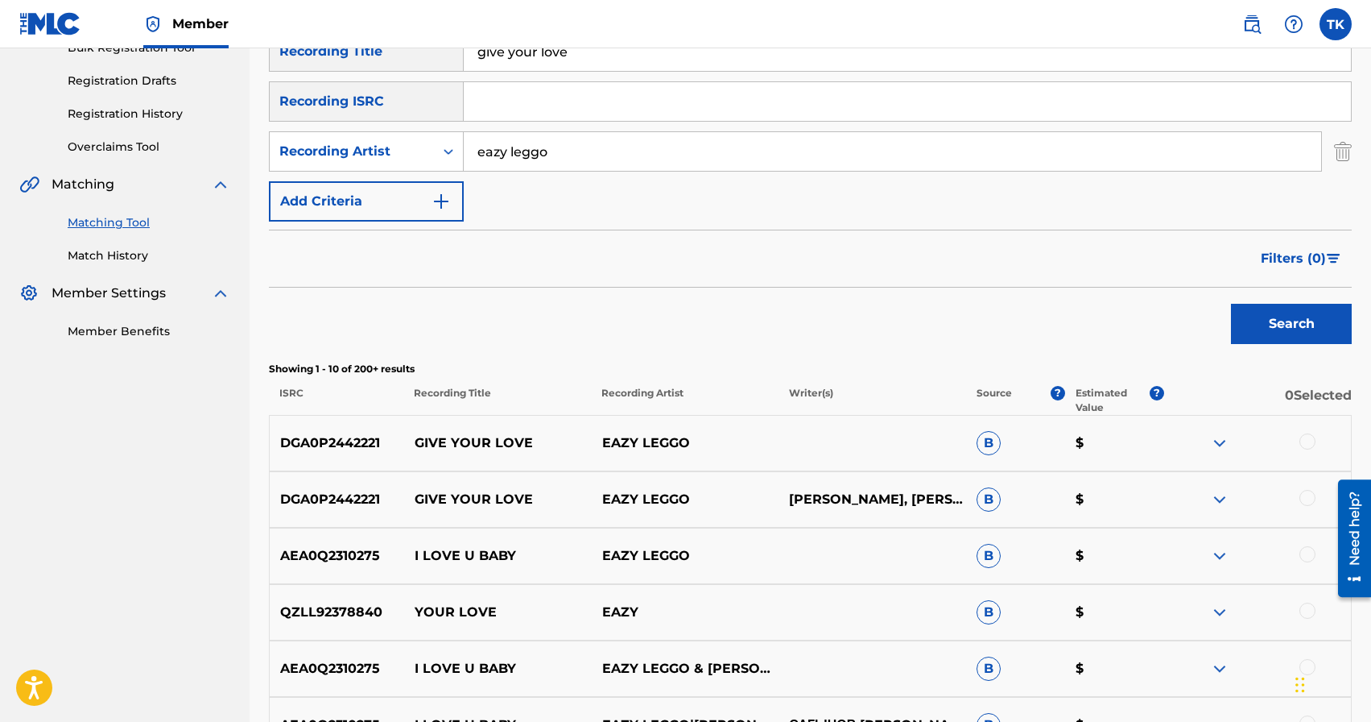
scroll to position [261, 0]
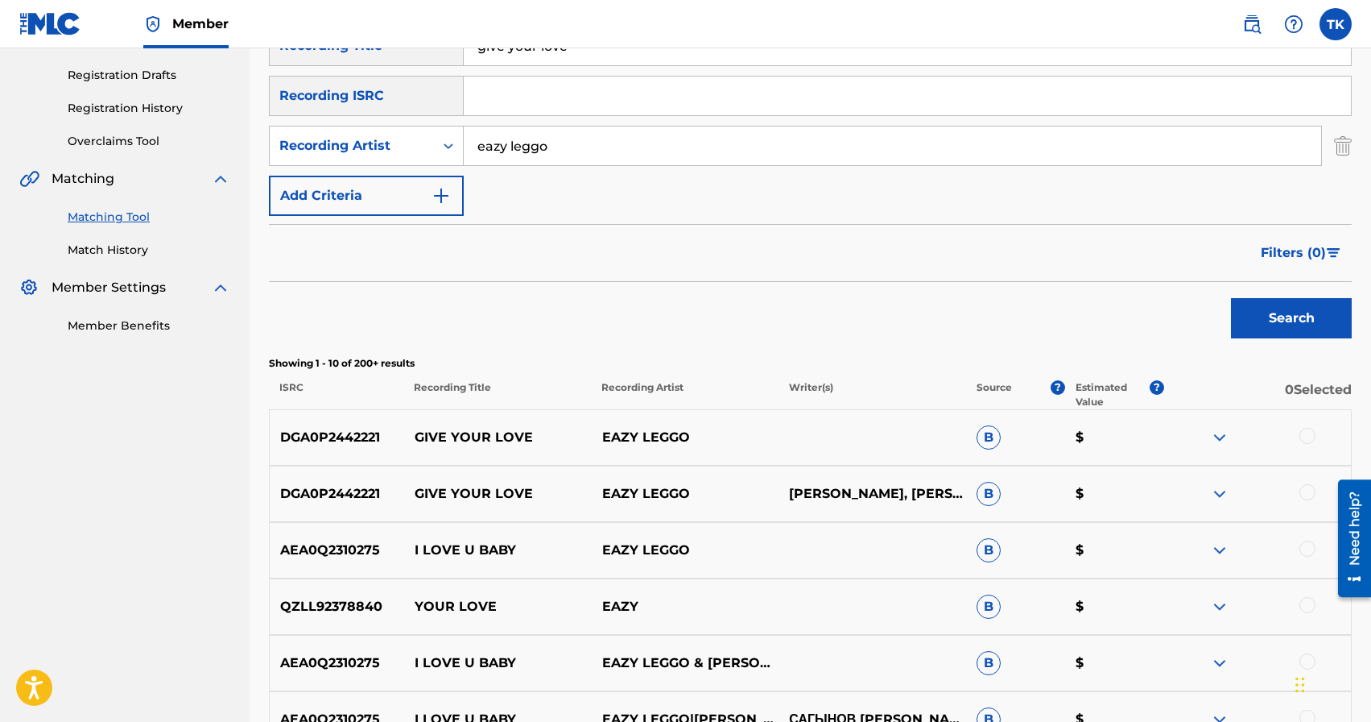
click at [1305, 492] on div at bounding box center [1308, 492] width 16 height 16
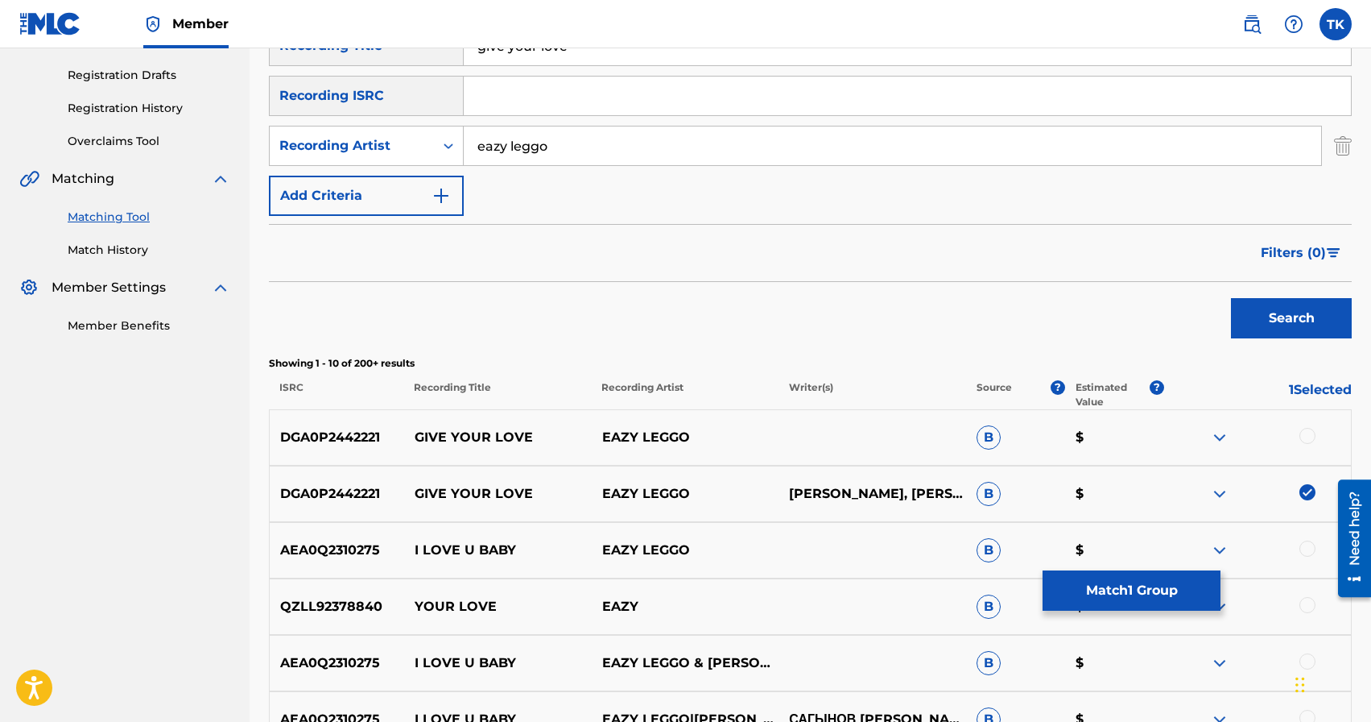
click at [1304, 432] on div at bounding box center [1308, 436] width 16 height 16
click at [1153, 583] on button "Match 2 Groups" at bounding box center [1132, 590] width 178 height 40
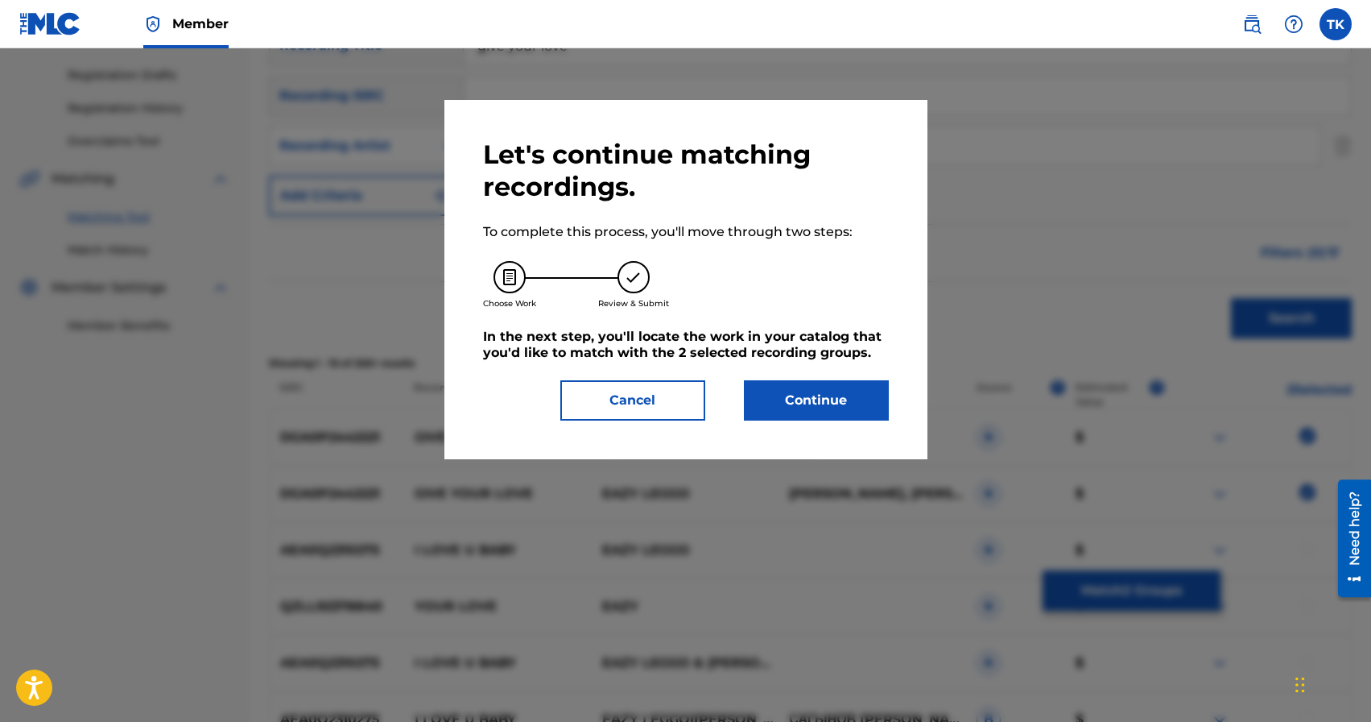
click at [800, 402] on button "Continue" at bounding box center [816, 400] width 145 height 40
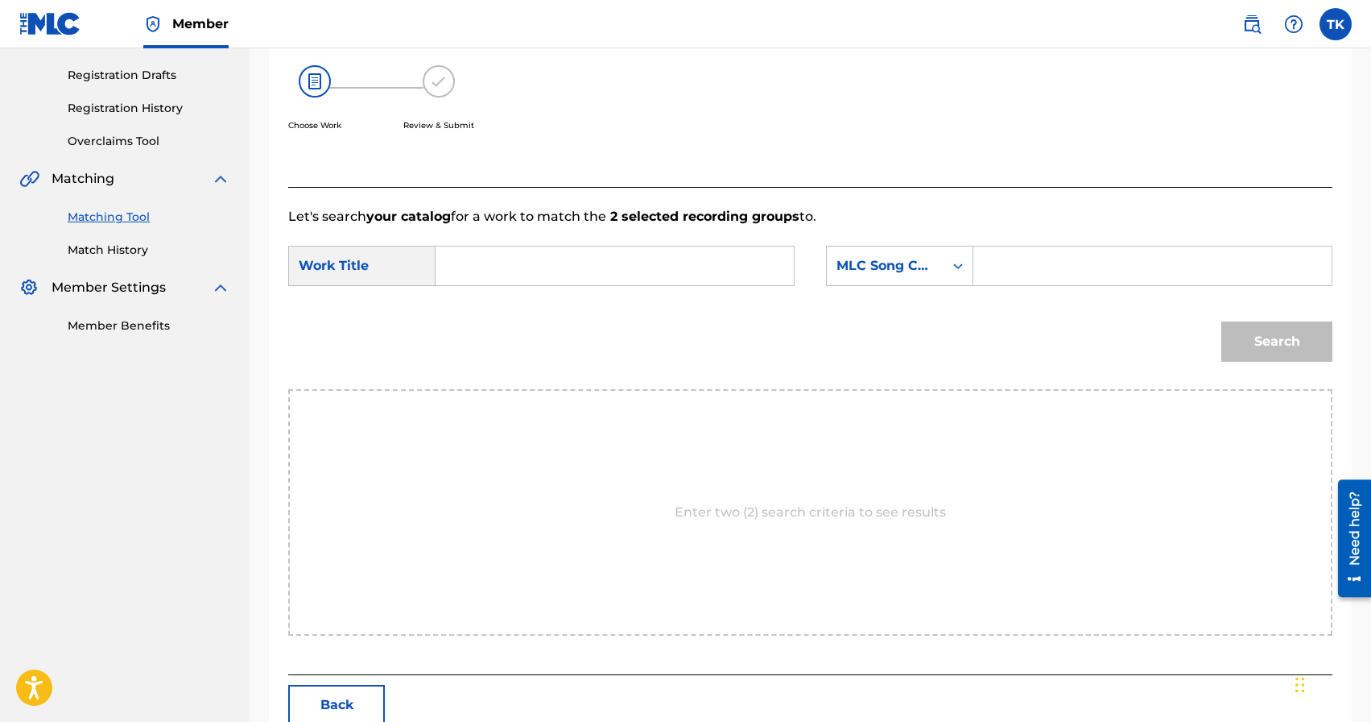
click at [663, 264] on input "Search Form" at bounding box center [614, 265] width 331 height 39
click at [509, 366] on div "give your love" at bounding box center [493, 360] width 89 height 48
type input "give your love"
click at [912, 270] on div "MLC Song Code" at bounding box center [885, 265] width 97 height 19
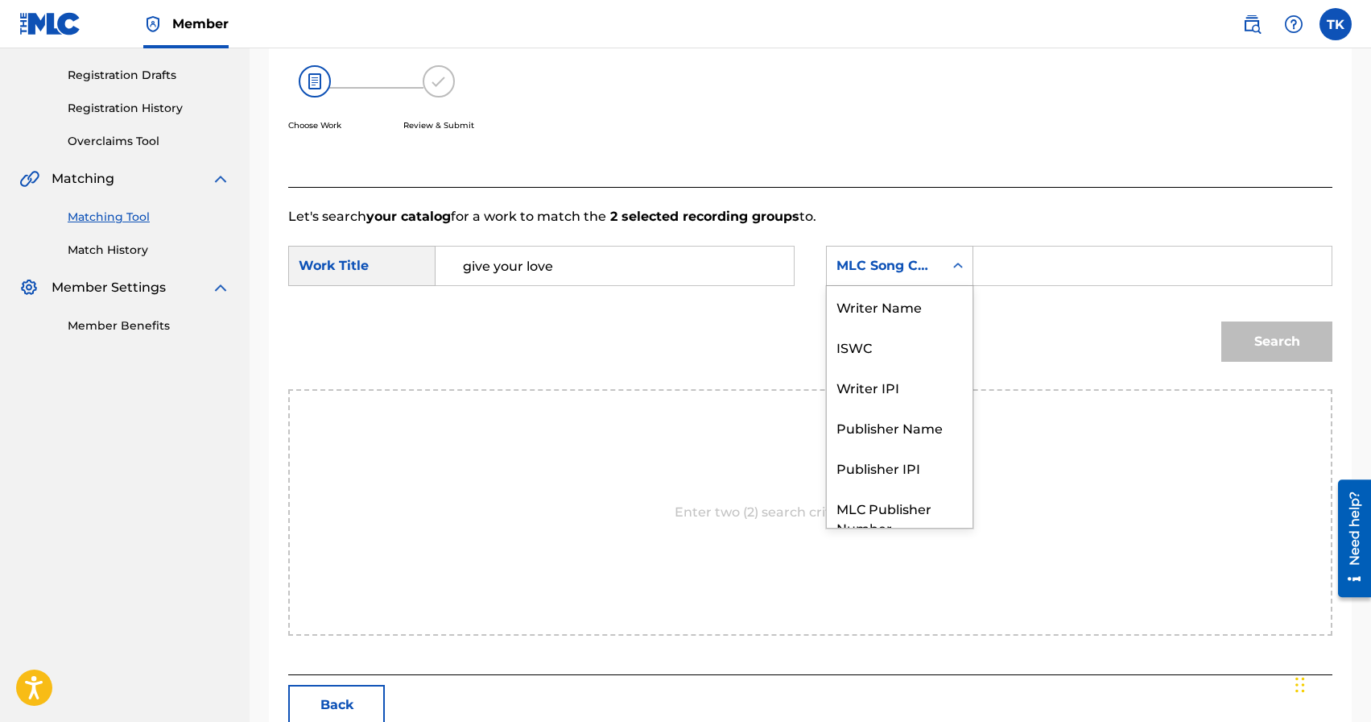
scroll to position [60, 0]
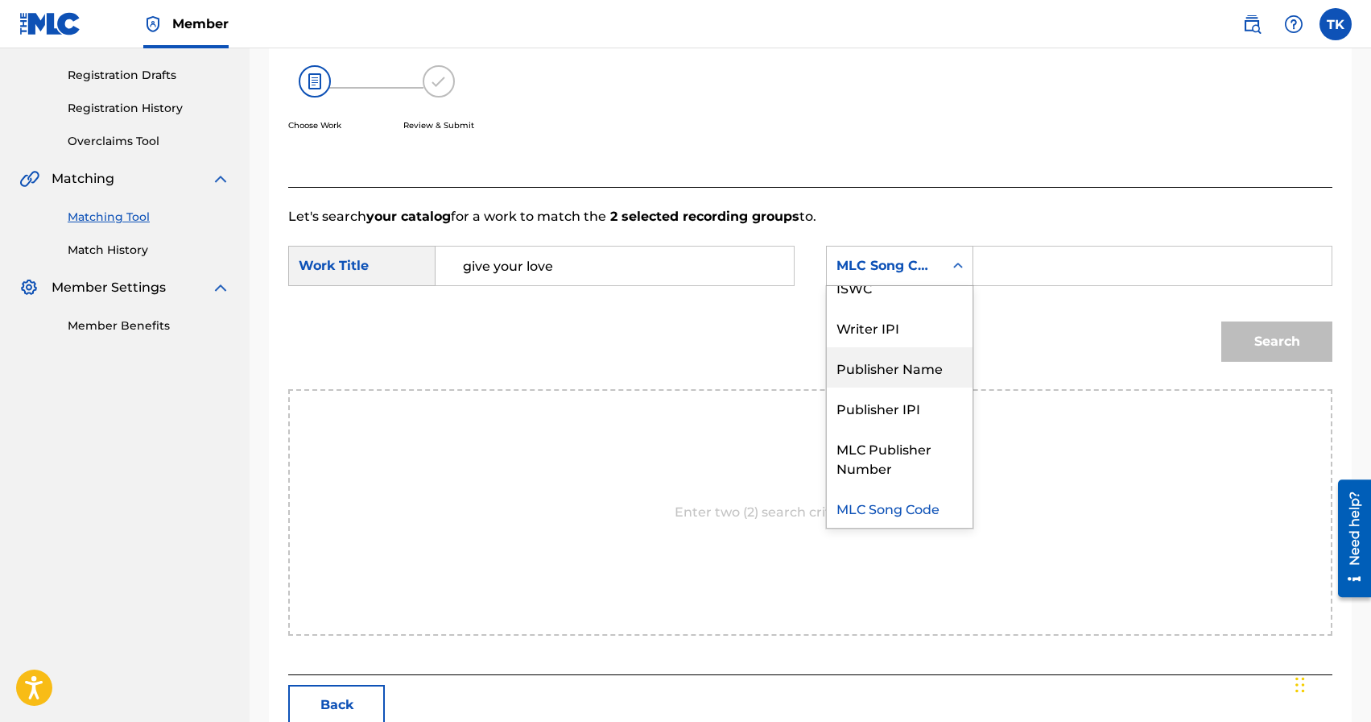
click at [898, 364] on div "Publisher Name" at bounding box center [900, 367] width 146 height 40
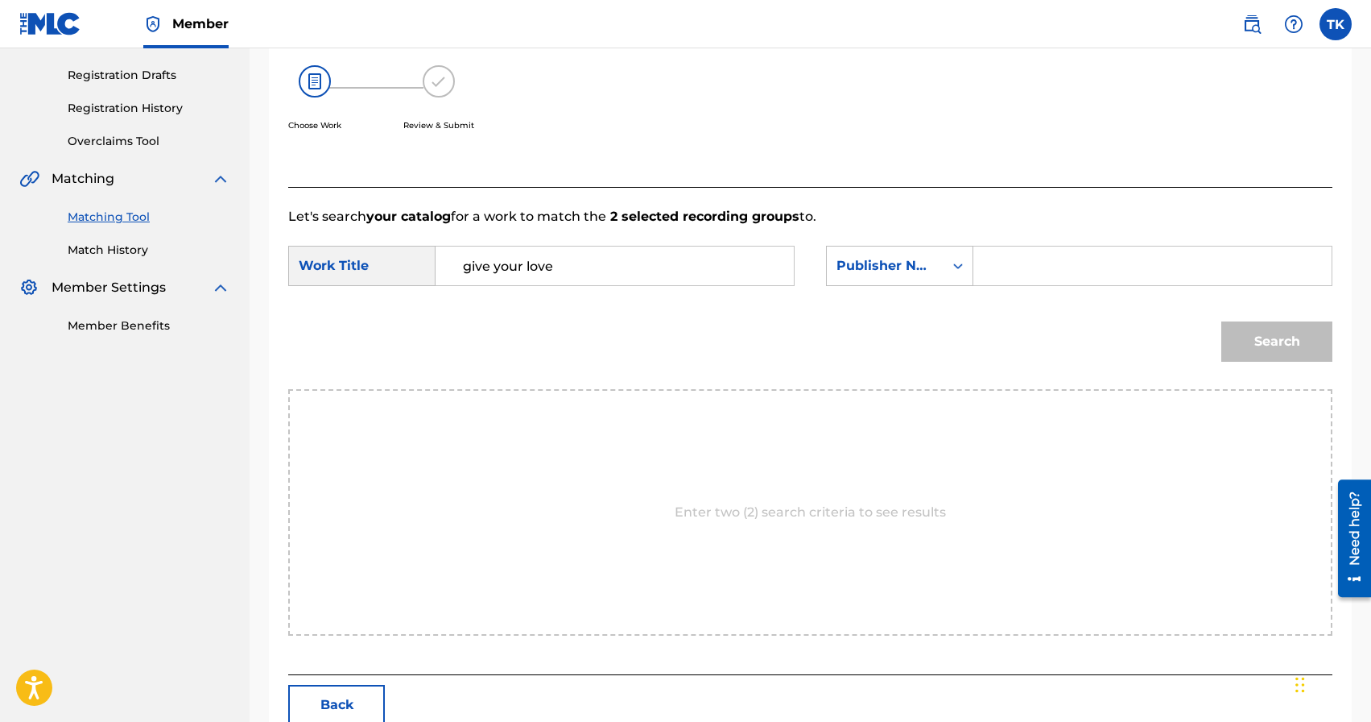
click at [1003, 277] on input "Search Form" at bounding box center [1152, 265] width 331 height 39
type input "INFINITY MUSIC"
click at [1270, 329] on button "Search" at bounding box center [1277, 341] width 111 height 40
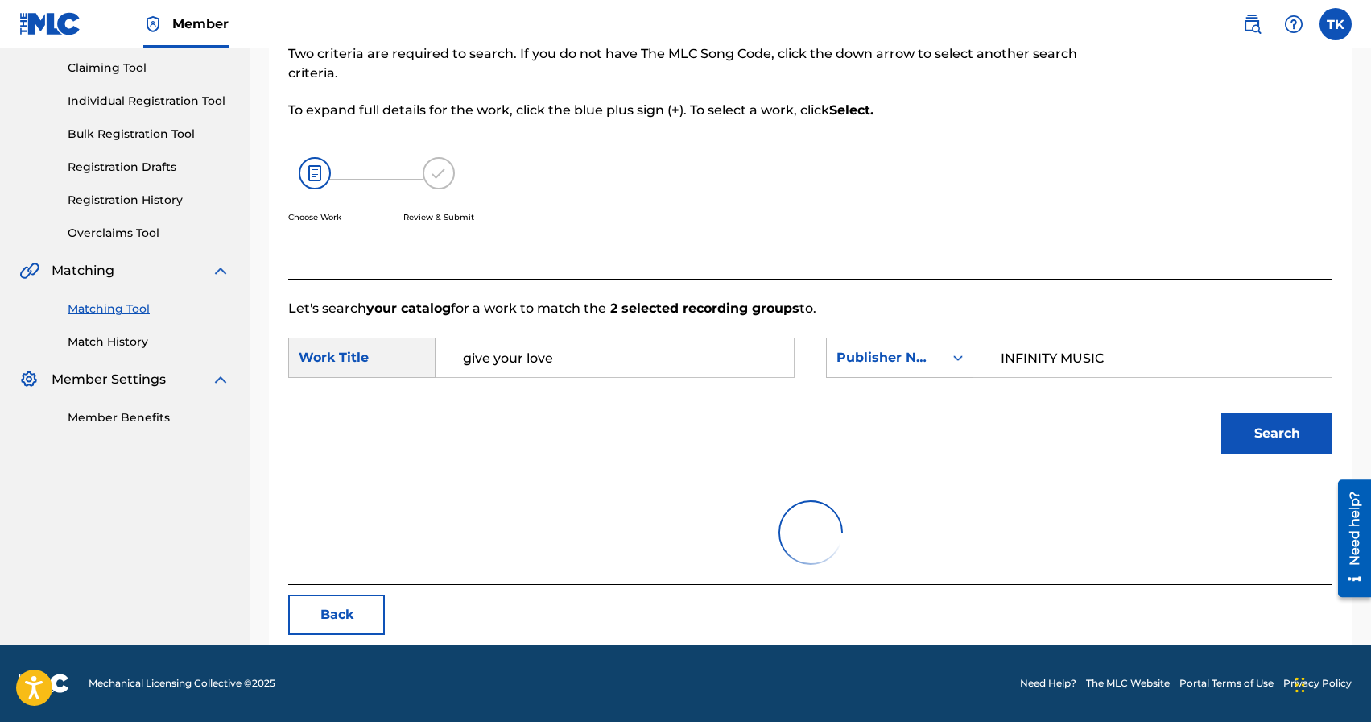
scroll to position [261, 0]
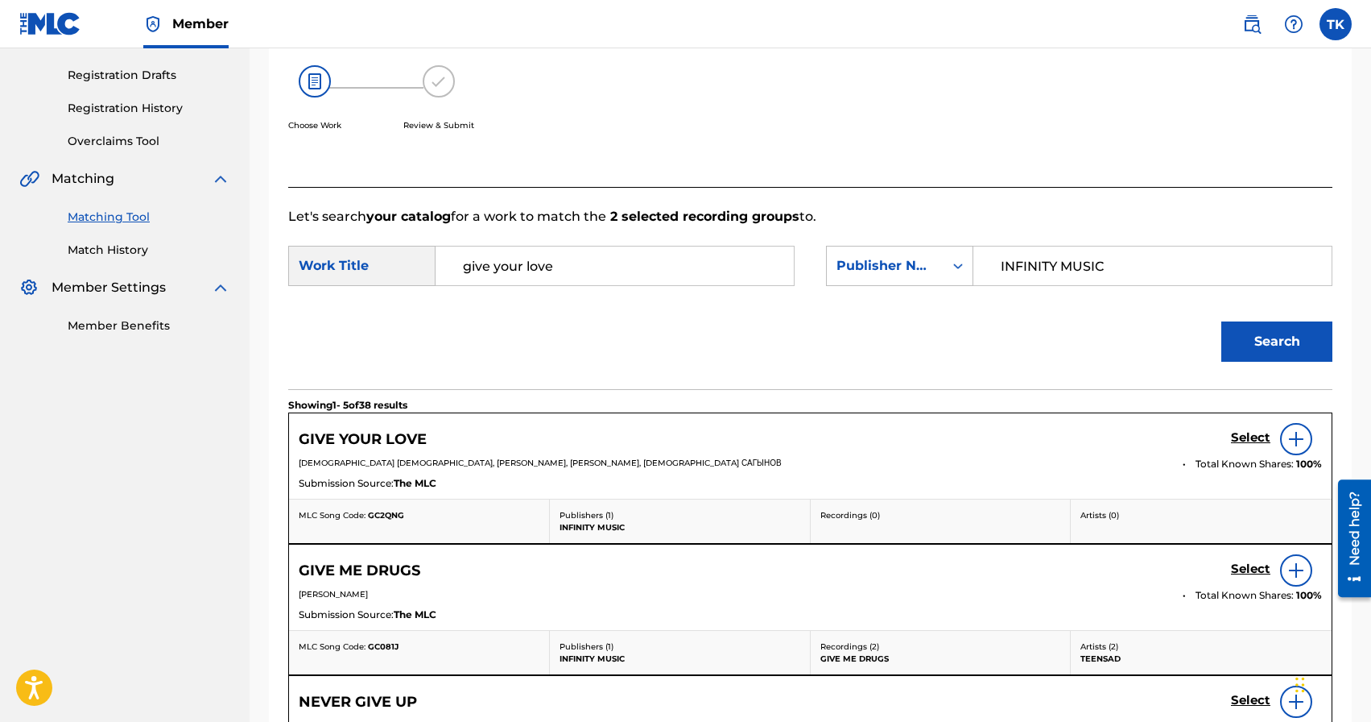
click at [1241, 436] on h5 "Select" at bounding box center [1250, 437] width 39 height 15
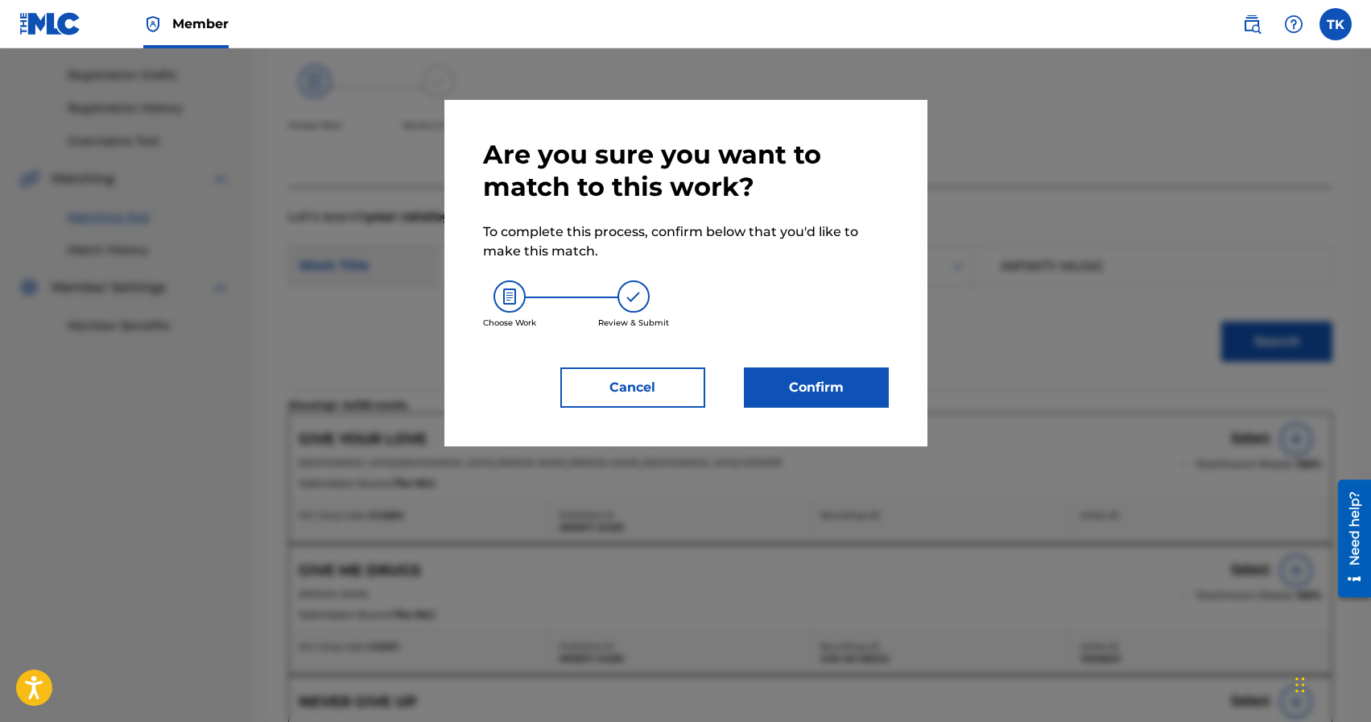
click at [817, 391] on button "Confirm" at bounding box center [816, 387] width 145 height 40
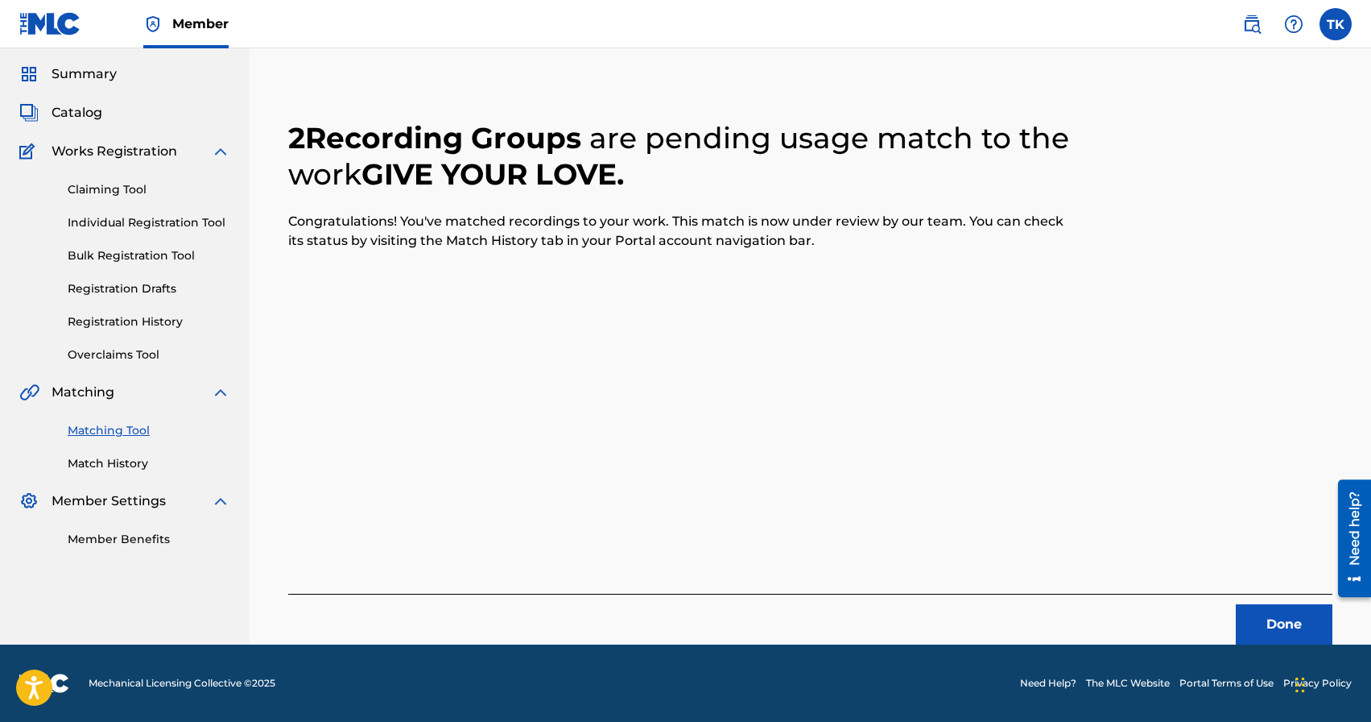
scroll to position [48, 0]
click at [1263, 636] on button "Done" at bounding box center [1284, 624] width 97 height 40
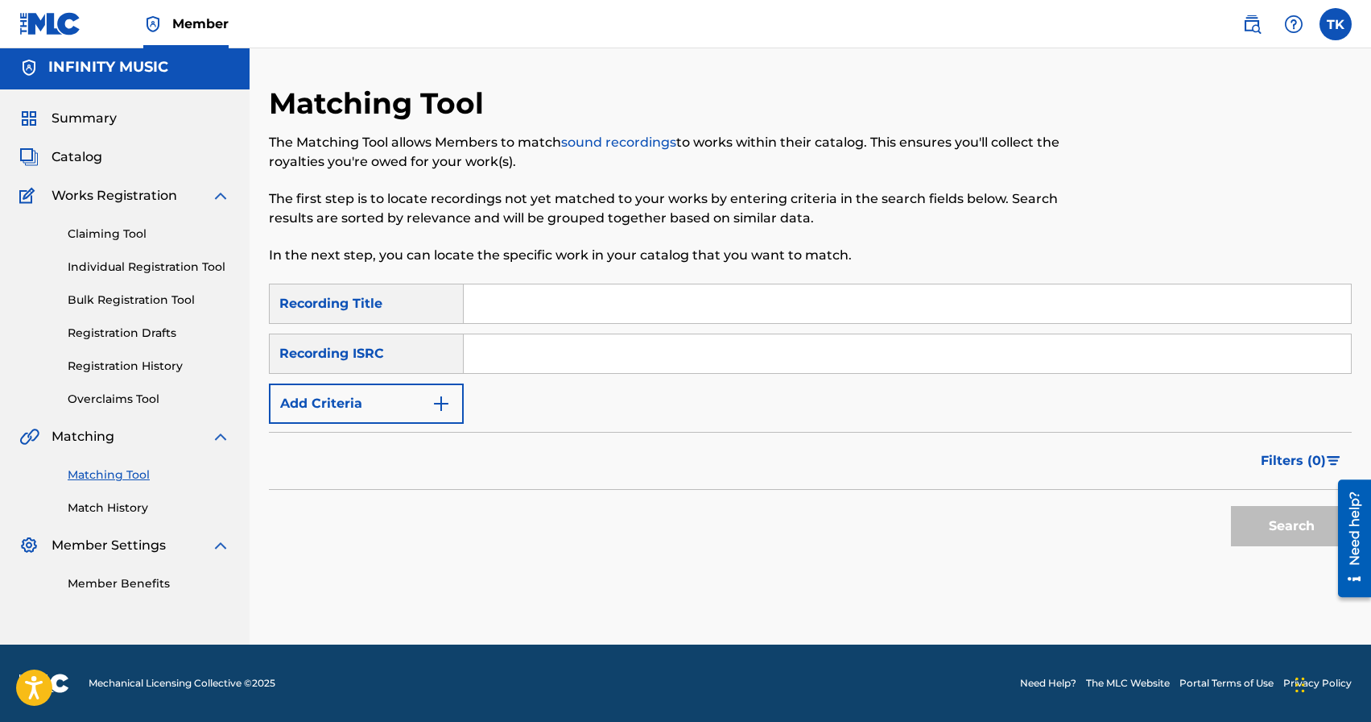
scroll to position [0, 0]
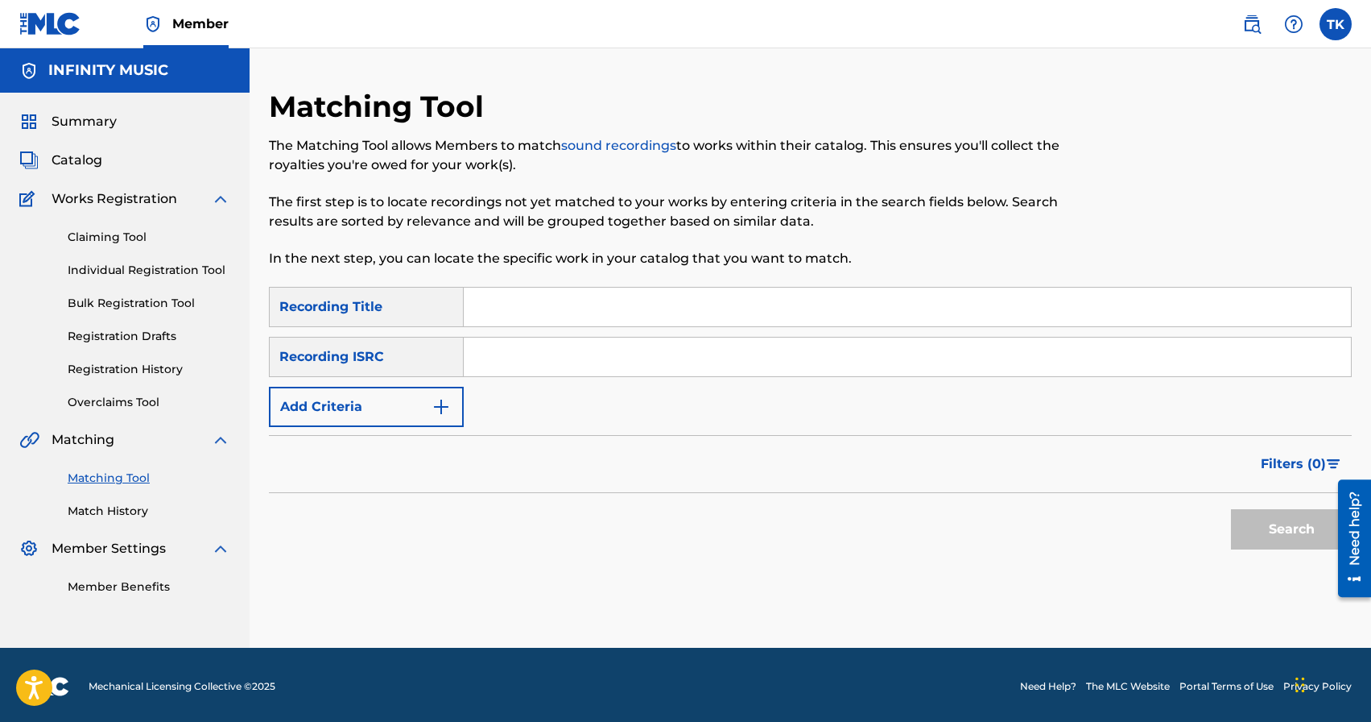
click at [570, 289] on input "Search Form" at bounding box center [907, 306] width 887 height 39
type input "moon [DEMOGRAPHIC_DATA]"
click at [410, 416] on button "Add Criteria" at bounding box center [366, 407] width 195 height 40
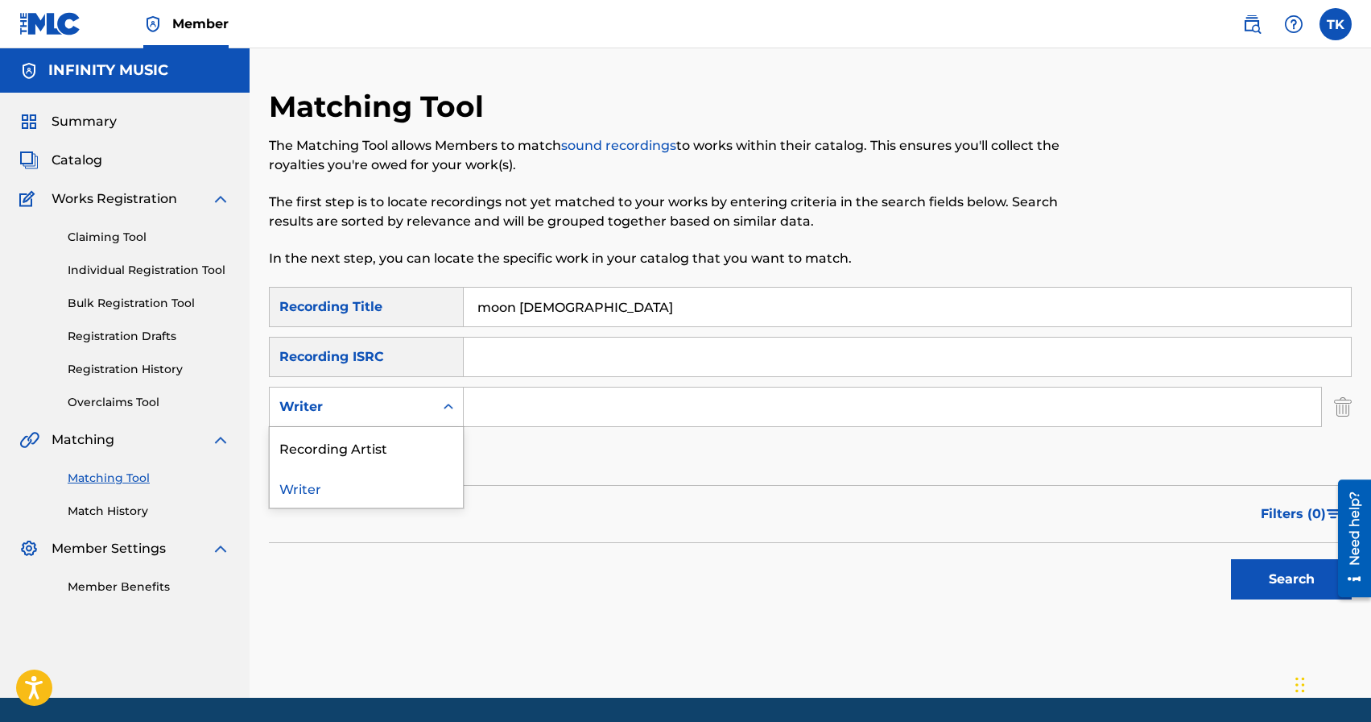
click at [410, 416] on div "Writer" at bounding box center [351, 406] width 145 height 19
click at [407, 441] on div "Recording Artist" at bounding box center [366, 447] width 193 height 40
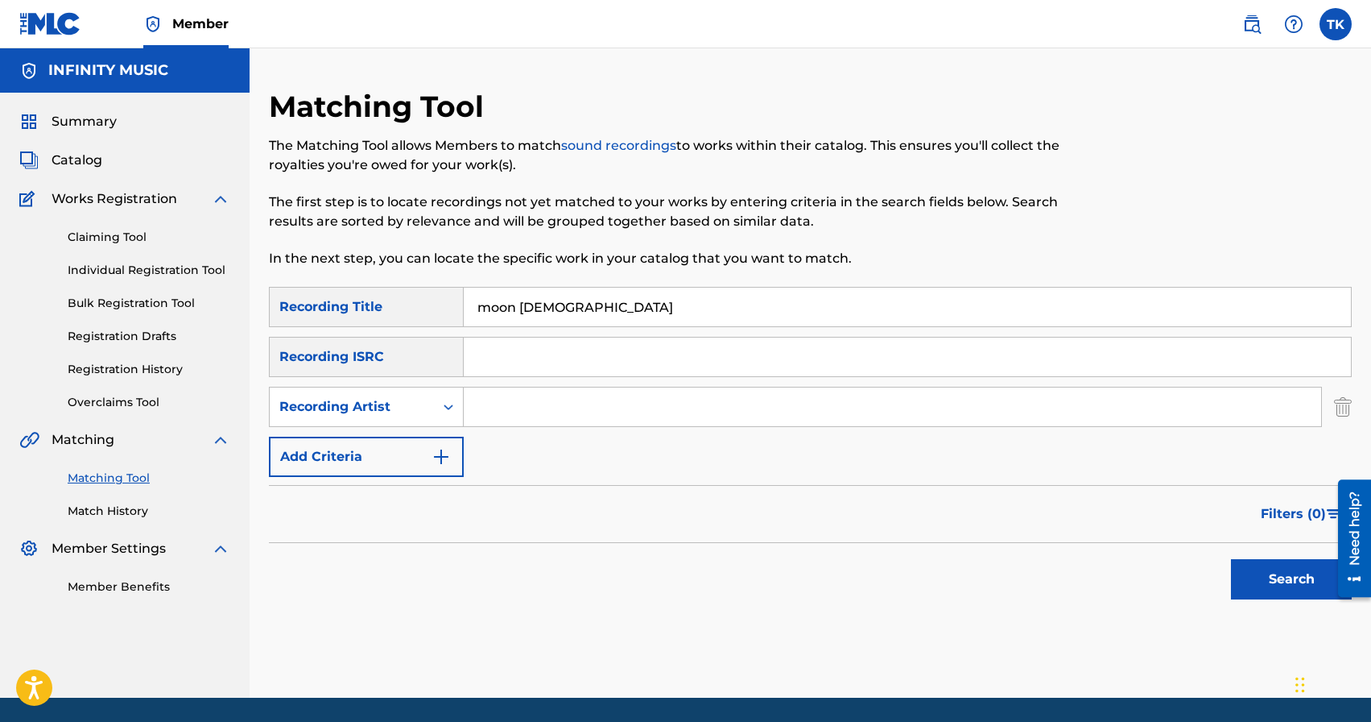
click at [531, 416] on input "Search Form" at bounding box center [893, 406] width 858 height 39
type input "eazy leggo"
drag, startPoint x: 1249, startPoint y: 577, endPoint x: 1242, endPoint y: 572, distance: 9.2
click at [1249, 577] on button "Search" at bounding box center [1291, 579] width 121 height 40
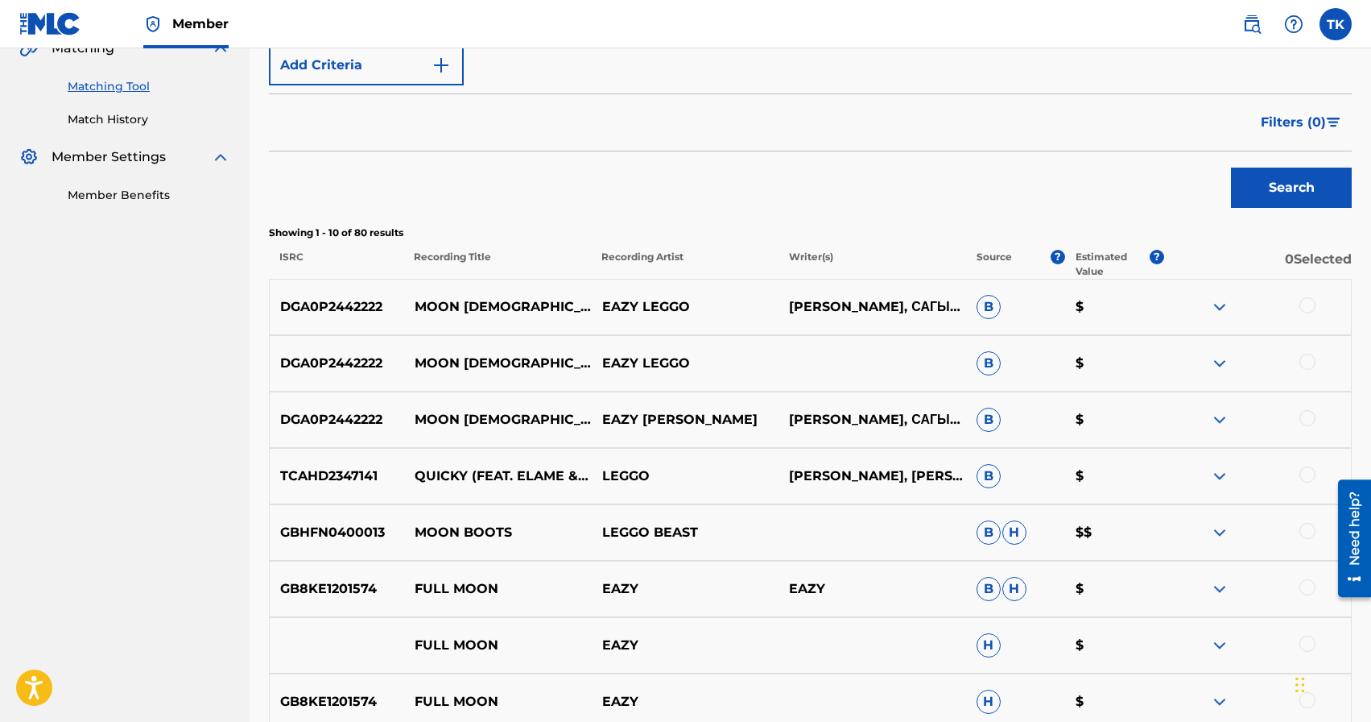
scroll to position [393, 0]
click at [1307, 416] on div at bounding box center [1308, 416] width 16 height 16
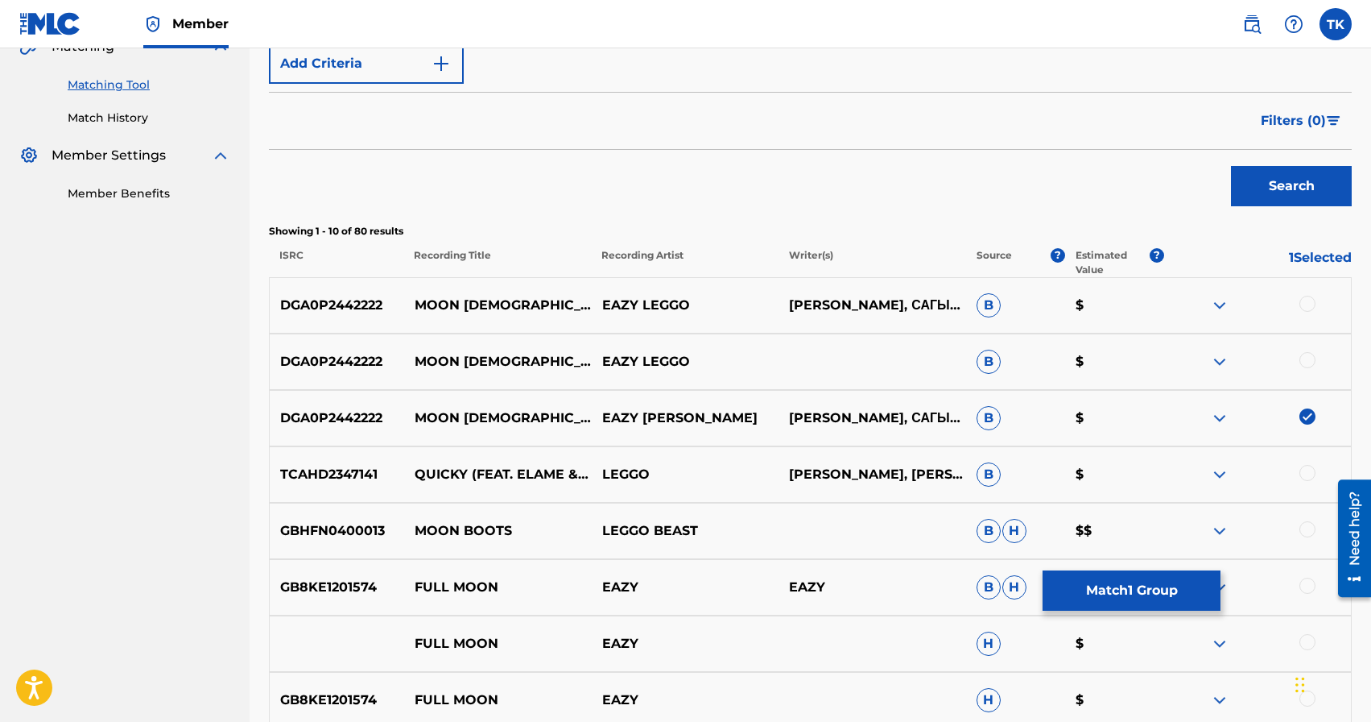
click at [1306, 357] on div at bounding box center [1308, 360] width 16 height 16
click at [1309, 299] on div at bounding box center [1308, 304] width 16 height 16
click at [1149, 587] on button "Match 3 Groups" at bounding box center [1132, 590] width 178 height 40
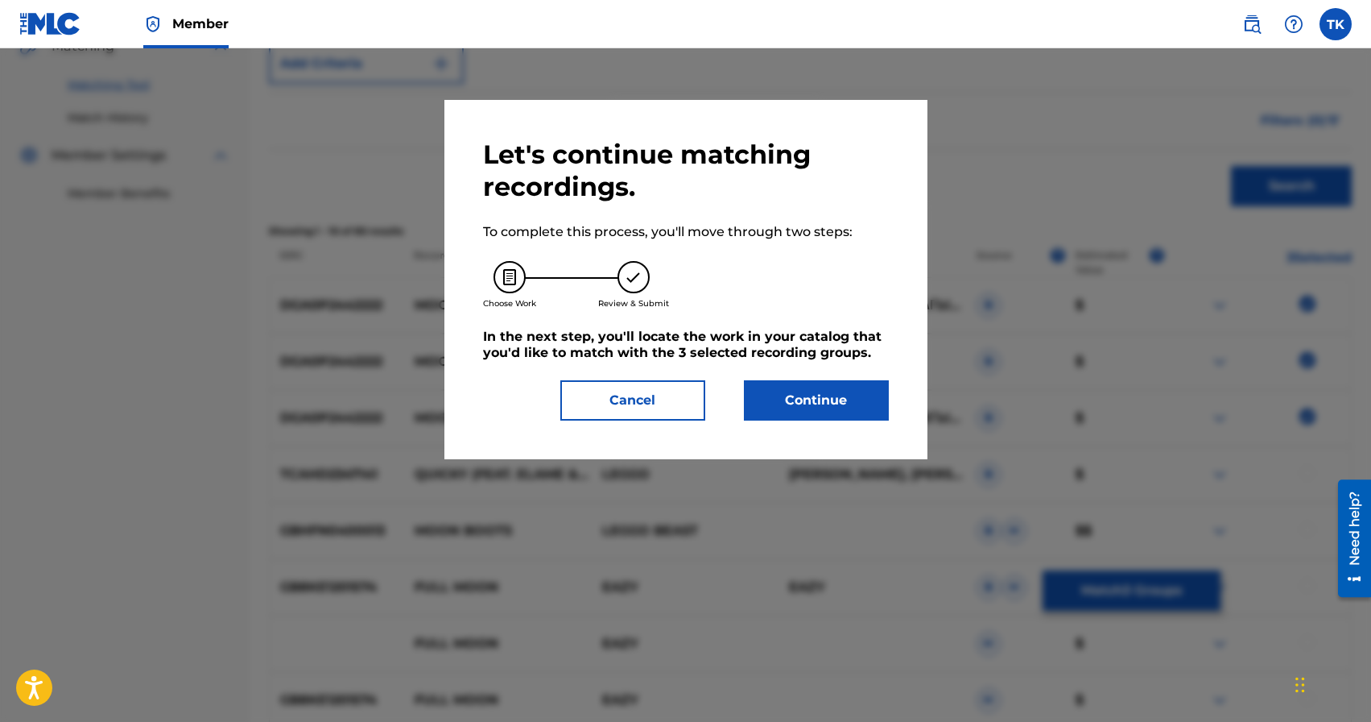
click at [825, 403] on button "Continue" at bounding box center [816, 400] width 145 height 40
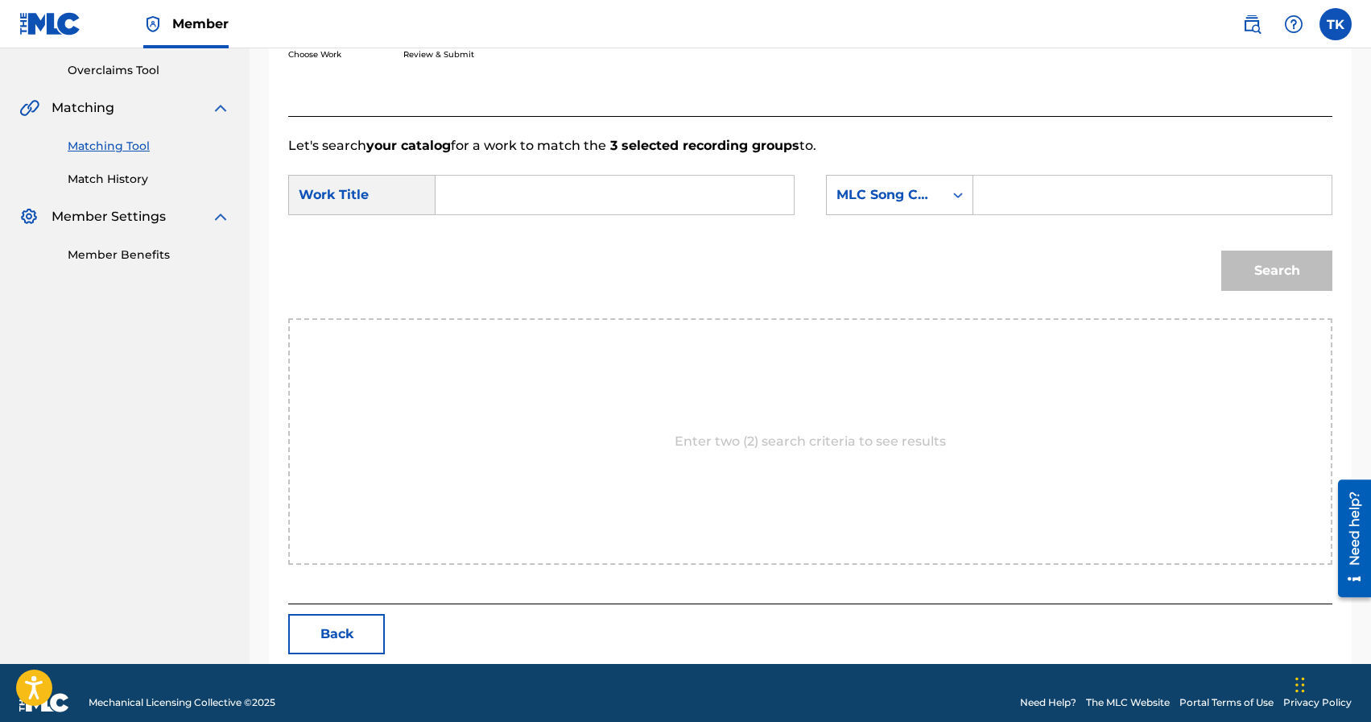
scroll to position [351, 0]
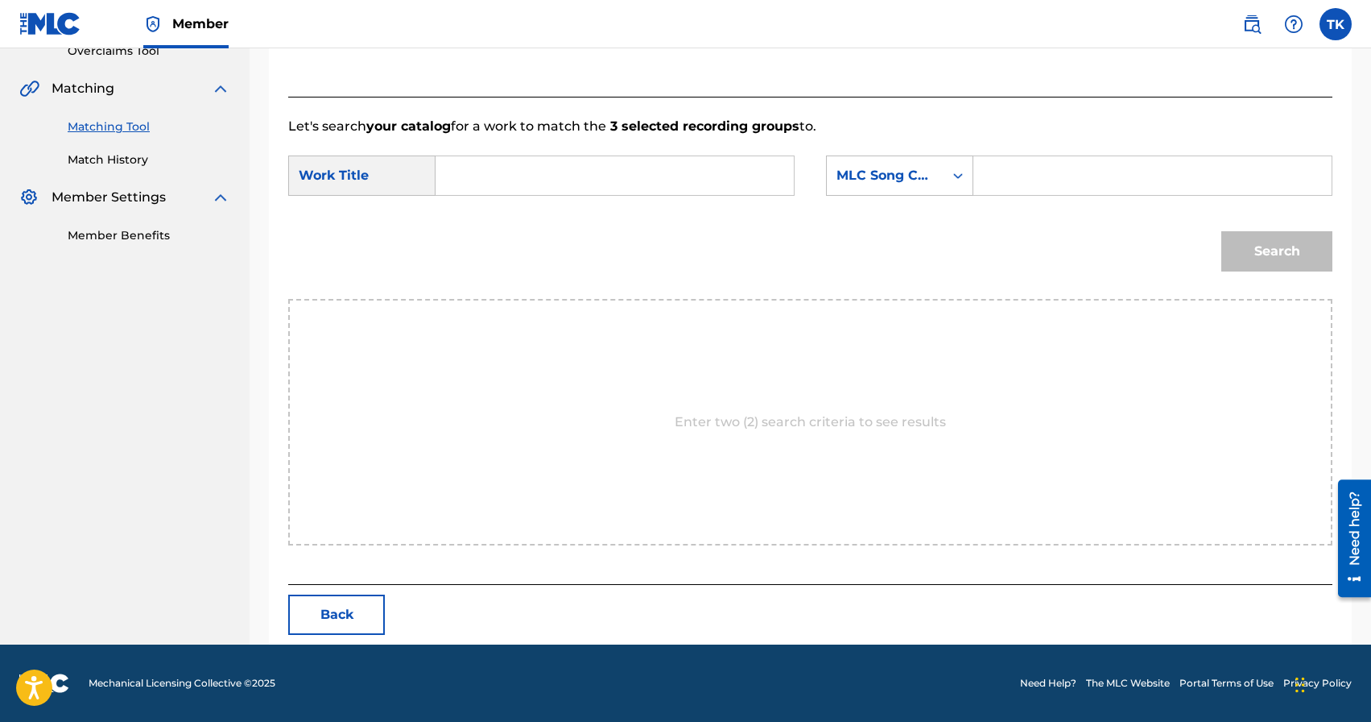
click at [726, 179] on input "Search Form" at bounding box center [614, 175] width 331 height 39
type input "moon [DEMOGRAPHIC_DATA]"
click at [508, 218] on div "moon [DEMOGRAPHIC_DATA]" at bounding box center [493, 221] width 89 height 48
click at [925, 182] on div "MLC Song Code" at bounding box center [885, 175] width 97 height 19
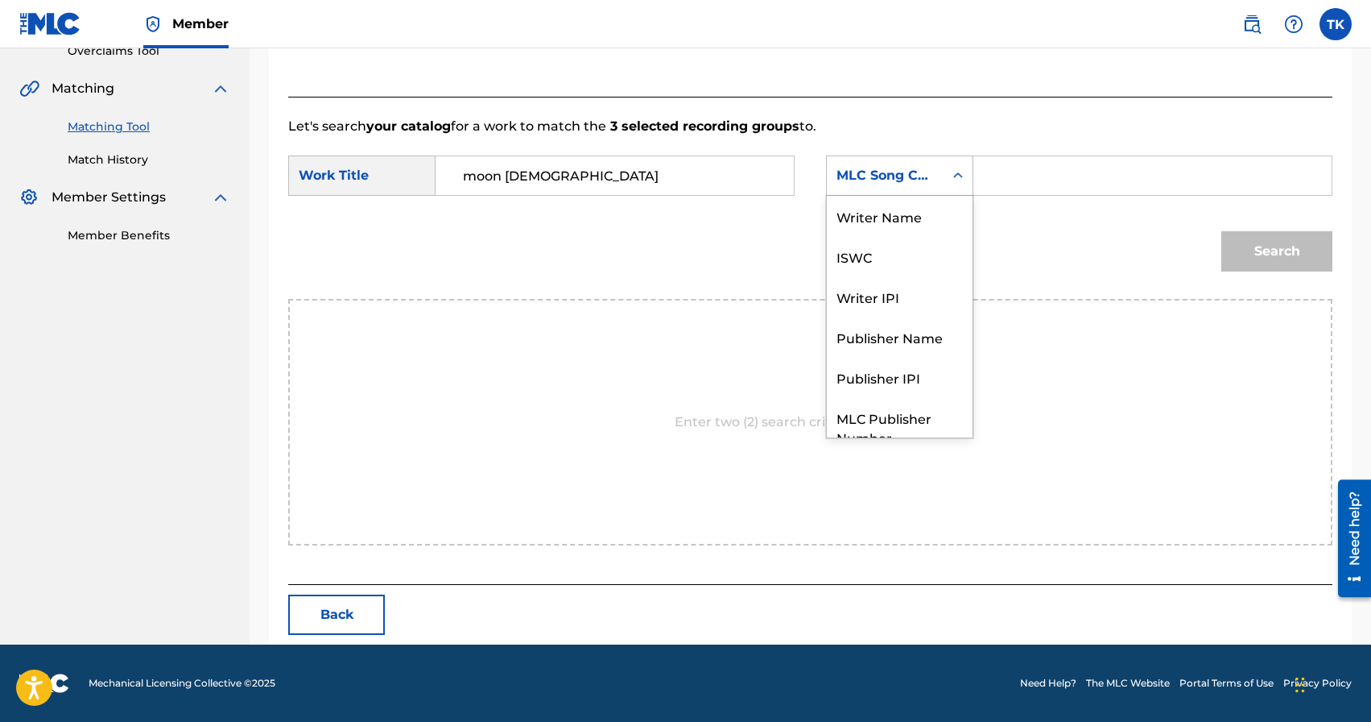
scroll to position [60, 0]
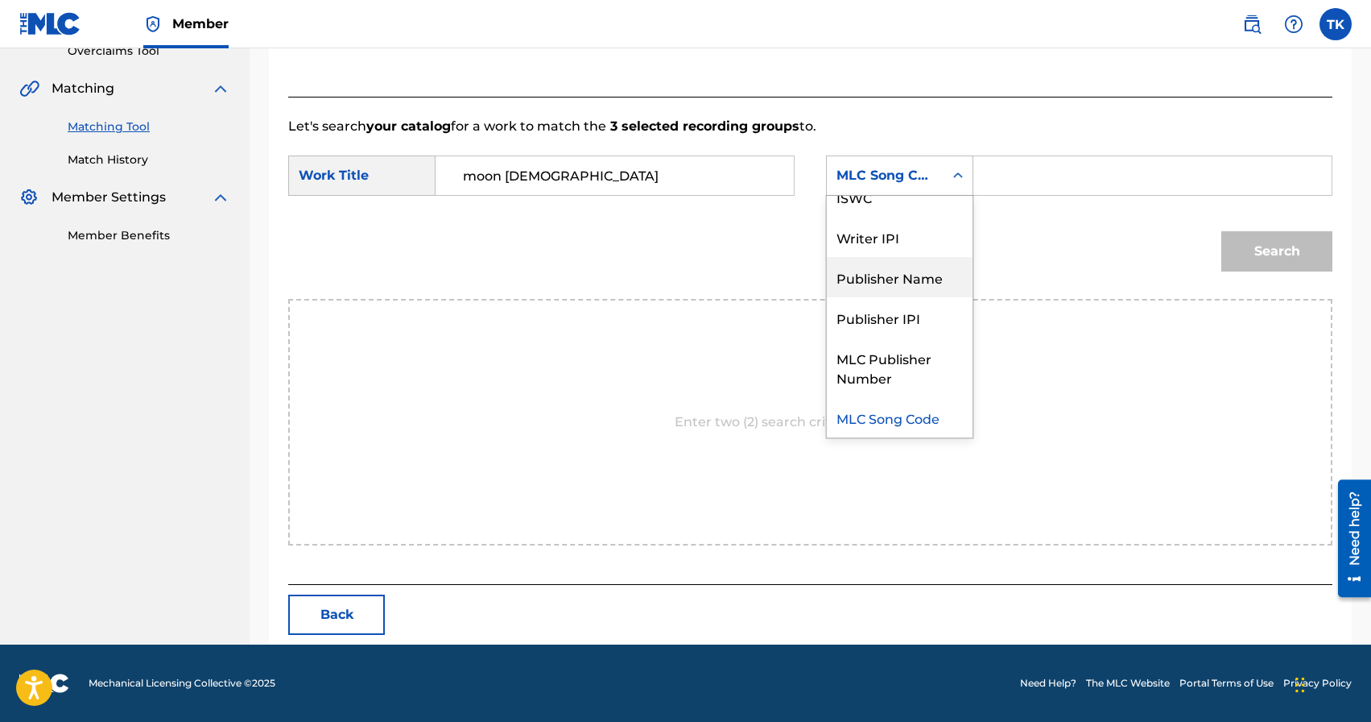
click at [919, 283] on div "Publisher Name" at bounding box center [900, 277] width 146 height 40
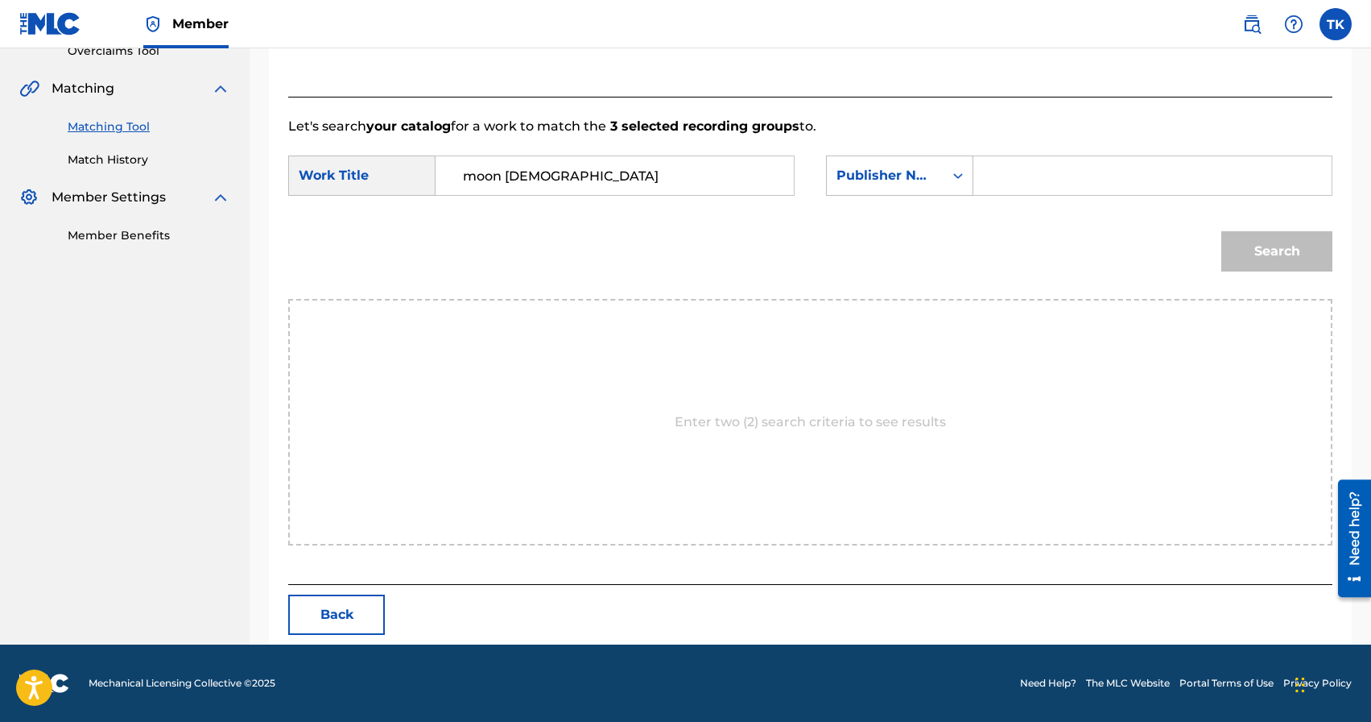
click at [1007, 177] on input "Search Form" at bounding box center [1152, 175] width 331 height 39
type input "INFINITY MUSIC"
click at [1260, 255] on button "Search" at bounding box center [1277, 251] width 111 height 40
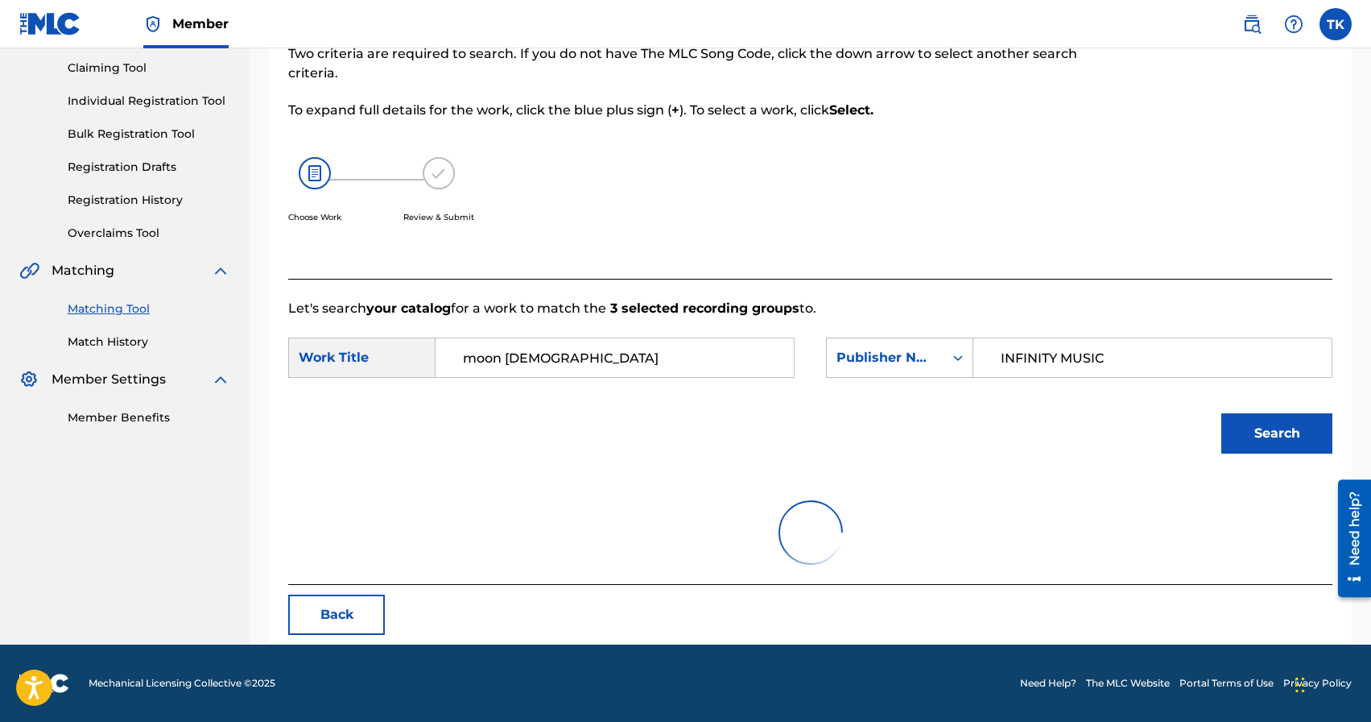
scroll to position [351, 0]
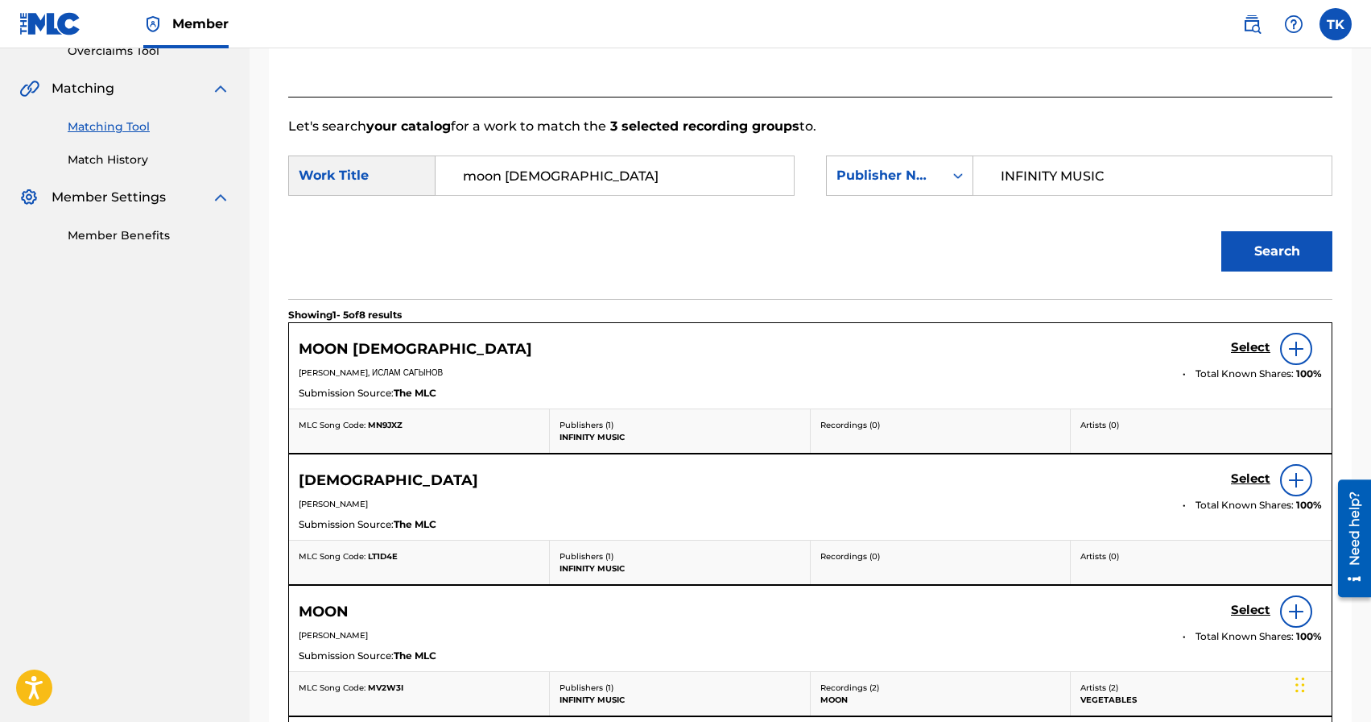
click at [1240, 344] on h5 "Select" at bounding box center [1250, 347] width 39 height 15
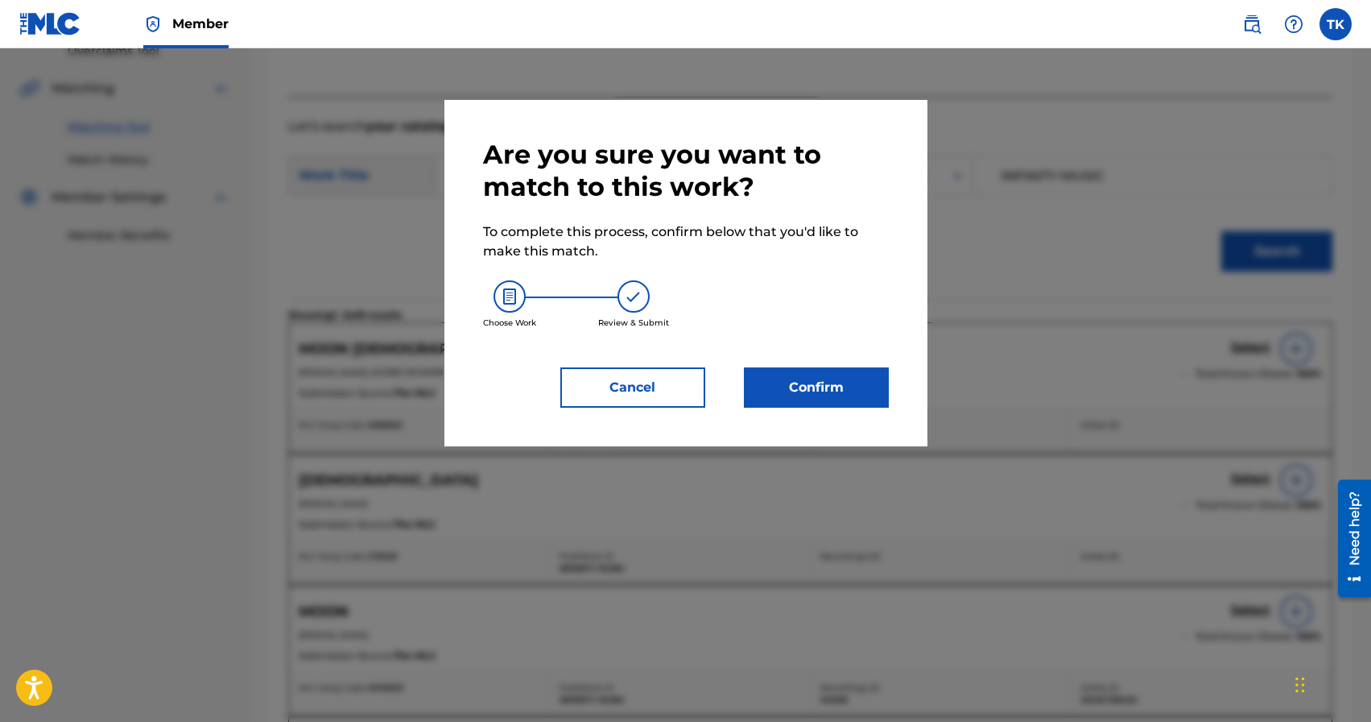
click at [825, 374] on button "Confirm" at bounding box center [816, 387] width 145 height 40
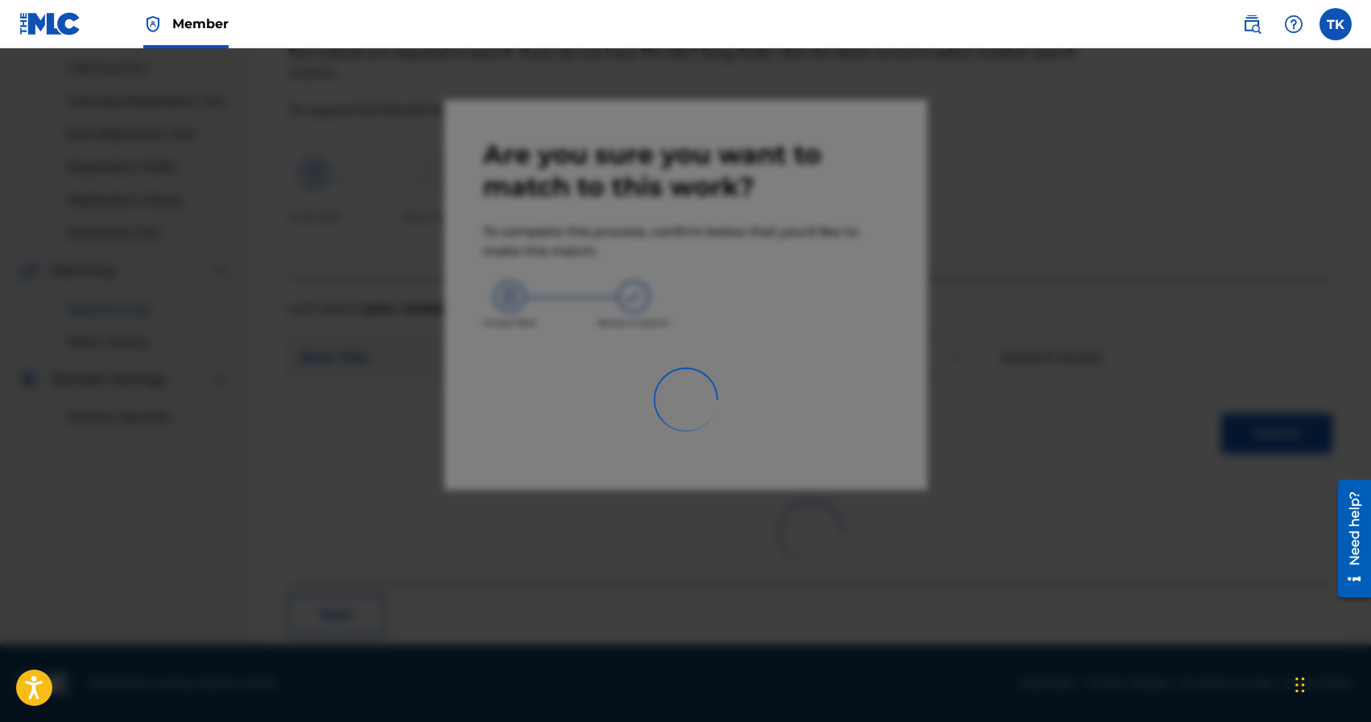
scroll to position [48, 0]
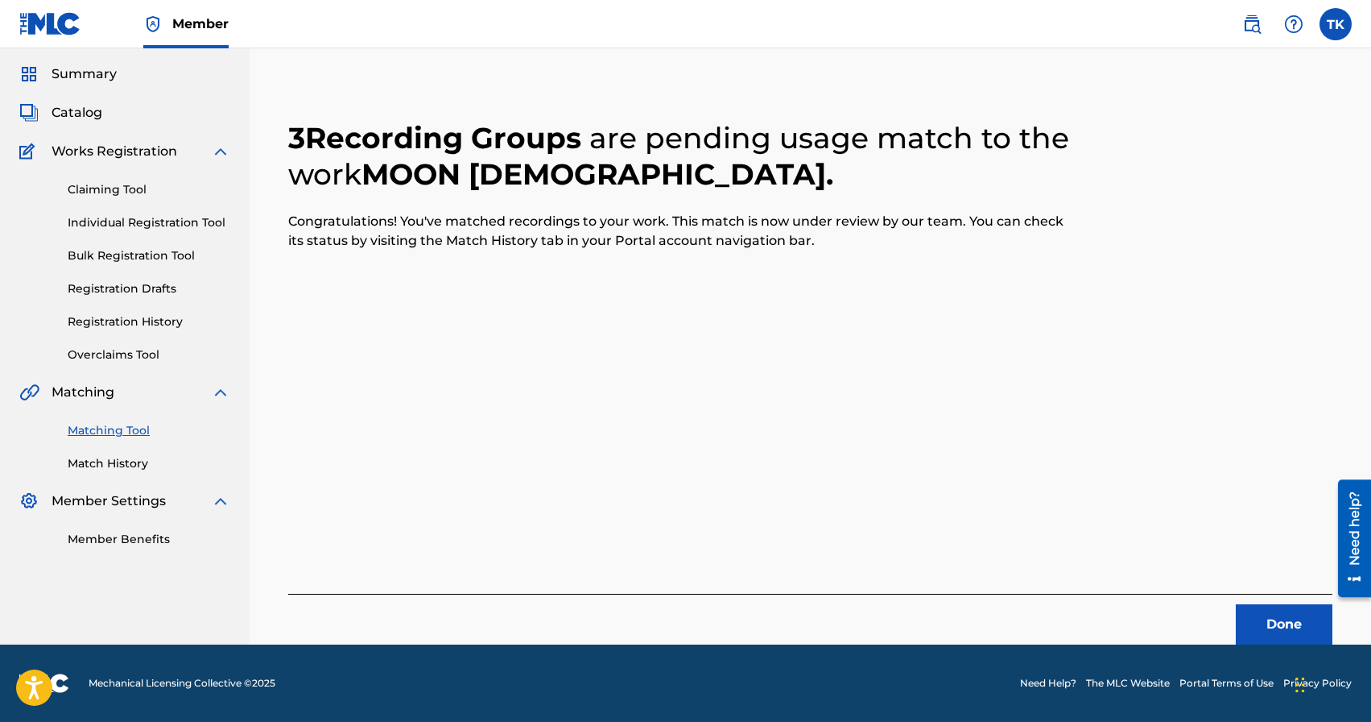
click at [1243, 608] on button "Done" at bounding box center [1284, 624] width 97 height 40
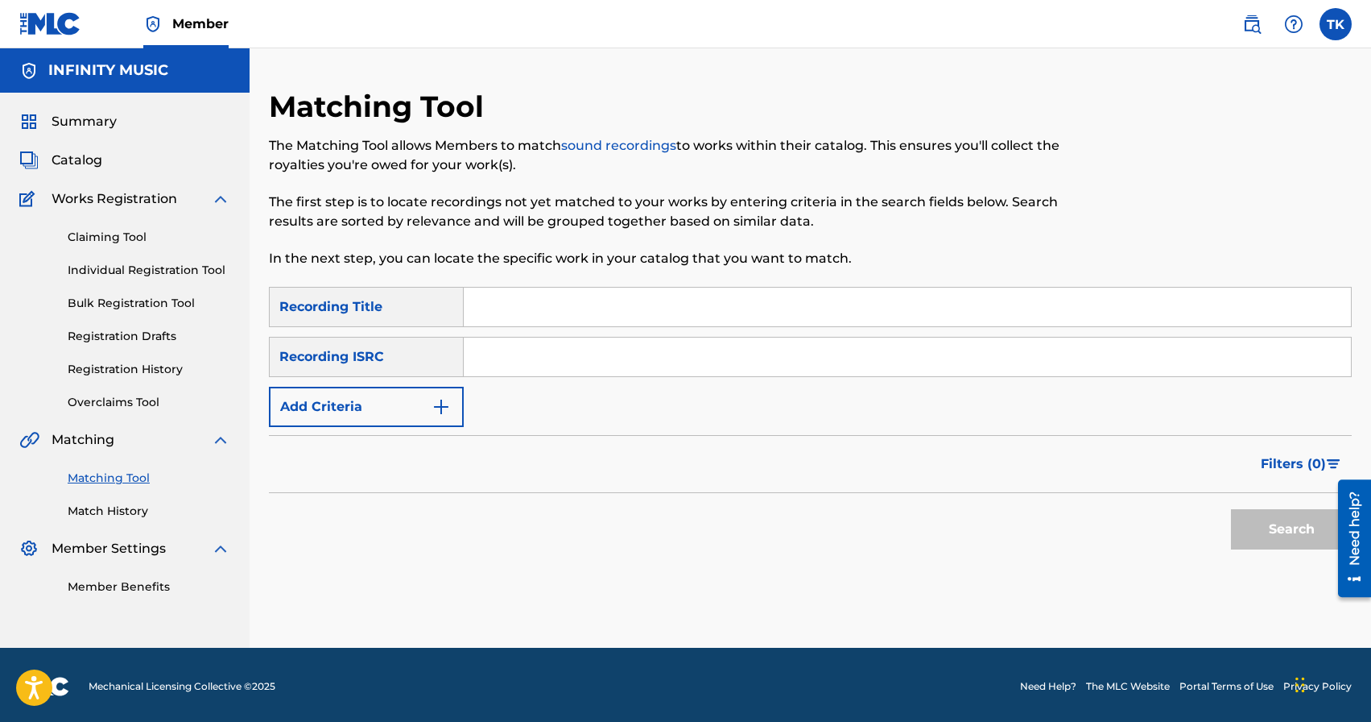
click at [604, 309] on input "Search Form" at bounding box center [907, 306] width 887 height 39
type input "ночь"
click at [435, 410] on img "Search Form" at bounding box center [441, 406] width 19 height 19
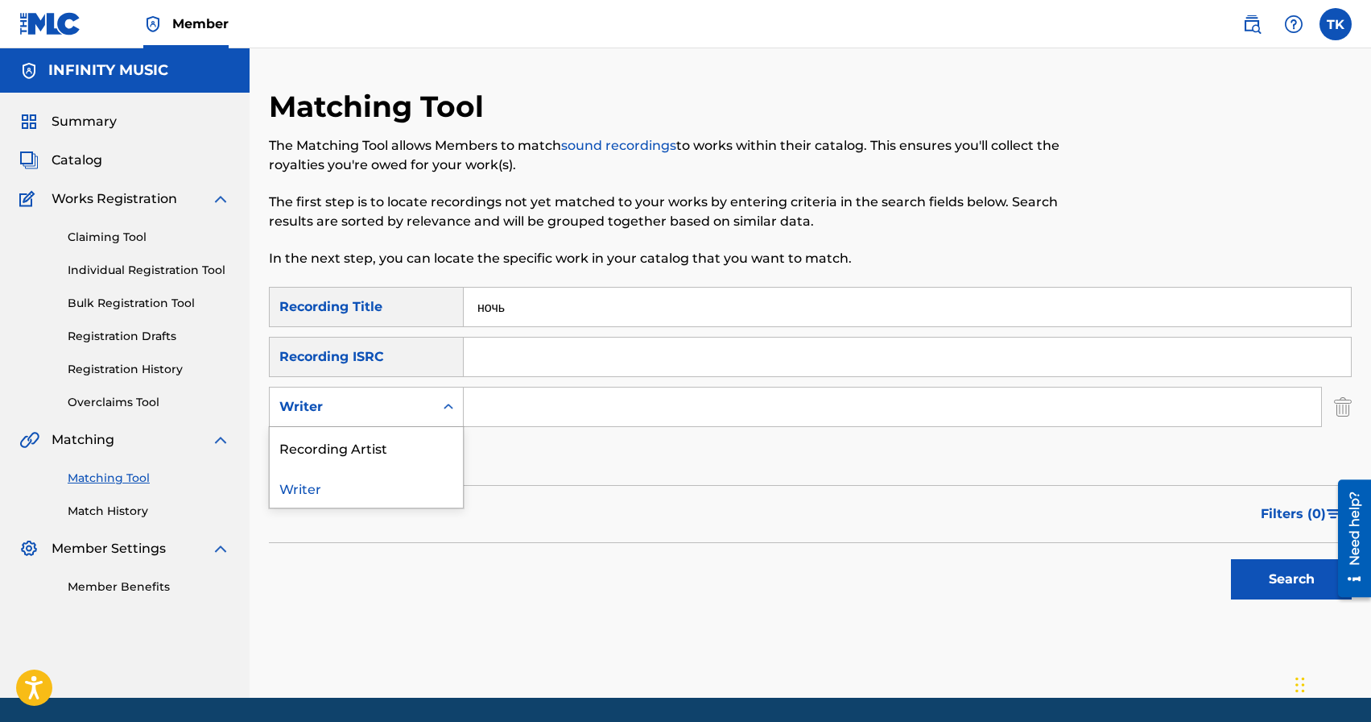
click at [435, 410] on div "Search Form" at bounding box center [448, 406] width 29 height 29
click at [433, 436] on div "Recording Artist" at bounding box center [366, 447] width 193 height 40
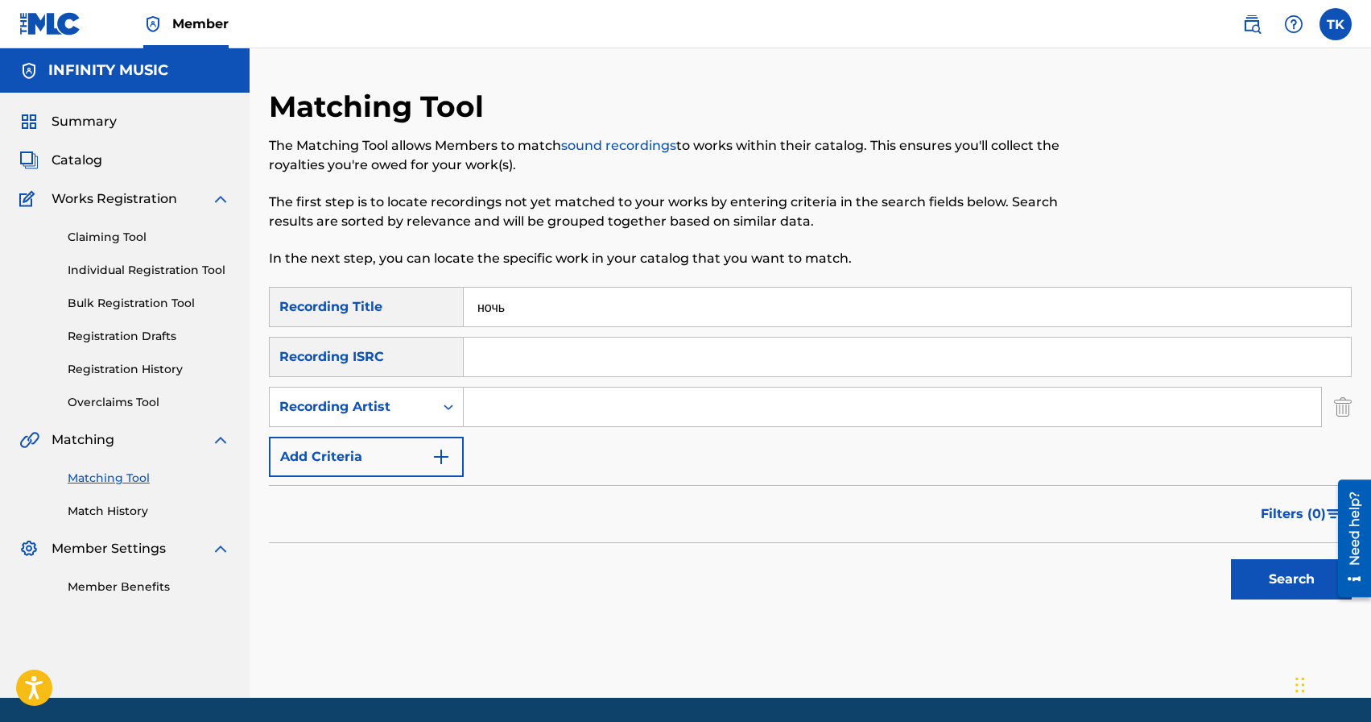
click at [507, 409] on input "Search Form" at bounding box center [893, 406] width 858 height 39
type input "eazy leggo"
click at [1243, 570] on button "Search" at bounding box center [1291, 579] width 121 height 40
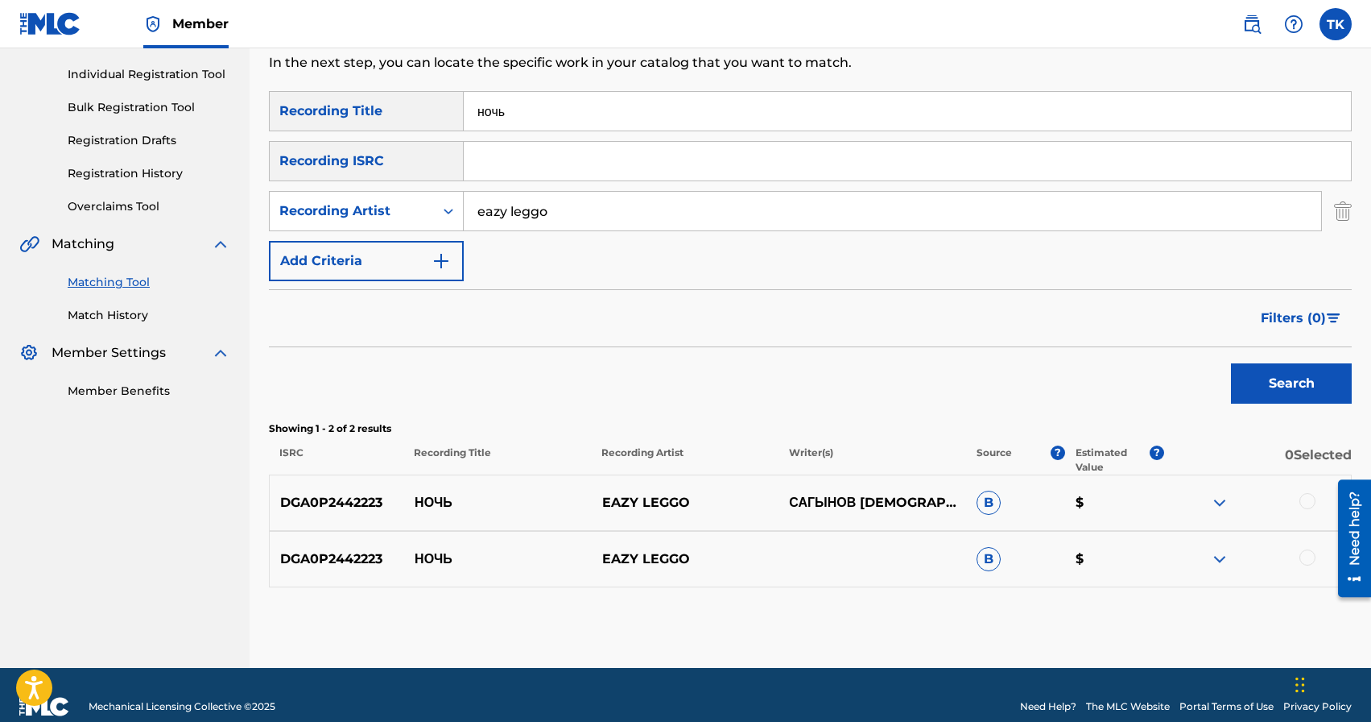
scroll to position [209, 0]
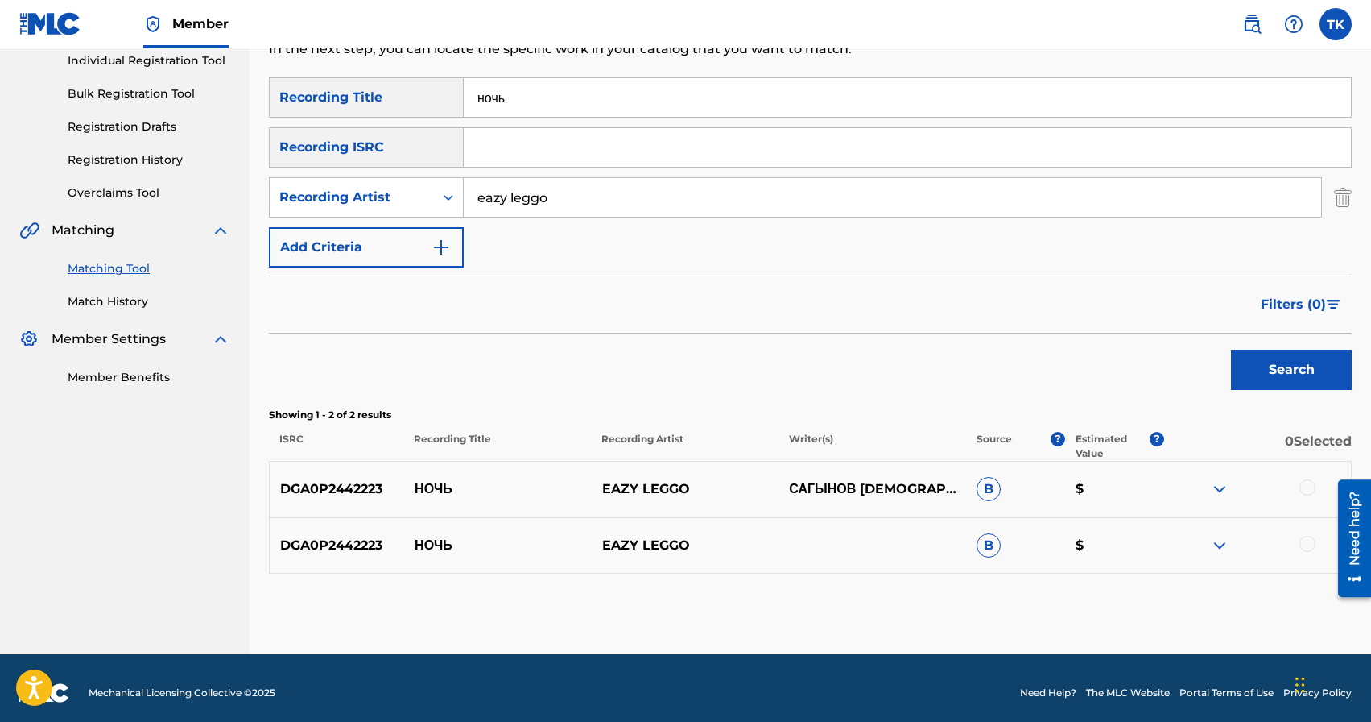
click at [1301, 543] on div at bounding box center [1308, 544] width 16 height 16
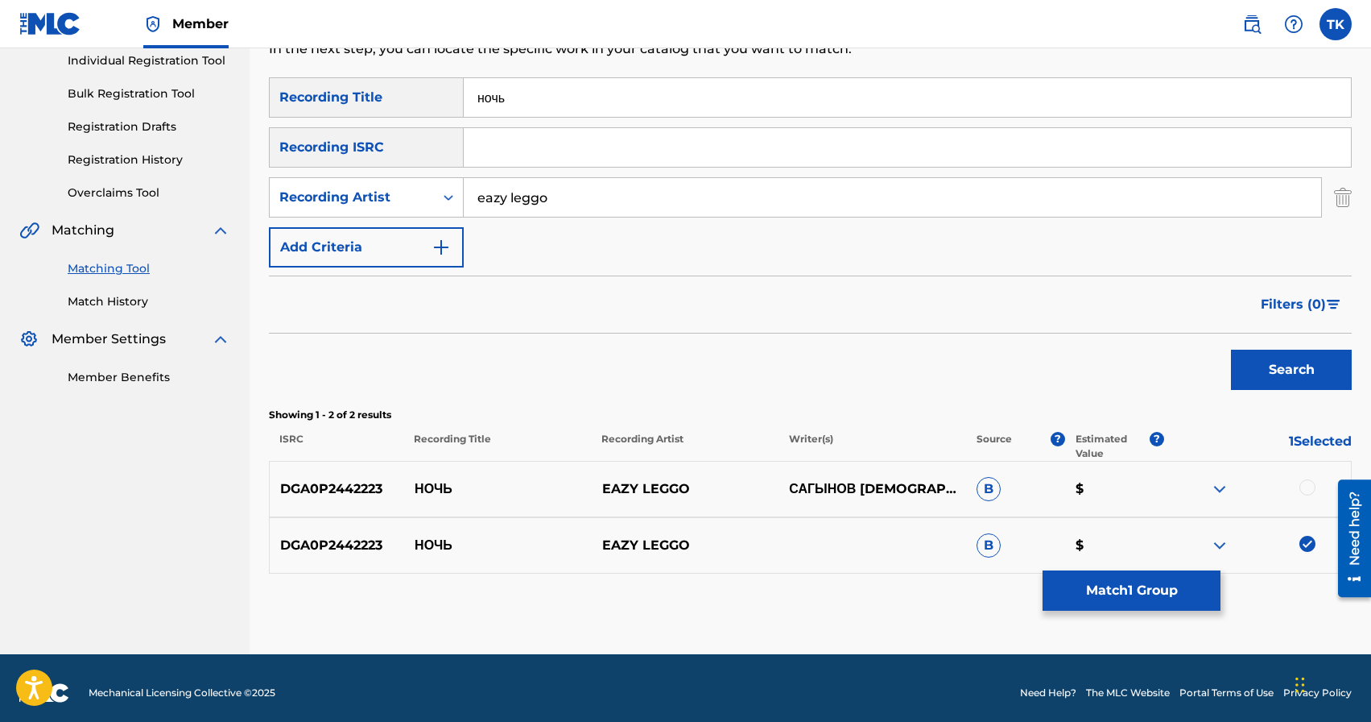
click at [1305, 486] on div at bounding box center [1308, 487] width 16 height 16
click at [1158, 596] on button "Match 2 Groups" at bounding box center [1132, 590] width 178 height 40
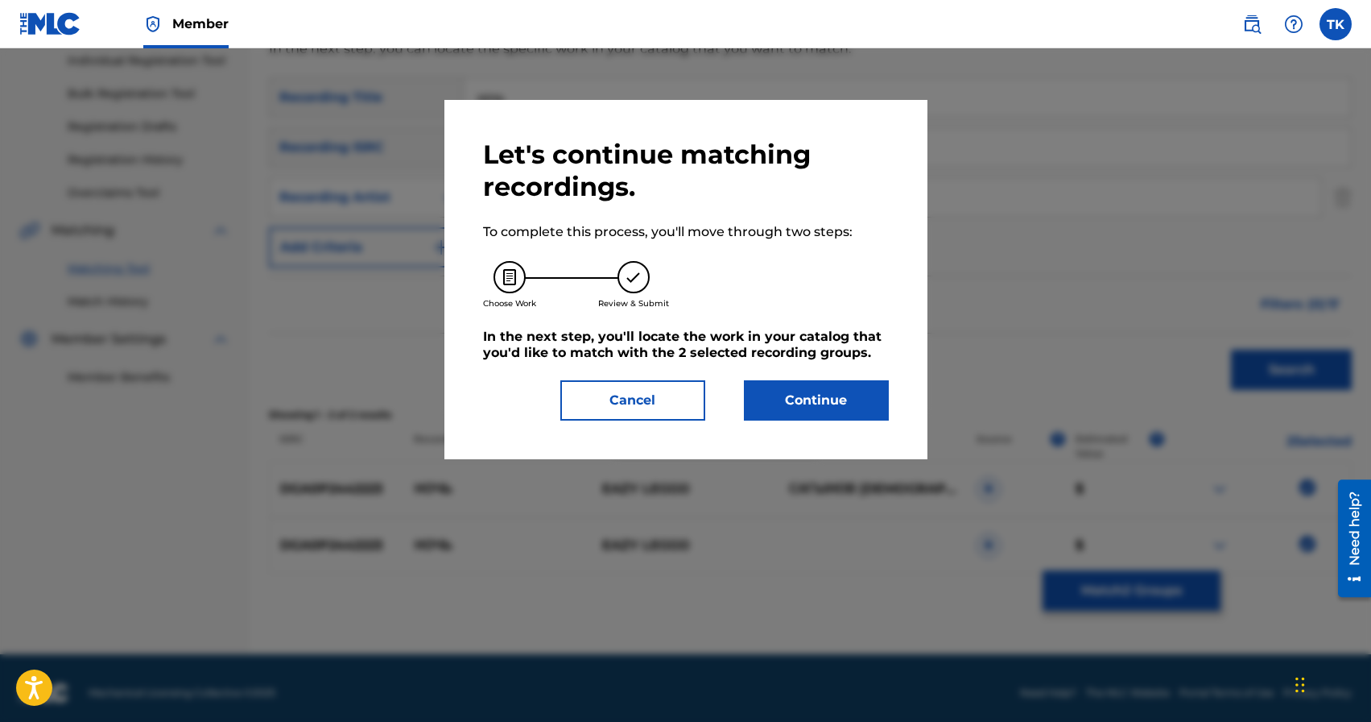
click at [823, 404] on button "Continue" at bounding box center [816, 400] width 145 height 40
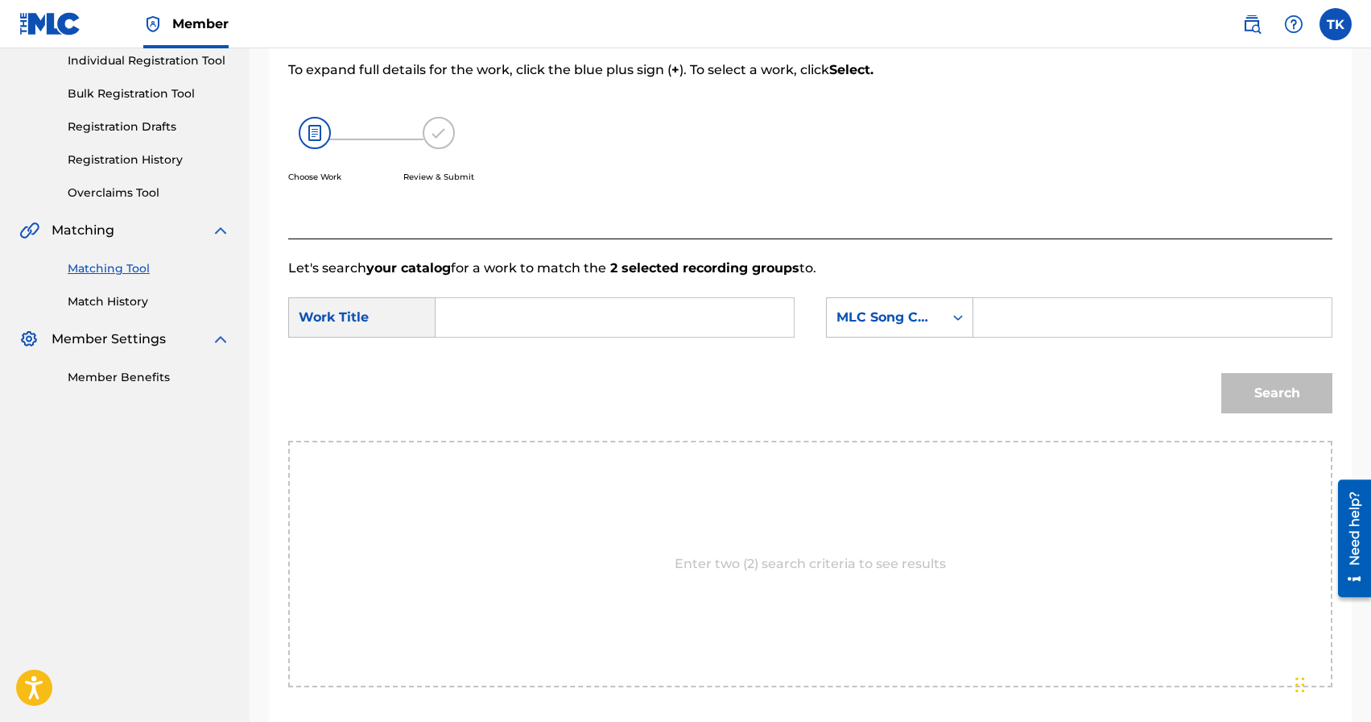
click at [621, 293] on form "SearchWithCriteria570d713d-5528-41a4-a8e7-4a74d662708b Work Title SearchWithCri…" at bounding box center [810, 359] width 1044 height 163
click at [623, 305] on input "Search Form" at bounding box center [614, 317] width 331 height 39
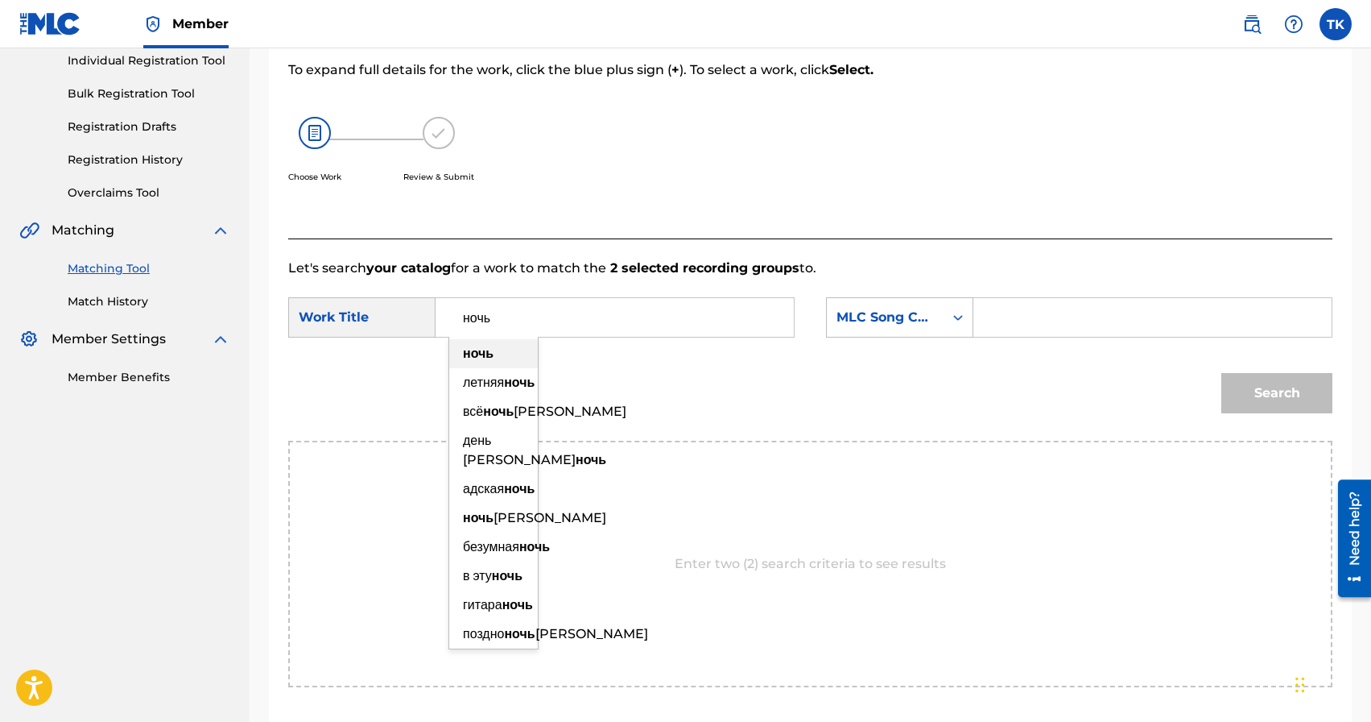
type input "ночь"
click at [491, 354] on strong "ночь" at bounding box center [478, 352] width 31 height 15
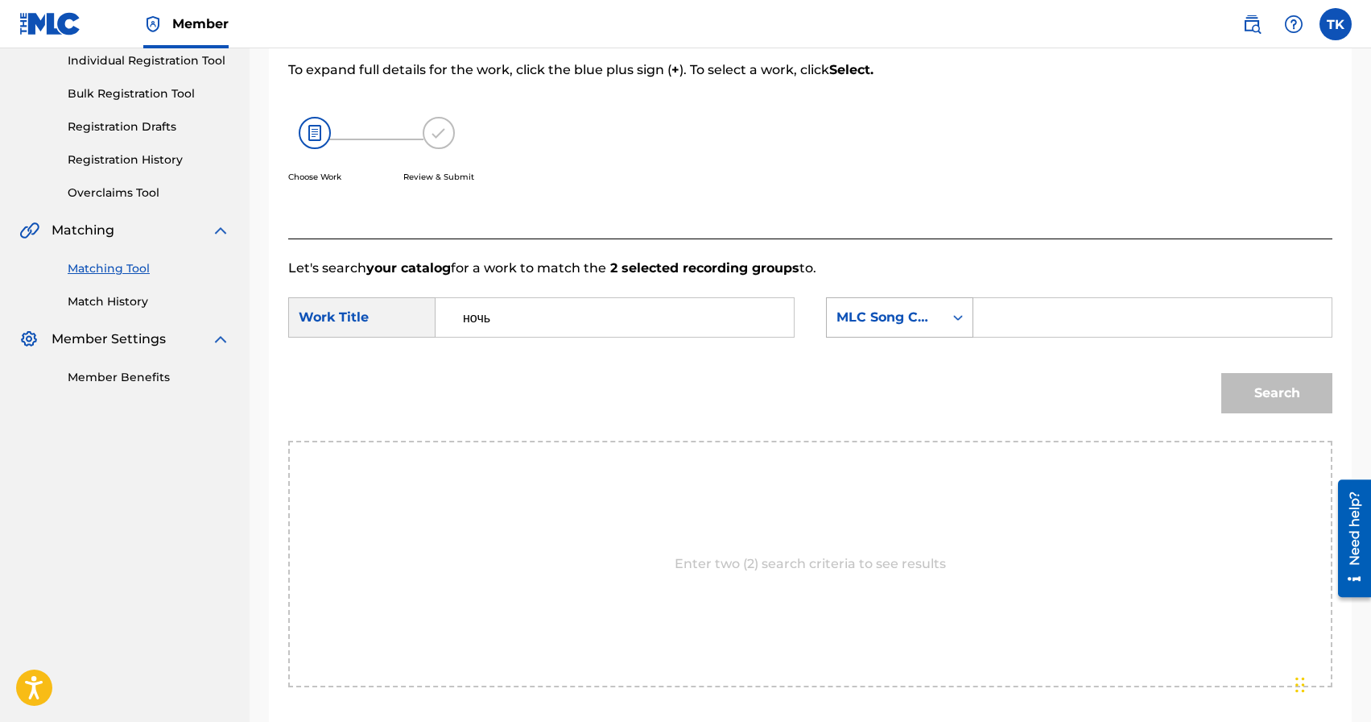
click at [953, 312] on icon "Search Form" at bounding box center [958, 317] width 16 height 16
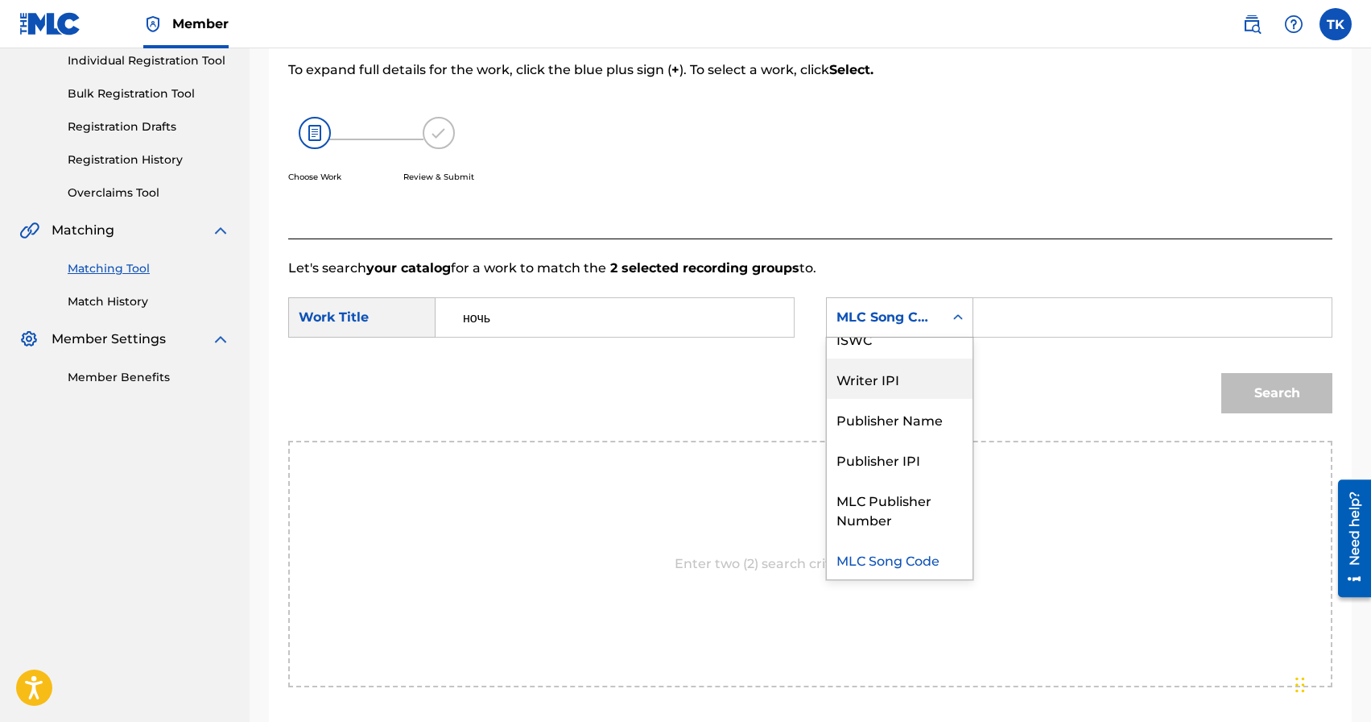
click at [937, 403] on div "Publisher Name" at bounding box center [900, 419] width 146 height 40
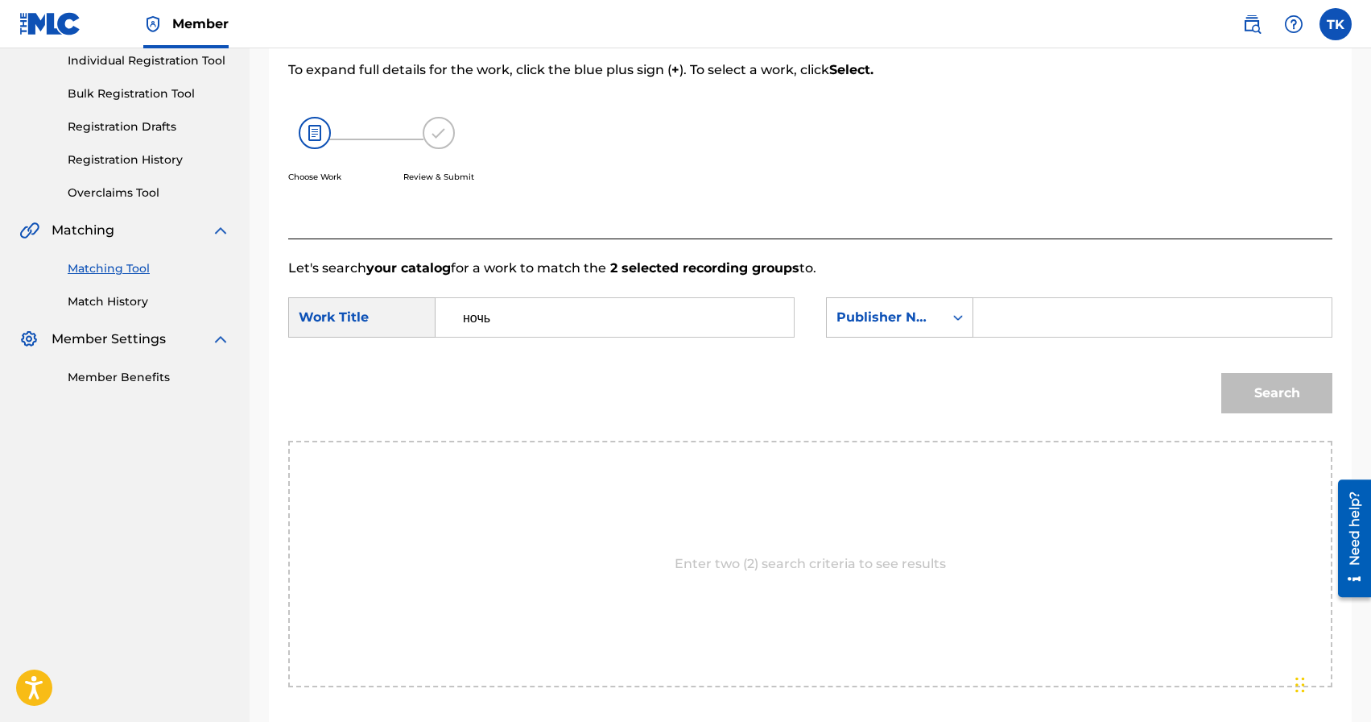
click at [1045, 316] on input "Search Form" at bounding box center [1152, 317] width 331 height 39
type input "INFINITY MUSIC"
click at [1258, 402] on button "Search" at bounding box center [1277, 393] width 111 height 40
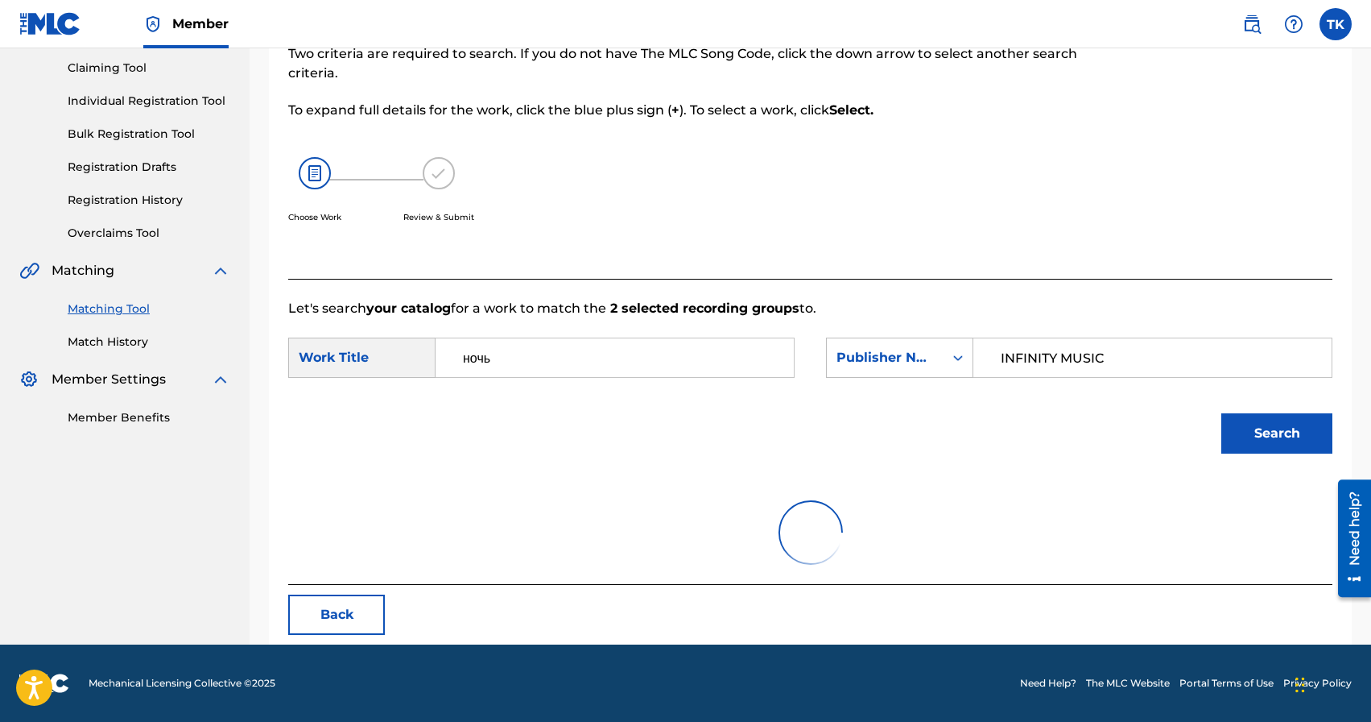
scroll to position [209, 0]
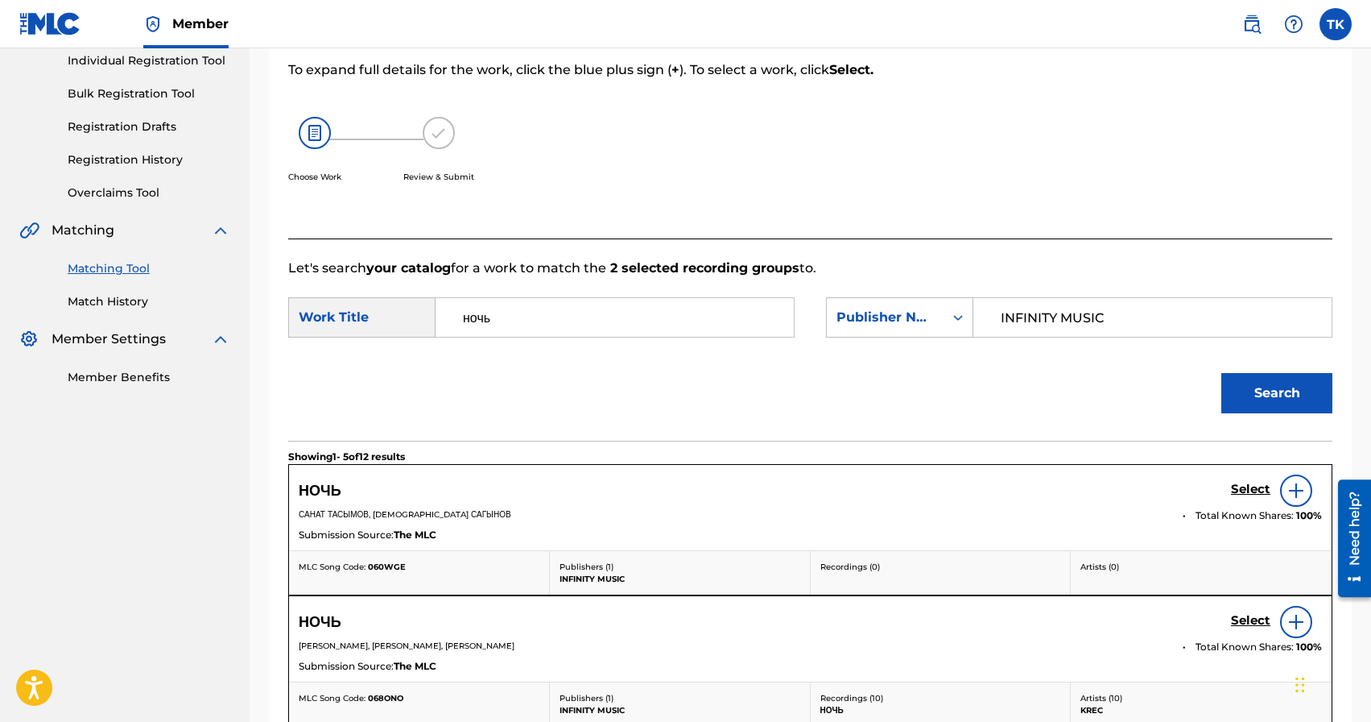
click at [1241, 485] on h5 "Select" at bounding box center [1250, 489] width 39 height 15
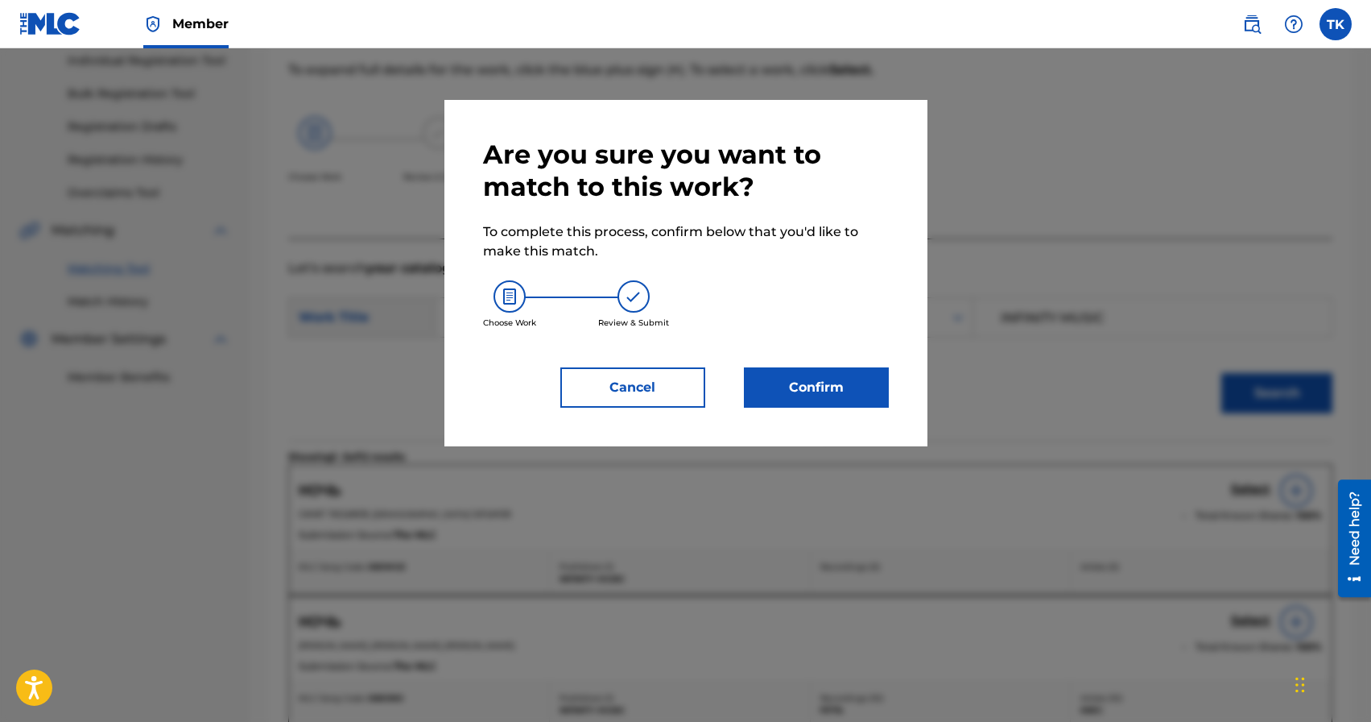
click at [850, 381] on button "Confirm" at bounding box center [816, 387] width 145 height 40
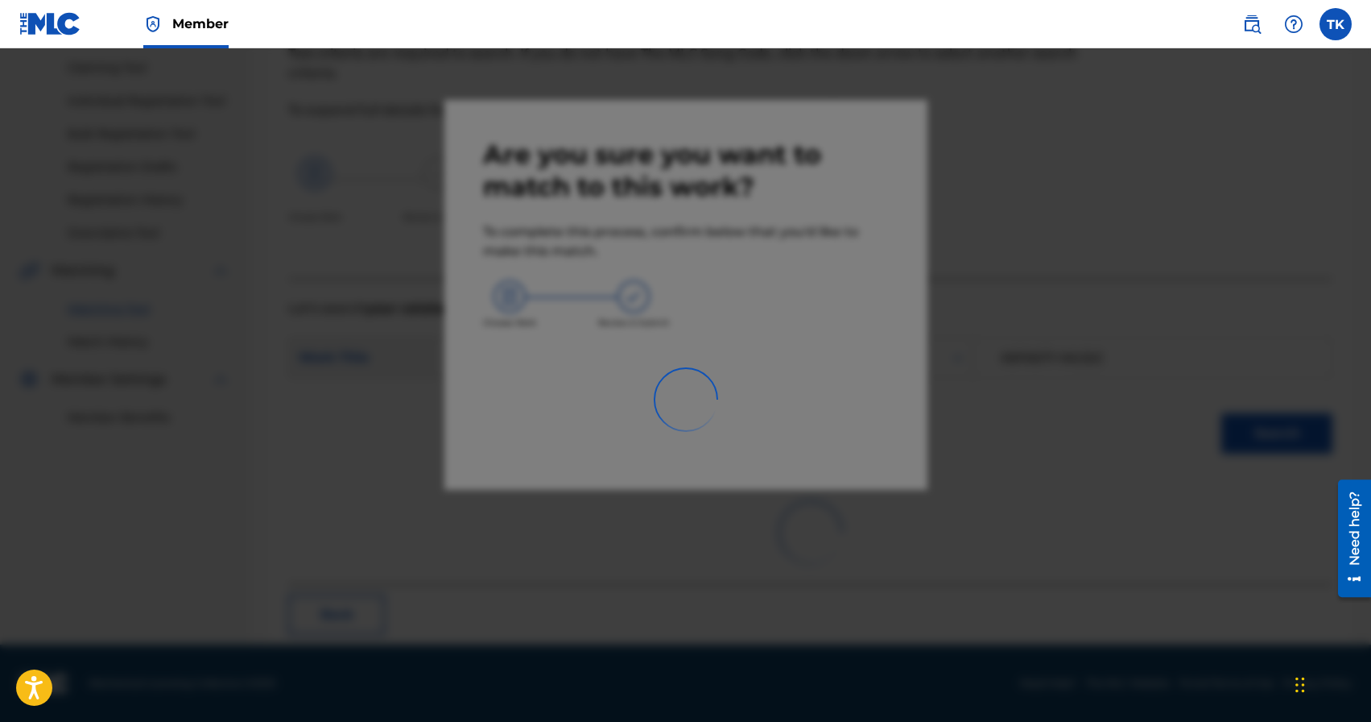
scroll to position [48, 0]
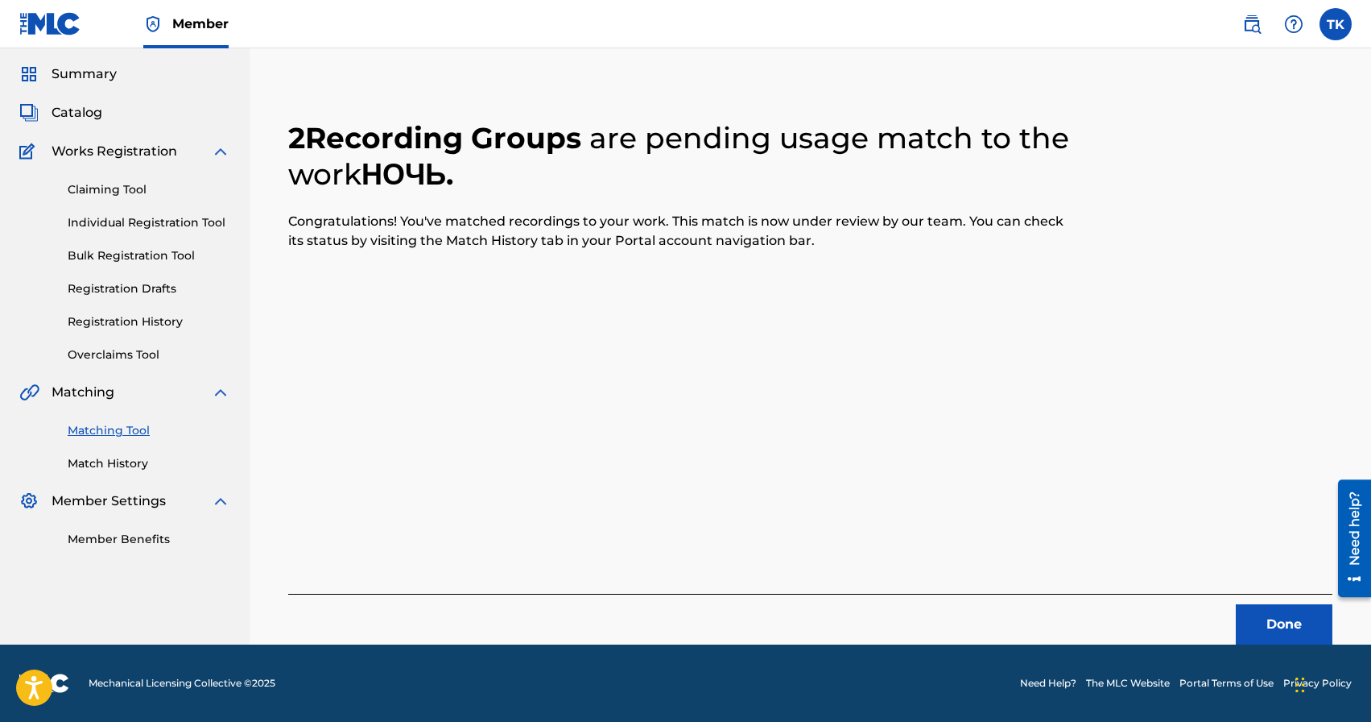
click at [1285, 619] on button "Done" at bounding box center [1284, 624] width 97 height 40
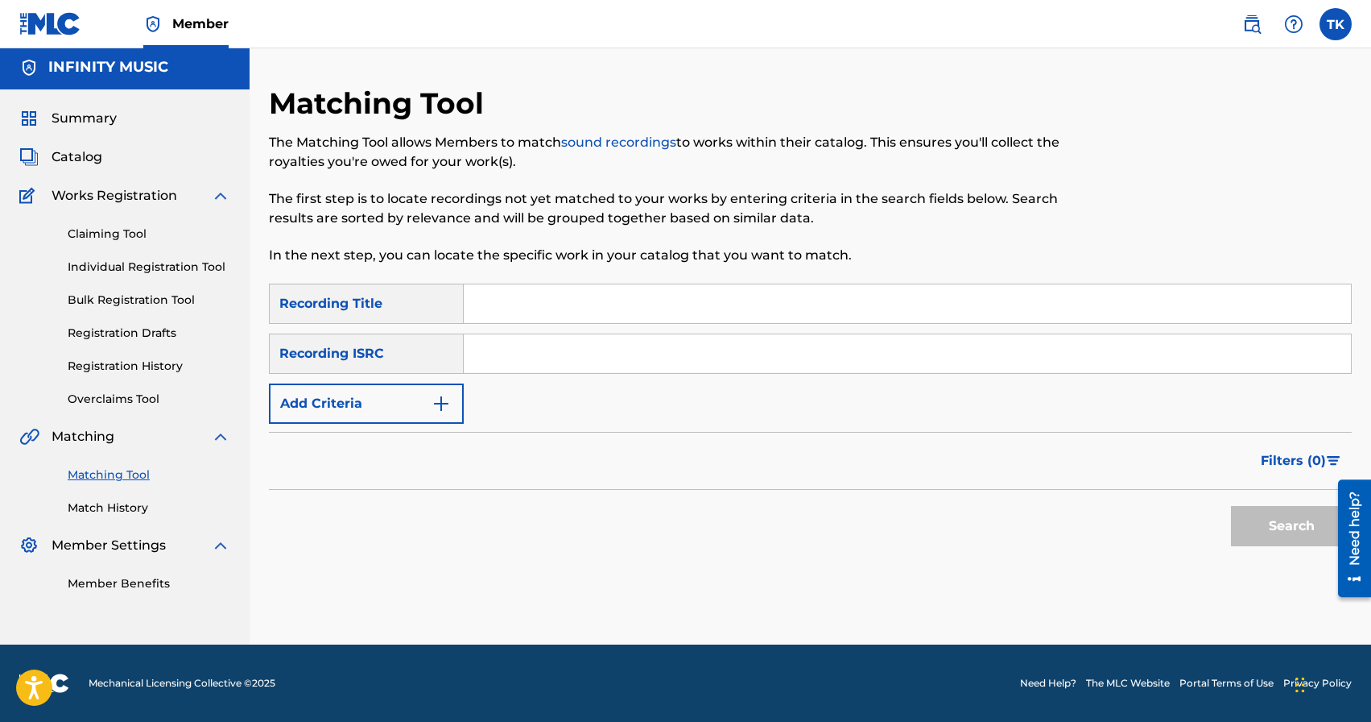
scroll to position [0, 0]
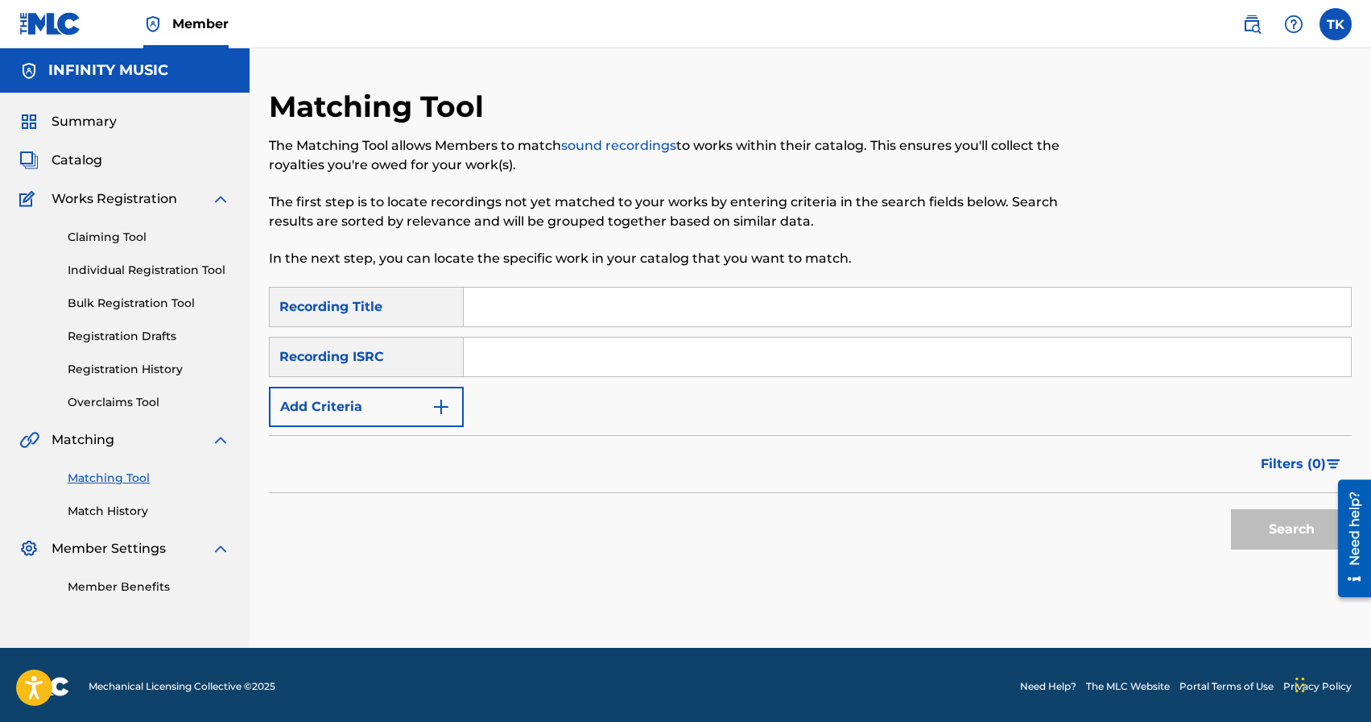
click at [570, 301] on input "Search Form" at bounding box center [907, 306] width 887 height 39
type input "mon ami"
click at [434, 409] on img "Search Form" at bounding box center [441, 406] width 19 height 19
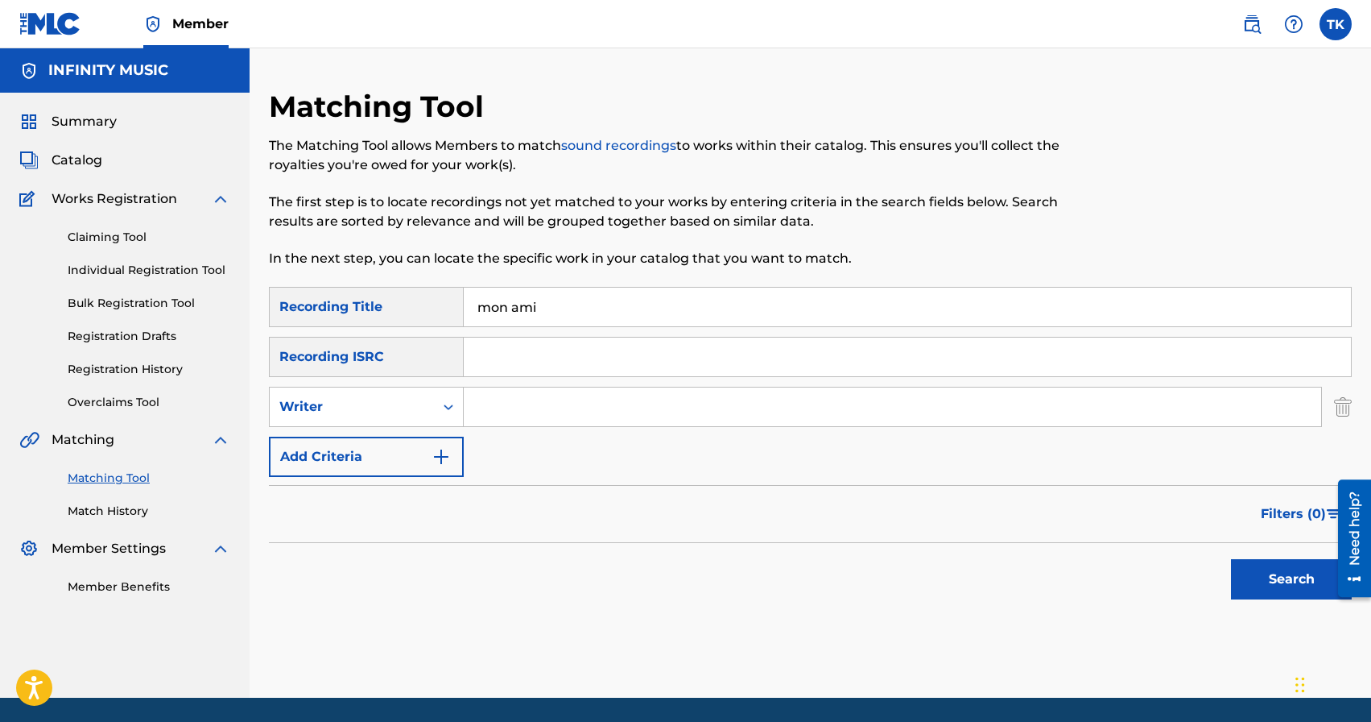
click at [434, 409] on div "Search Form" at bounding box center [448, 406] width 29 height 29
click at [429, 437] on div "Recording Artist" at bounding box center [366, 447] width 193 height 40
click at [513, 415] on input "Search Form" at bounding box center [893, 406] width 858 height 39
type input "eazy leggo"
click at [1265, 584] on button "Search" at bounding box center [1291, 579] width 121 height 40
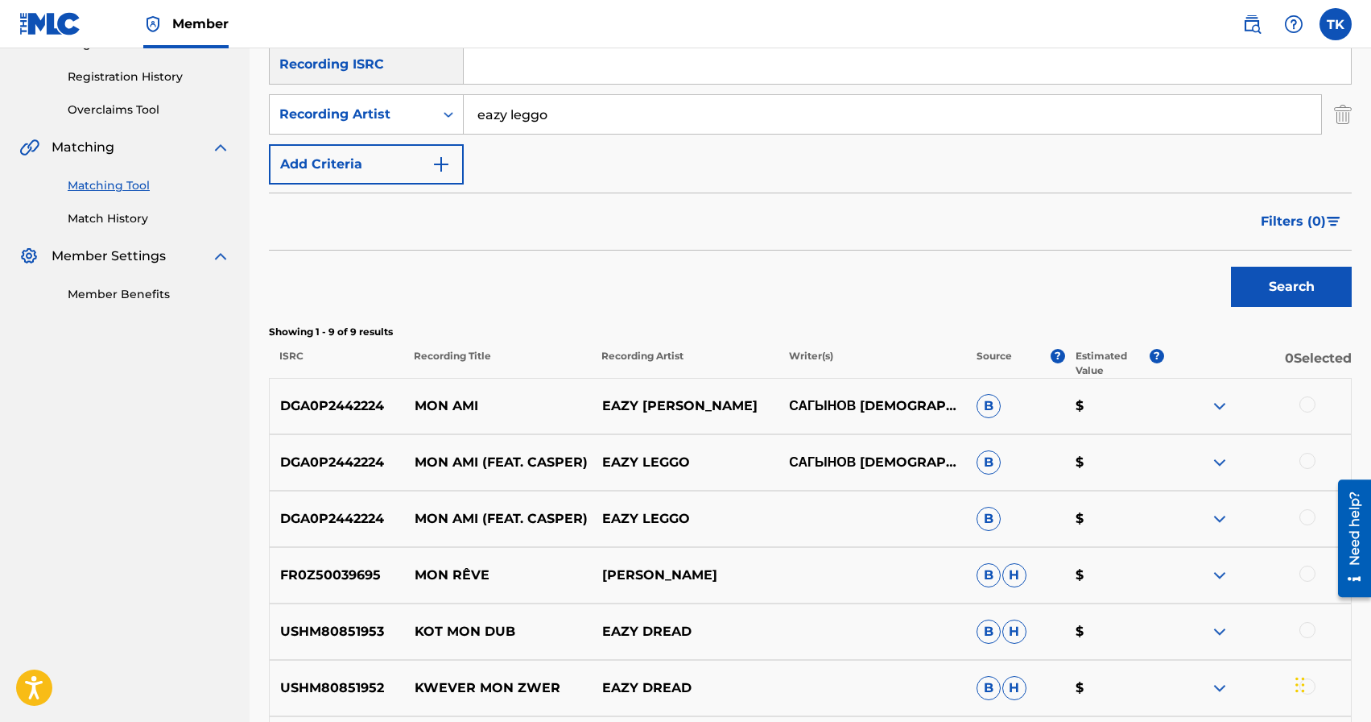
scroll to position [295, 0]
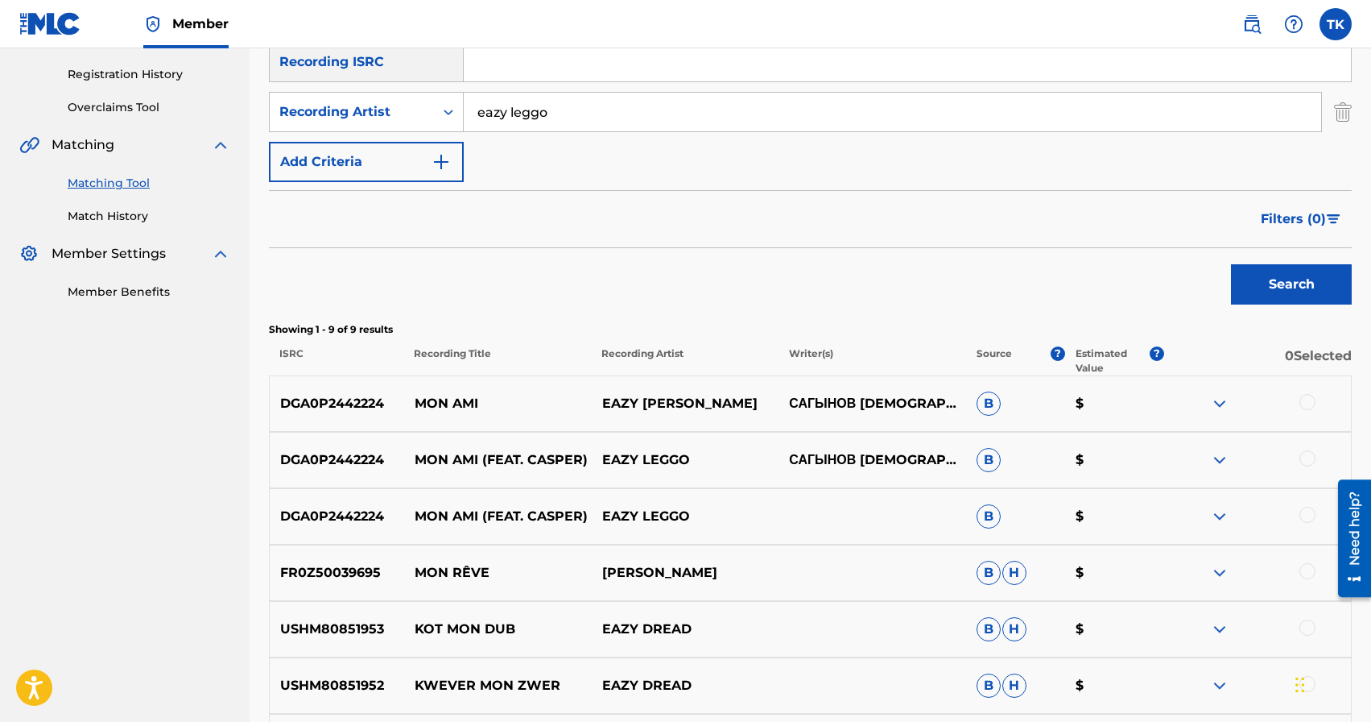
click at [1305, 511] on div at bounding box center [1308, 515] width 16 height 16
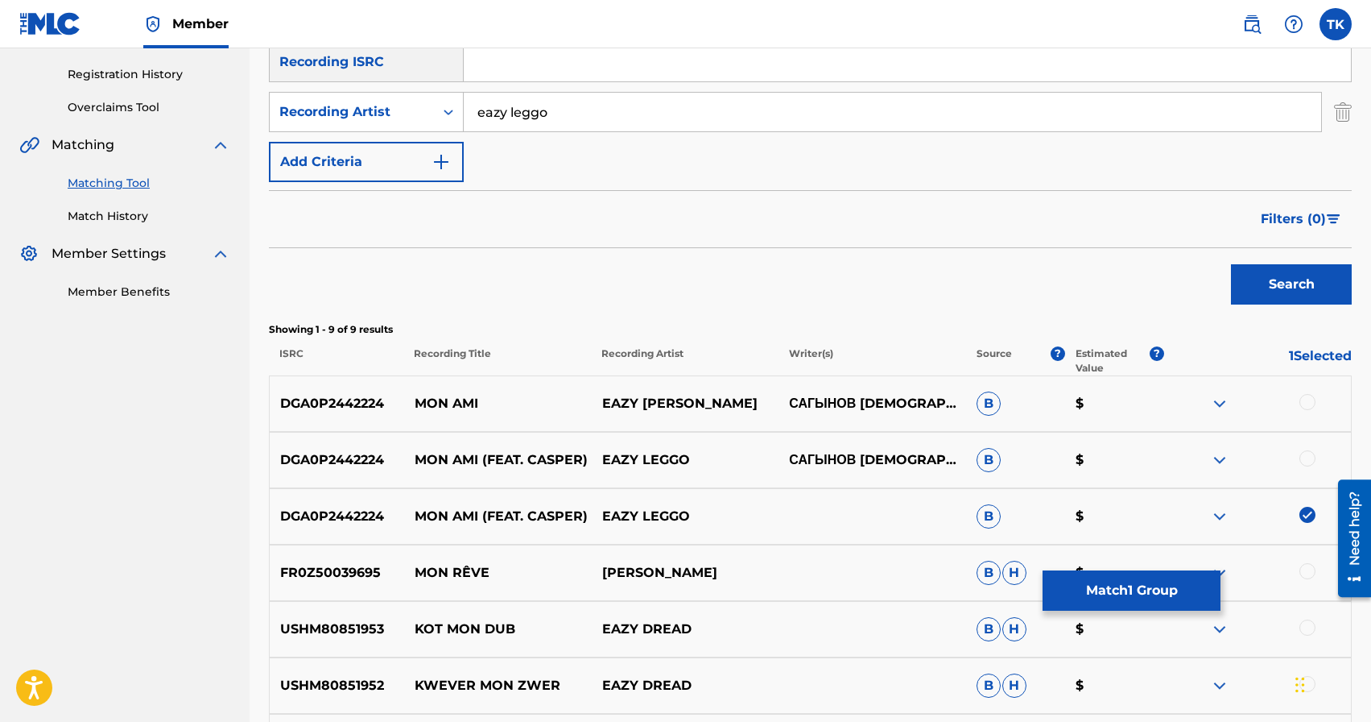
click at [1305, 463] on div at bounding box center [1308, 458] width 16 height 16
click at [1304, 404] on div at bounding box center [1308, 402] width 16 height 16
click at [1130, 581] on button "Match 3 Groups" at bounding box center [1132, 590] width 178 height 40
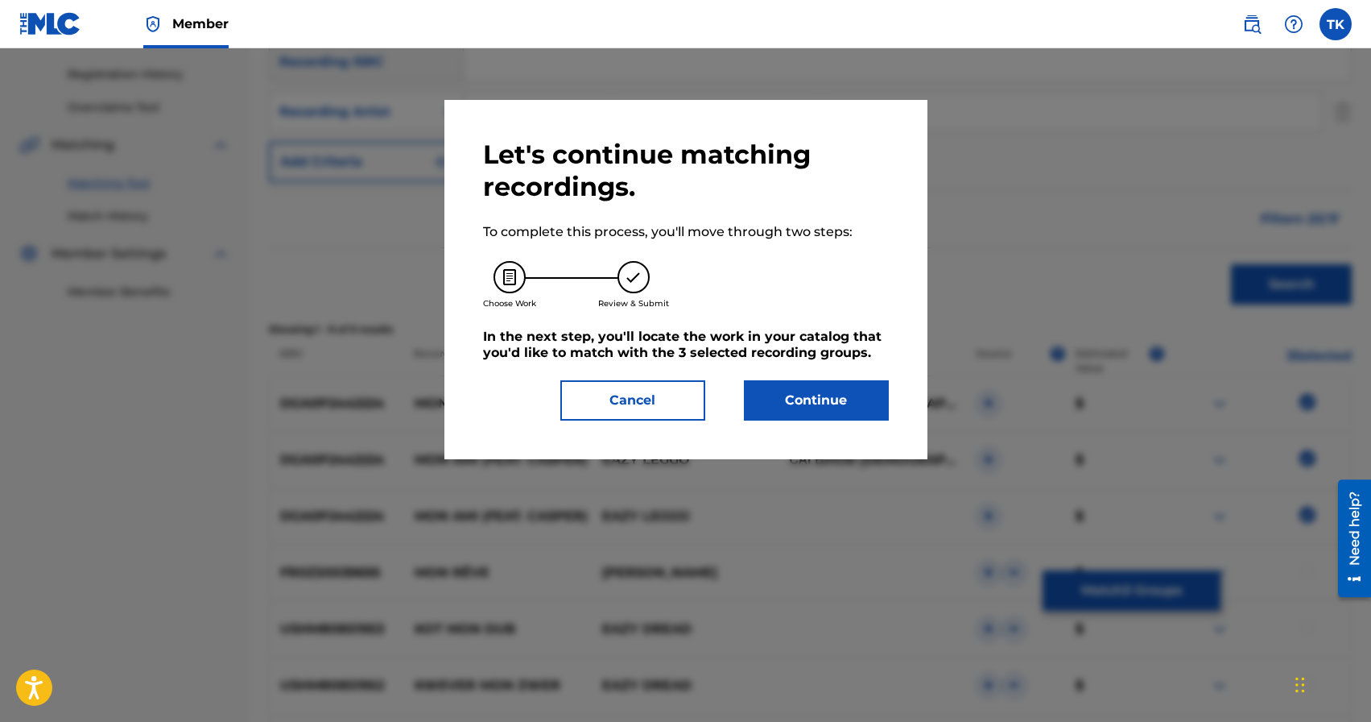
click at [848, 406] on button "Continue" at bounding box center [816, 400] width 145 height 40
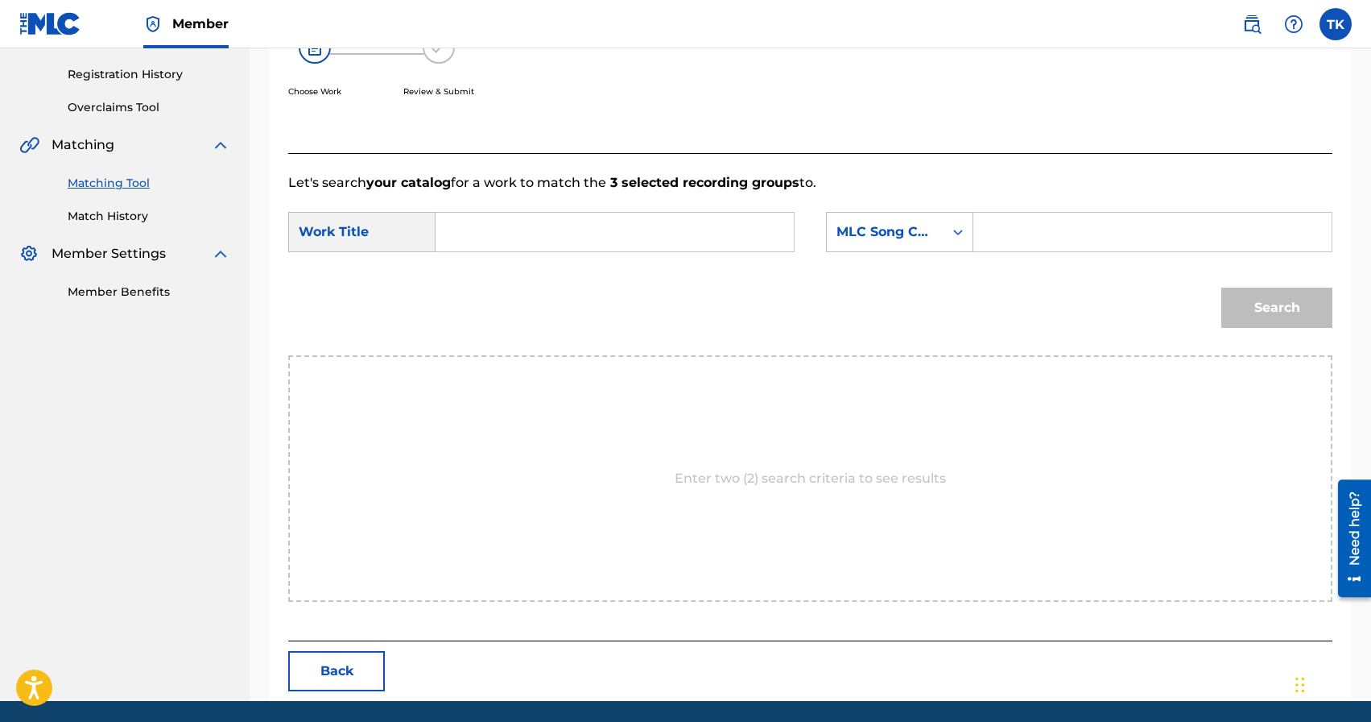
click at [688, 237] on input "Search Form" at bounding box center [614, 232] width 331 height 39
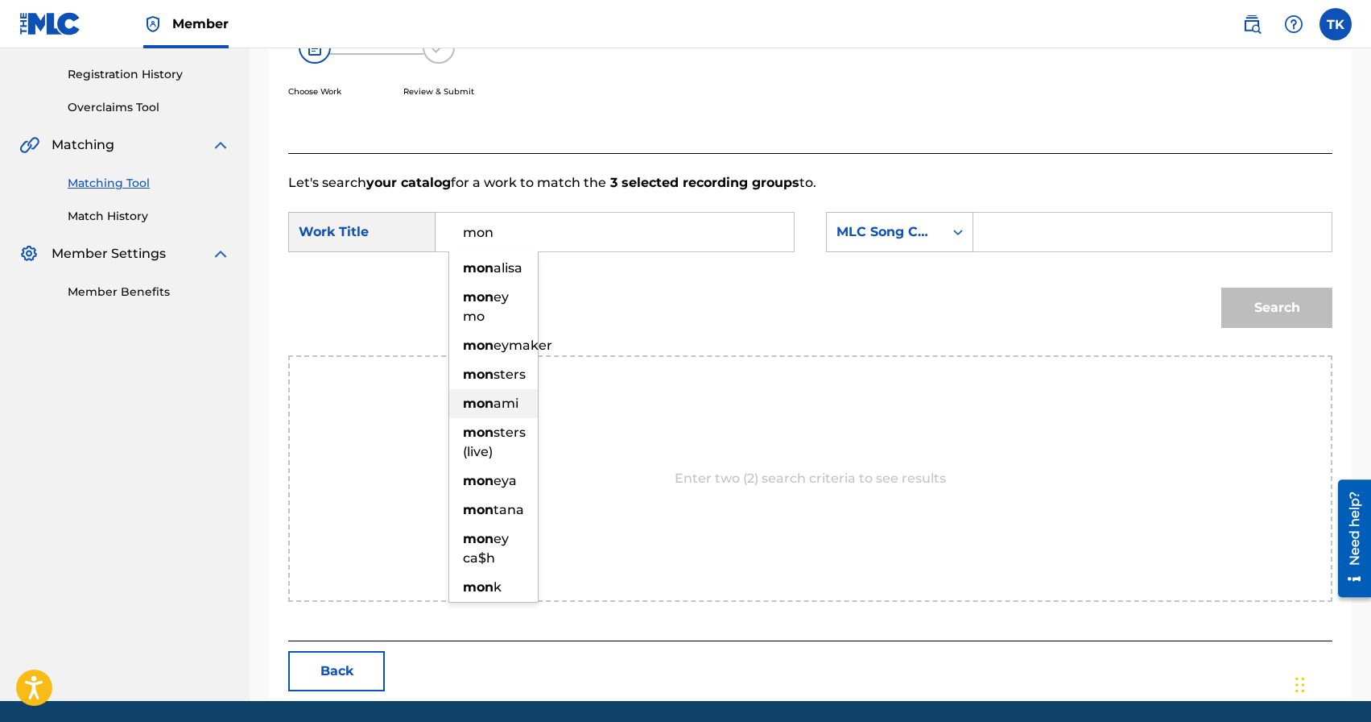
click at [507, 412] on div "mon ami" at bounding box center [493, 403] width 89 height 29
type input "mon ami"
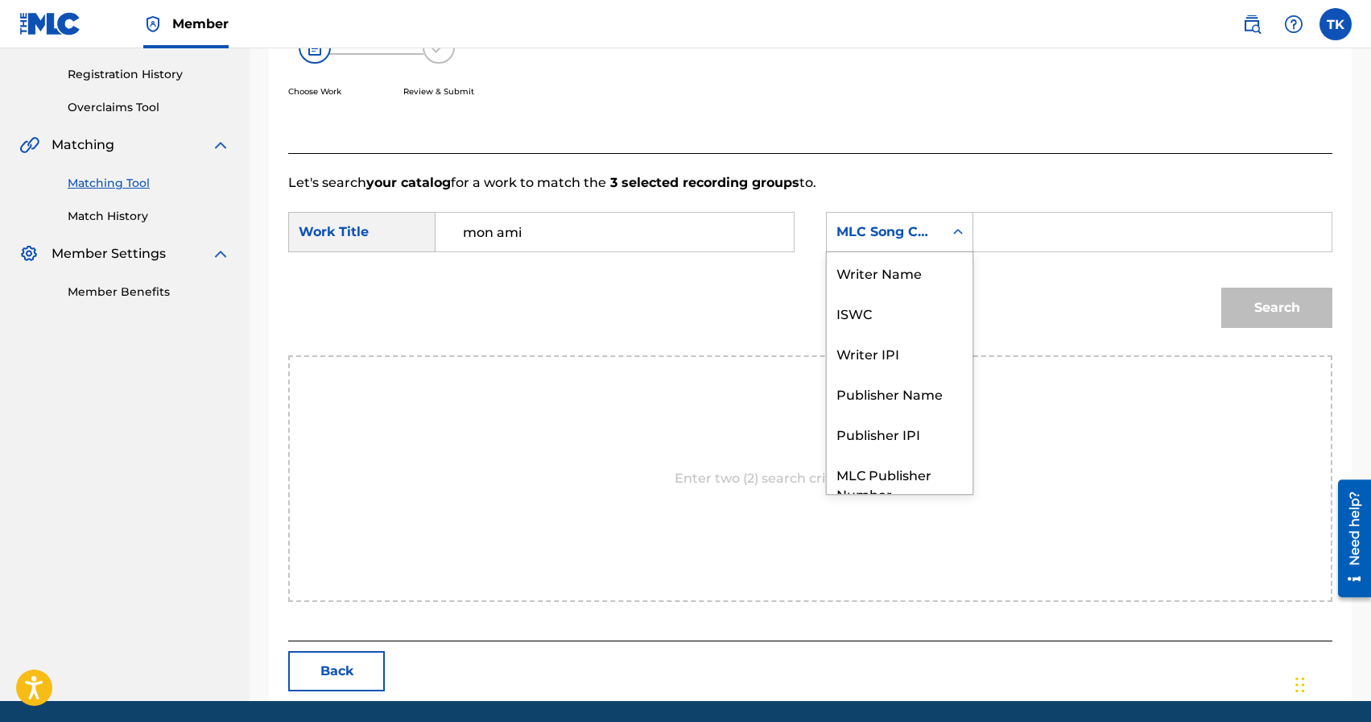
click at [958, 245] on div "Search Form" at bounding box center [958, 231] width 29 height 29
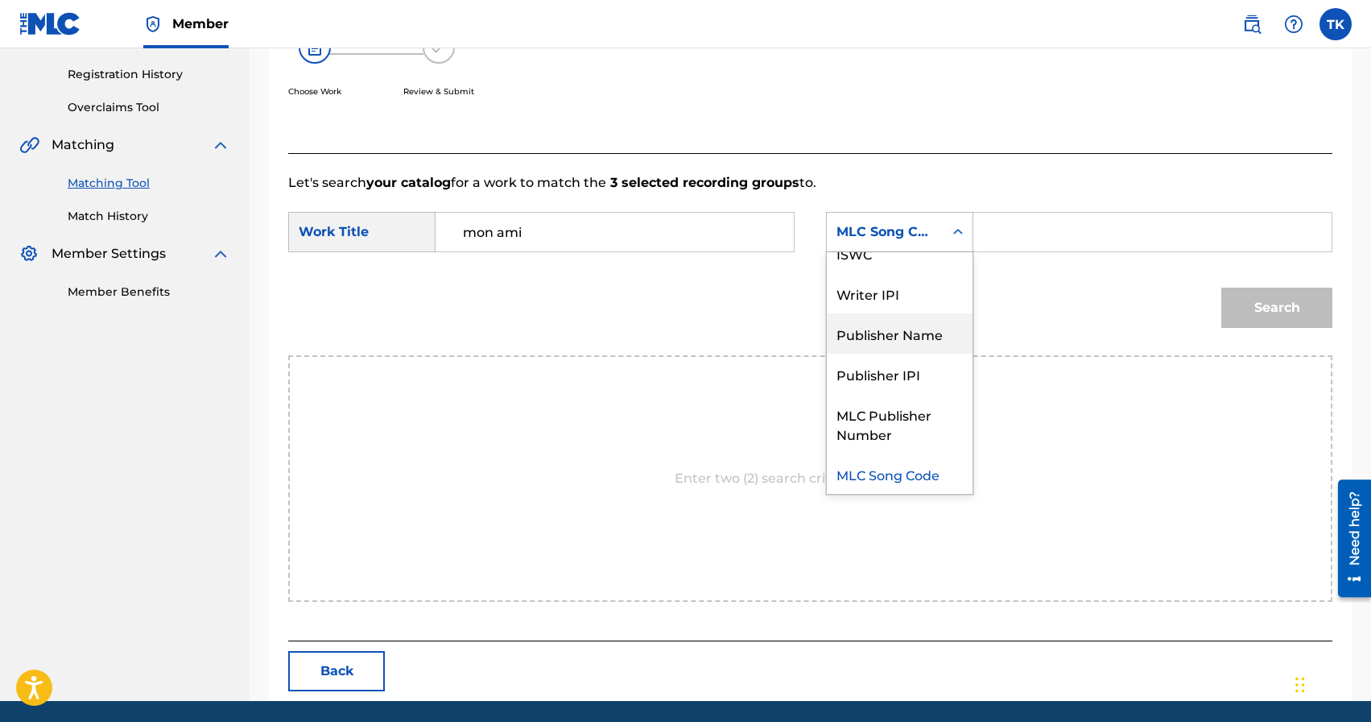
click at [920, 330] on div "Publisher Name" at bounding box center [900, 333] width 146 height 40
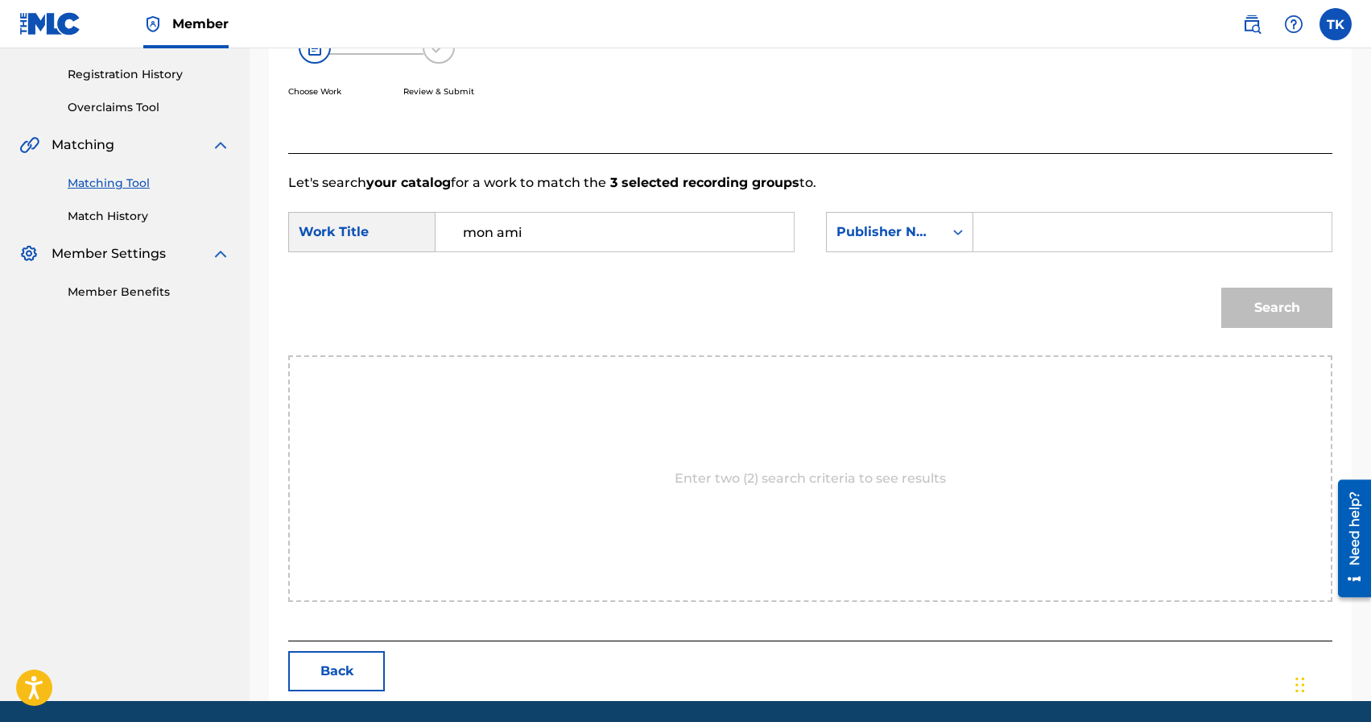
click at [1025, 228] on input "Search Form" at bounding box center [1152, 232] width 331 height 39
type input "INFINITY MUSIC"
click at [1259, 308] on button "Search" at bounding box center [1277, 307] width 111 height 40
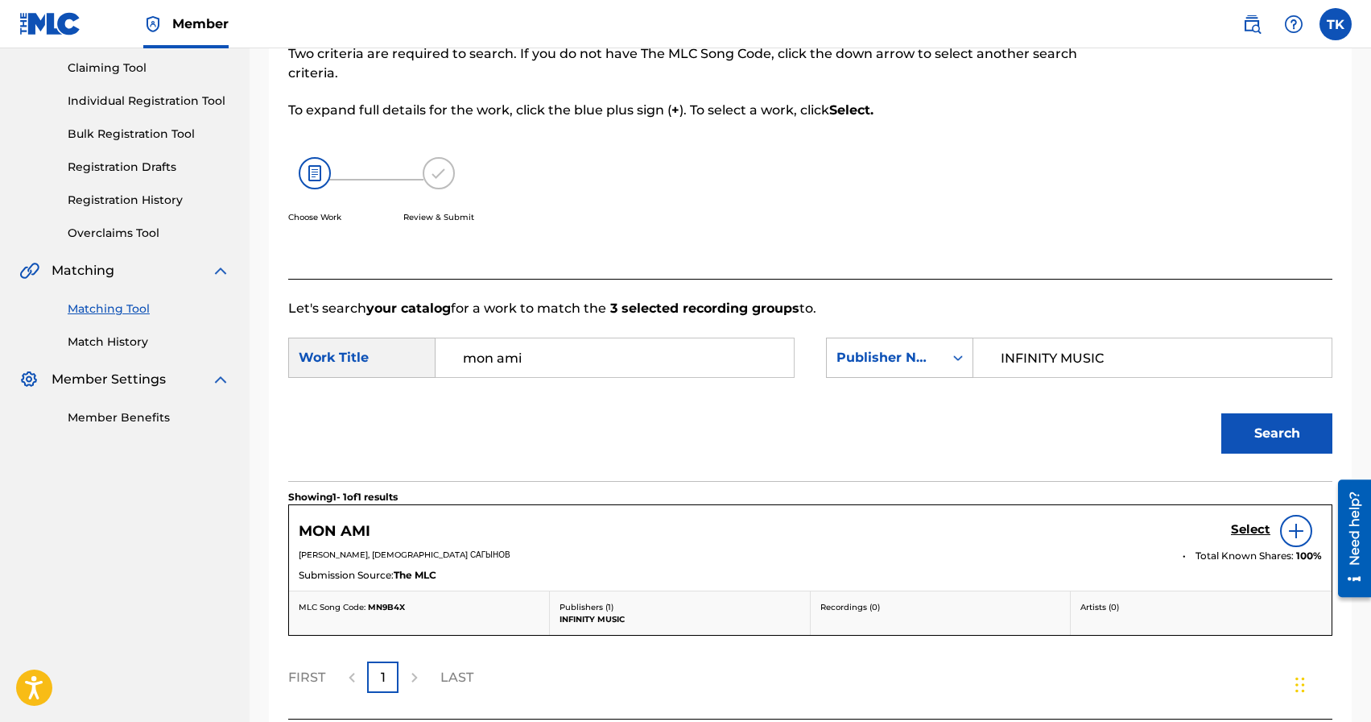
scroll to position [295, 0]
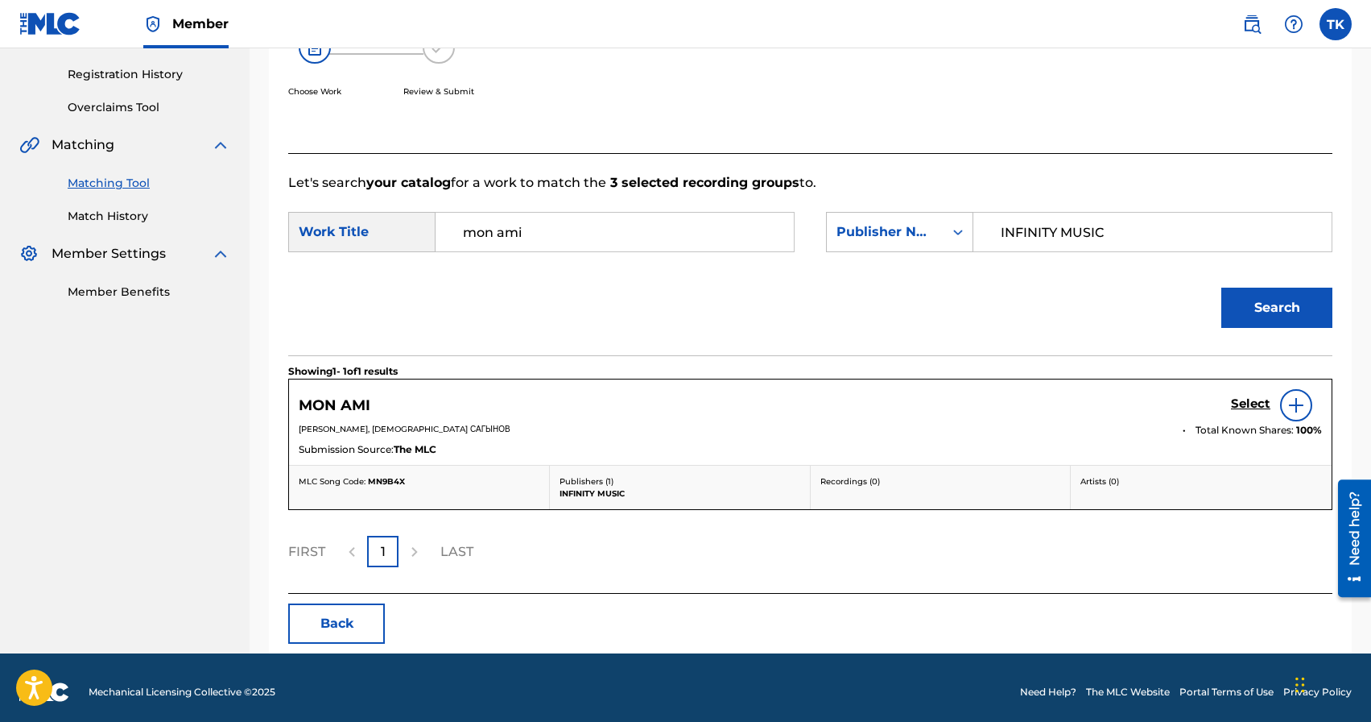
click at [1245, 404] on h5 "Select" at bounding box center [1250, 403] width 39 height 15
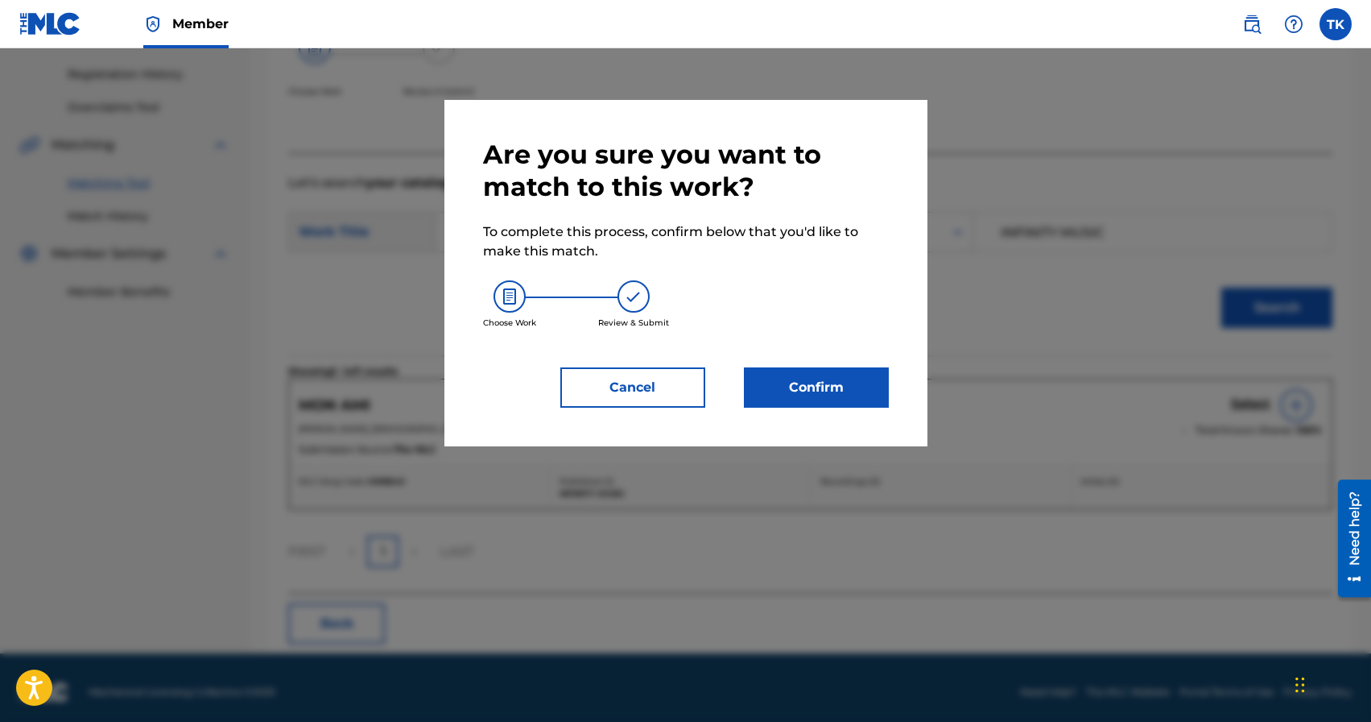
click at [848, 391] on button "Confirm" at bounding box center [816, 387] width 145 height 40
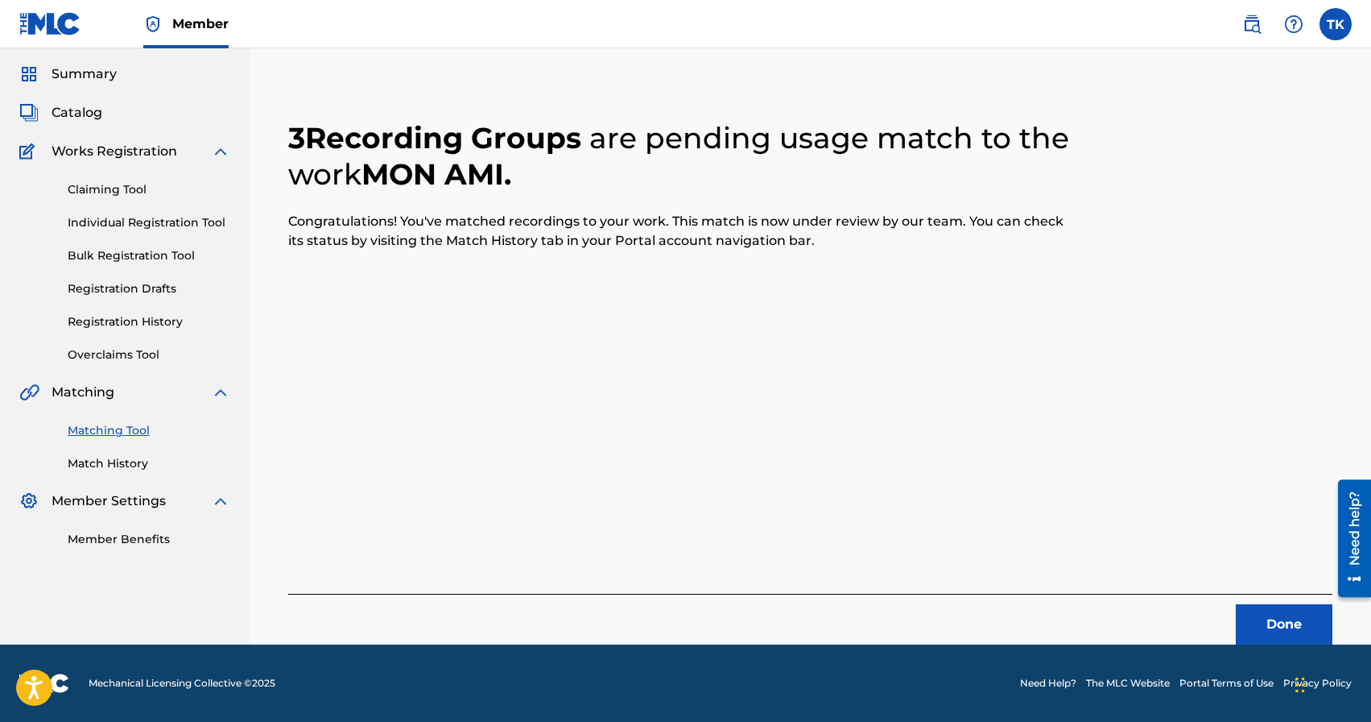
scroll to position [48, 0]
click at [1251, 608] on button "Done" at bounding box center [1284, 624] width 97 height 40
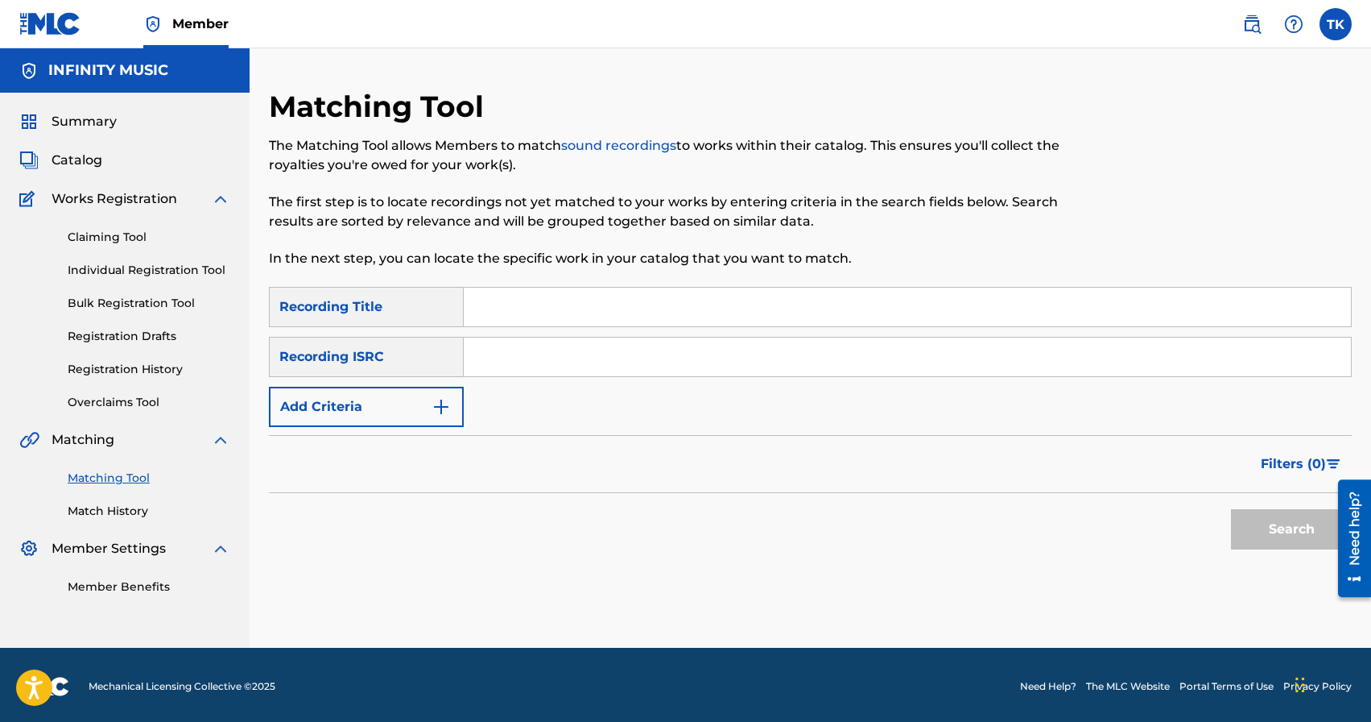
click at [708, 312] on input "Search Form" at bounding box center [907, 306] width 887 height 39
type input "твои глаза"
click at [433, 407] on img "Search Form" at bounding box center [441, 406] width 19 height 19
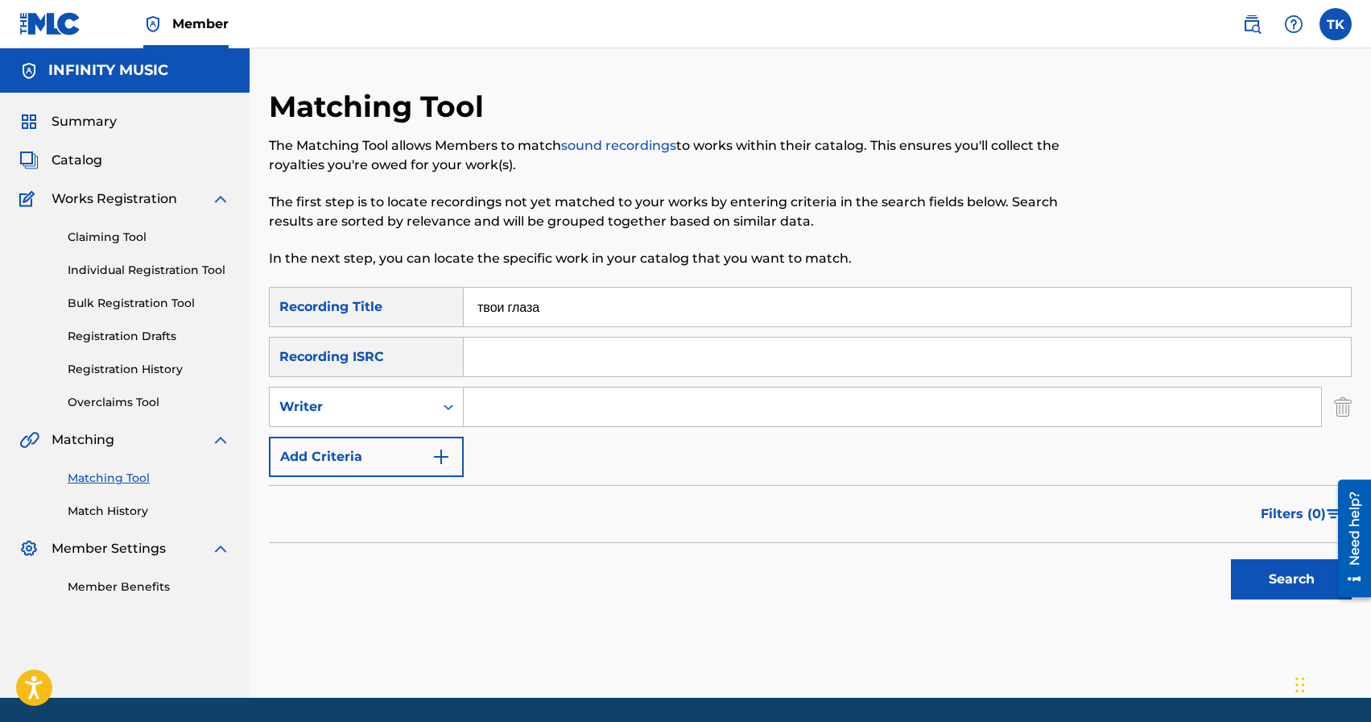
click at [434, 407] on div "Search Form" at bounding box center [448, 406] width 29 height 29
click at [424, 436] on div "Recording Artist" at bounding box center [366, 447] width 193 height 40
click at [501, 413] on input "Search Form" at bounding box center [893, 406] width 858 height 39
type input "eazy leggo"
click at [1251, 580] on button "Search" at bounding box center [1291, 579] width 121 height 40
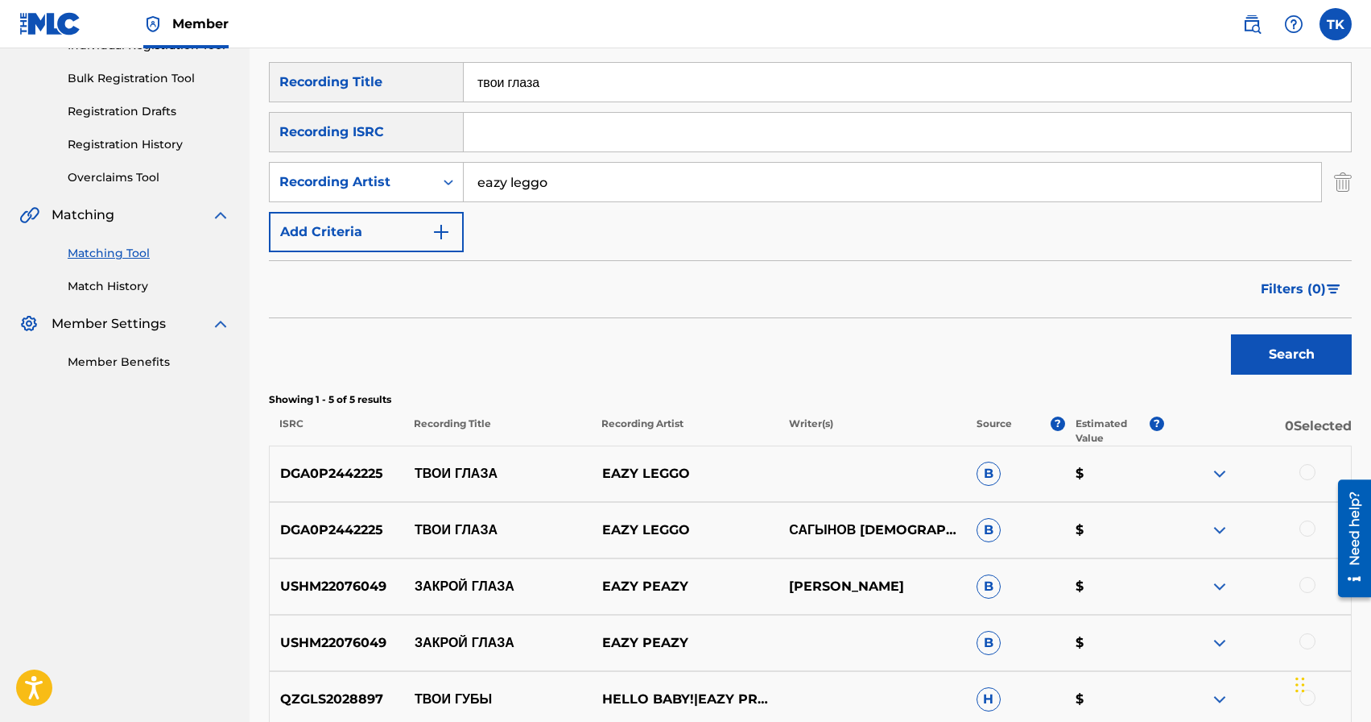
scroll to position [230, 0]
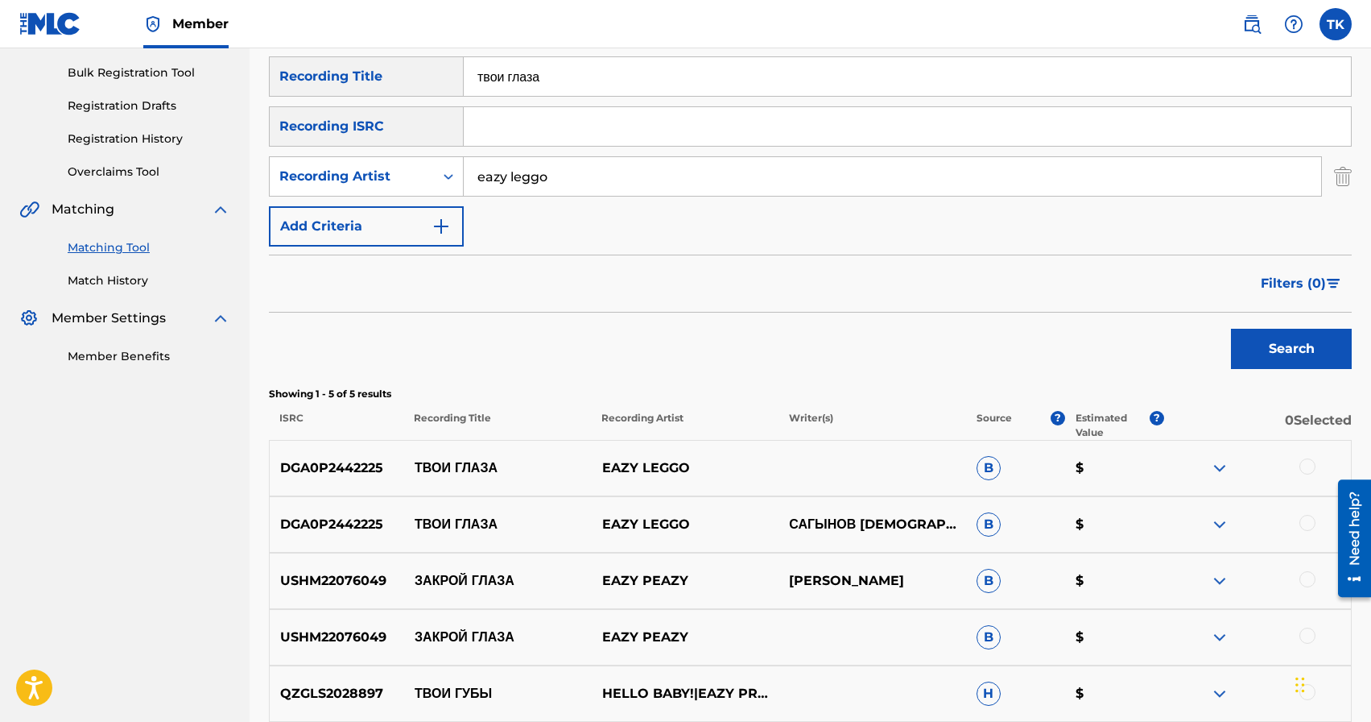
click at [1305, 521] on div at bounding box center [1308, 523] width 16 height 16
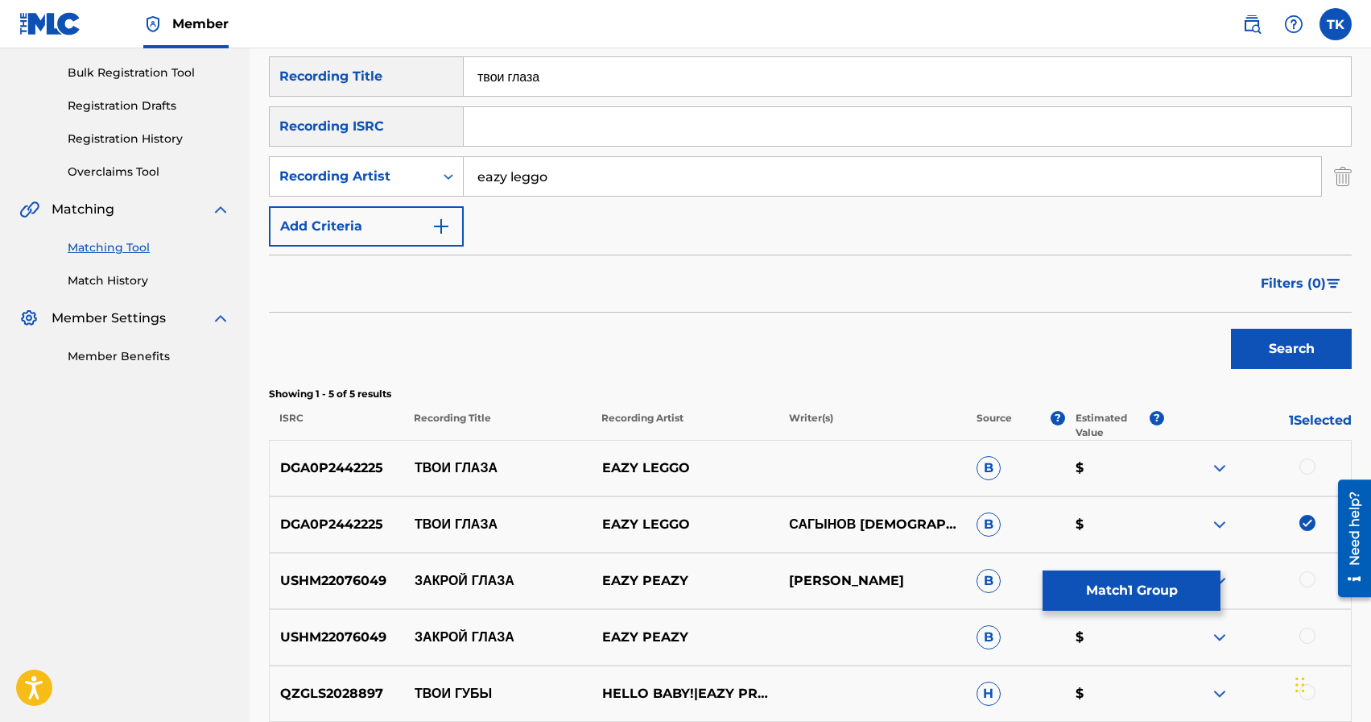
click at [1305, 465] on div at bounding box center [1308, 466] width 16 height 16
click at [1149, 589] on button "Match 2 Groups" at bounding box center [1132, 590] width 178 height 40
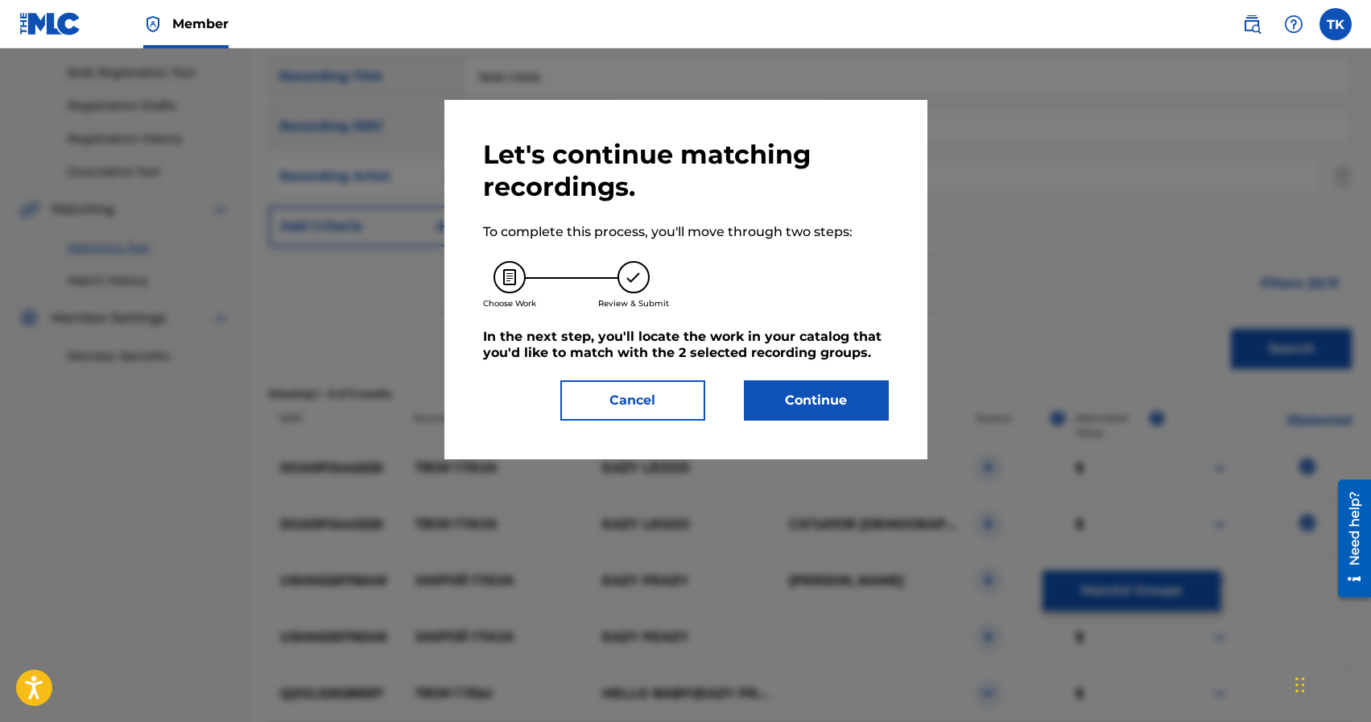
click at [852, 407] on button "Continue" at bounding box center [816, 400] width 145 height 40
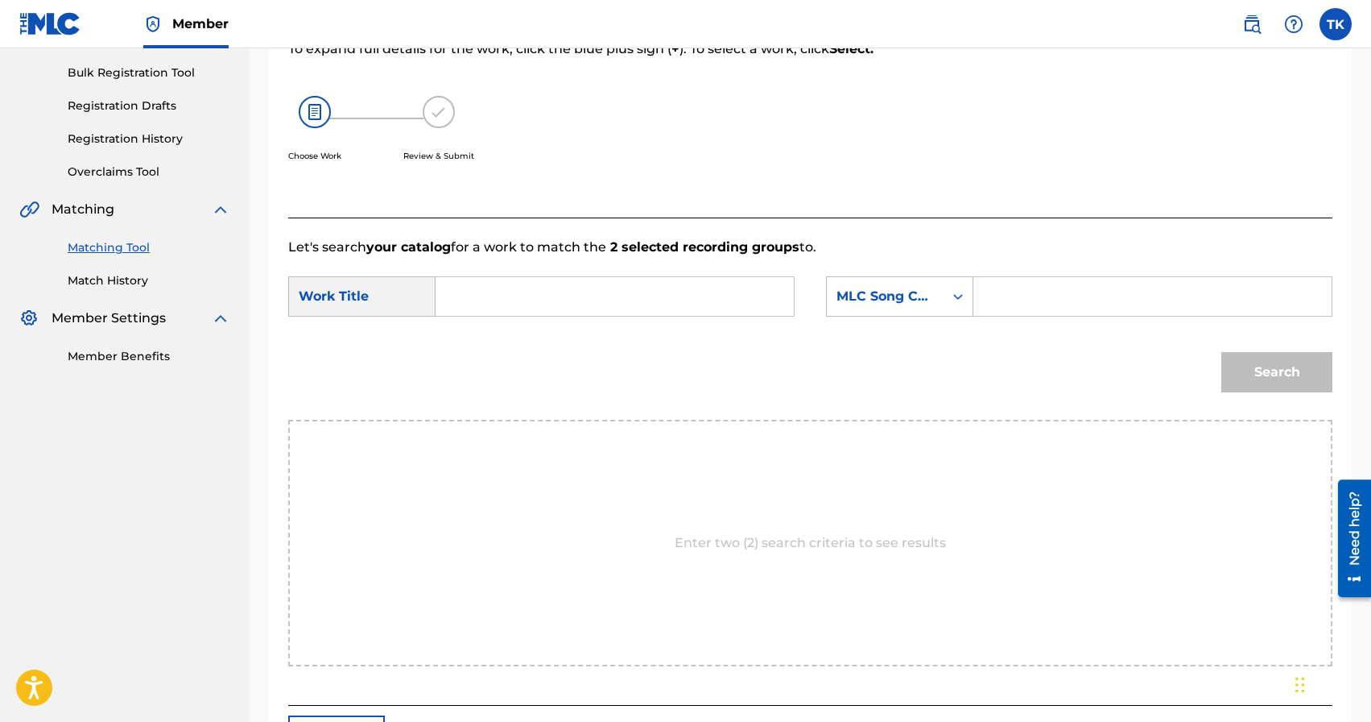
click at [668, 304] on input "Search Form" at bounding box center [614, 296] width 331 height 39
click at [492, 337] on strong "твои" at bounding box center [478, 332] width 30 height 15
type input "твои глаза"
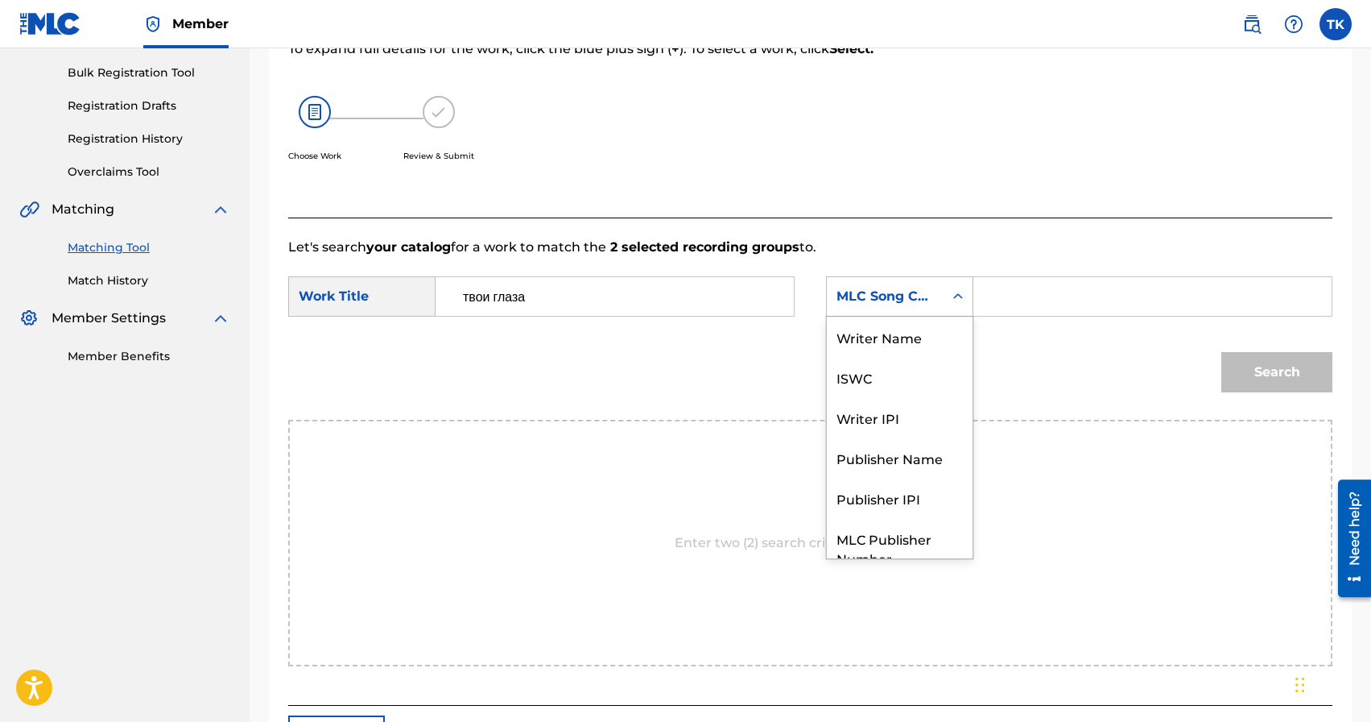
click at [921, 303] on div "MLC Song Code" at bounding box center [885, 296] width 97 height 19
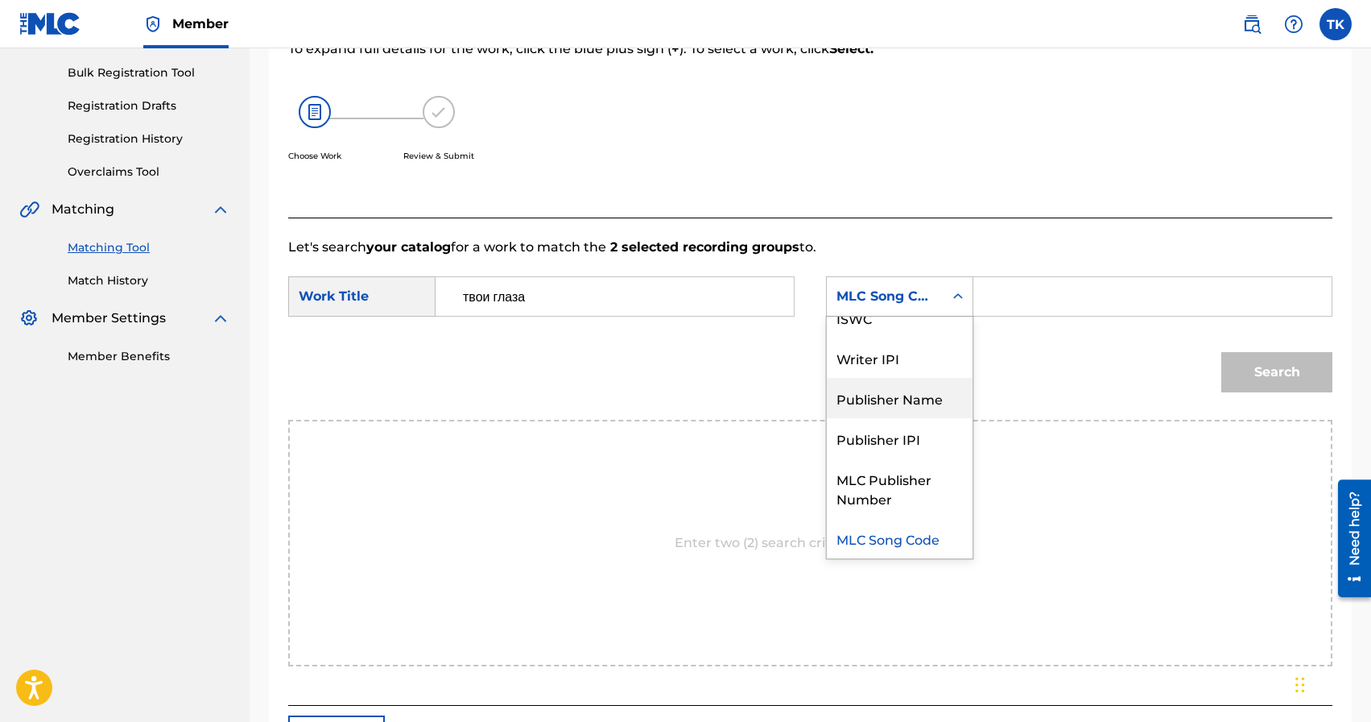
click at [912, 389] on div "Publisher Name" at bounding box center [900, 398] width 146 height 40
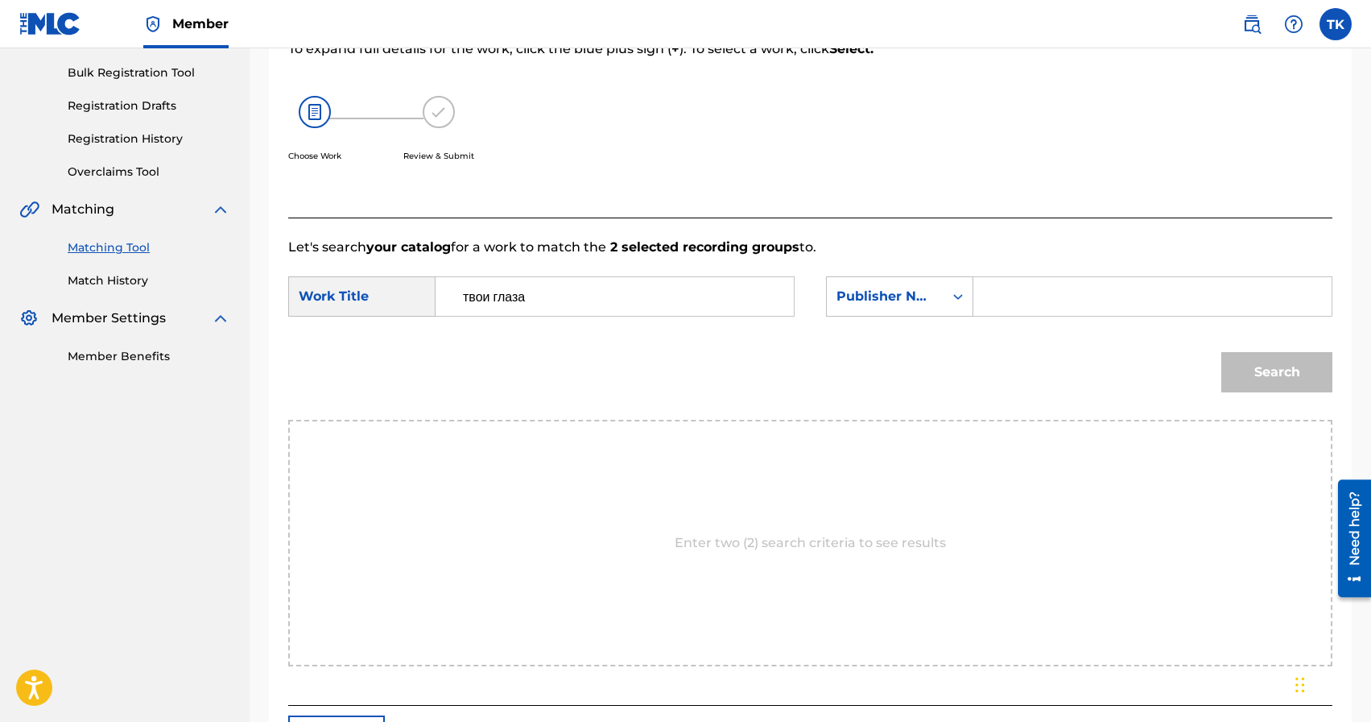
click at [1032, 304] on input "Search Form" at bounding box center [1152, 296] width 331 height 39
type input "INFINITY MUSIC"
click at [1264, 356] on button "Search" at bounding box center [1277, 372] width 111 height 40
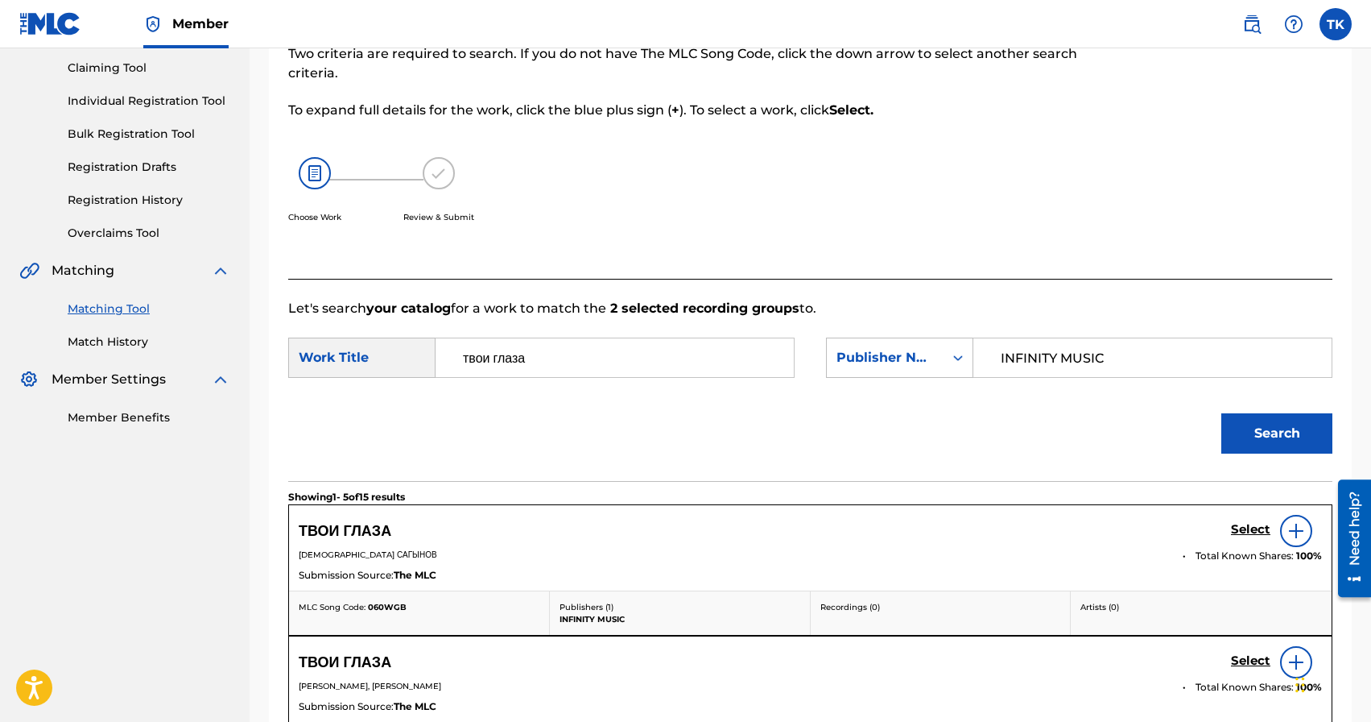
scroll to position [230, 0]
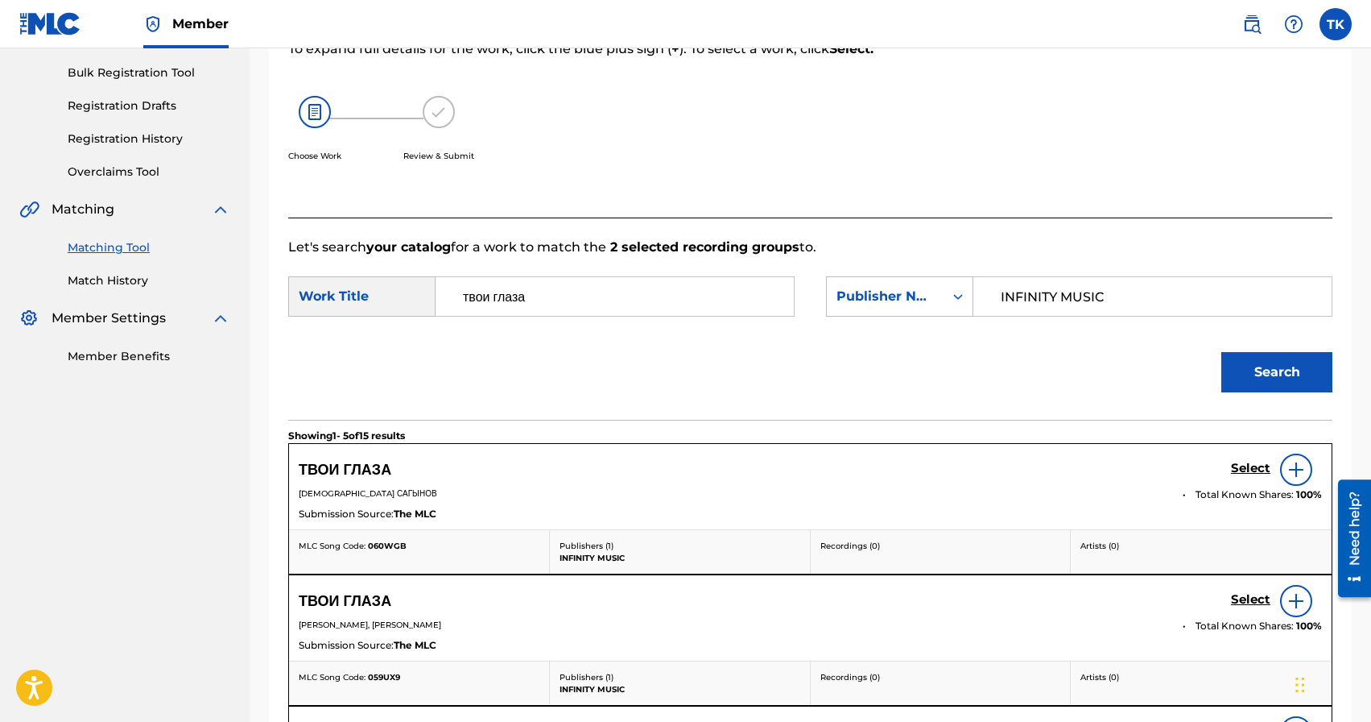
click at [1243, 473] on h5 "Select" at bounding box center [1250, 468] width 39 height 15
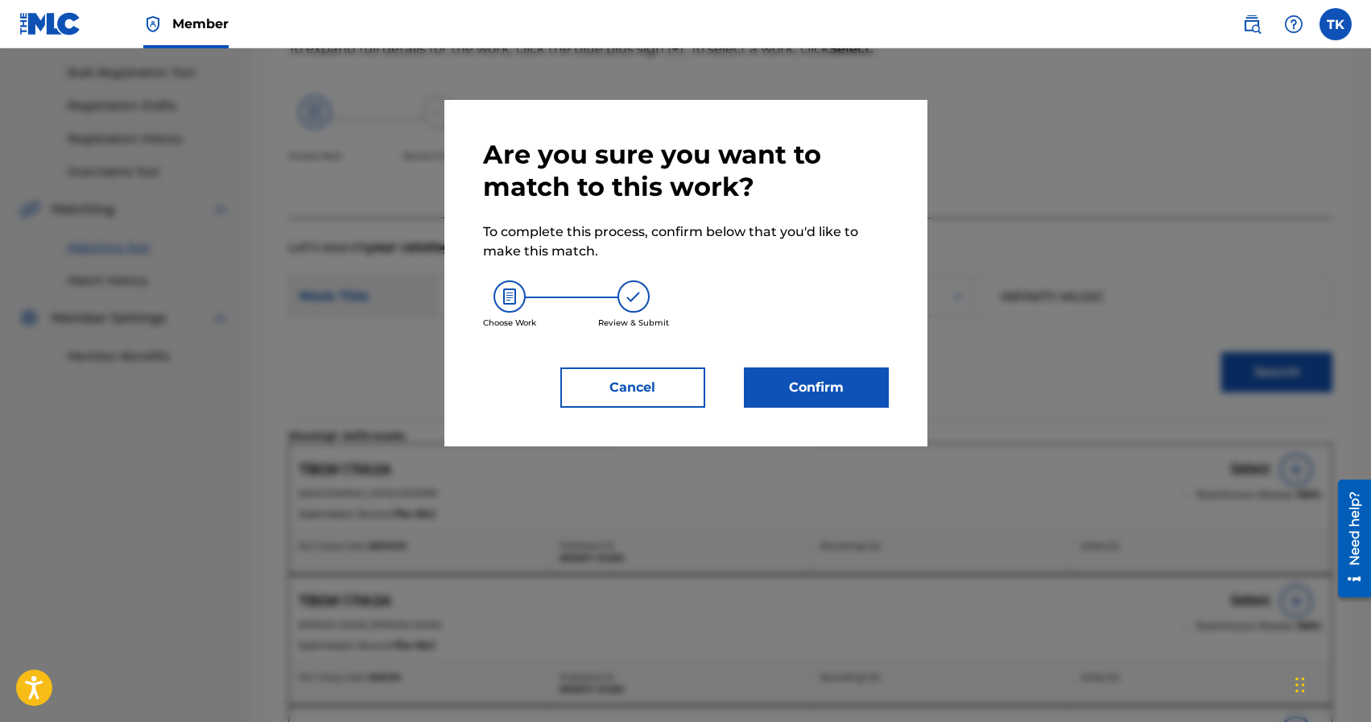
click at [865, 403] on button "Confirm" at bounding box center [816, 387] width 145 height 40
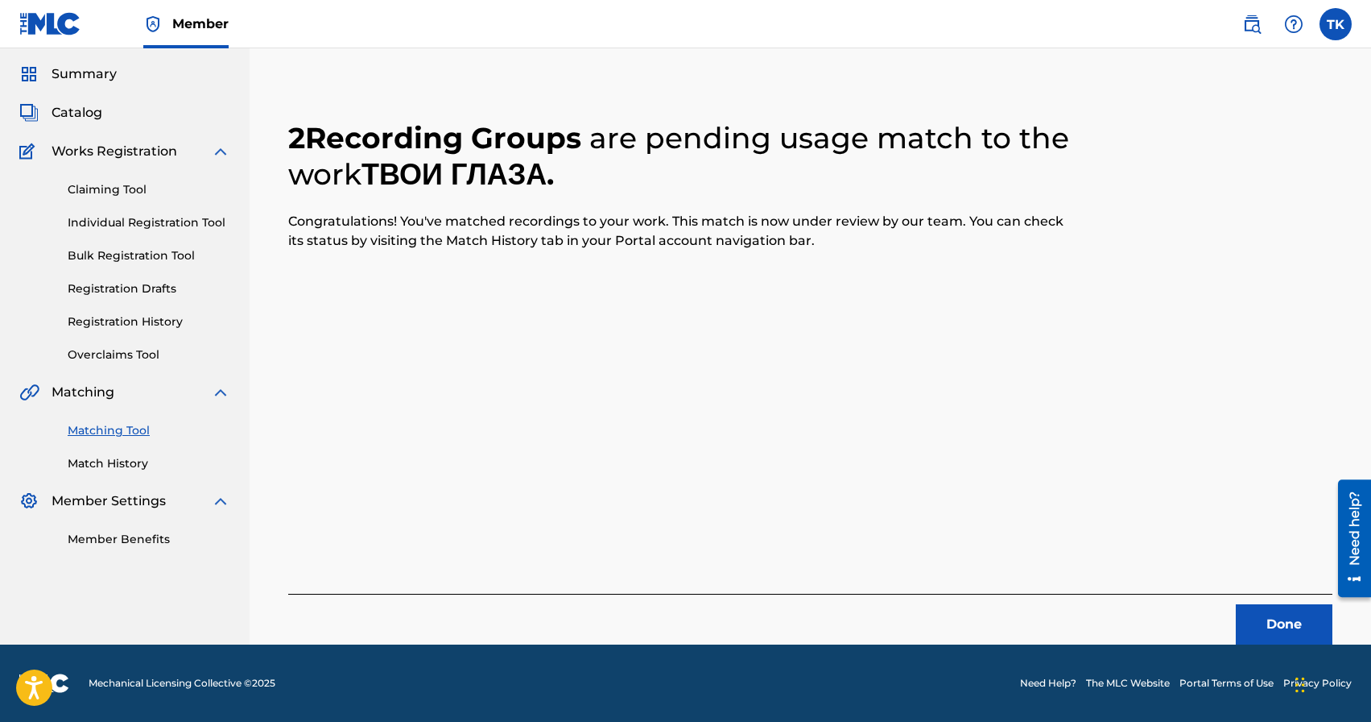
scroll to position [48, 0]
click at [1243, 606] on button "Done" at bounding box center [1284, 624] width 97 height 40
